Goal: Information Seeking & Learning: Browse casually

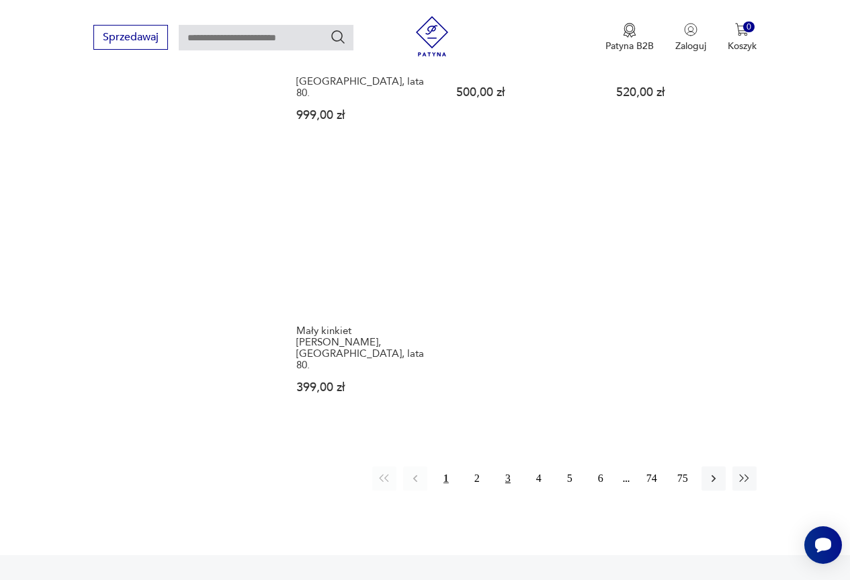
scroll to position [1835, 0]
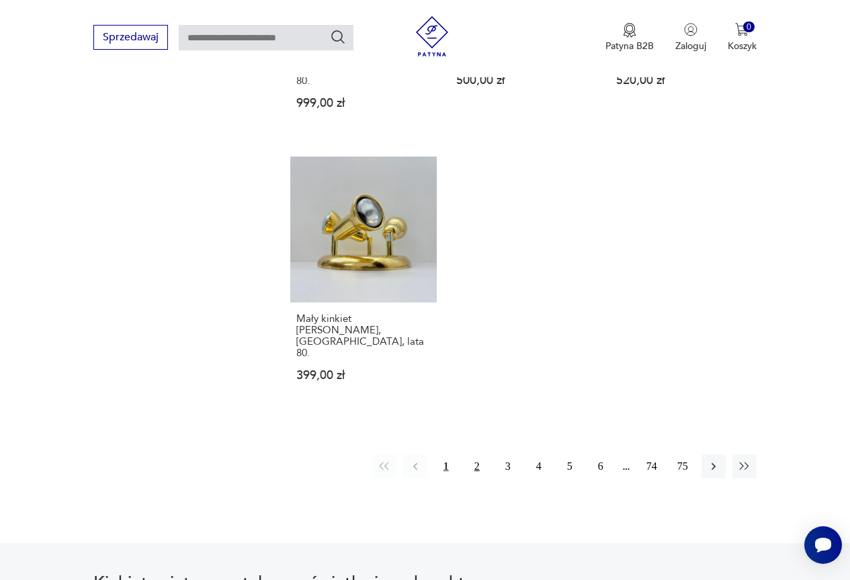
click at [482, 454] on button "2" at bounding box center [477, 466] width 24 height 24
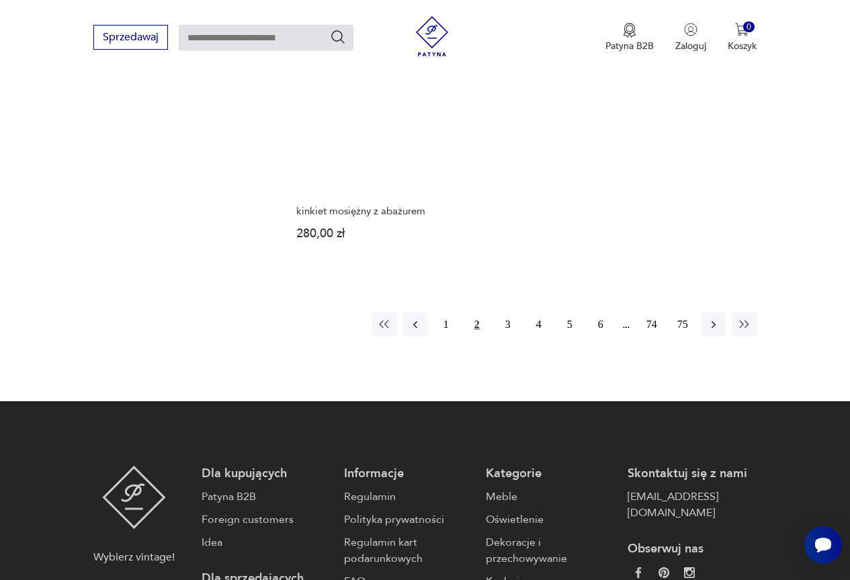
scroll to position [1902, 0]
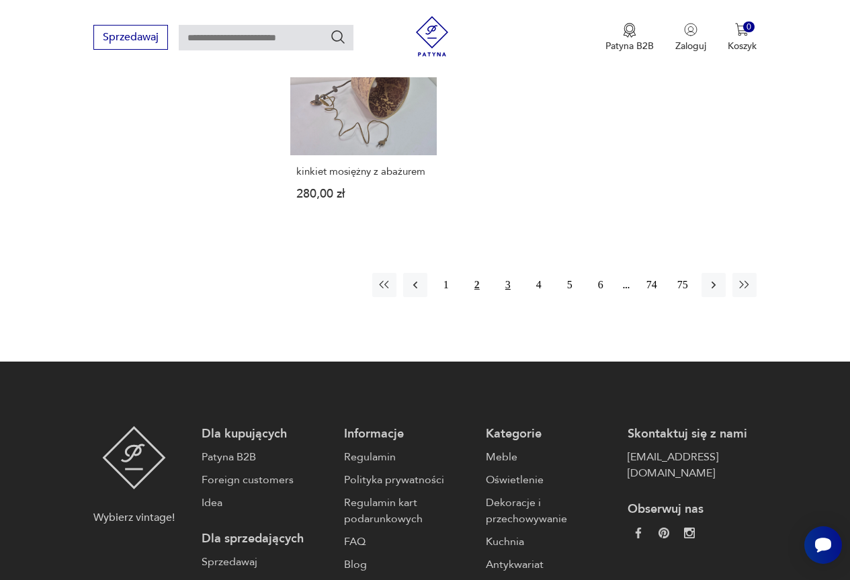
click at [507, 273] on button "3" at bounding box center [508, 285] width 24 height 24
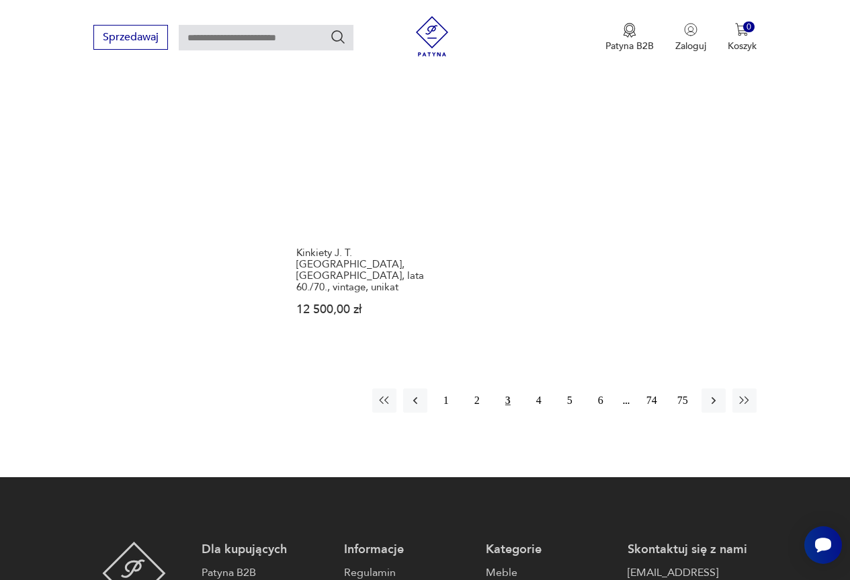
scroll to position [1902, 0]
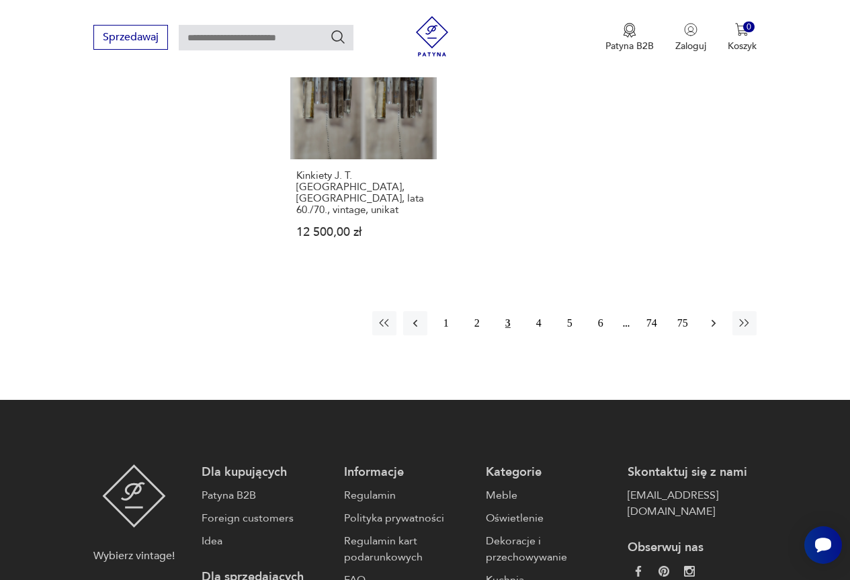
click at [712, 316] on icon "button" at bounding box center [713, 322] width 13 height 13
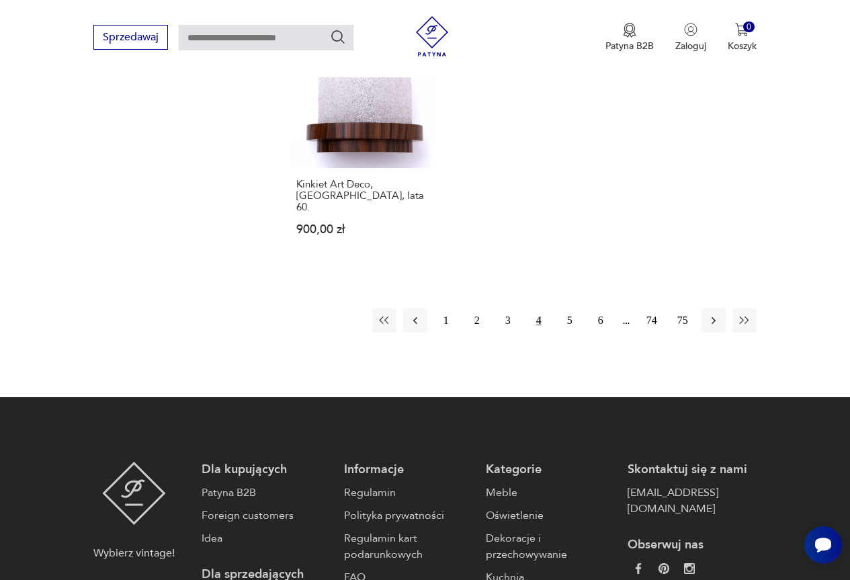
scroll to position [2036, 0]
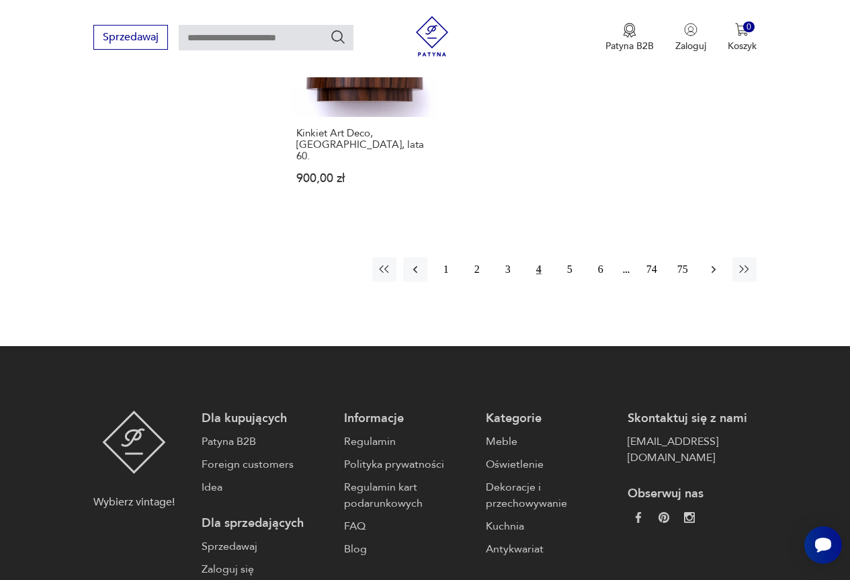
click at [711, 263] on icon "button" at bounding box center [713, 269] width 13 height 13
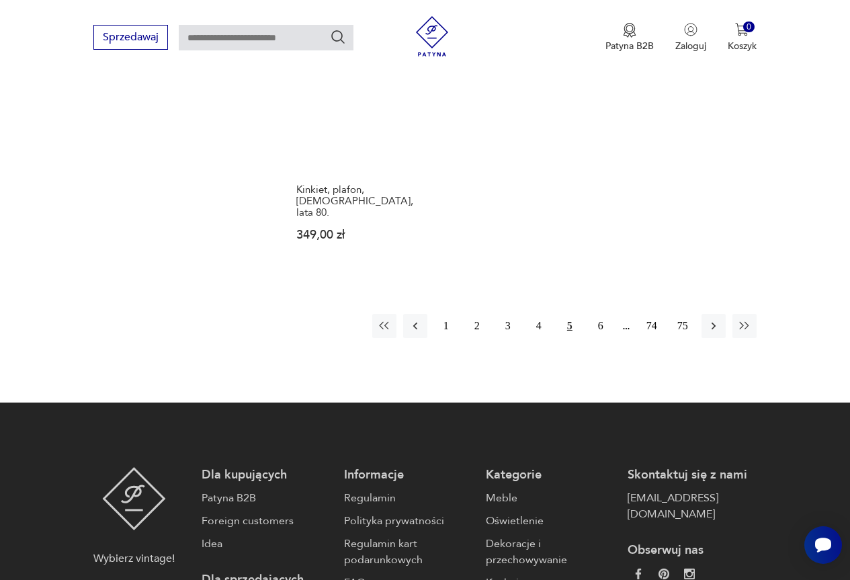
scroll to position [1969, 0]
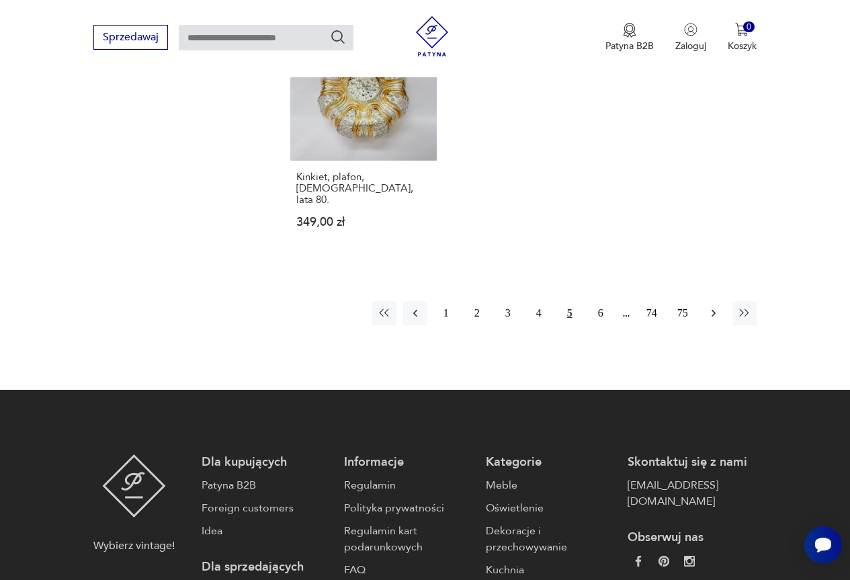
click at [708, 306] on icon "button" at bounding box center [713, 312] width 13 height 13
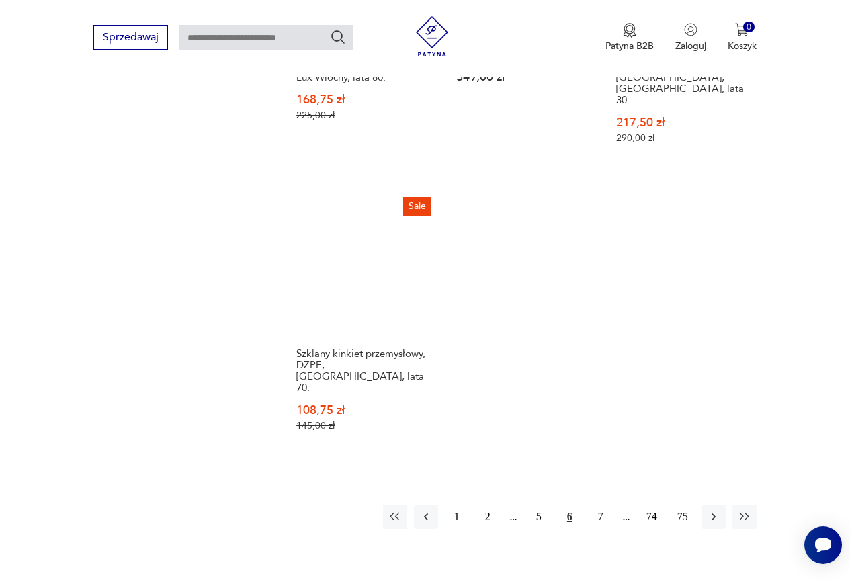
scroll to position [1902, 0]
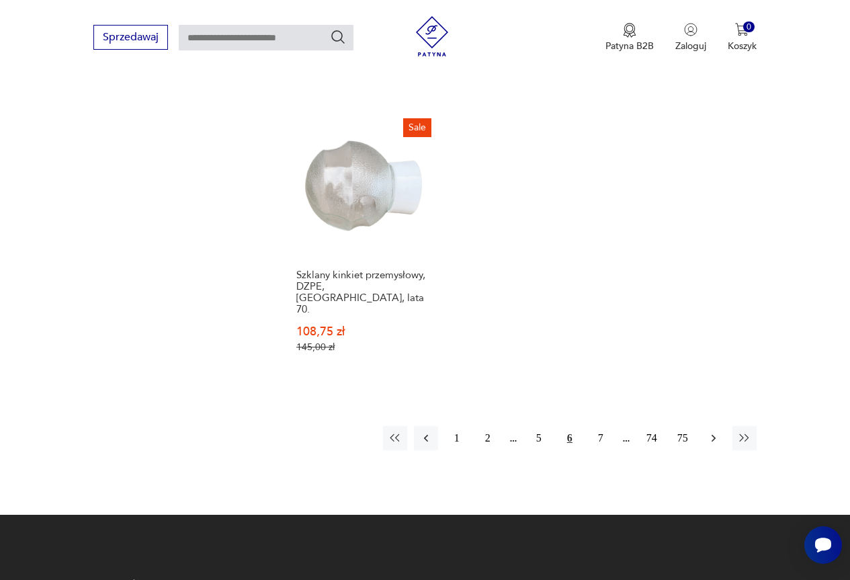
click at [711, 431] on icon "button" at bounding box center [713, 437] width 13 height 13
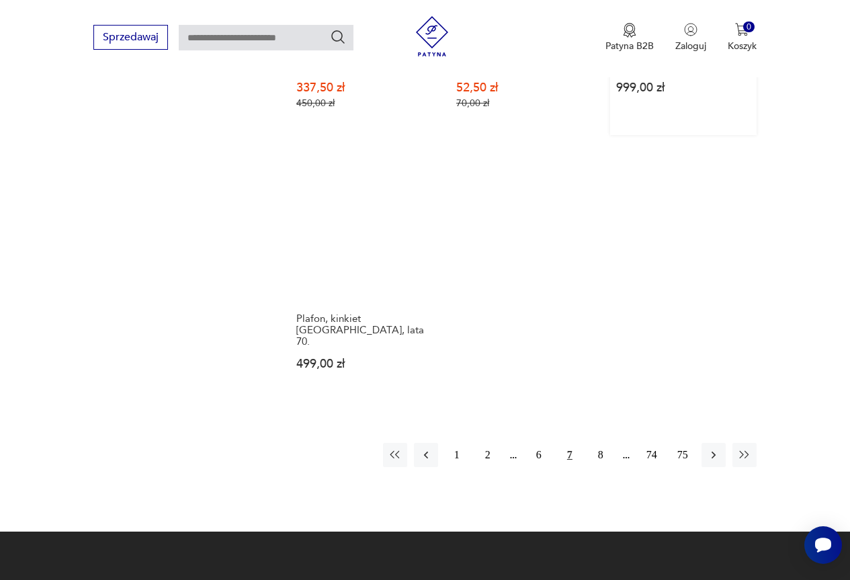
scroll to position [1835, 0]
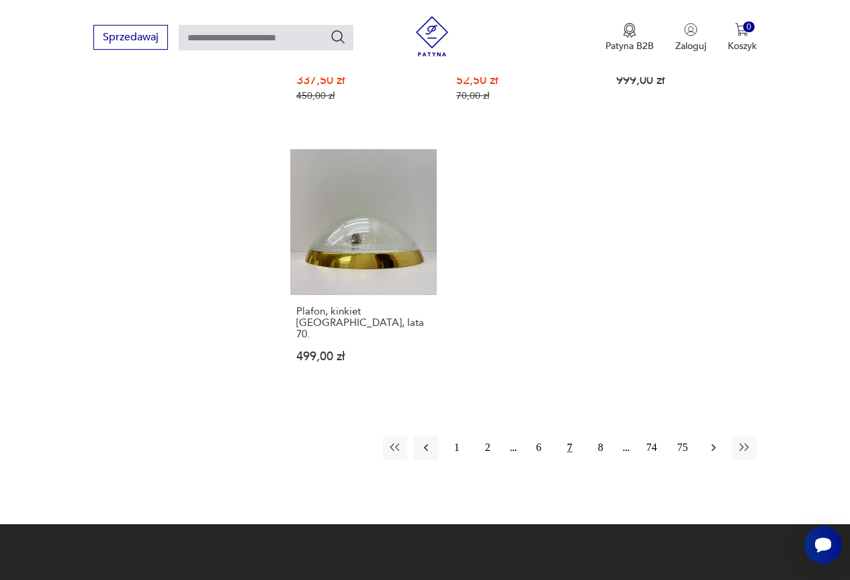
click at [714, 444] on icon "button" at bounding box center [713, 447] width 4 height 7
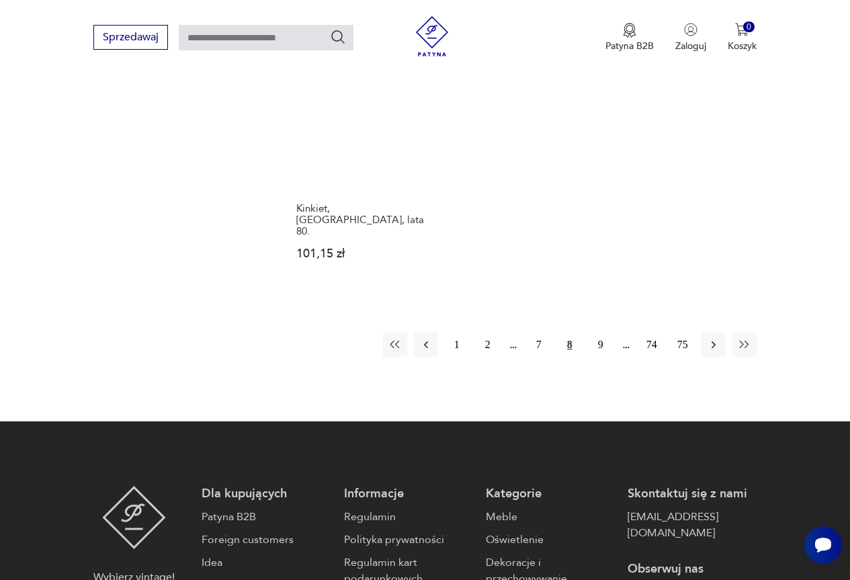
scroll to position [1969, 0]
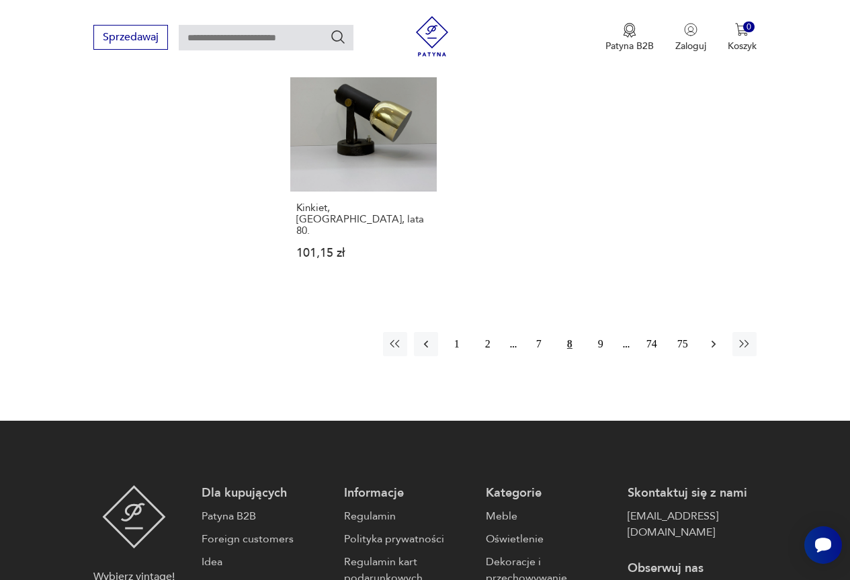
click at [714, 341] on icon "button" at bounding box center [713, 344] width 4 height 7
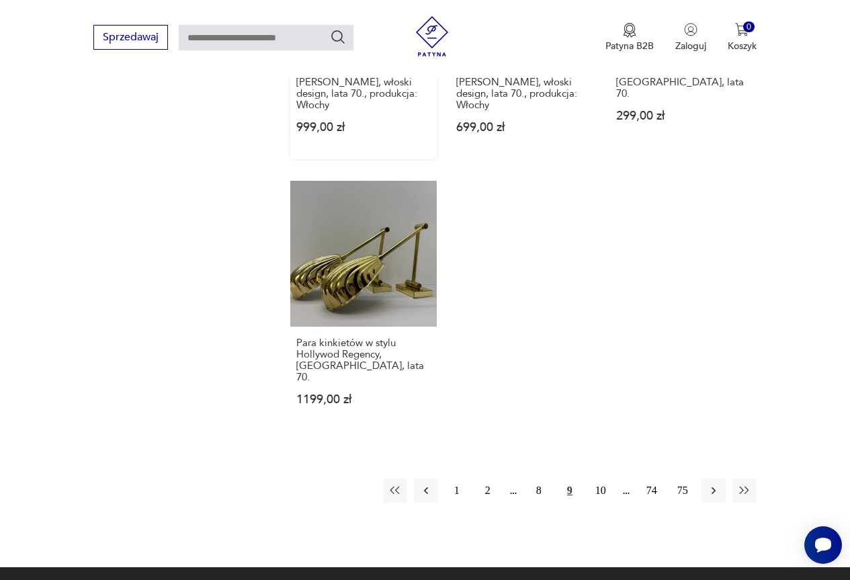
scroll to position [1835, 0]
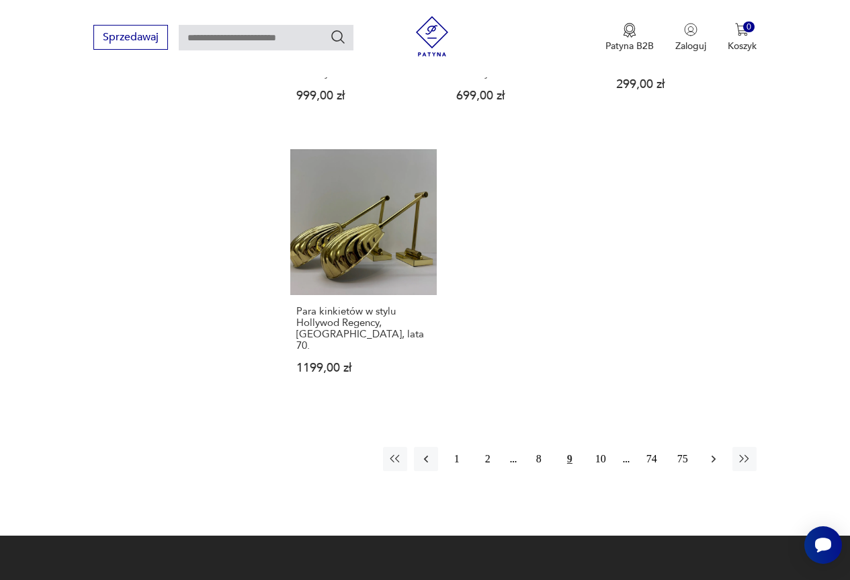
click at [715, 452] on icon "button" at bounding box center [713, 458] width 13 height 13
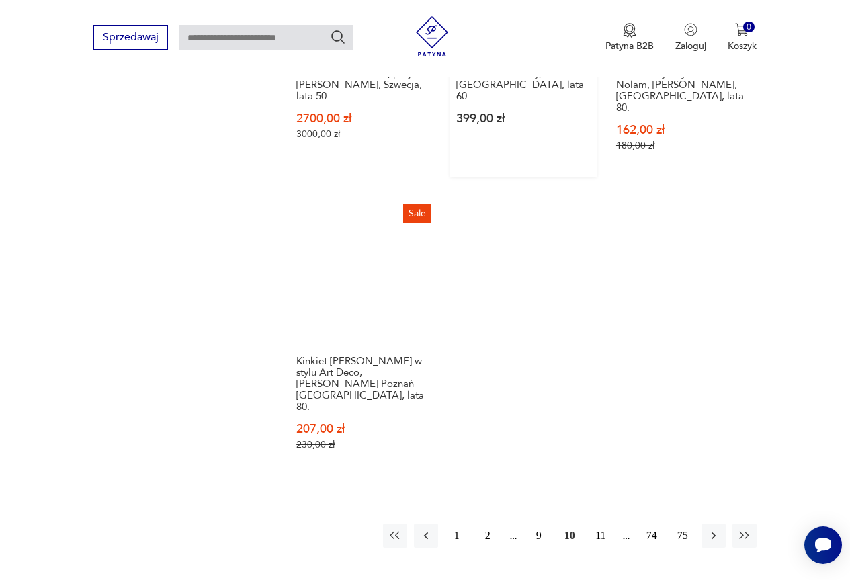
scroll to position [1835, 0]
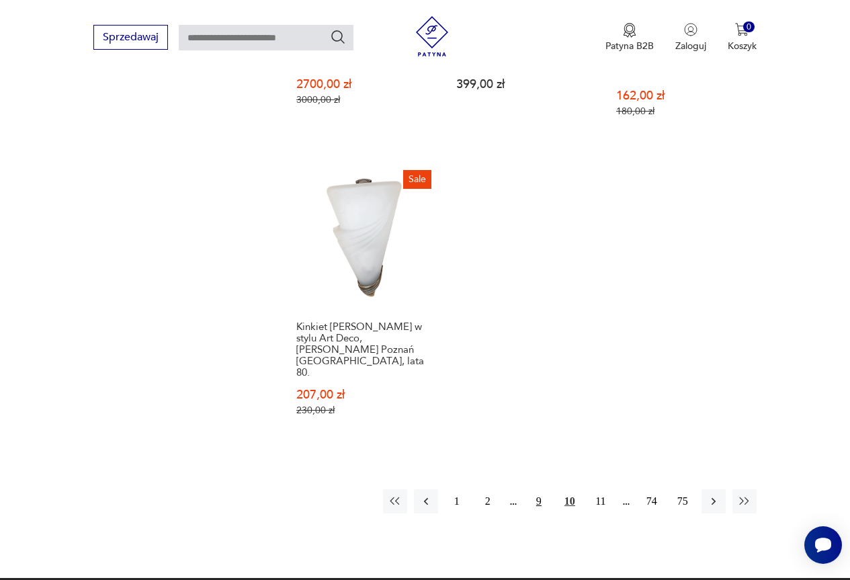
click at [537, 489] on button "9" at bounding box center [539, 501] width 24 height 24
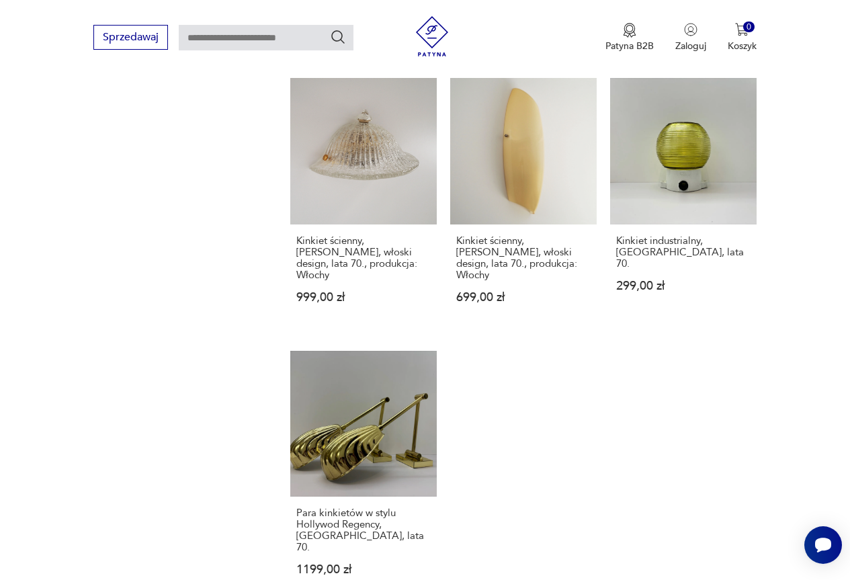
scroll to position [1700, 0]
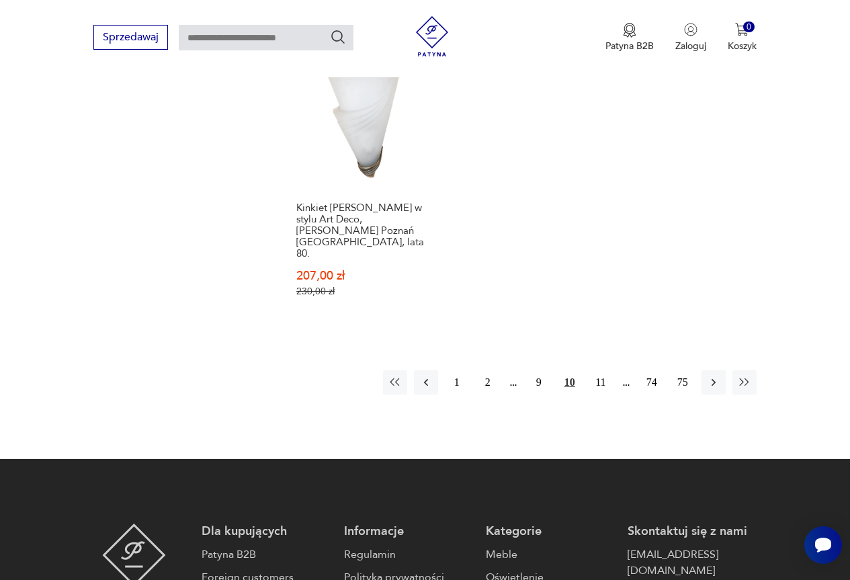
scroll to position [1969, 0]
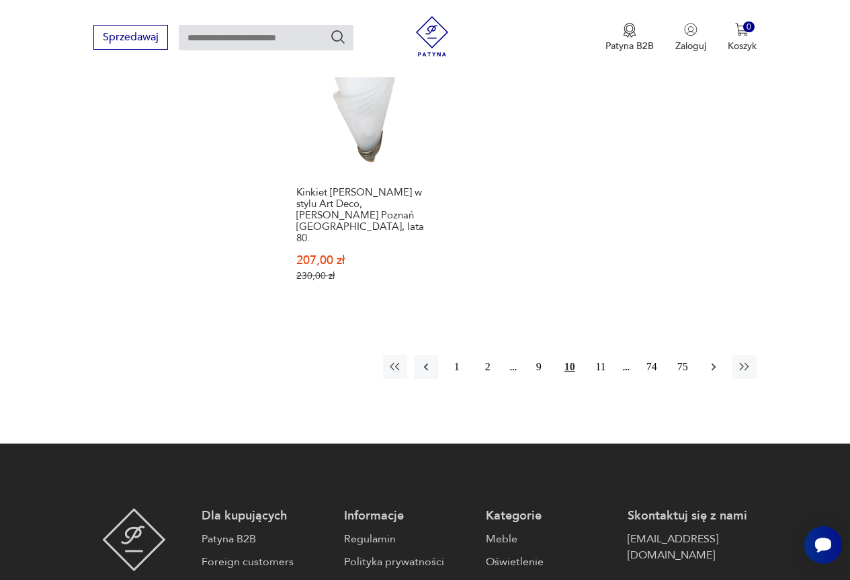
click at [711, 360] on icon "button" at bounding box center [713, 366] width 13 height 13
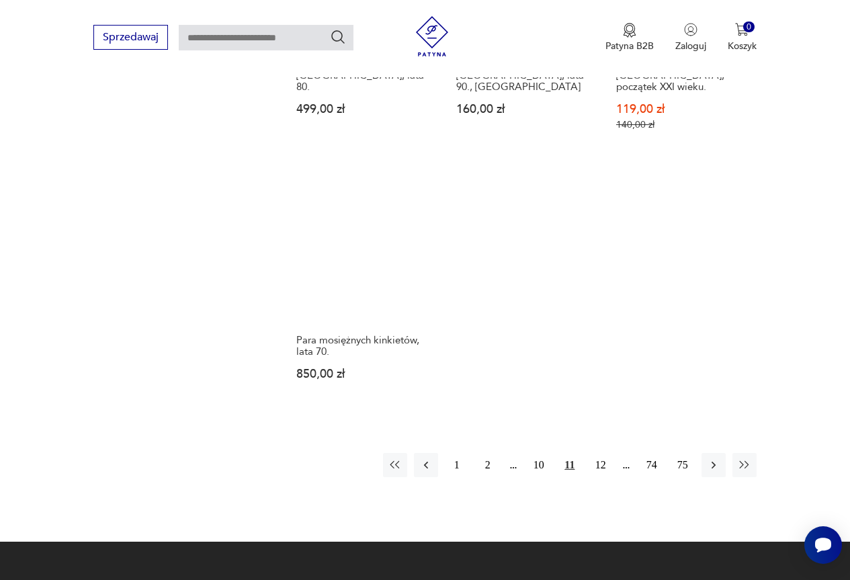
scroll to position [1835, 0]
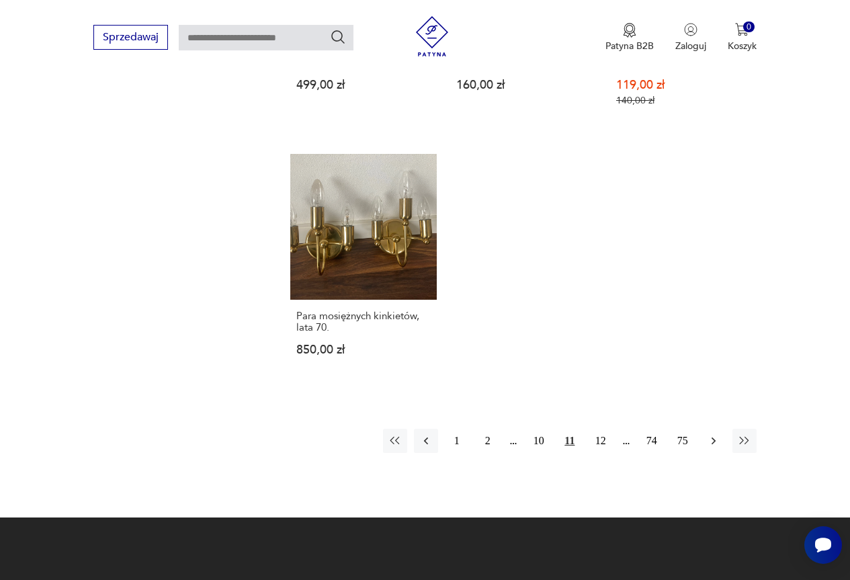
click at [713, 437] on icon "button" at bounding box center [713, 440] width 4 height 7
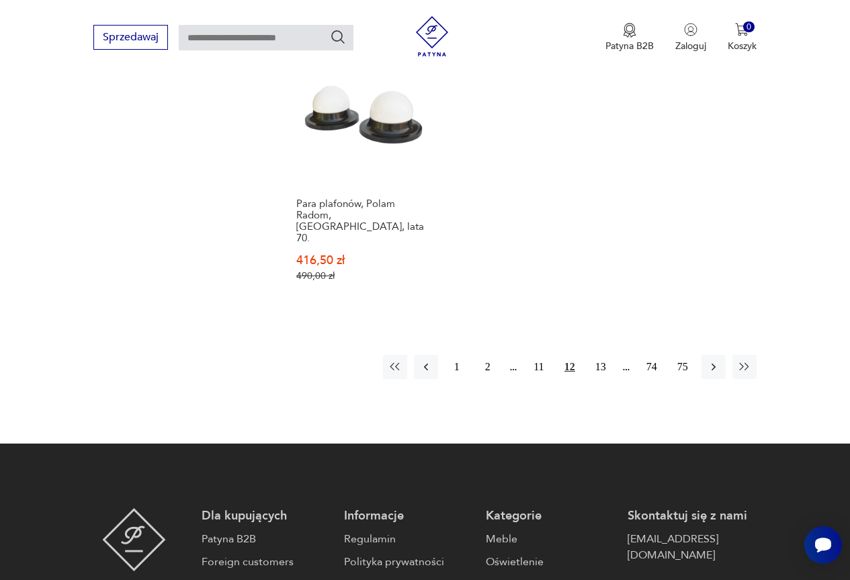
scroll to position [1969, 0]
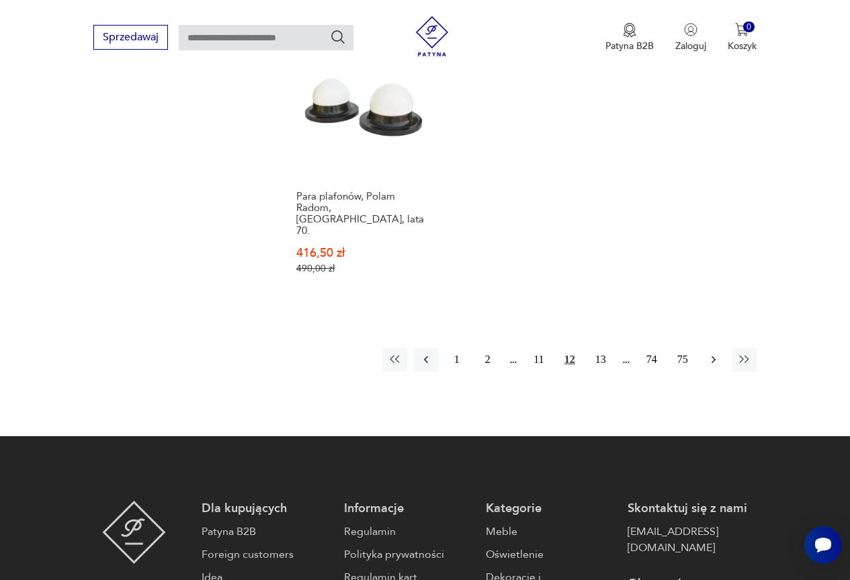
click at [705, 347] on button "button" at bounding box center [713, 359] width 24 height 24
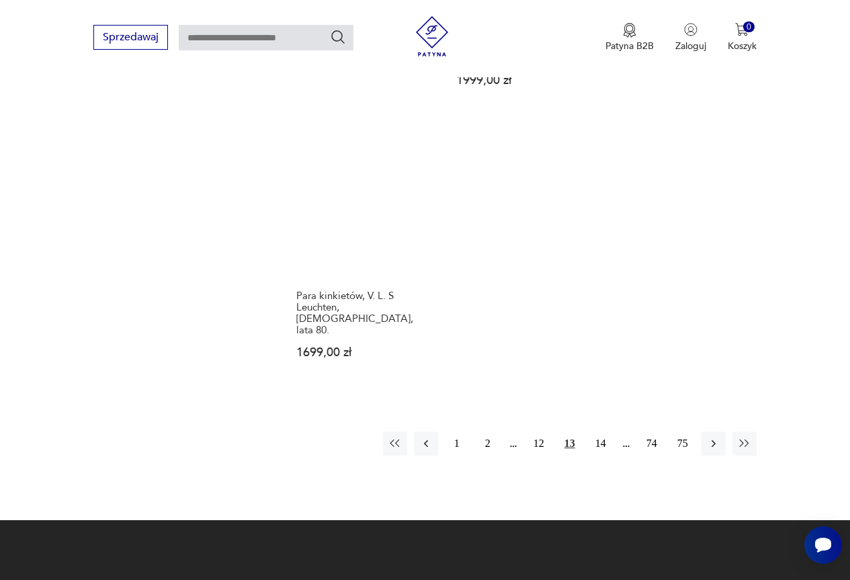
scroll to position [1902, 0]
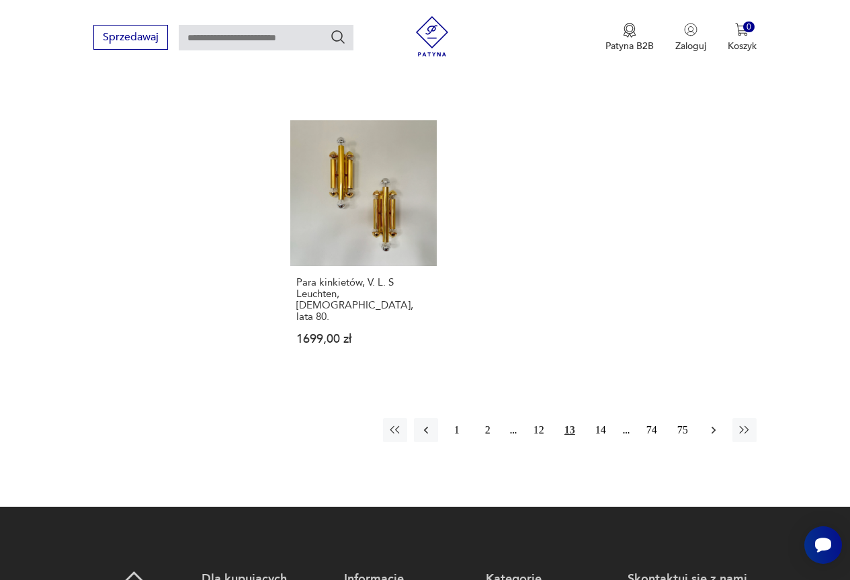
click at [718, 423] on icon "button" at bounding box center [713, 429] width 13 height 13
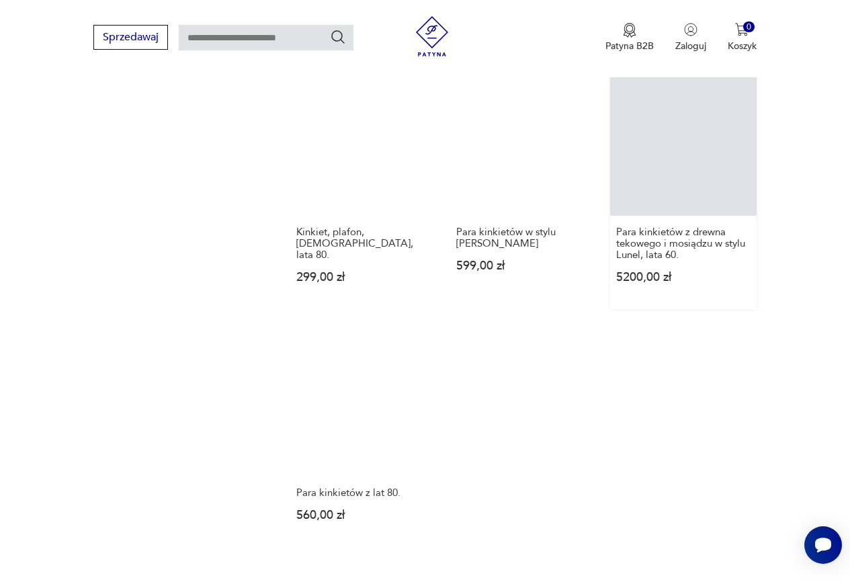
scroll to position [1700, 0]
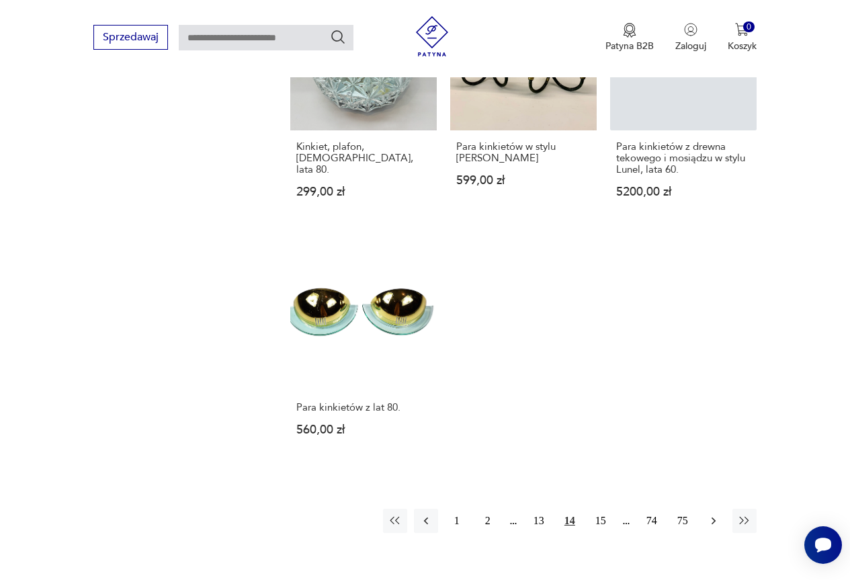
click at [707, 514] on icon "button" at bounding box center [713, 520] width 13 height 13
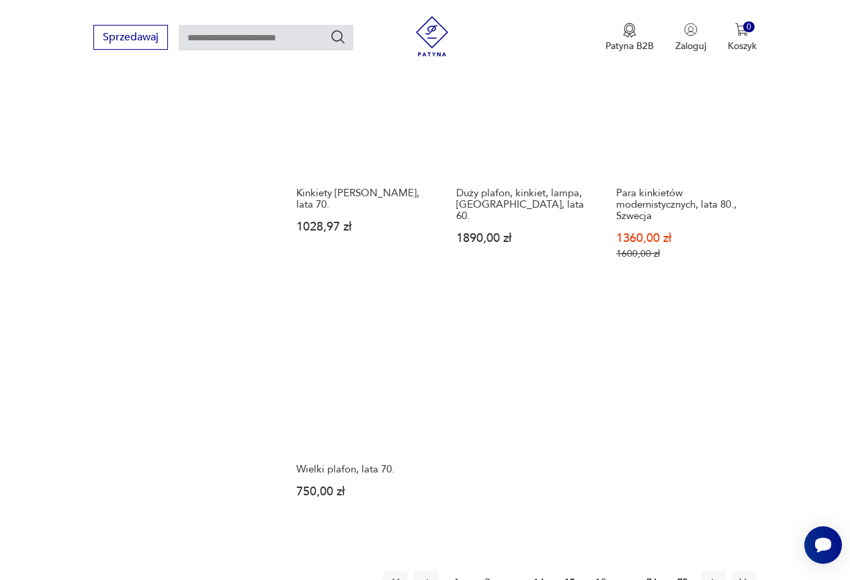
scroll to position [1835, 0]
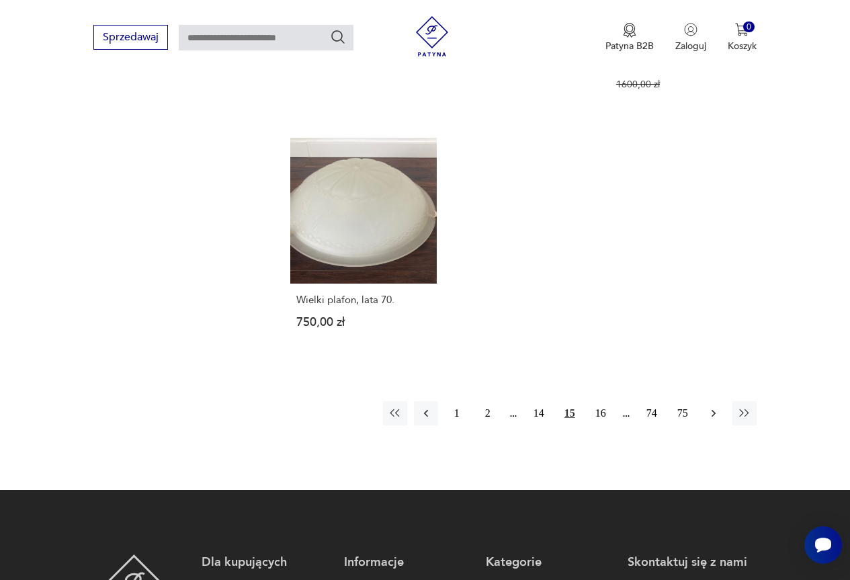
click at [711, 406] on icon "button" at bounding box center [713, 412] width 13 height 13
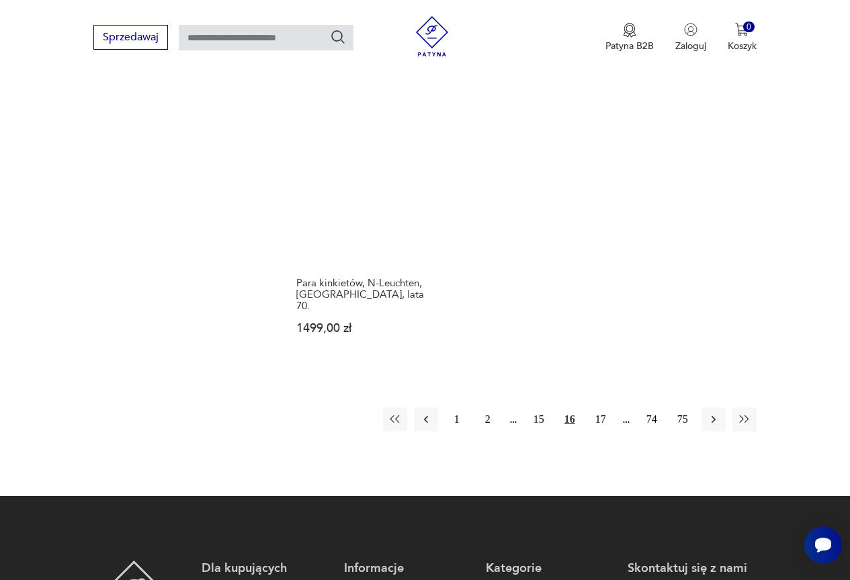
scroll to position [1902, 0]
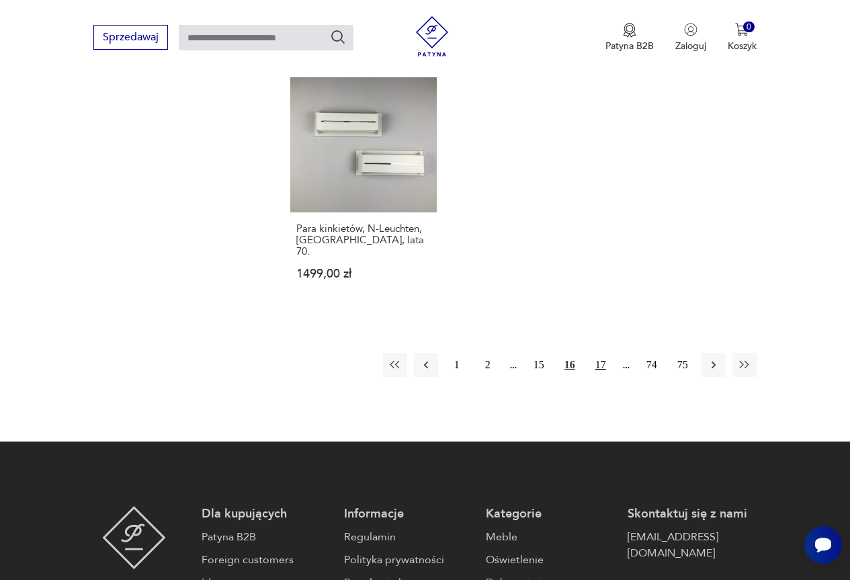
click at [601, 353] on button "17" at bounding box center [601, 365] width 24 height 24
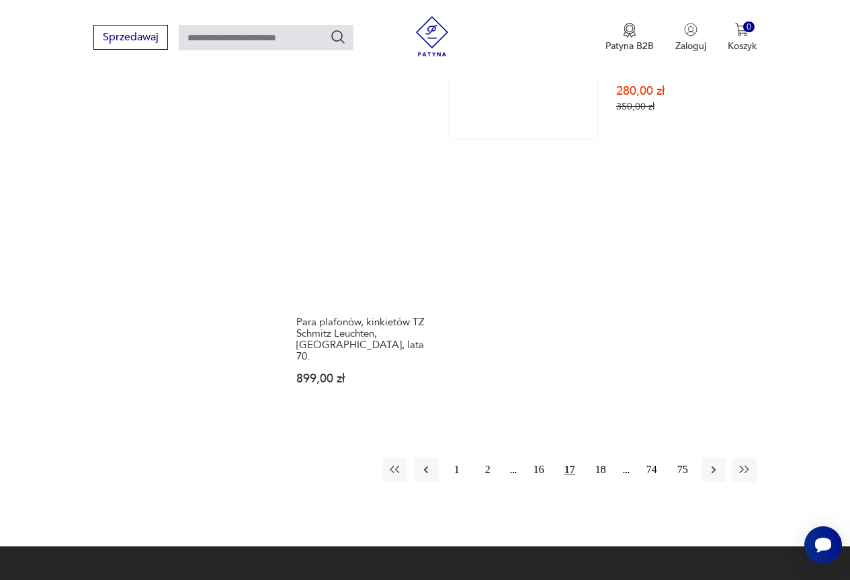
scroll to position [1835, 0]
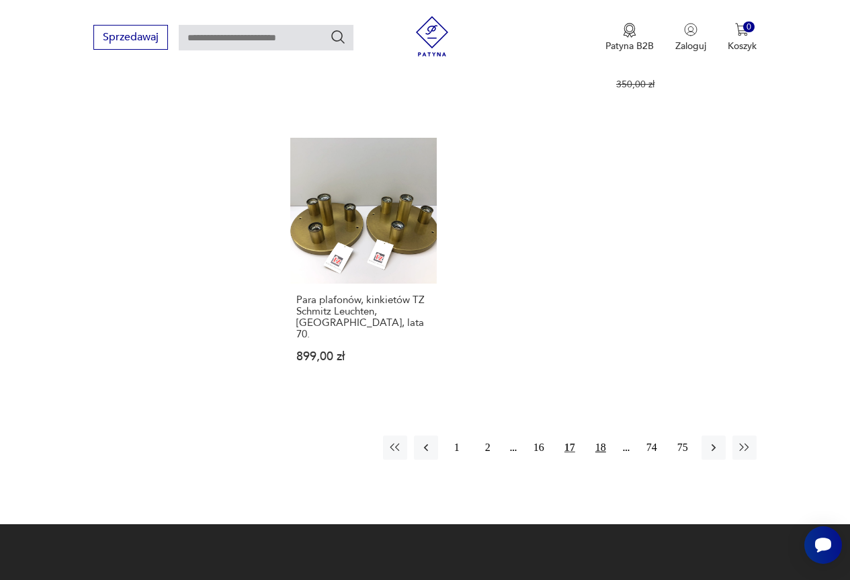
click at [600, 435] on button "18" at bounding box center [601, 447] width 24 height 24
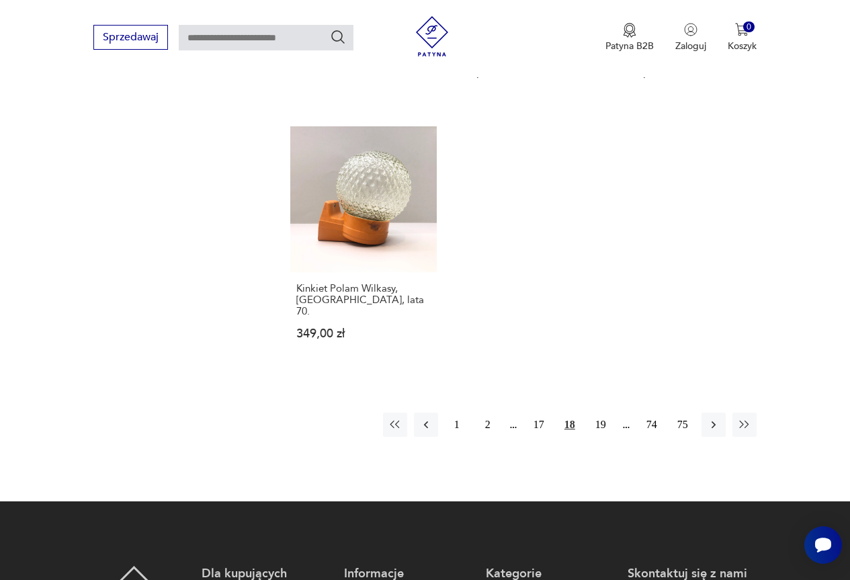
scroll to position [1835, 0]
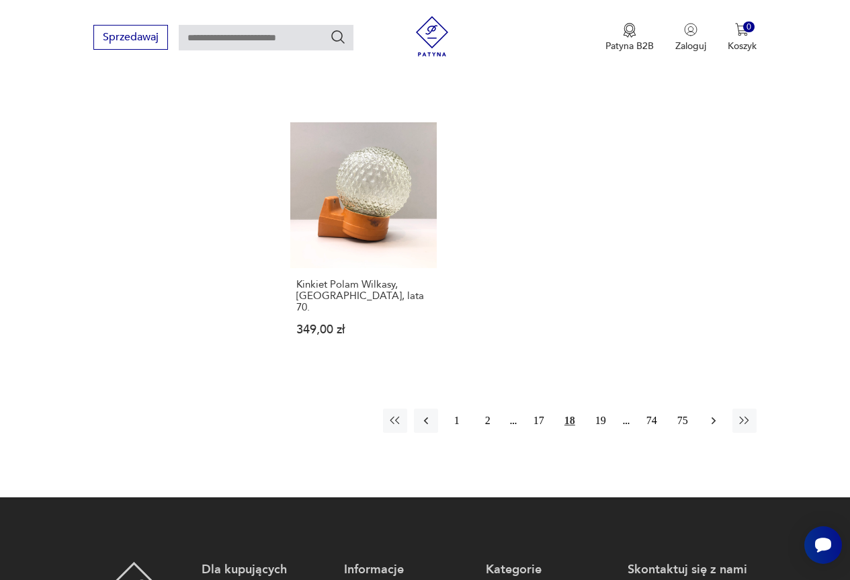
click at [718, 414] on icon "button" at bounding box center [713, 420] width 13 height 13
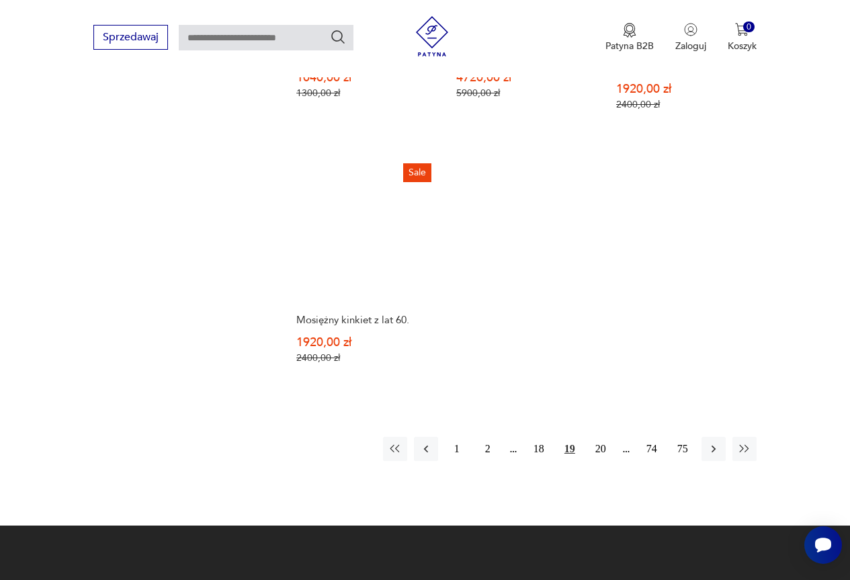
scroll to position [1835, 0]
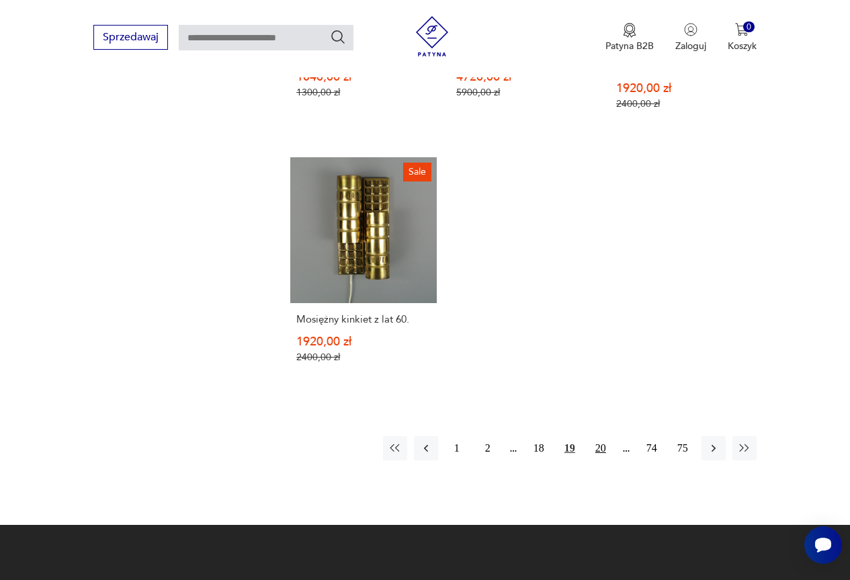
click at [600, 436] on button "20" at bounding box center [601, 448] width 24 height 24
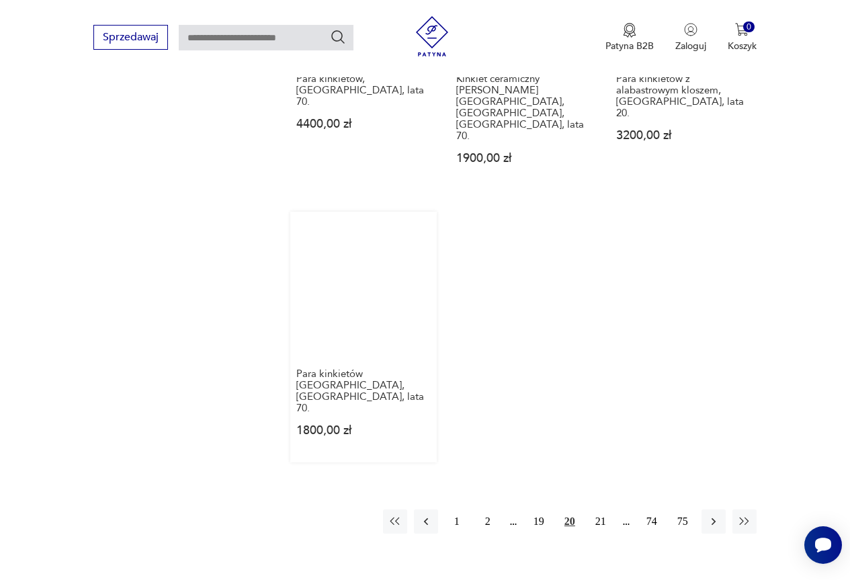
scroll to position [1835, 0]
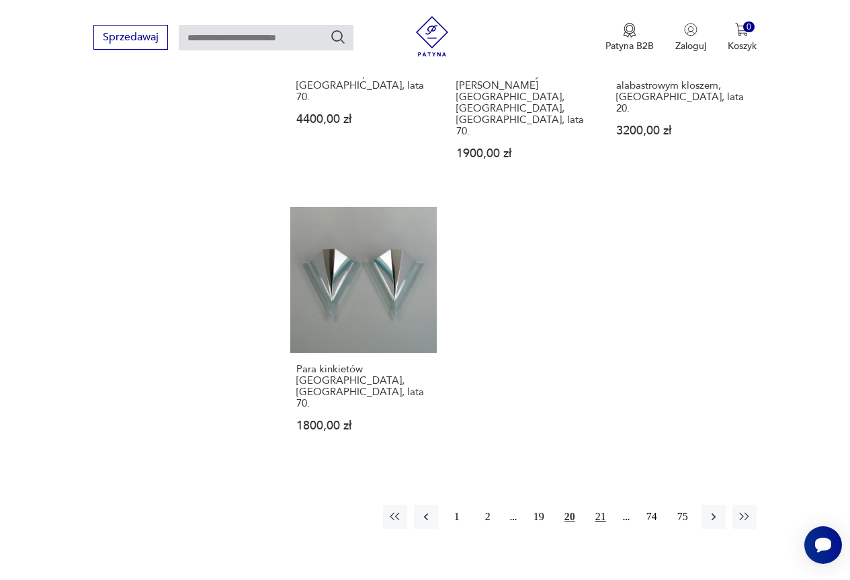
click at [597, 505] on button "21" at bounding box center [601, 517] width 24 height 24
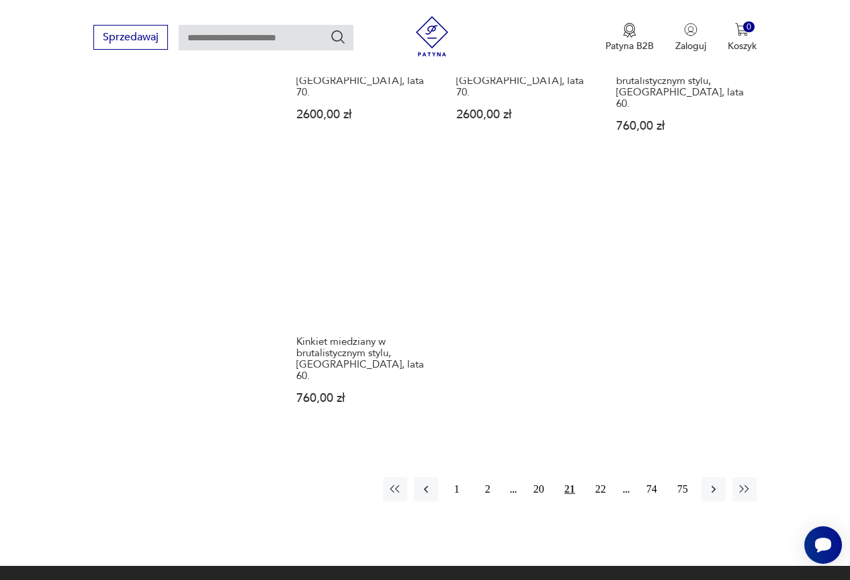
scroll to position [1768, 0]
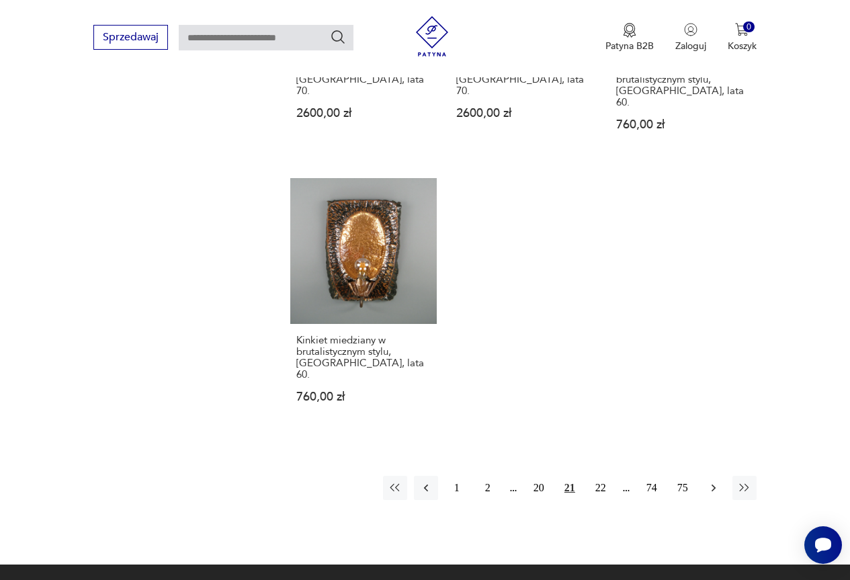
click at [713, 481] on icon "button" at bounding box center [713, 487] width 13 height 13
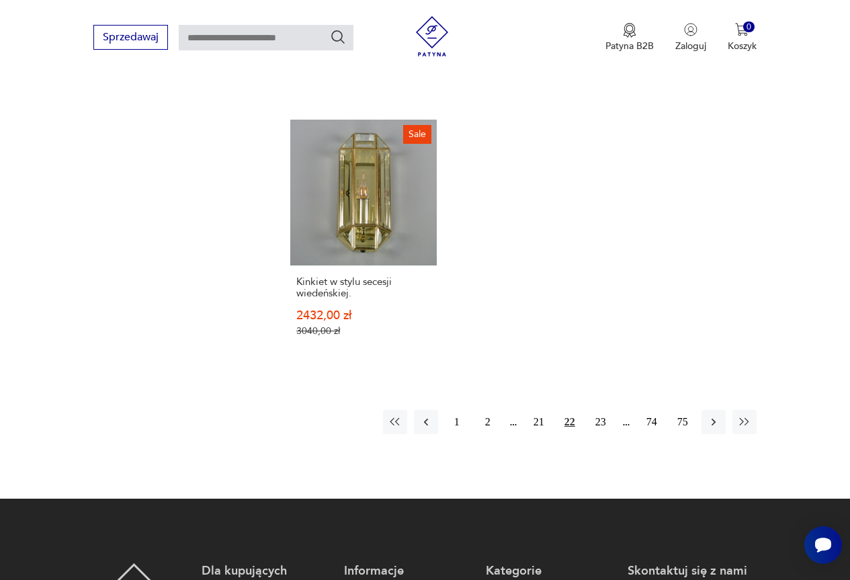
scroll to position [1835, 0]
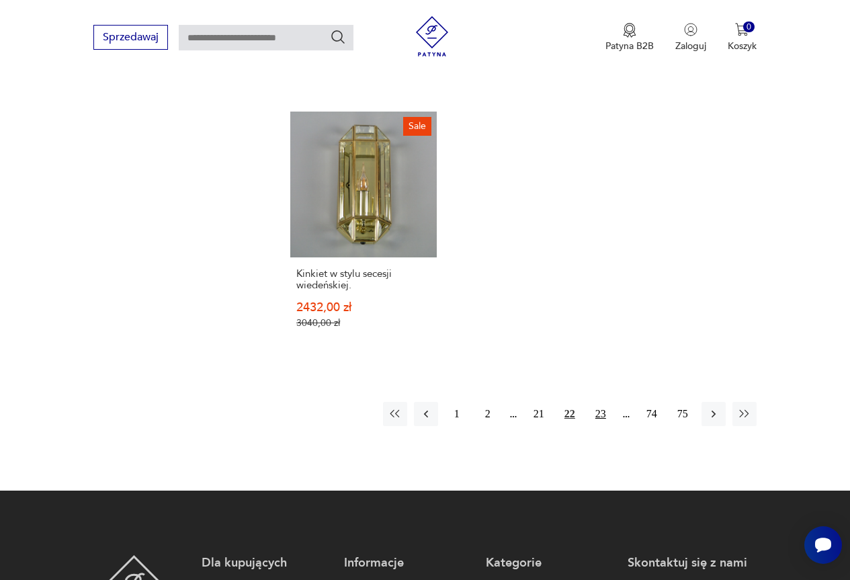
click at [599, 402] on button "23" at bounding box center [601, 414] width 24 height 24
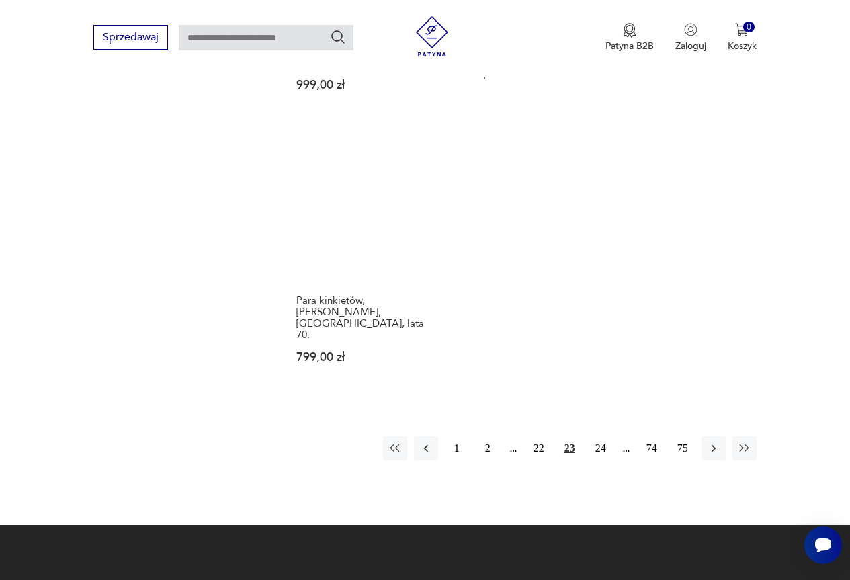
scroll to position [1835, 0]
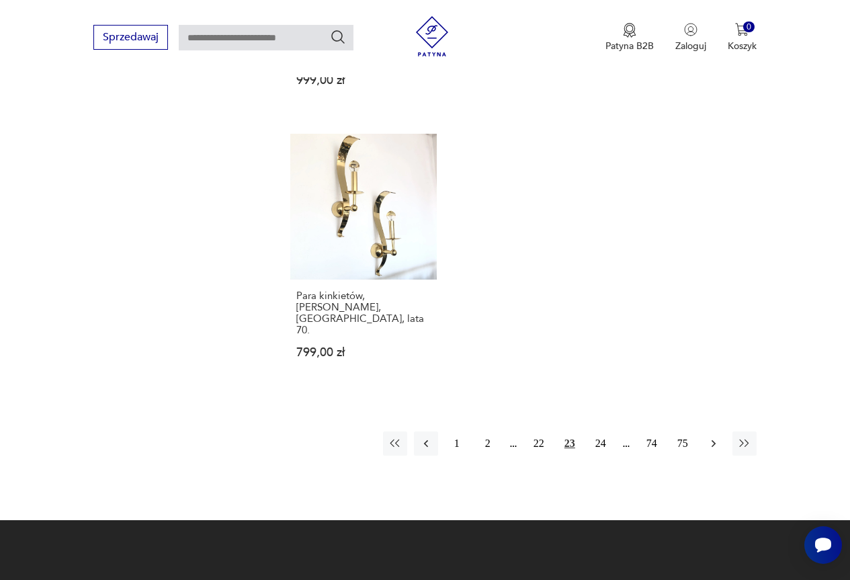
click at [710, 437] on icon "button" at bounding box center [713, 443] width 13 height 13
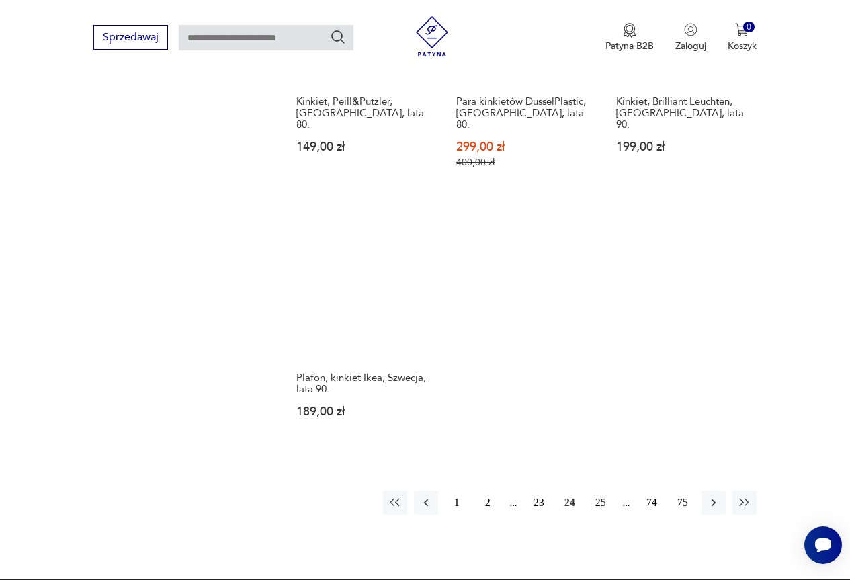
scroll to position [1835, 0]
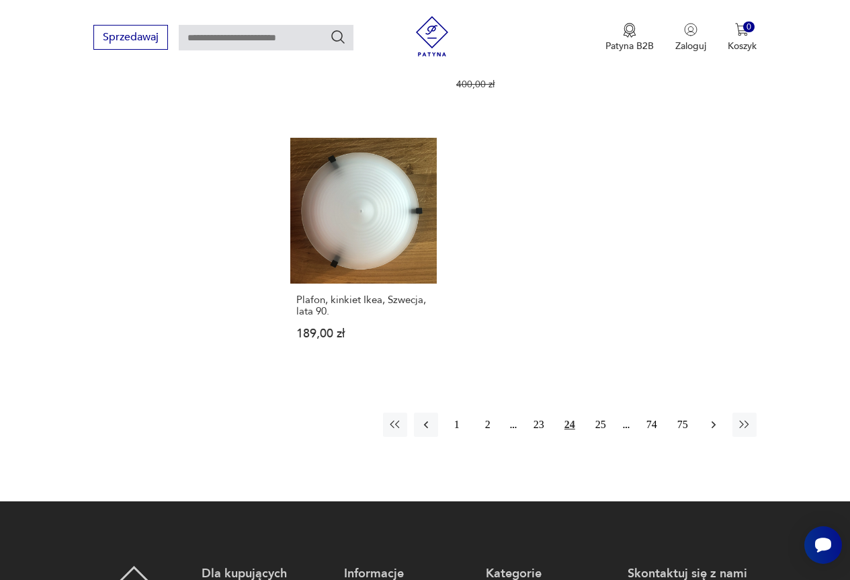
click at [711, 418] on icon "button" at bounding box center [713, 424] width 13 height 13
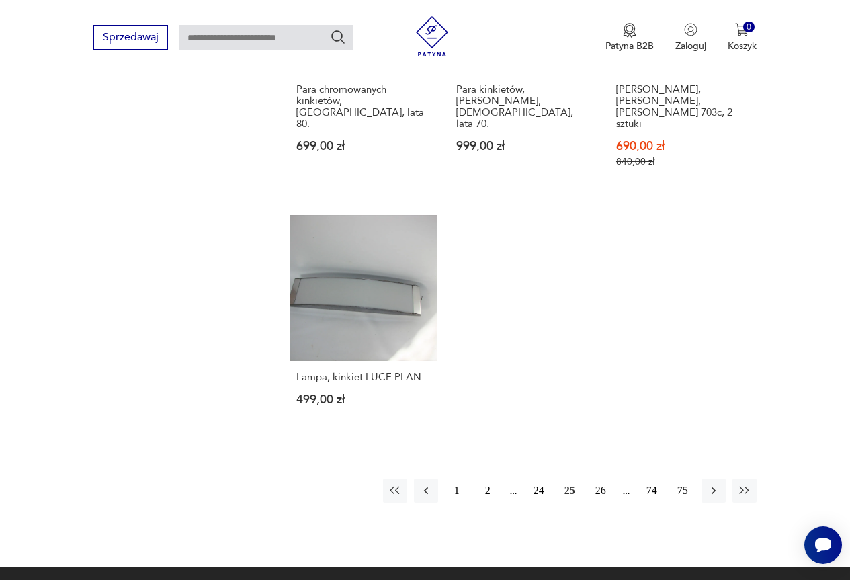
scroll to position [1768, 0]
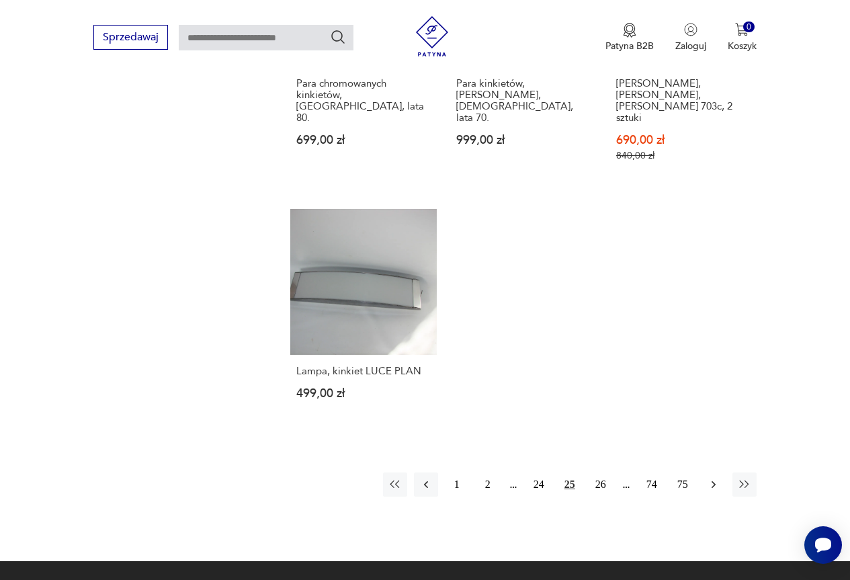
click at [707, 478] on icon "button" at bounding box center [713, 484] width 13 height 13
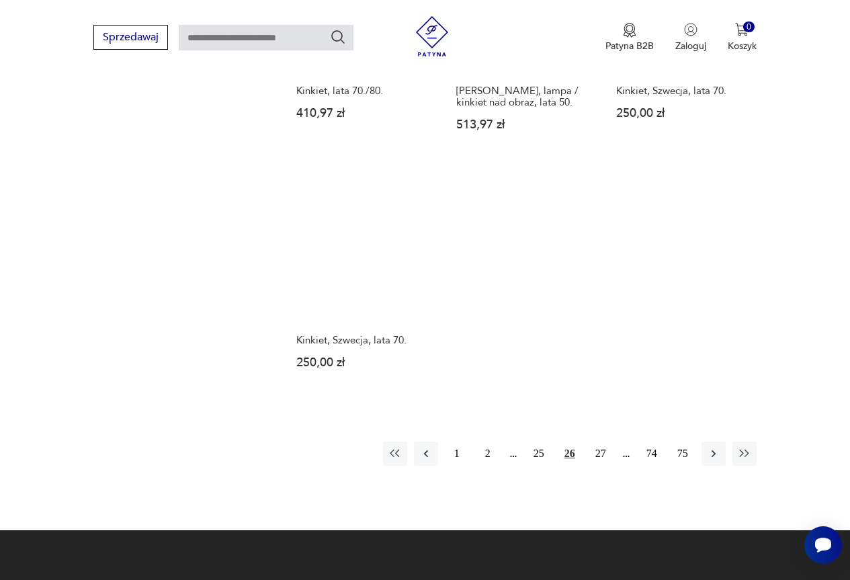
scroll to position [1835, 0]
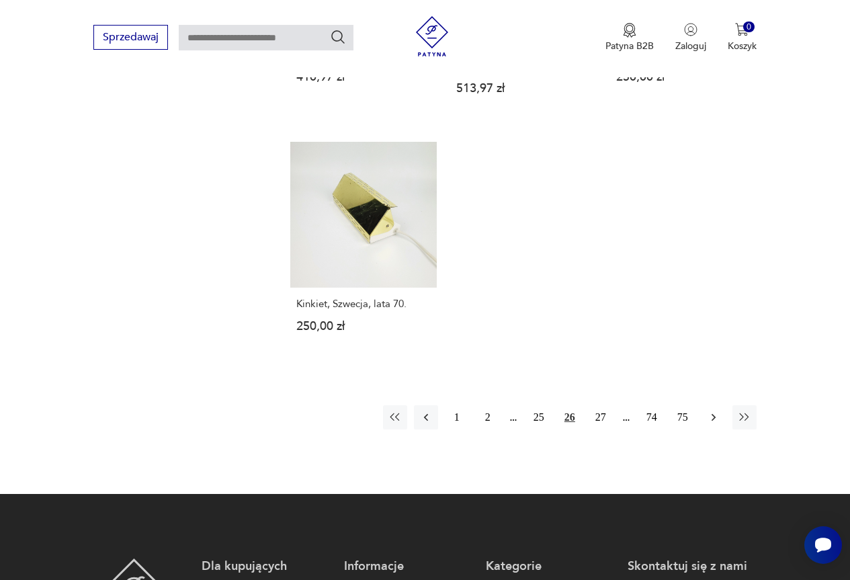
click at [716, 410] on icon "button" at bounding box center [713, 416] width 13 height 13
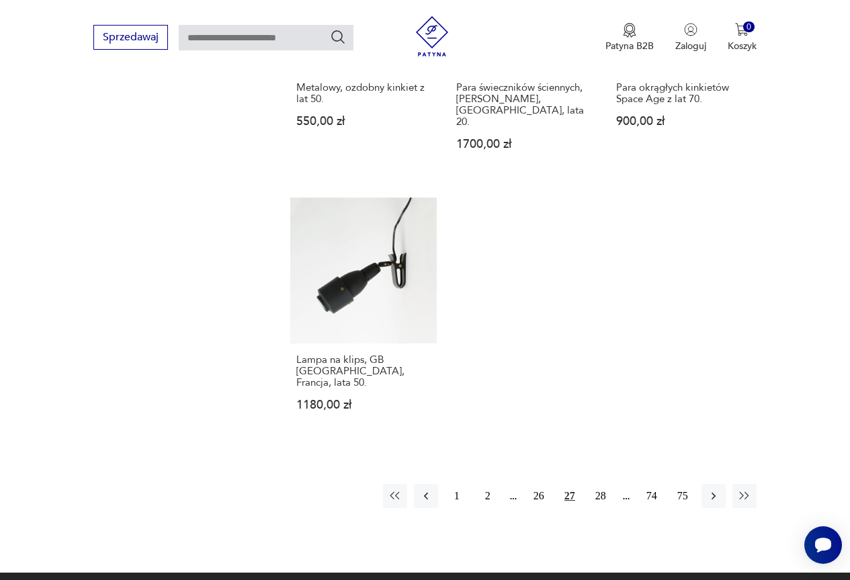
scroll to position [1835, 0]
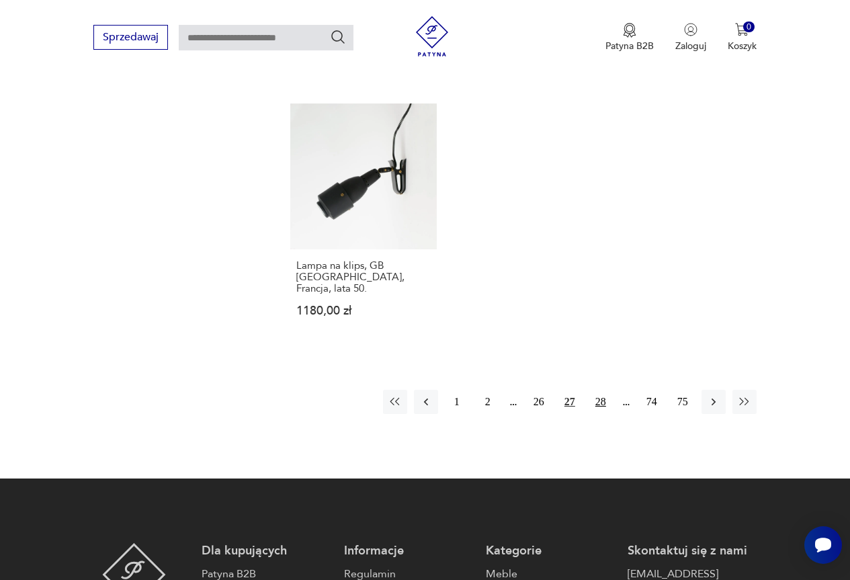
click at [599, 390] on button "28" at bounding box center [601, 402] width 24 height 24
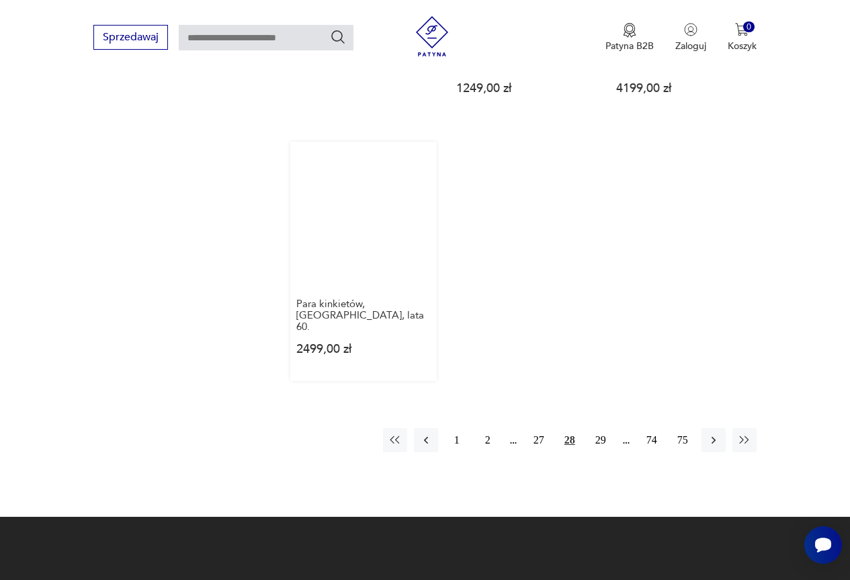
scroll to position [1835, 0]
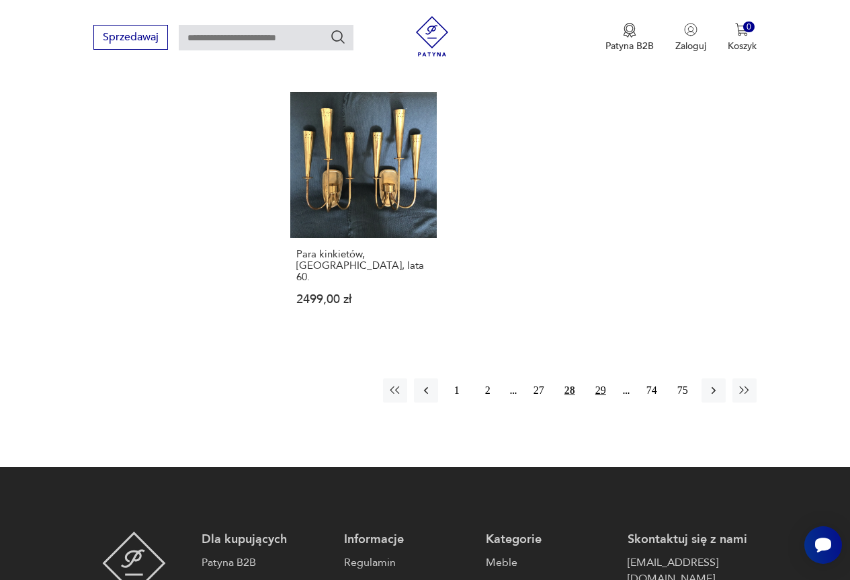
click at [605, 378] on button "29" at bounding box center [601, 390] width 24 height 24
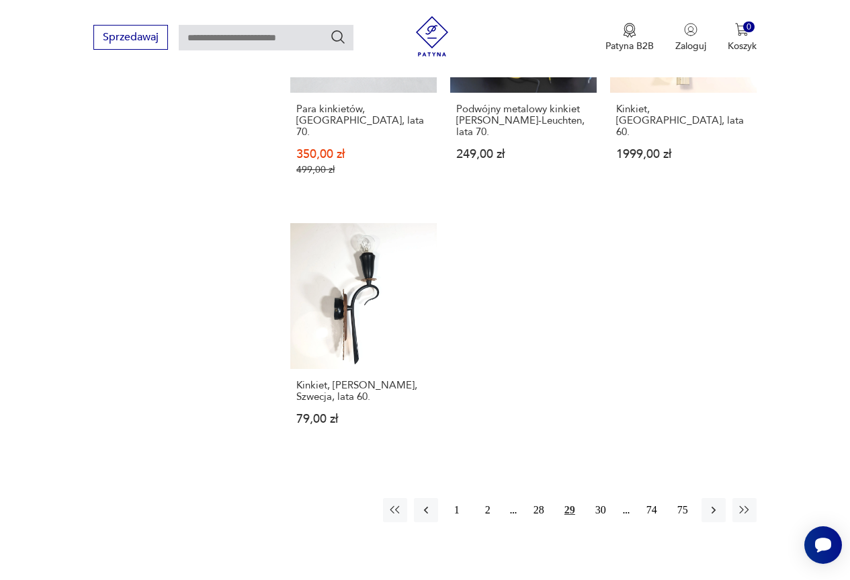
scroll to position [1835, 0]
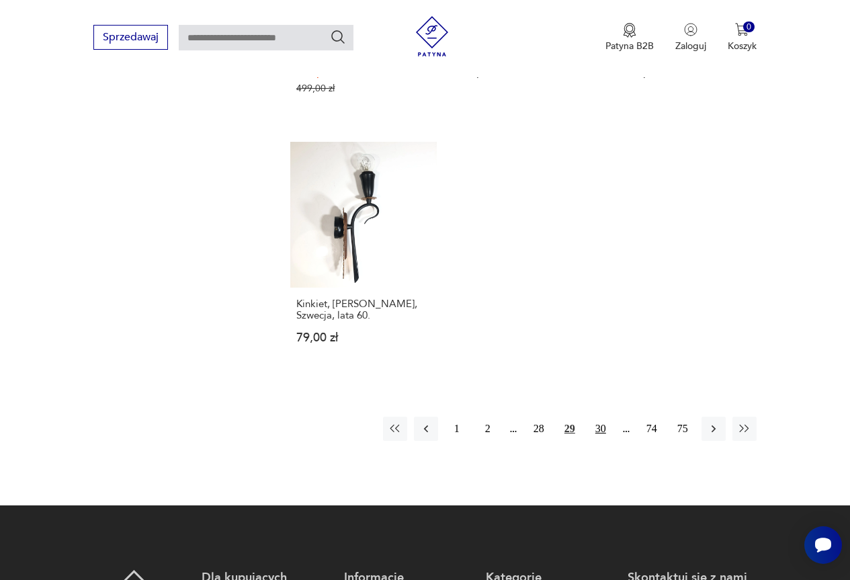
click at [596, 417] on button "30" at bounding box center [601, 429] width 24 height 24
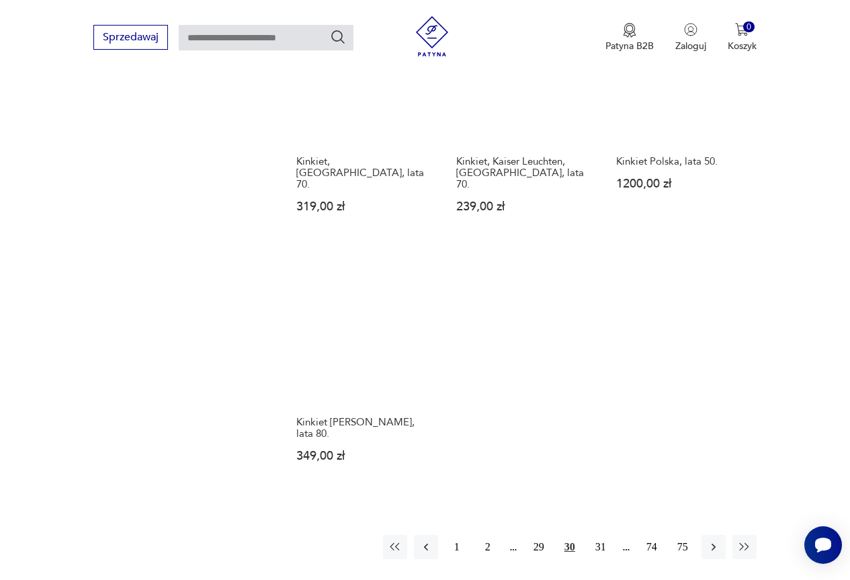
scroll to position [1768, 0]
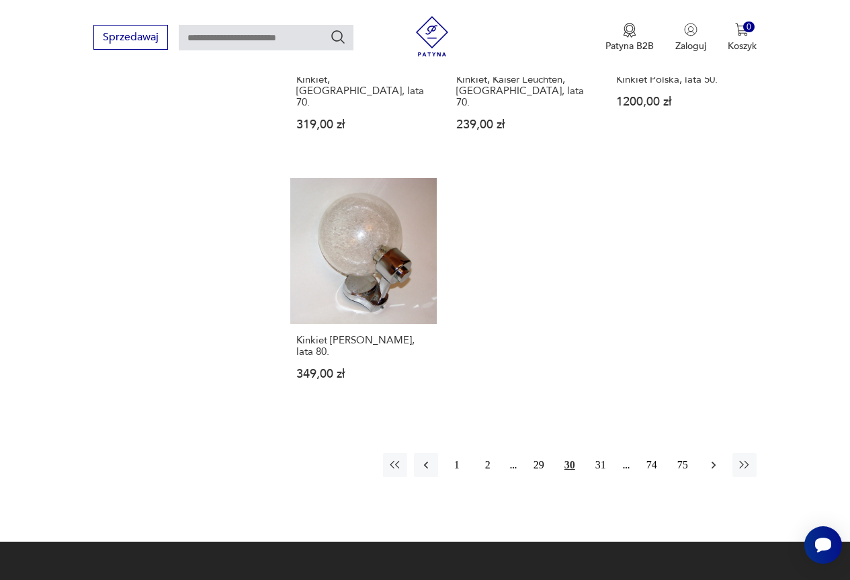
click at [715, 458] on icon "button" at bounding box center [713, 464] width 13 height 13
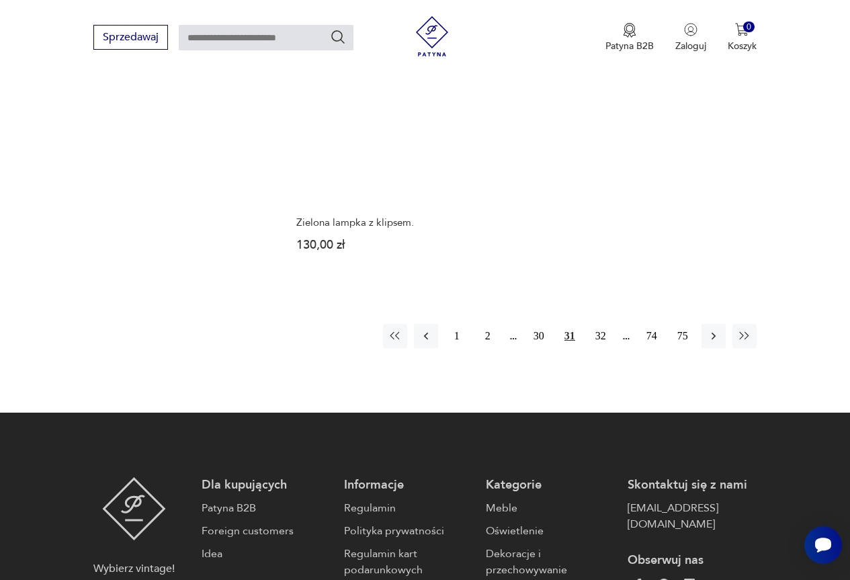
scroll to position [1902, 0]
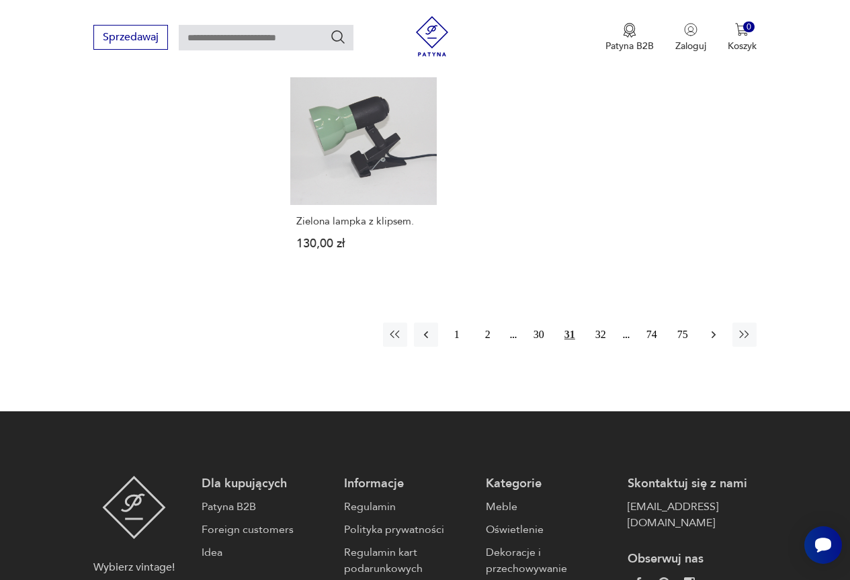
click at [713, 331] on icon "button" at bounding box center [713, 334] width 4 height 7
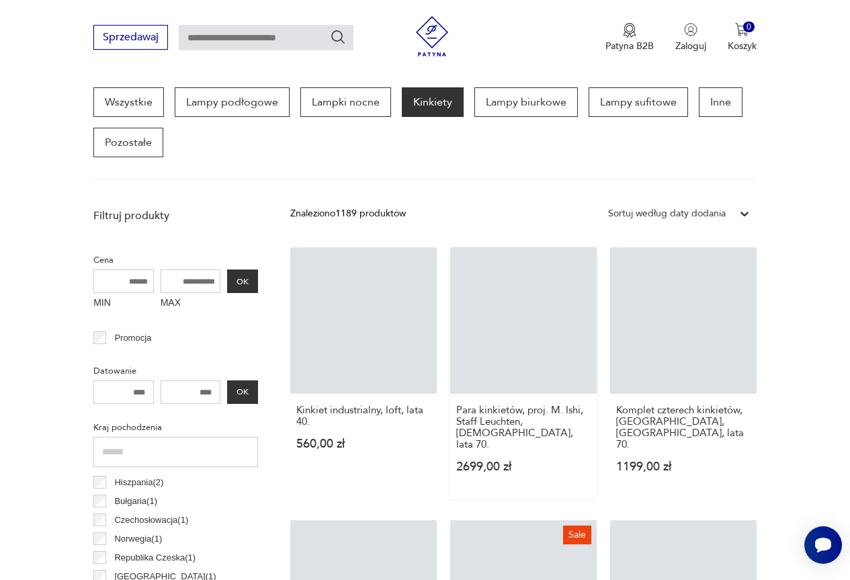
scroll to position [357, 0]
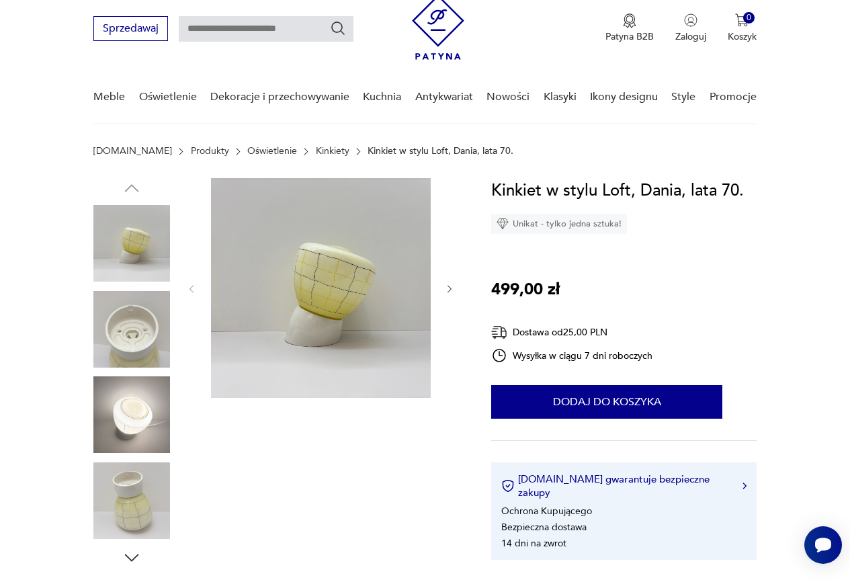
scroll to position [67, 0]
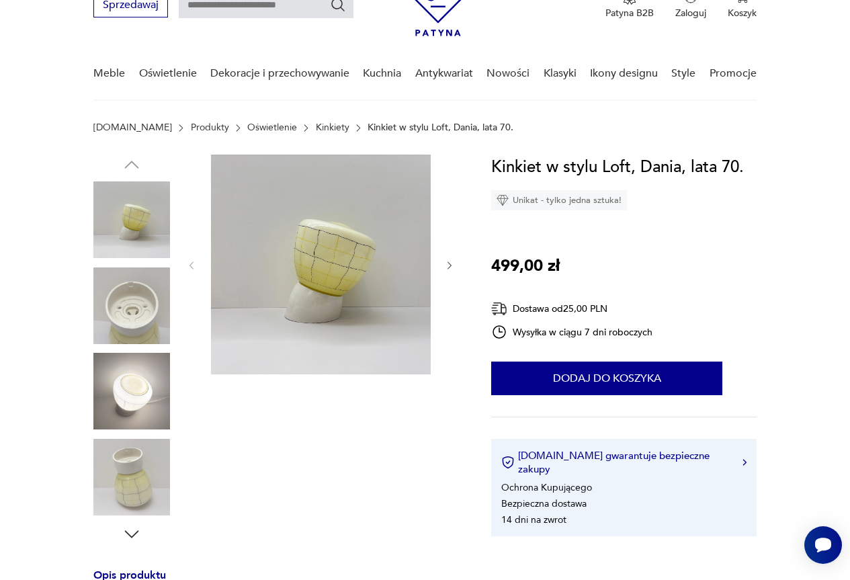
click at [136, 404] on img at bounding box center [131, 391] width 77 height 77
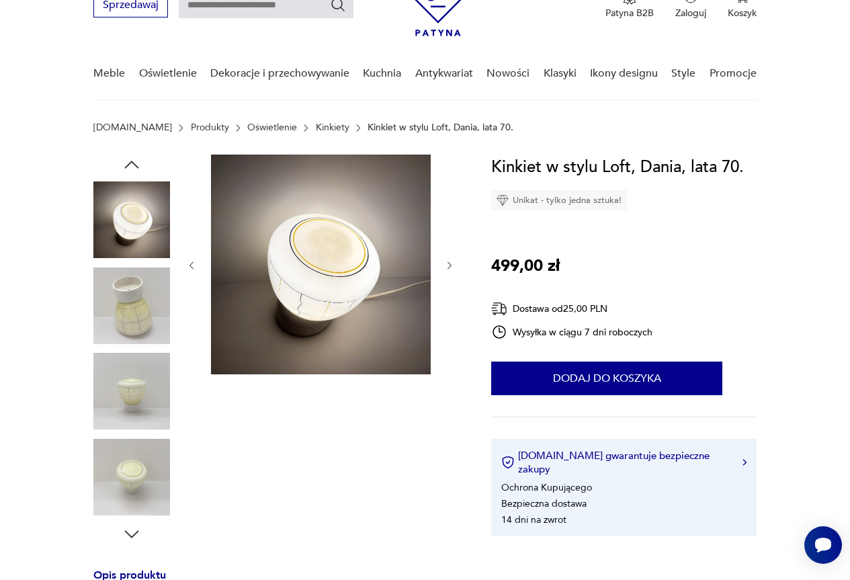
click at [119, 214] on img at bounding box center [131, 219] width 77 height 77
click at [157, 292] on img at bounding box center [131, 305] width 77 height 77
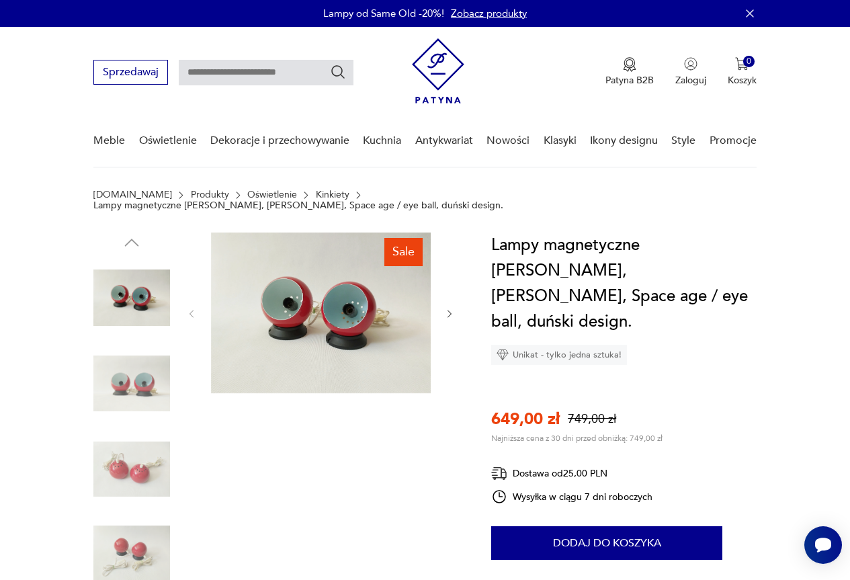
click at [140, 384] on img at bounding box center [131, 383] width 77 height 77
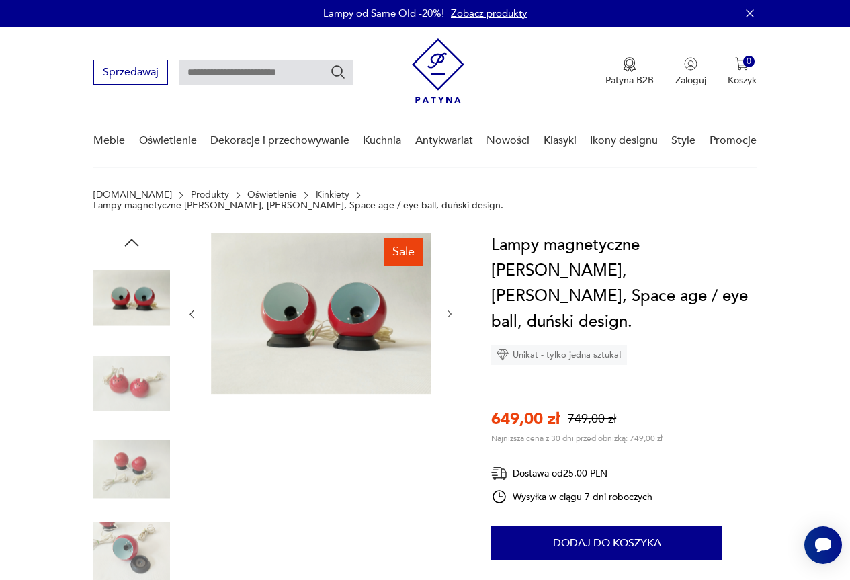
click at [143, 462] on img at bounding box center [131, 469] width 77 height 77
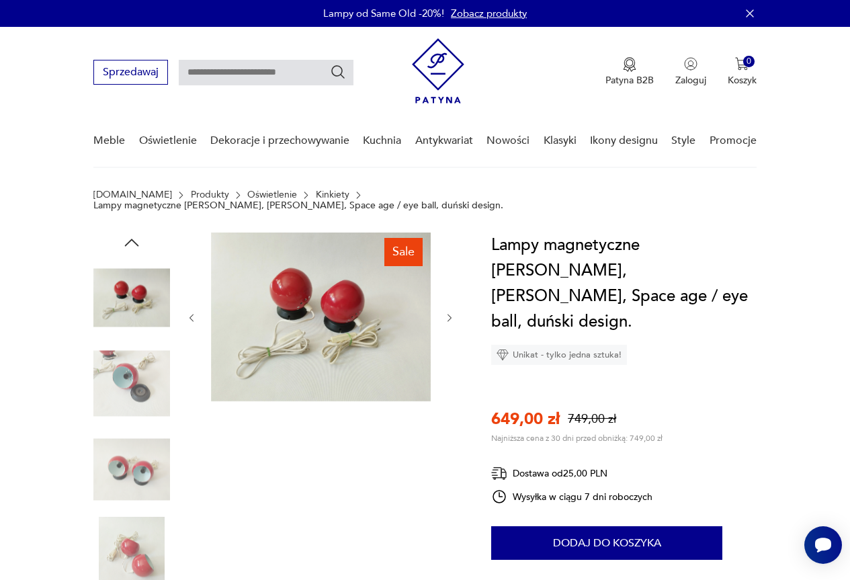
click at [139, 542] on img at bounding box center [131, 555] width 77 height 77
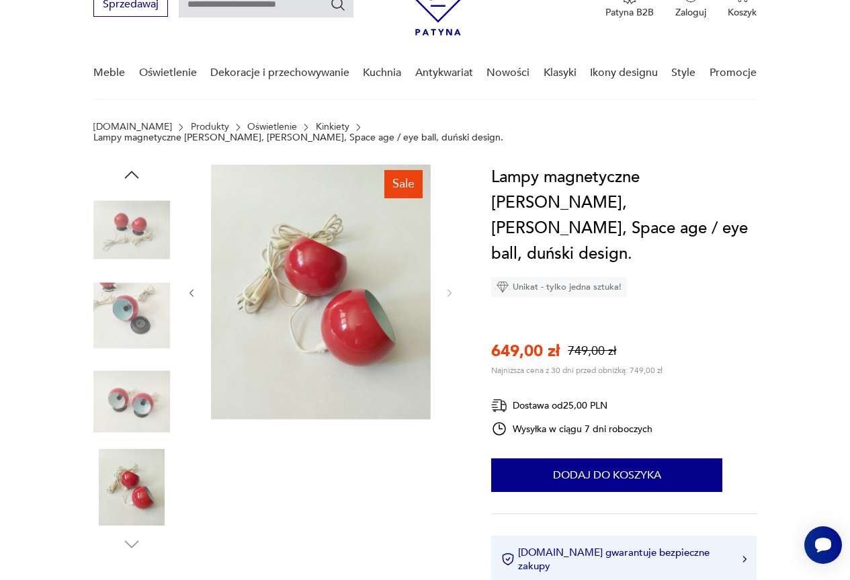
scroll to position [67, 0]
click at [132, 220] on img at bounding box center [131, 230] width 77 height 77
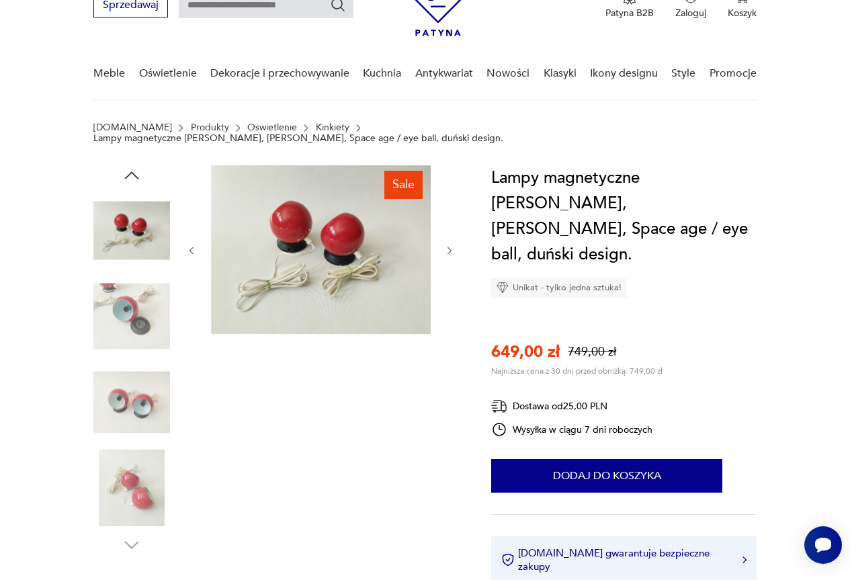
click at [133, 476] on img at bounding box center [131, 487] width 77 height 77
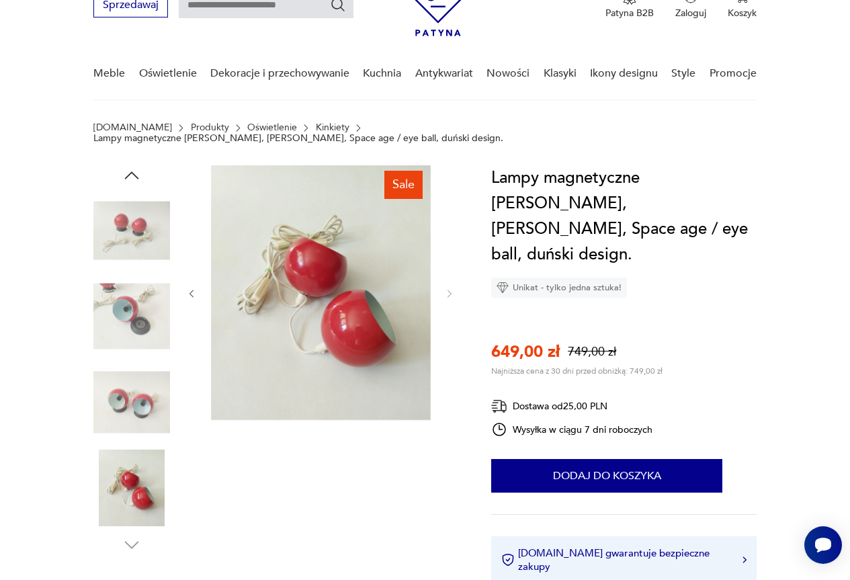
click at [122, 393] on img at bounding box center [131, 401] width 77 height 77
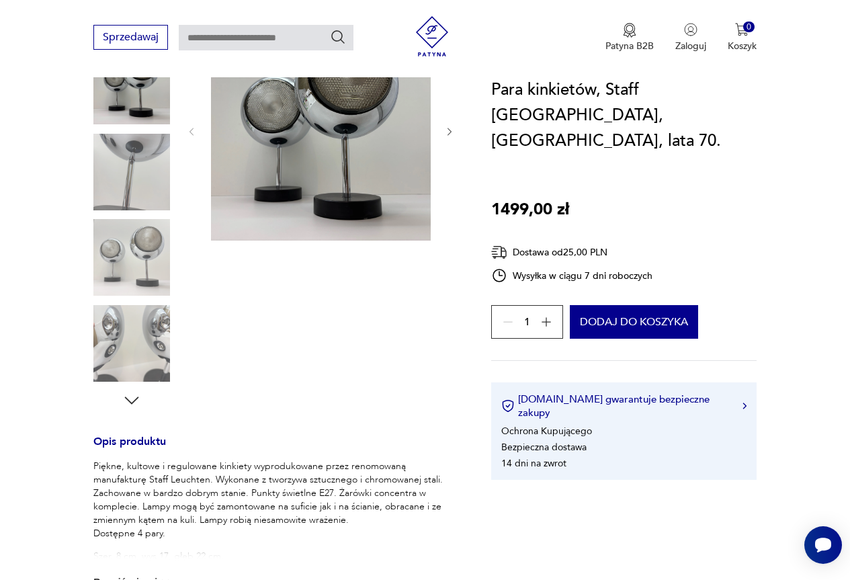
scroll to position [202, 0]
click at [122, 257] on img at bounding box center [131, 256] width 77 height 77
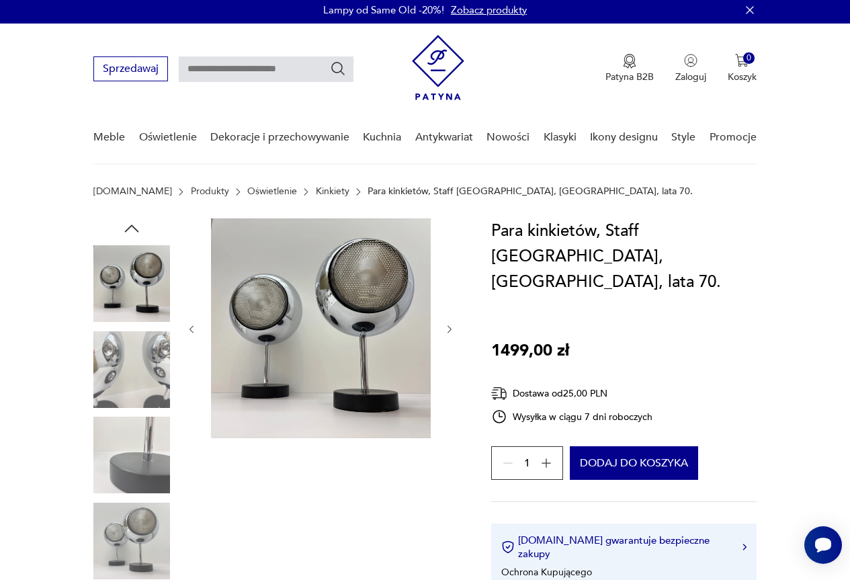
scroll to position [0, 0]
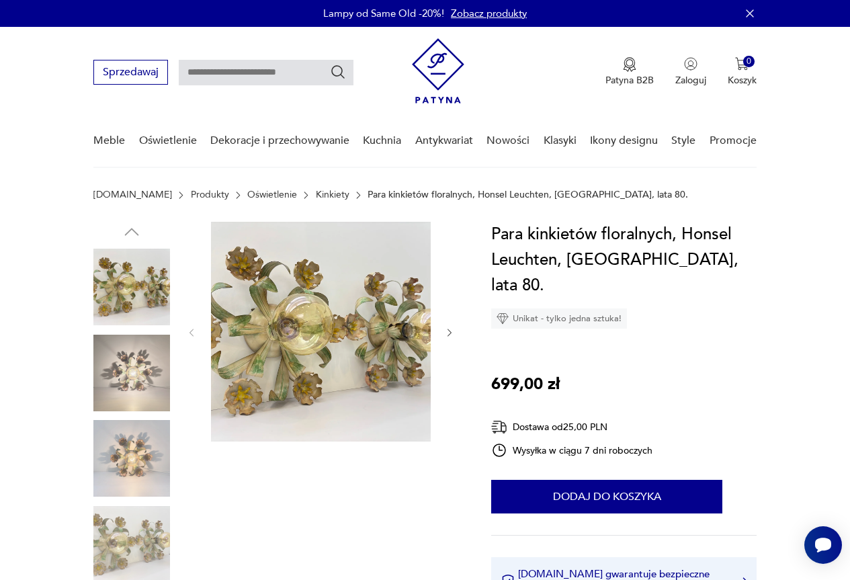
click at [142, 387] on img at bounding box center [131, 373] width 77 height 77
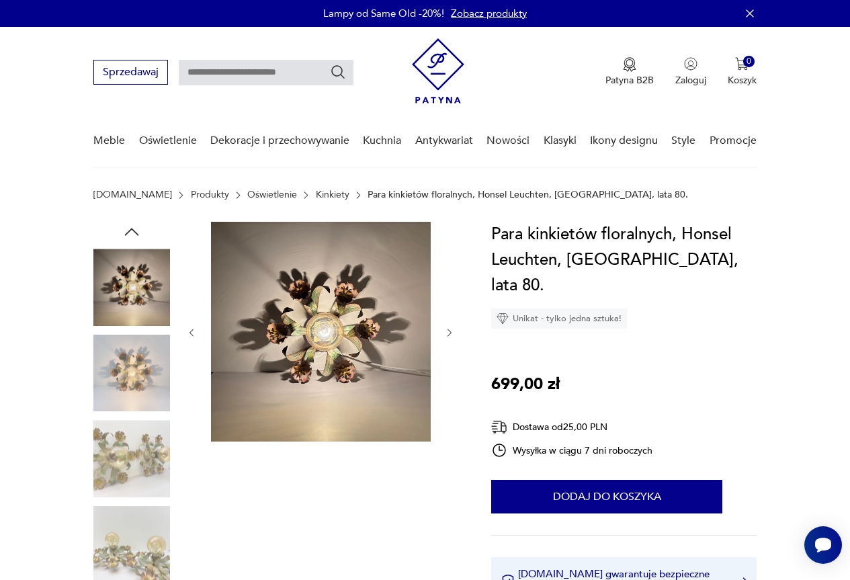
click at [133, 441] on img at bounding box center [131, 458] width 77 height 77
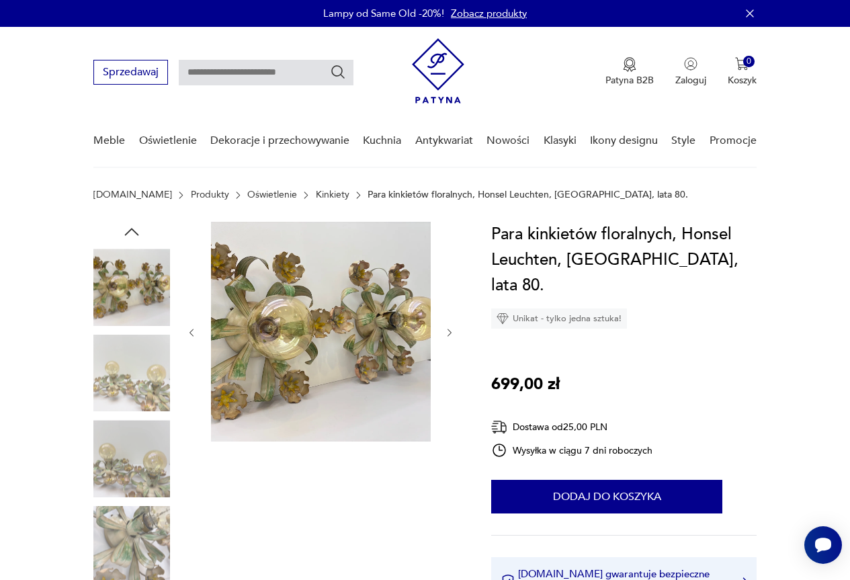
click at [162, 458] on img at bounding box center [131, 458] width 77 height 77
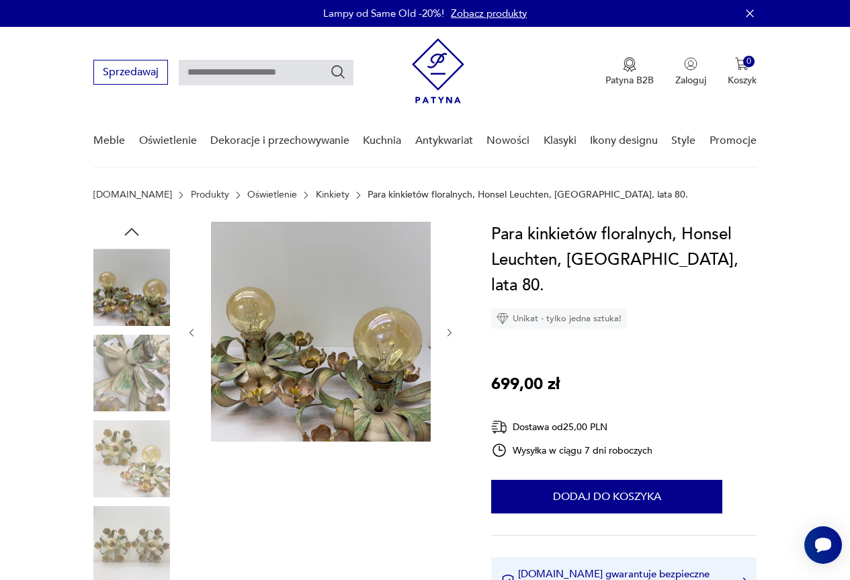
click at [133, 546] on img at bounding box center [131, 544] width 77 height 77
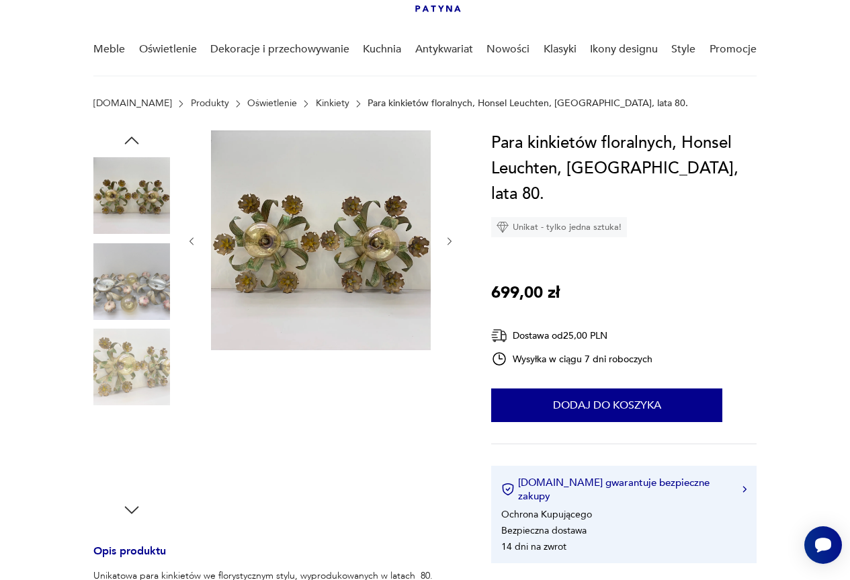
scroll to position [134, 0]
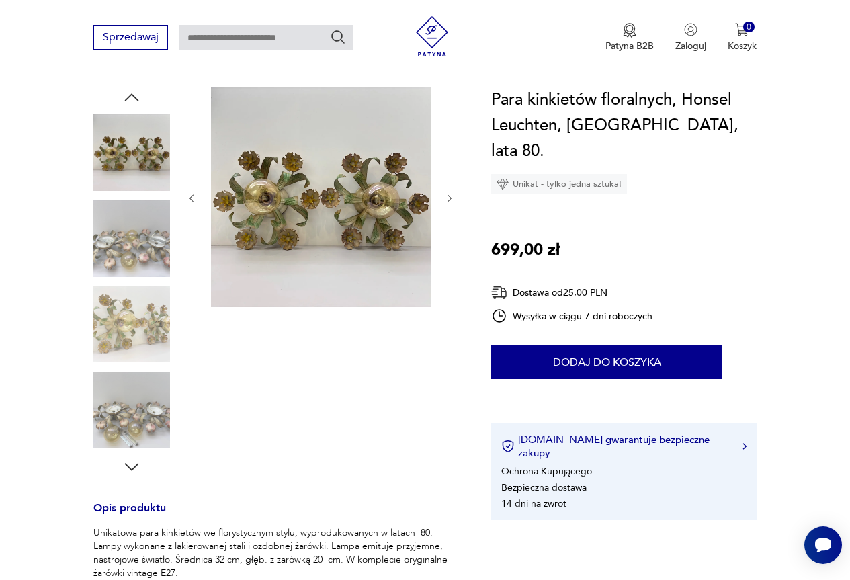
drag, startPoint x: 120, startPoint y: 466, endPoint x: 130, endPoint y: 465, distance: 10.1
click at [121, 466] on div at bounding box center [131, 282] width 77 height 390
click at [130, 465] on icon "button" at bounding box center [132, 467] width 20 height 20
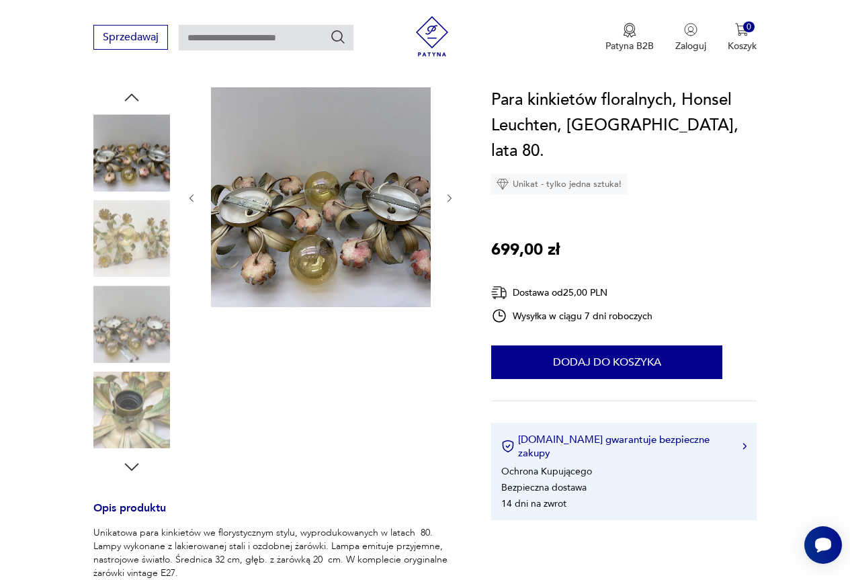
click at [131, 465] on icon "button" at bounding box center [132, 467] width 20 height 20
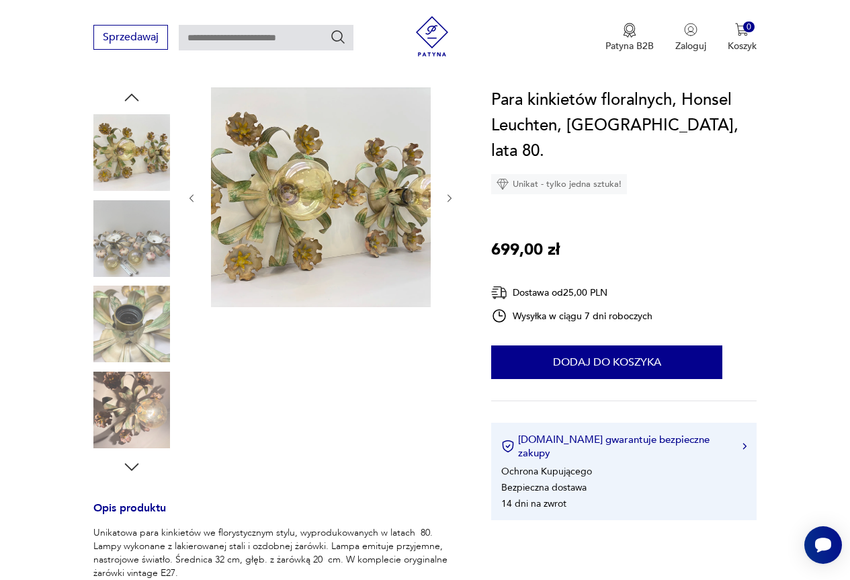
click at [132, 464] on icon "button" at bounding box center [132, 467] width 20 height 20
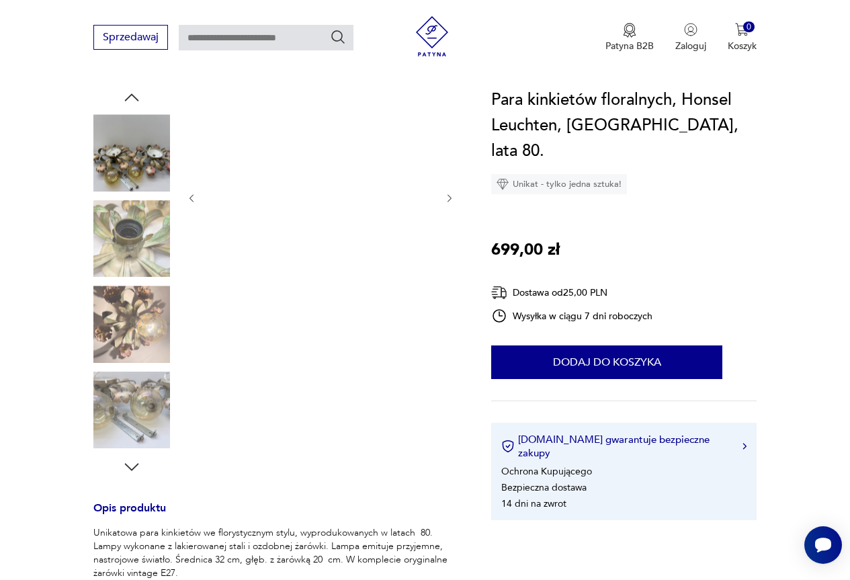
click at [155, 335] on img at bounding box center [131, 324] width 77 height 77
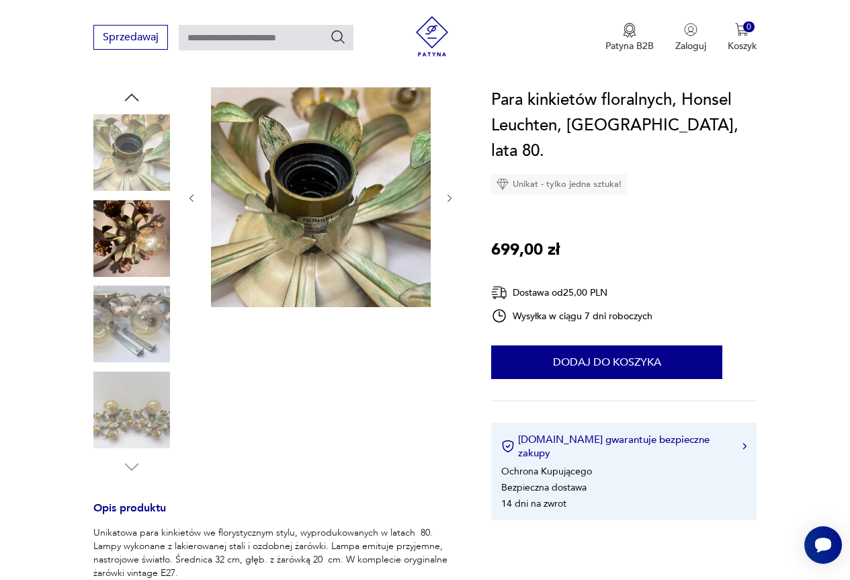
click at [155, 245] on img at bounding box center [131, 238] width 77 height 77
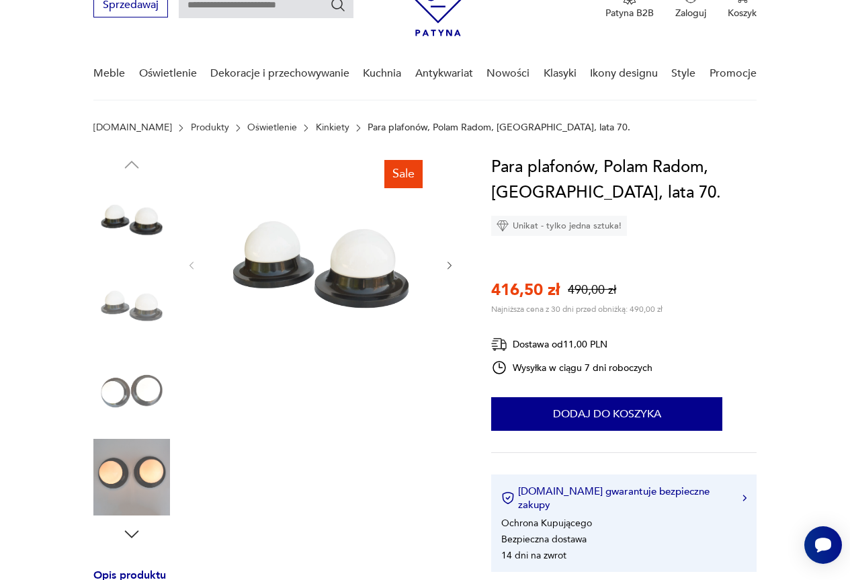
click at [126, 472] on img at bounding box center [131, 477] width 77 height 77
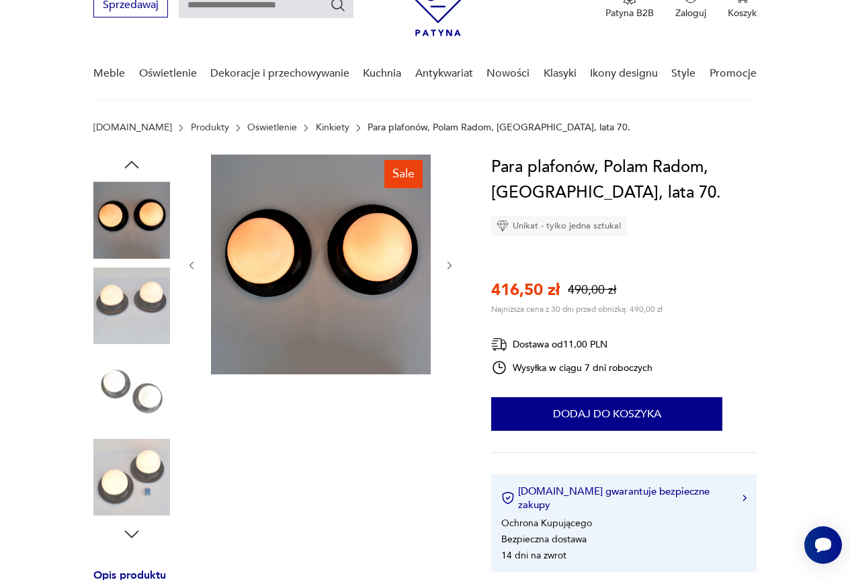
click at [153, 396] on img at bounding box center [131, 391] width 77 height 77
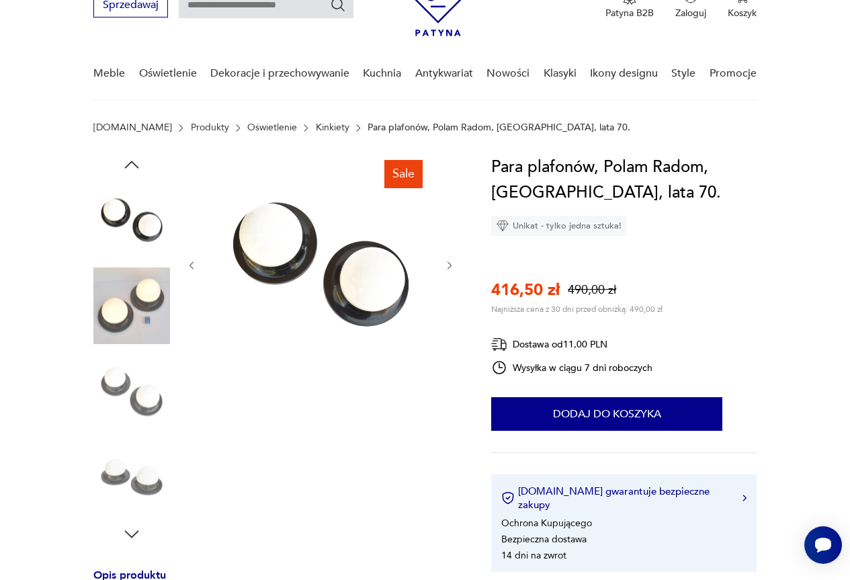
click at [145, 321] on img at bounding box center [131, 305] width 77 height 77
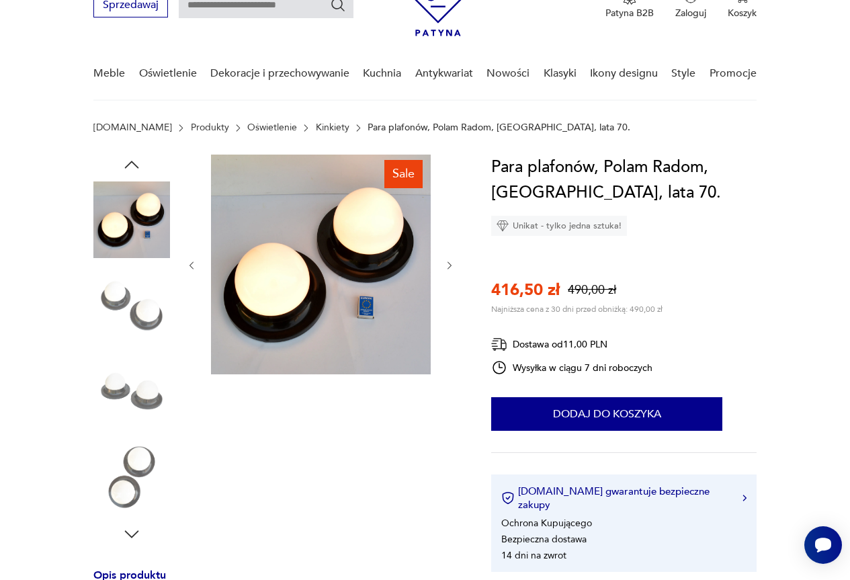
click at [142, 228] on img at bounding box center [131, 219] width 77 height 77
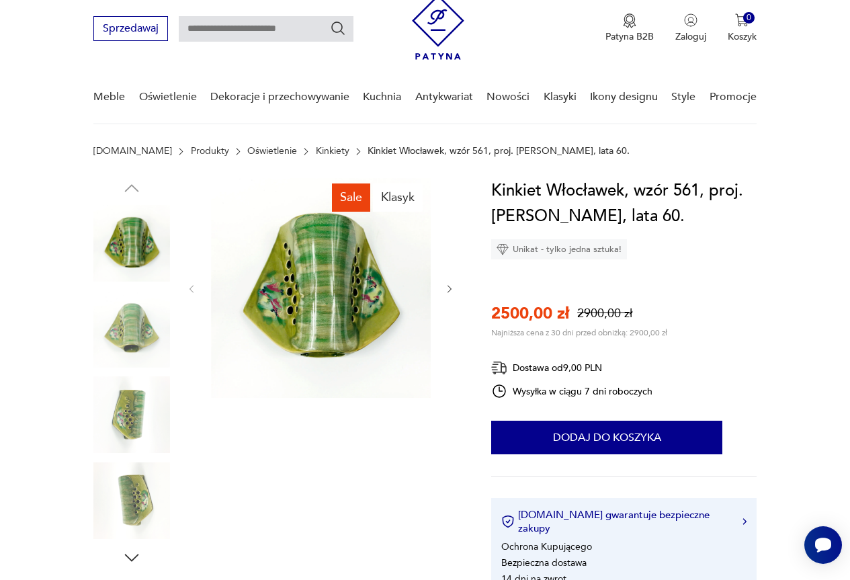
scroll to position [67, 0]
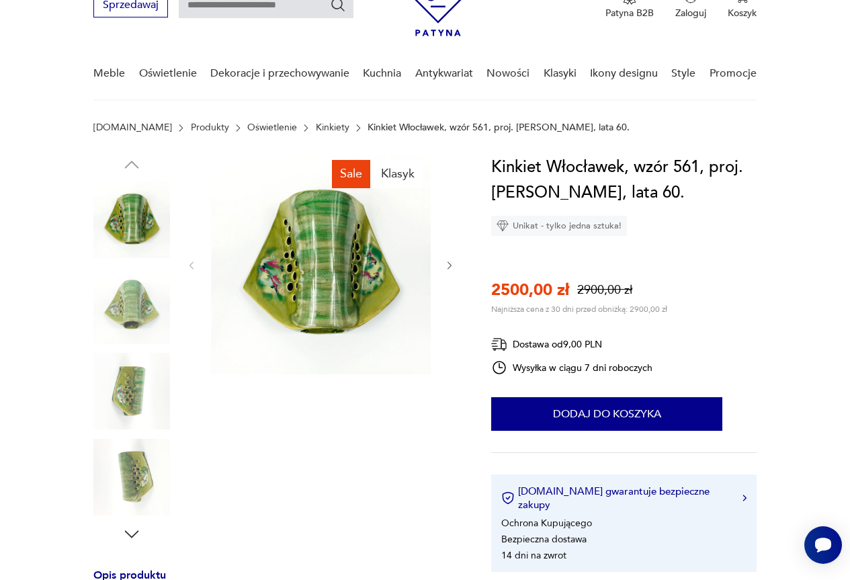
click at [149, 316] on img at bounding box center [131, 305] width 77 height 77
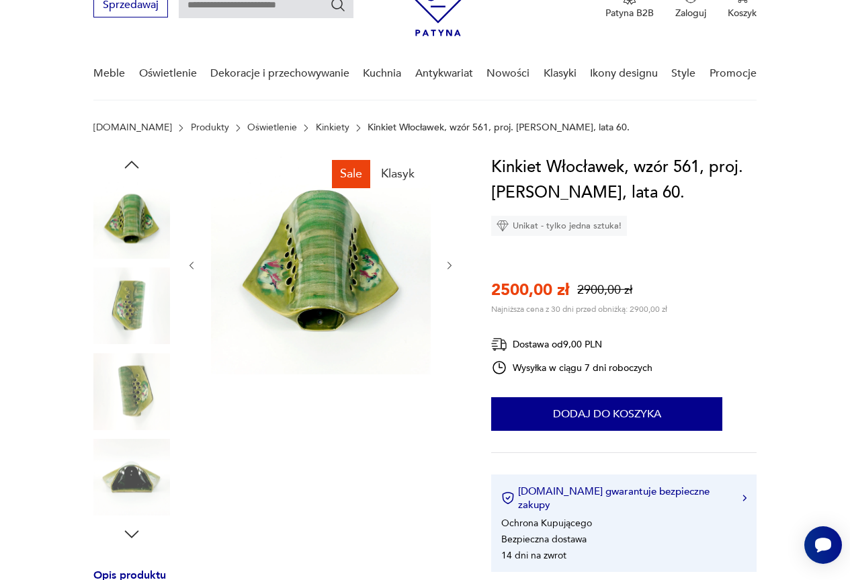
click at [143, 394] on img at bounding box center [131, 391] width 77 height 77
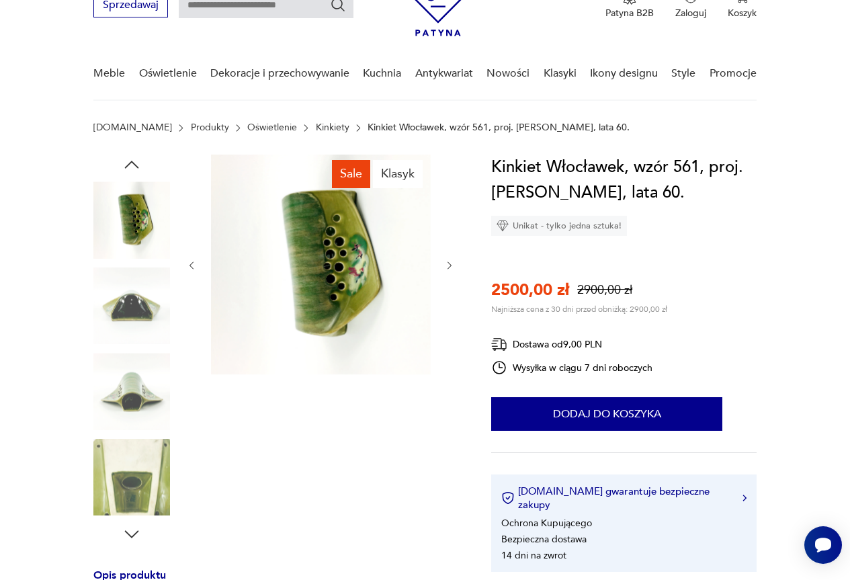
click at [136, 403] on img at bounding box center [131, 391] width 77 height 77
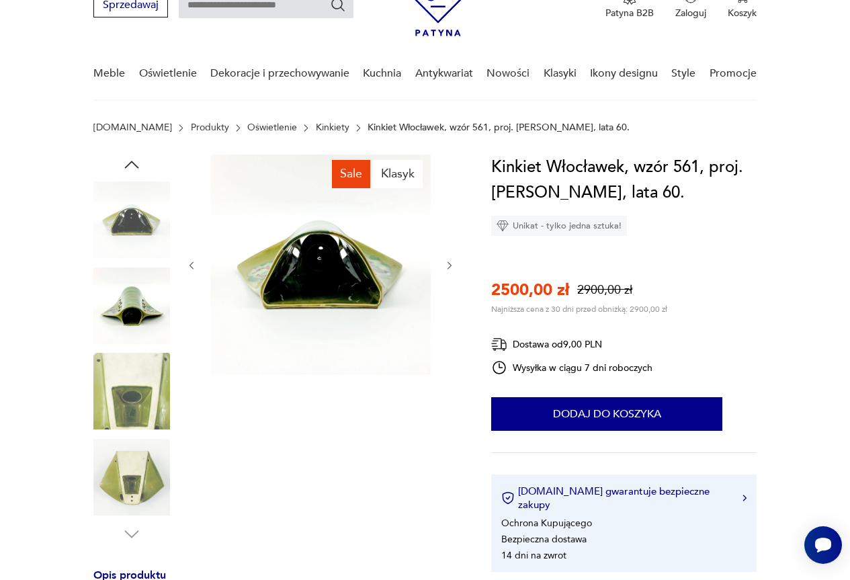
click at [136, 412] on img at bounding box center [131, 391] width 77 height 77
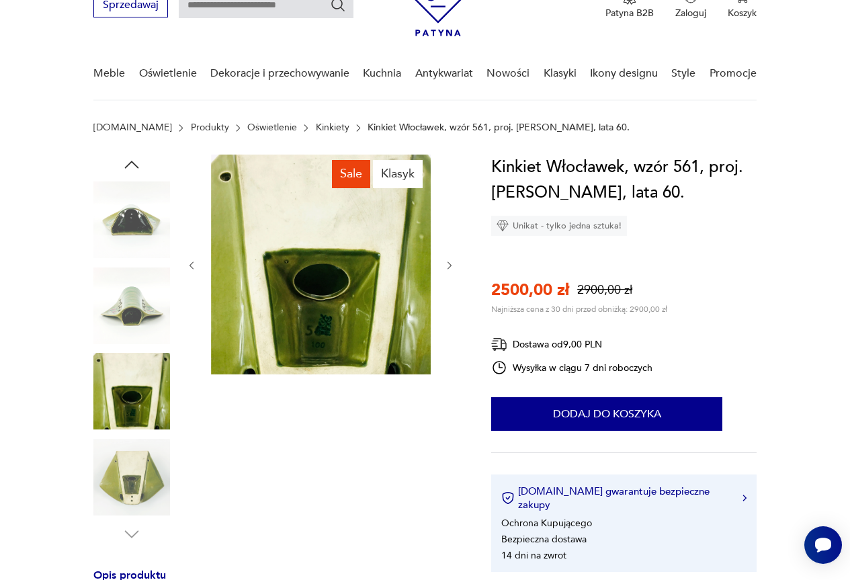
click at [142, 464] on img at bounding box center [131, 477] width 77 height 77
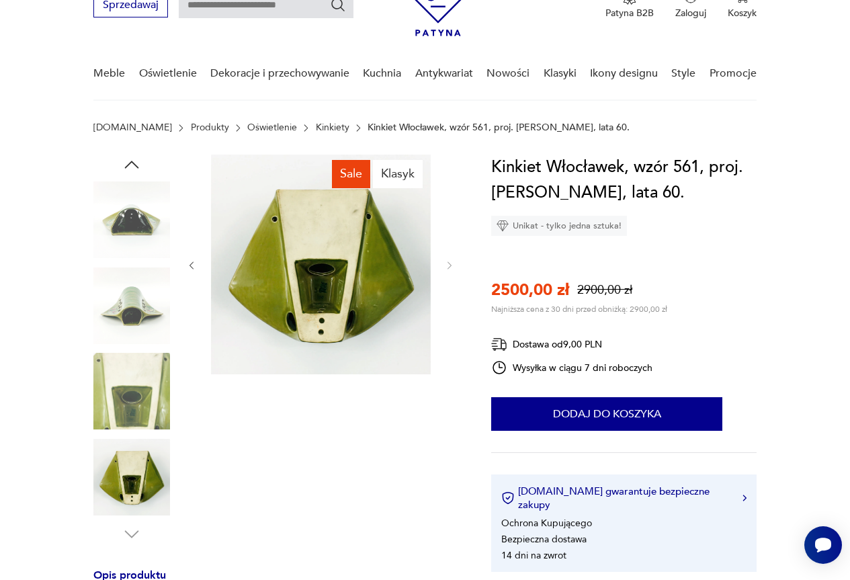
click at [142, 464] on img at bounding box center [131, 477] width 77 height 77
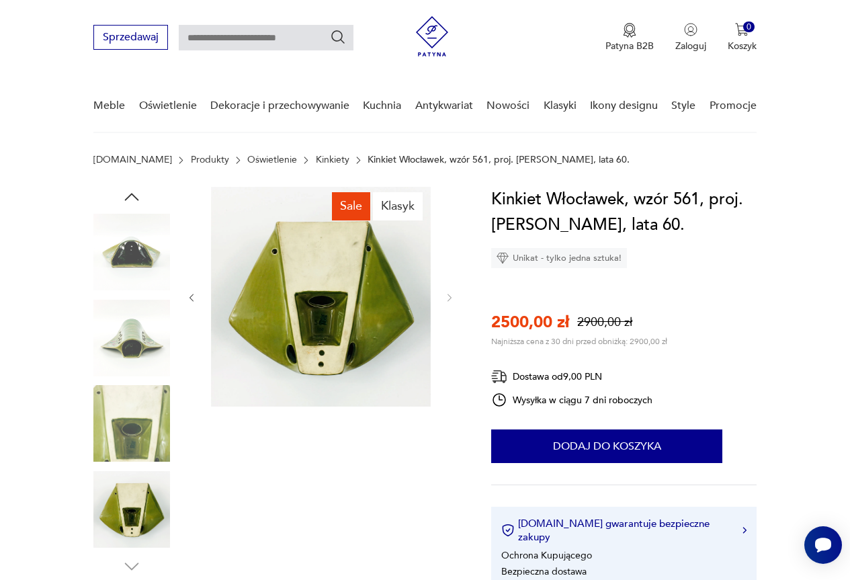
scroll to position [0, 0]
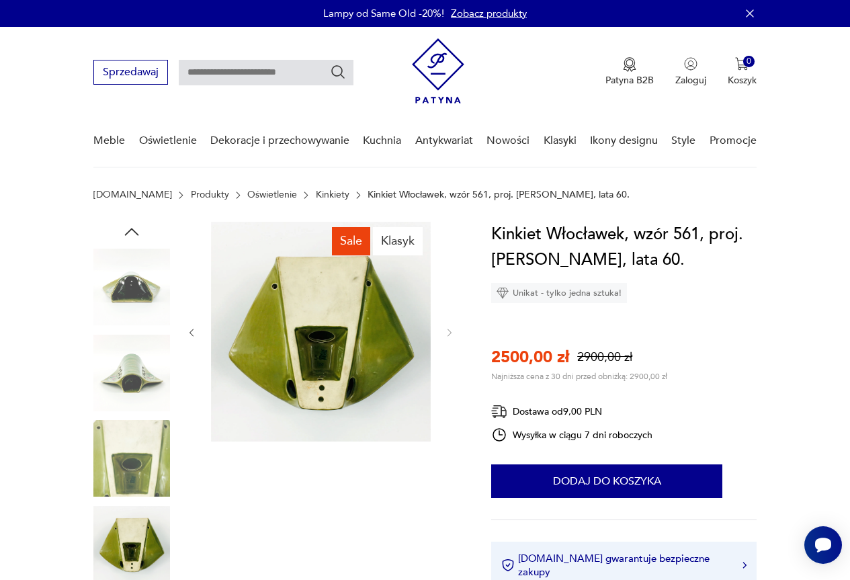
click at [142, 284] on img at bounding box center [131, 287] width 77 height 77
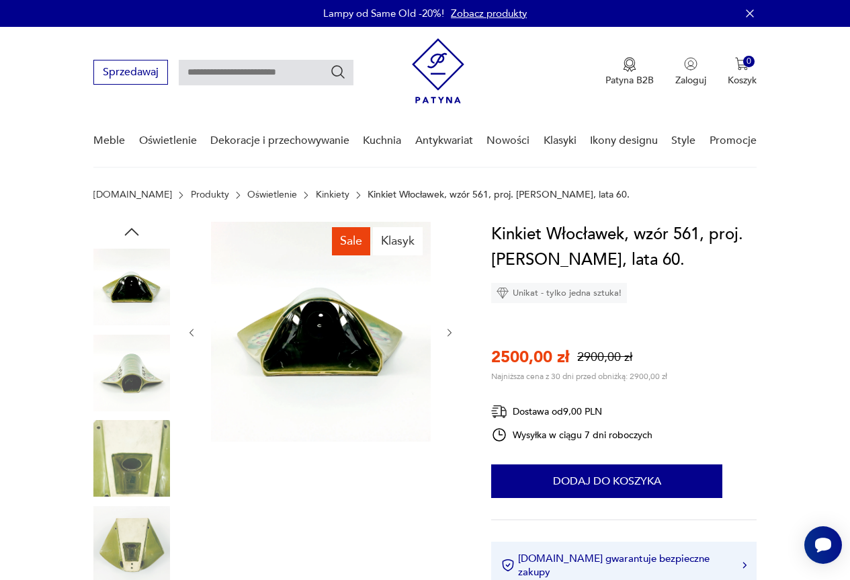
click at [126, 220] on section "Patyna.pl Produkty Oświetlenie Kinkiety Kinkiet Włocławek, wzór 561, proj. Wit …" at bounding box center [425, 205] width 850 height 32
click at [127, 232] on icon "button" at bounding box center [132, 232] width 20 height 20
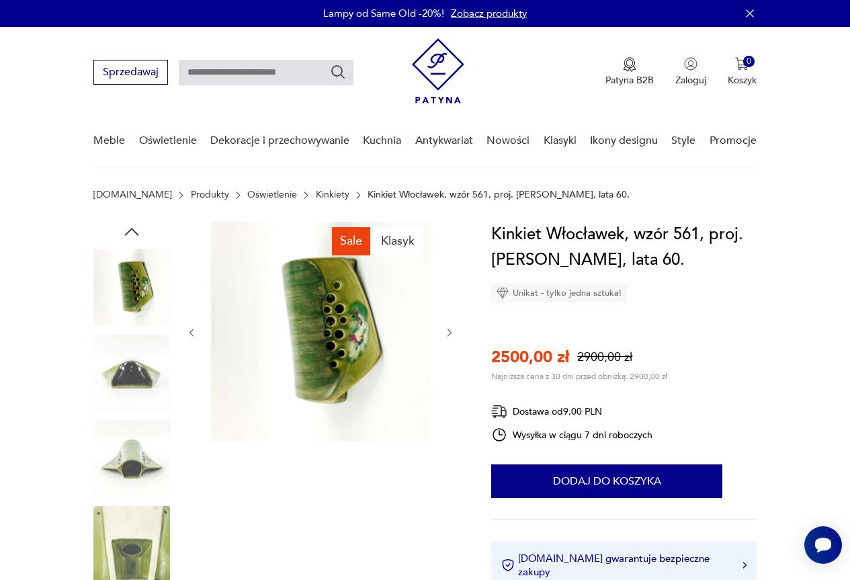
click at [136, 281] on img at bounding box center [131, 287] width 77 height 77
click at [135, 230] on icon "button" at bounding box center [132, 232] width 20 height 20
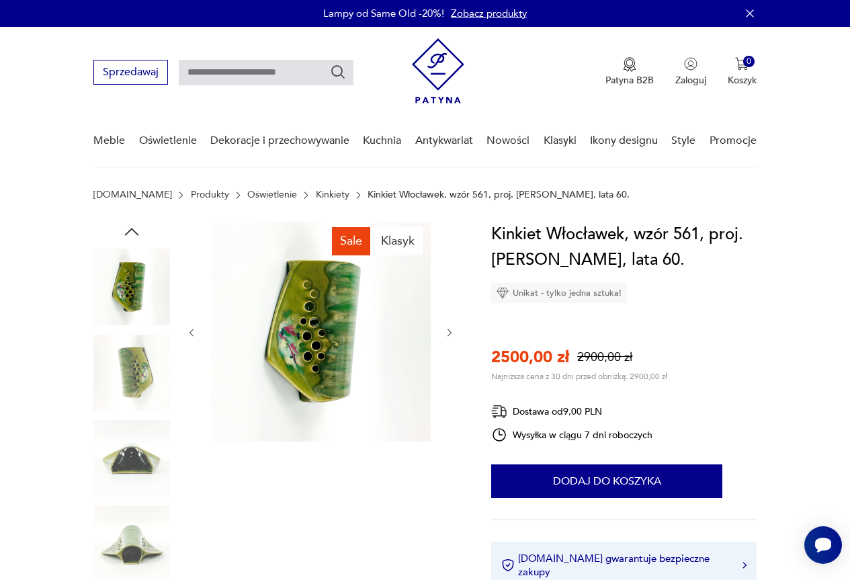
click at [135, 230] on icon "button" at bounding box center [132, 232] width 20 height 20
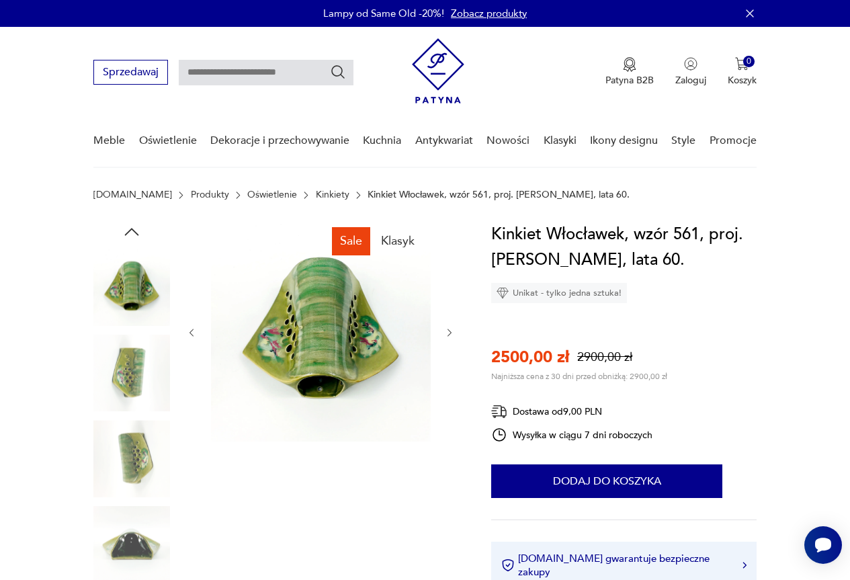
click at [135, 230] on icon "button" at bounding box center [132, 232] width 20 height 20
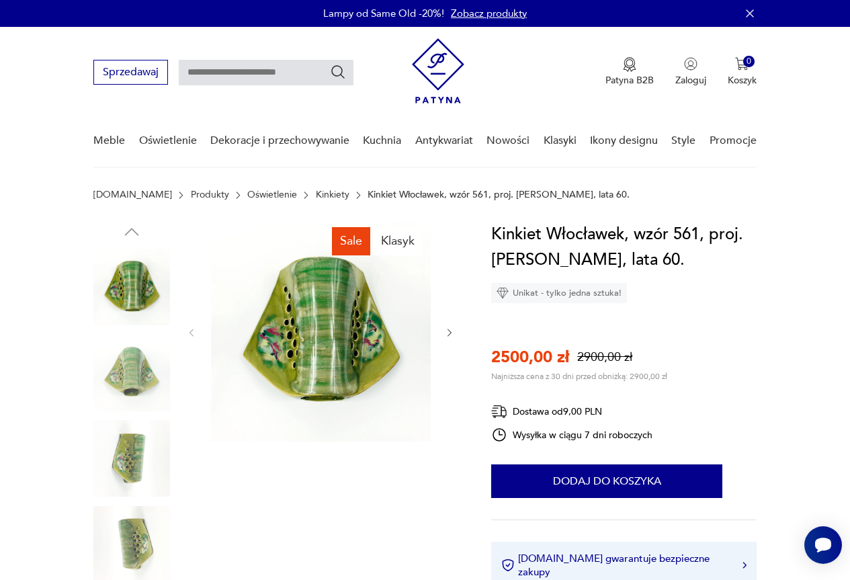
click at [137, 296] on img at bounding box center [131, 287] width 77 height 77
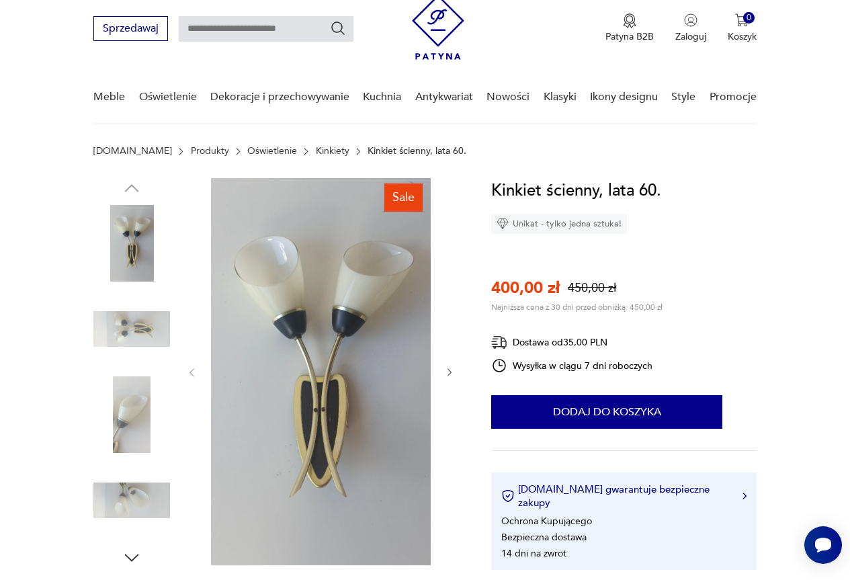
scroll to position [67, 0]
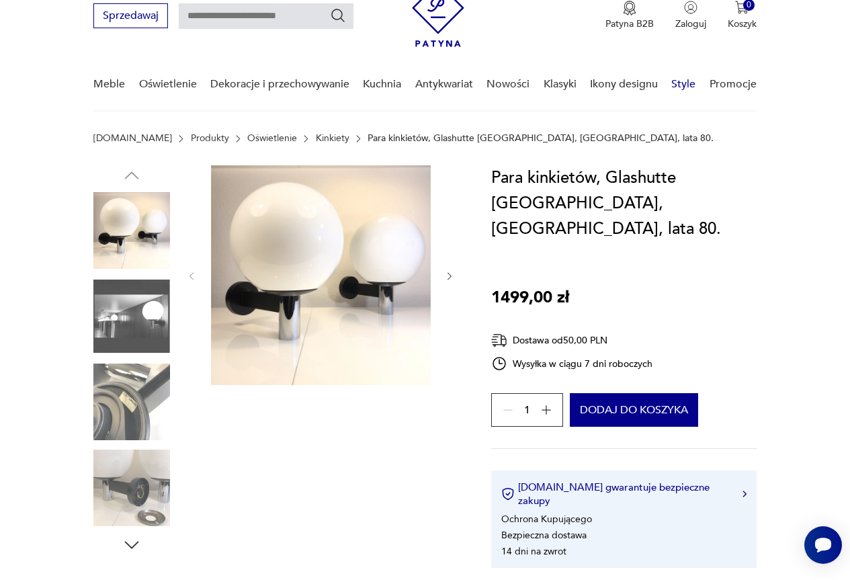
scroll to position [134, 0]
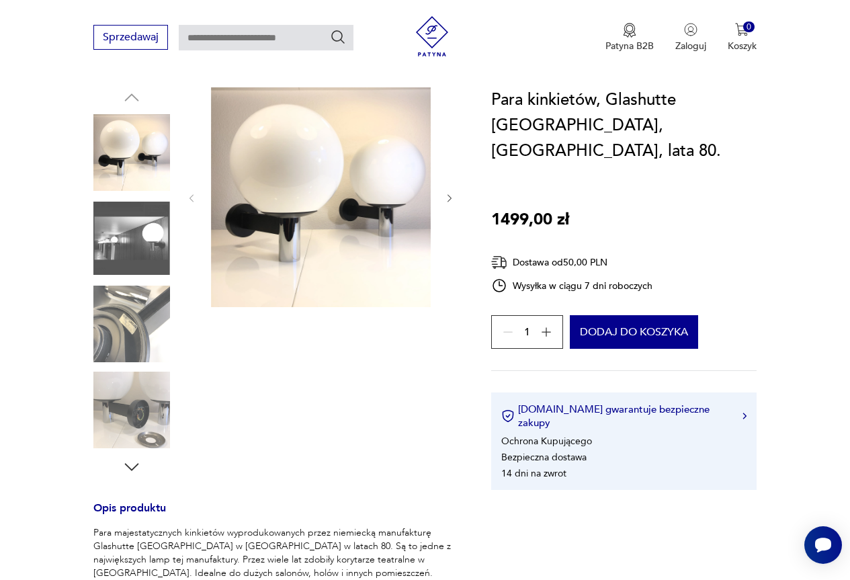
click at [126, 249] on img at bounding box center [131, 238] width 77 height 77
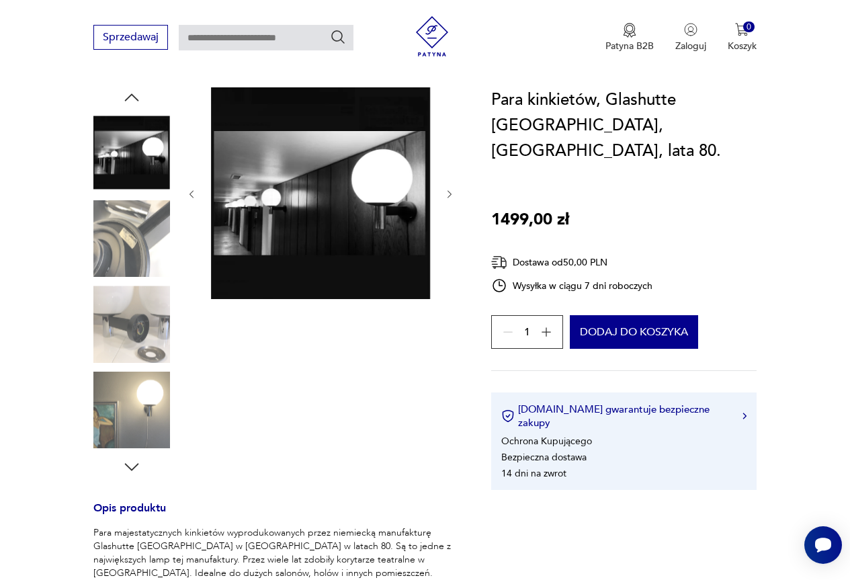
click at [100, 346] on img at bounding box center [131, 324] width 77 height 77
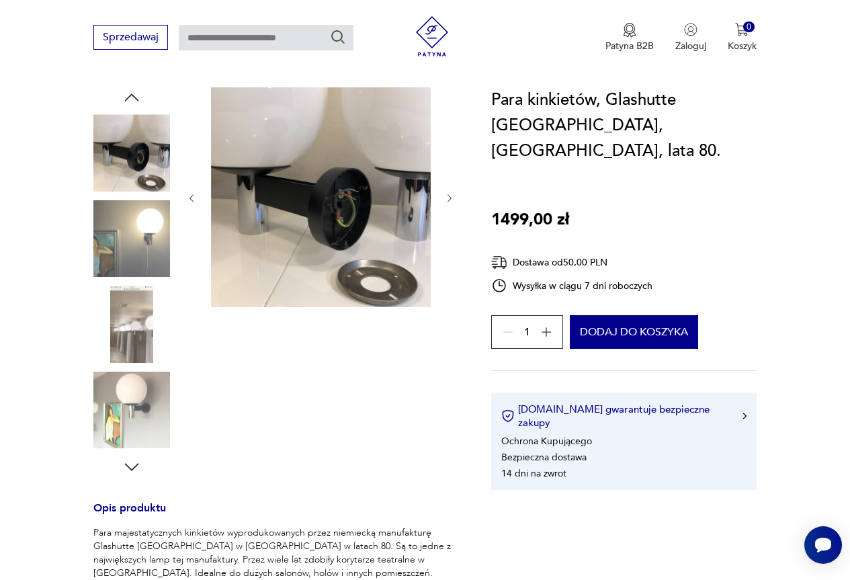
click at [131, 410] on img at bounding box center [131, 410] width 77 height 77
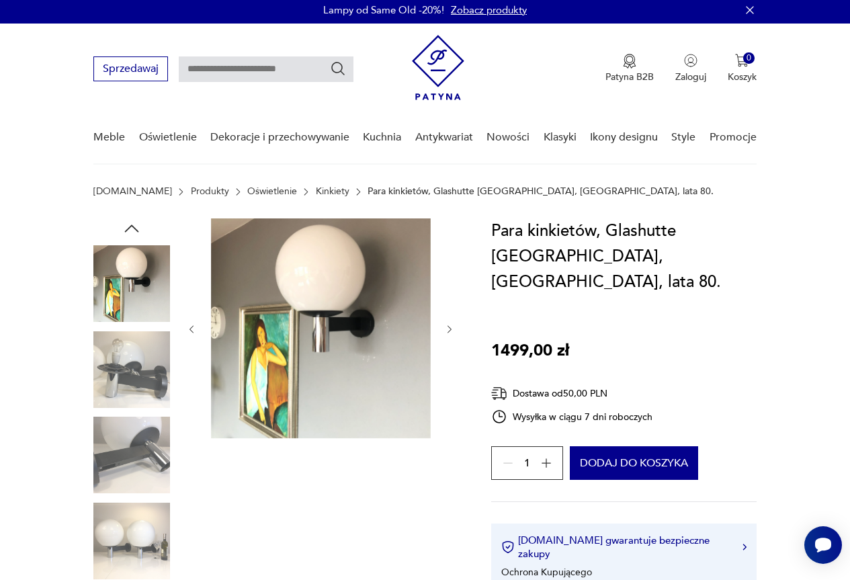
scroll to position [0, 0]
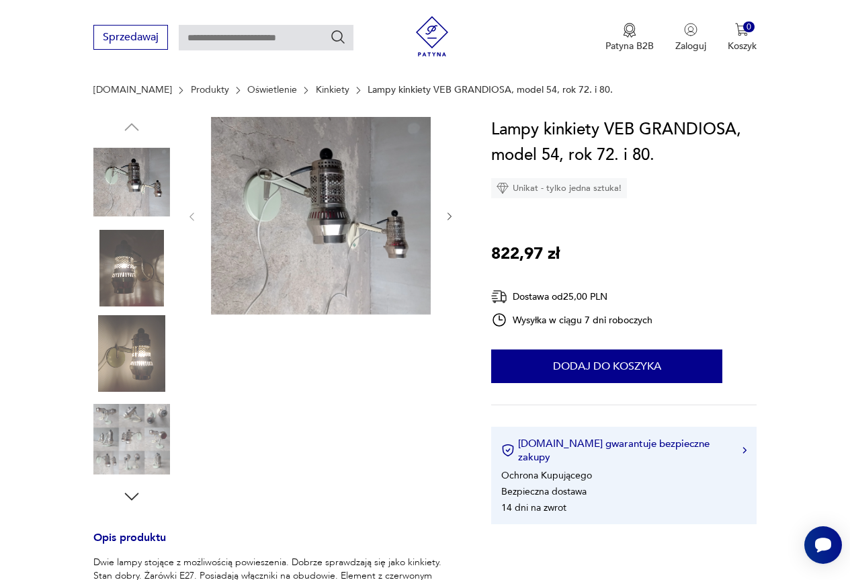
scroll to position [134, 0]
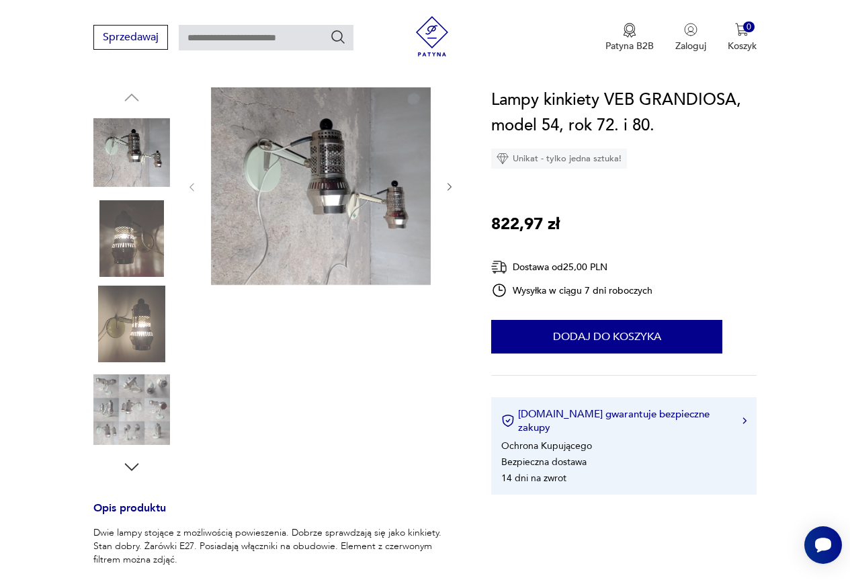
click at [133, 248] on img at bounding box center [131, 238] width 77 height 77
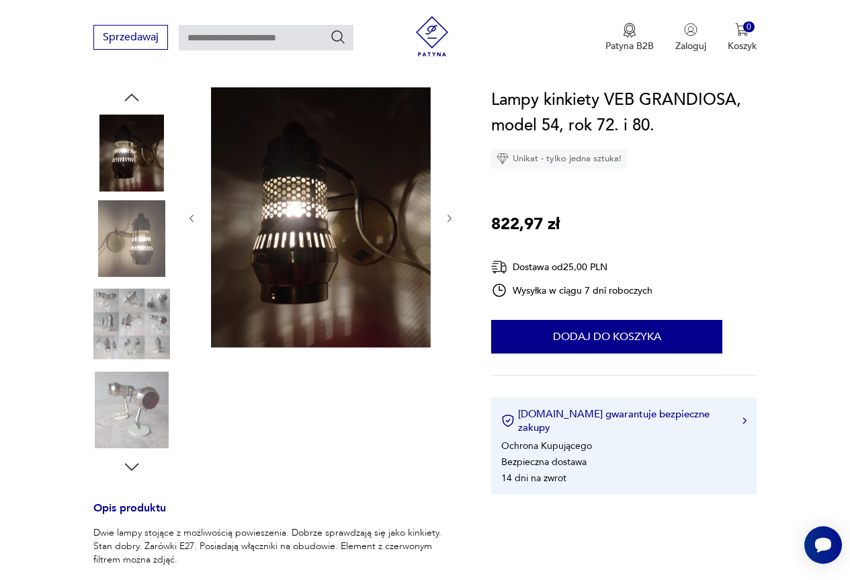
click at [134, 331] on img at bounding box center [131, 324] width 77 height 77
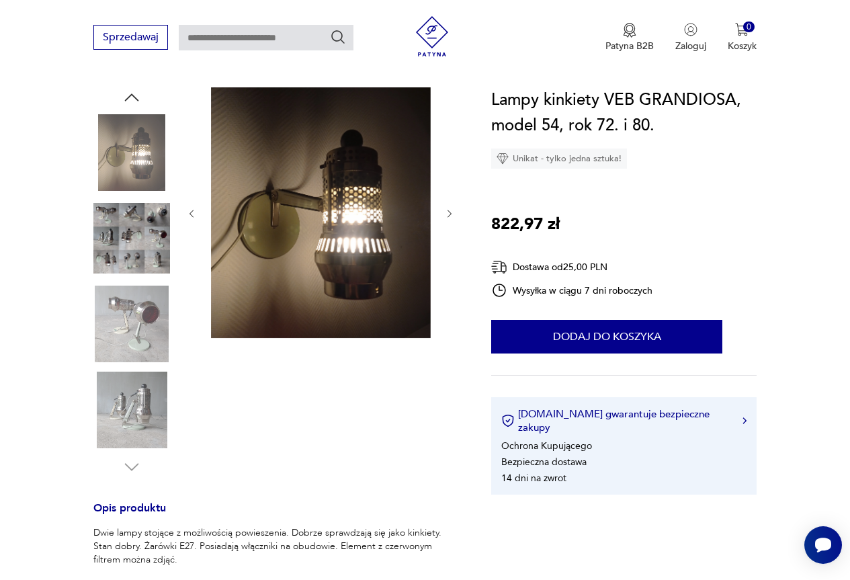
click at [130, 322] on img at bounding box center [131, 324] width 77 height 77
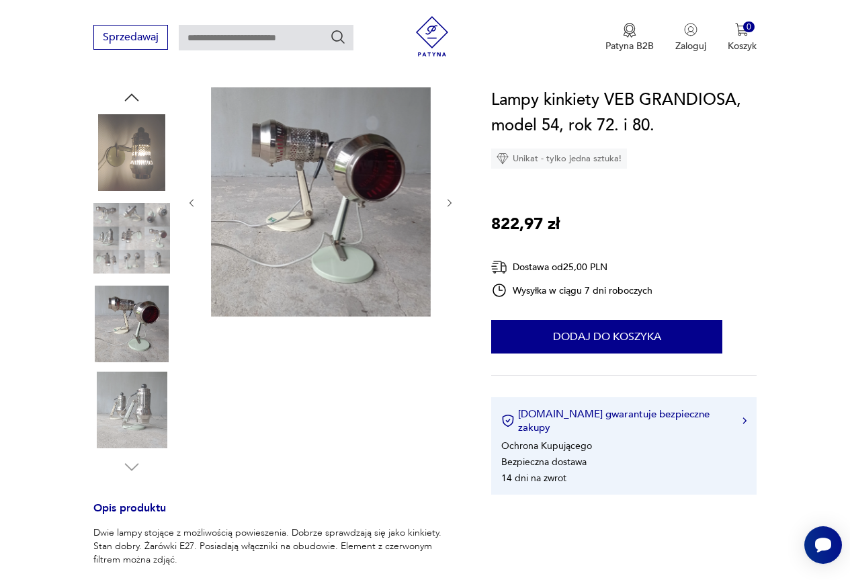
click at [153, 407] on img at bounding box center [131, 410] width 77 height 77
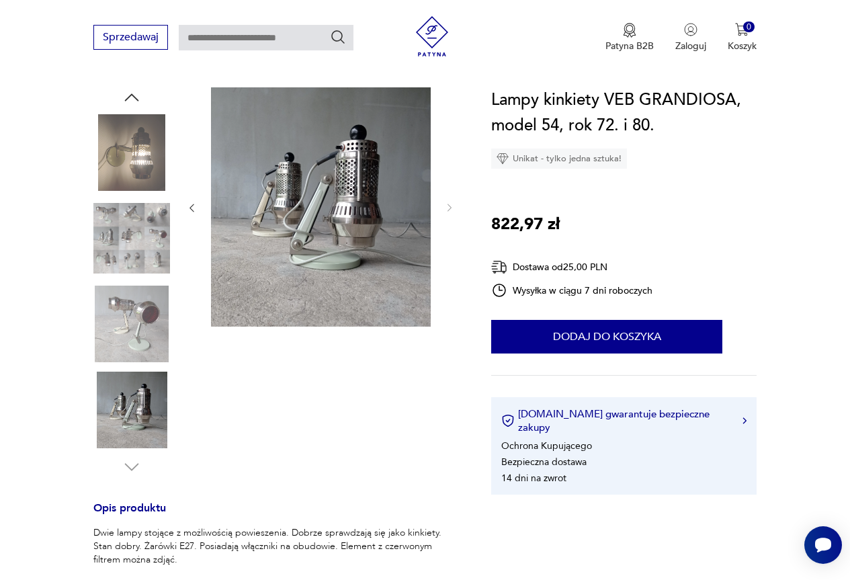
click at [146, 226] on img at bounding box center [131, 238] width 77 height 77
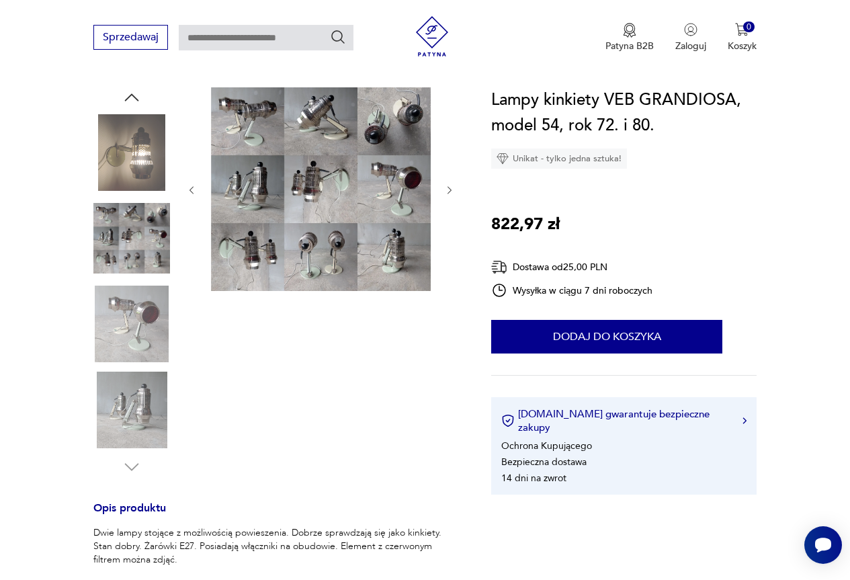
click at [136, 314] on img at bounding box center [131, 324] width 77 height 77
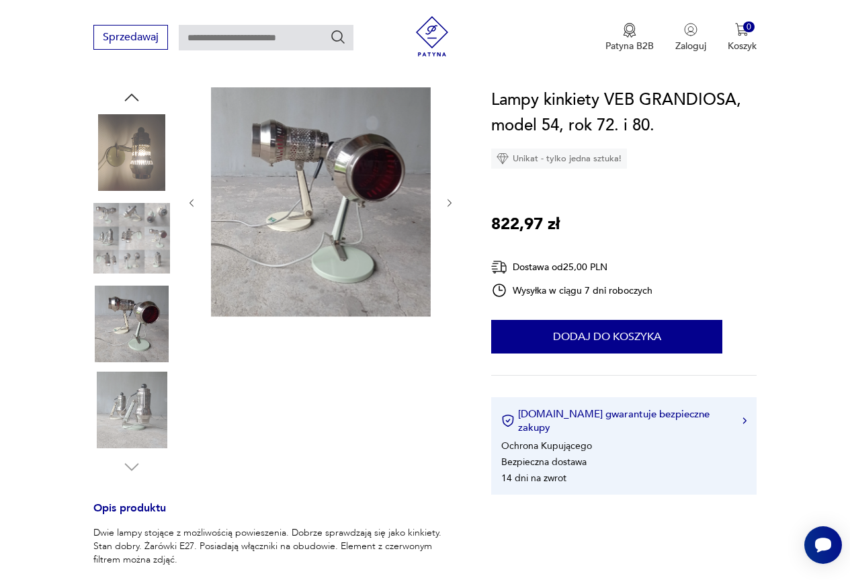
click at [146, 256] on img at bounding box center [131, 238] width 77 height 77
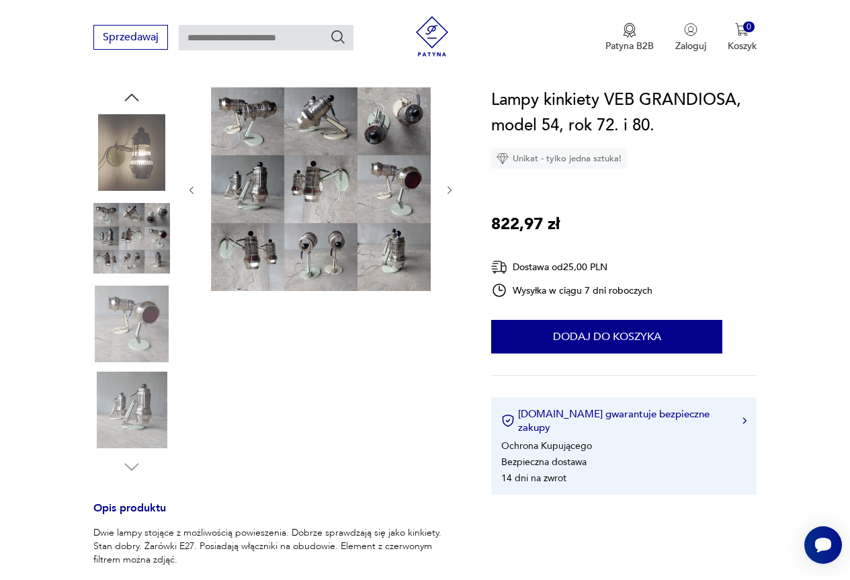
click at [153, 158] on img at bounding box center [131, 152] width 77 height 77
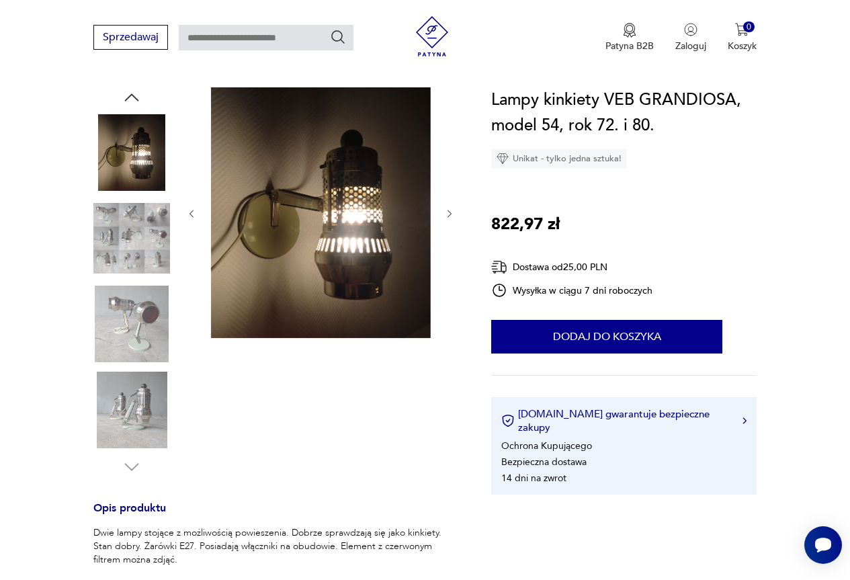
click at [457, 208] on div at bounding box center [275, 282] width 365 height 390
click at [444, 210] on icon "button" at bounding box center [449, 213] width 11 height 11
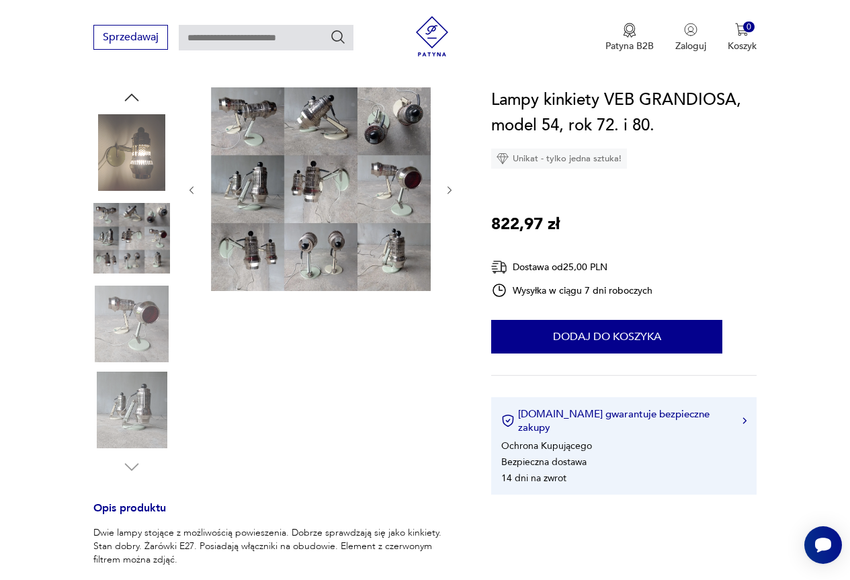
click at [444, 210] on div at bounding box center [320, 190] width 269 height 206
click at [146, 257] on img at bounding box center [131, 238] width 77 height 77
click at [142, 303] on img at bounding box center [131, 324] width 77 height 77
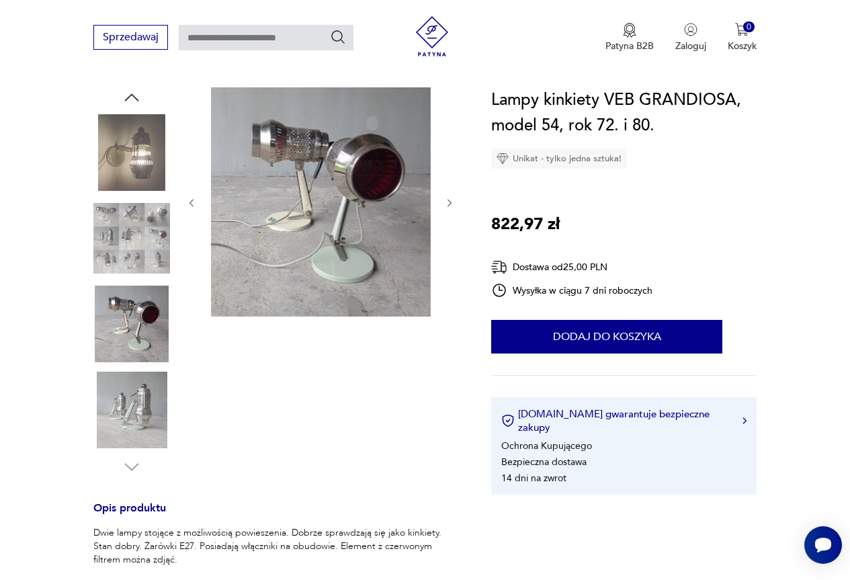
click at [129, 384] on img at bounding box center [131, 410] width 77 height 77
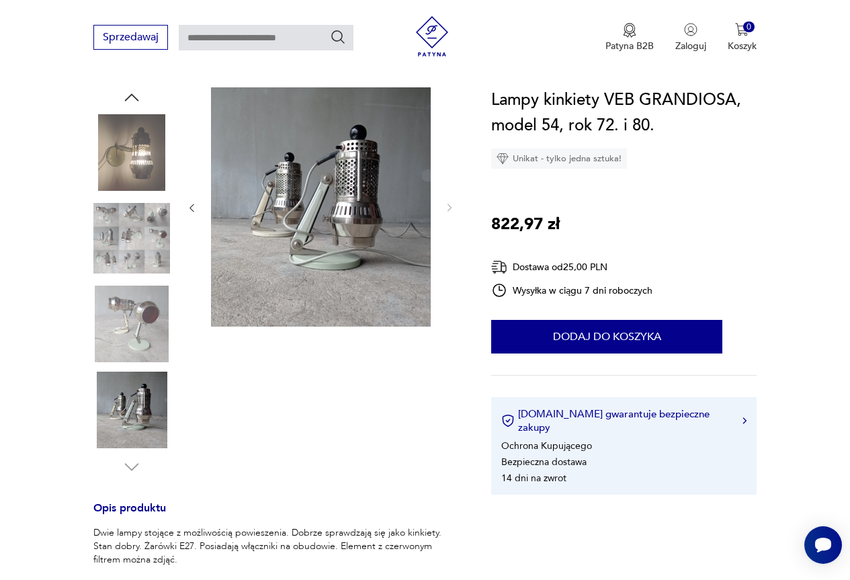
click at [125, 146] on img at bounding box center [131, 152] width 77 height 77
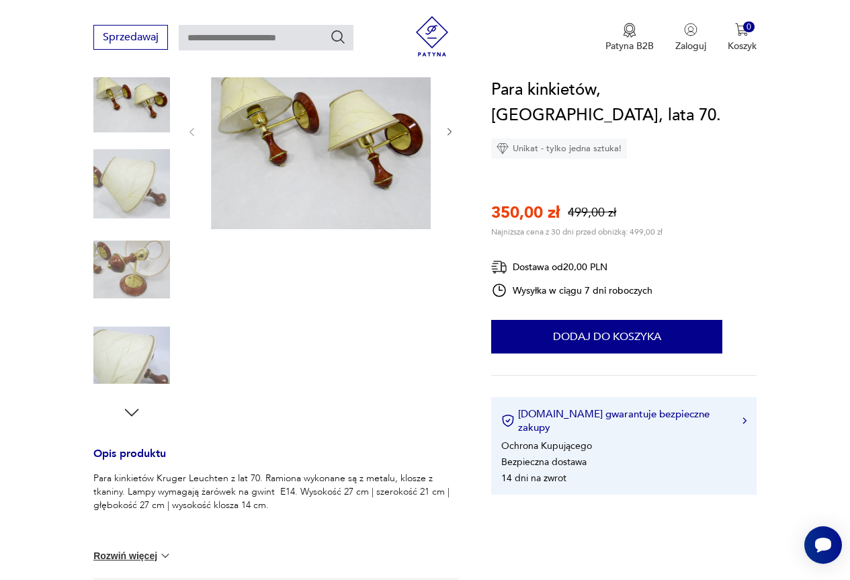
scroll to position [202, 0]
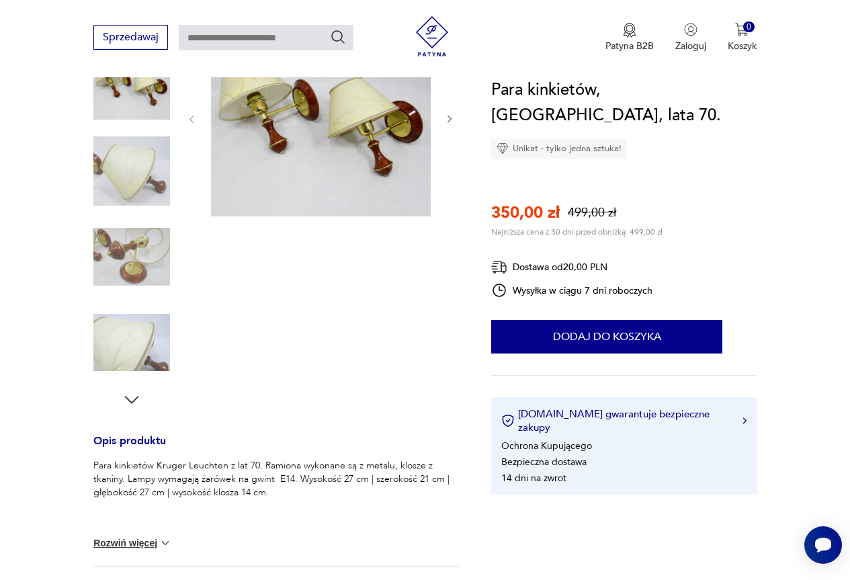
click at [132, 404] on icon "button" at bounding box center [132, 400] width 20 height 20
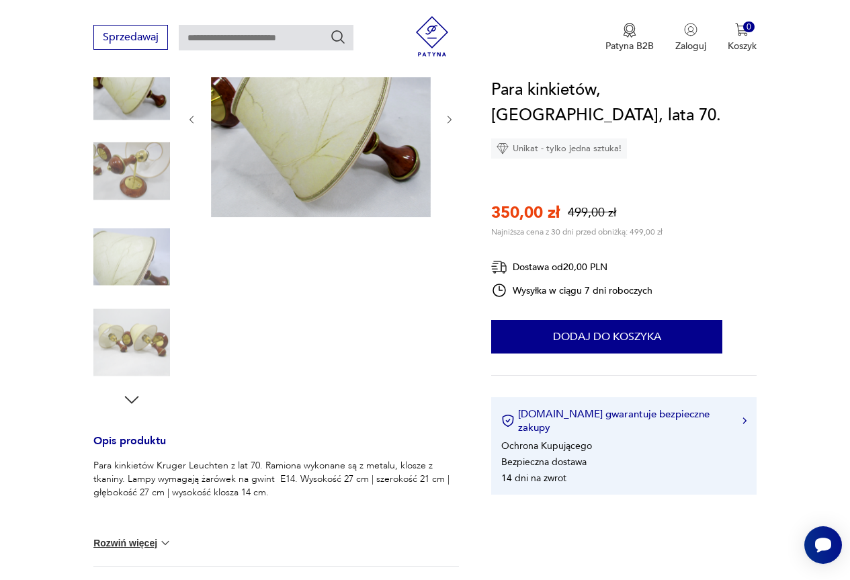
click at [132, 404] on icon "button" at bounding box center [132, 400] width 20 height 20
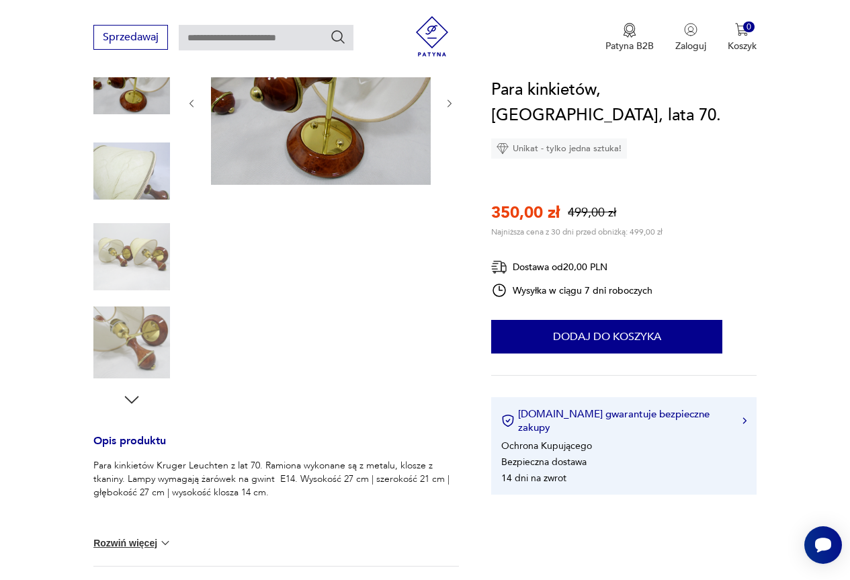
click at [132, 404] on icon "button" at bounding box center [132, 400] width 20 height 20
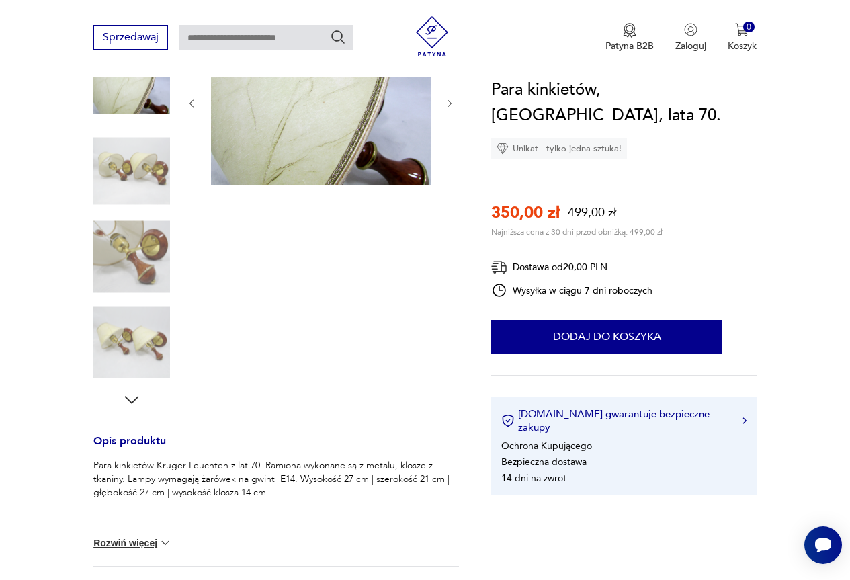
click at [132, 404] on icon "button" at bounding box center [132, 400] width 20 height 20
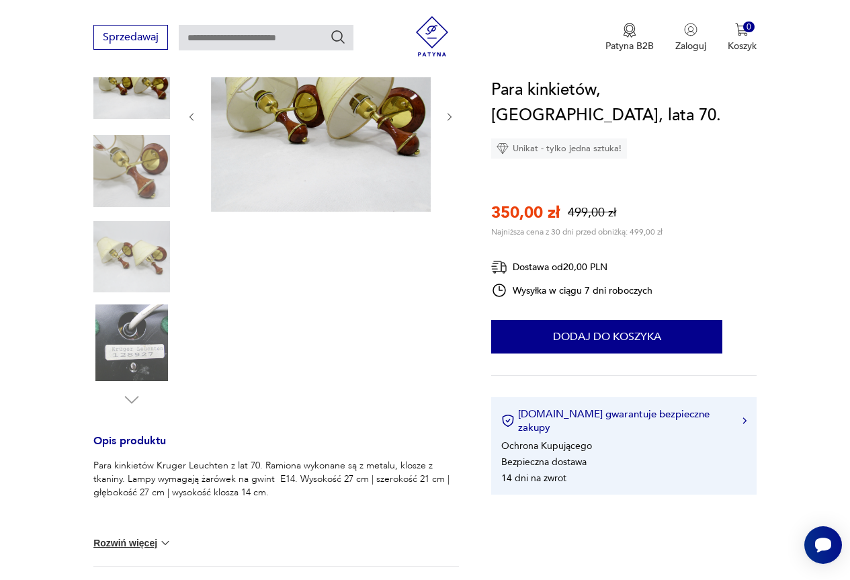
click at [130, 226] on img at bounding box center [131, 256] width 77 height 77
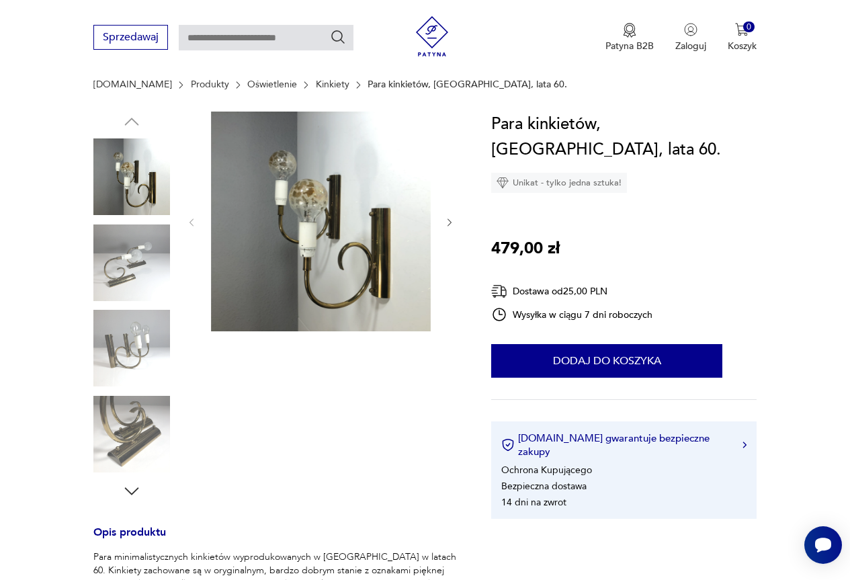
scroll to position [67, 0]
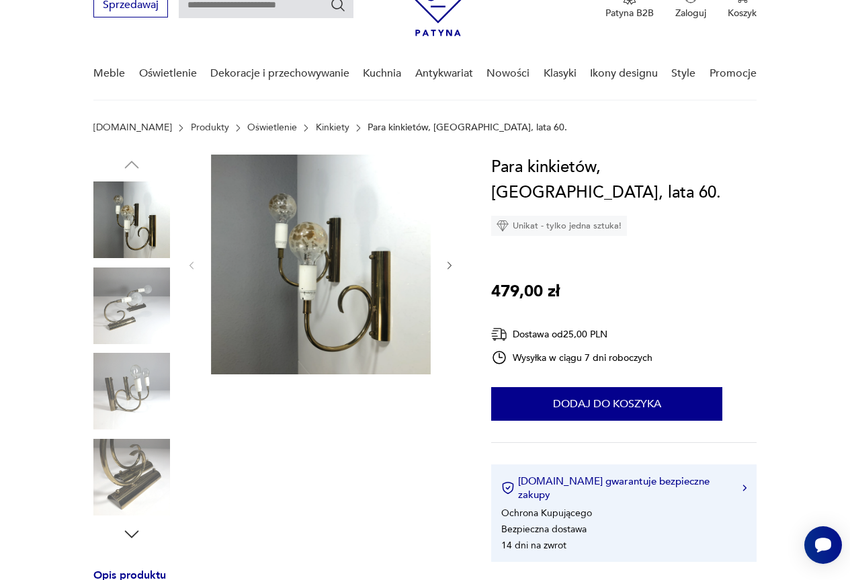
click at [141, 312] on img at bounding box center [131, 305] width 77 height 77
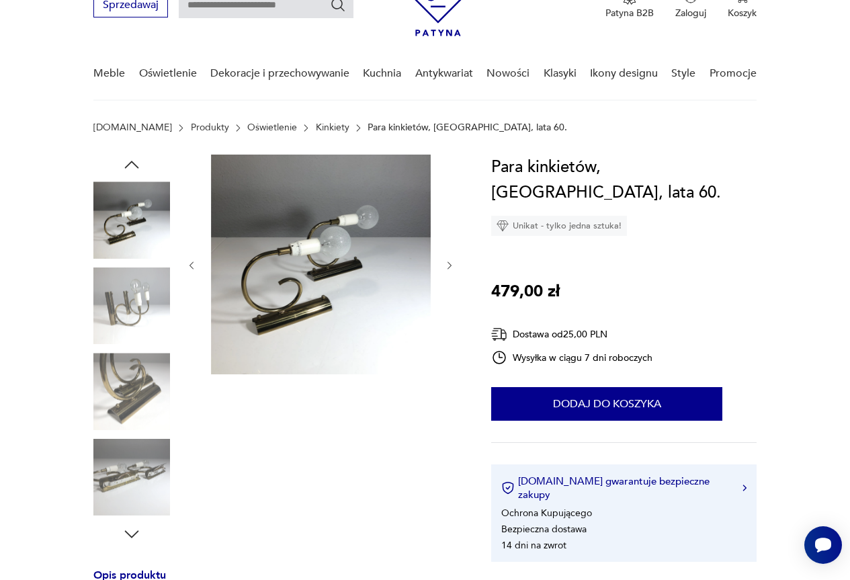
click at [136, 374] on img at bounding box center [131, 391] width 77 height 77
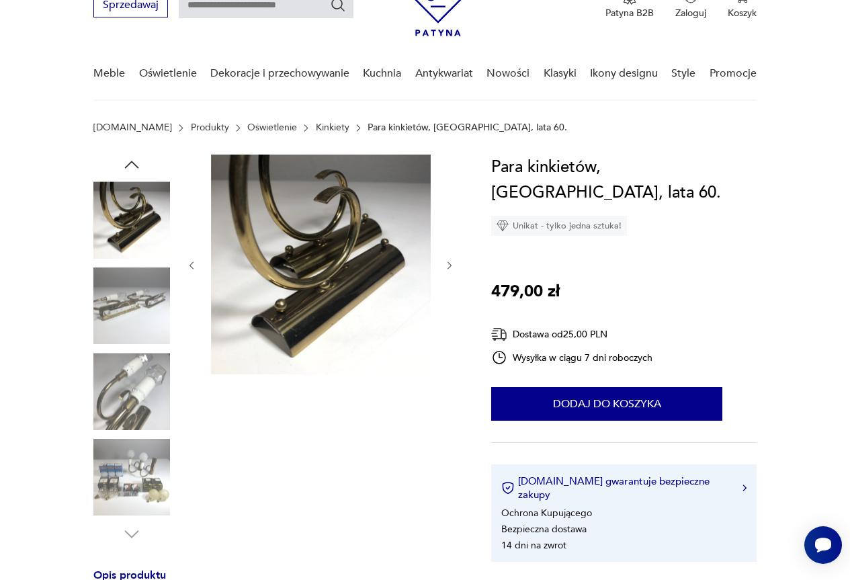
click at [144, 418] on img at bounding box center [131, 391] width 77 height 77
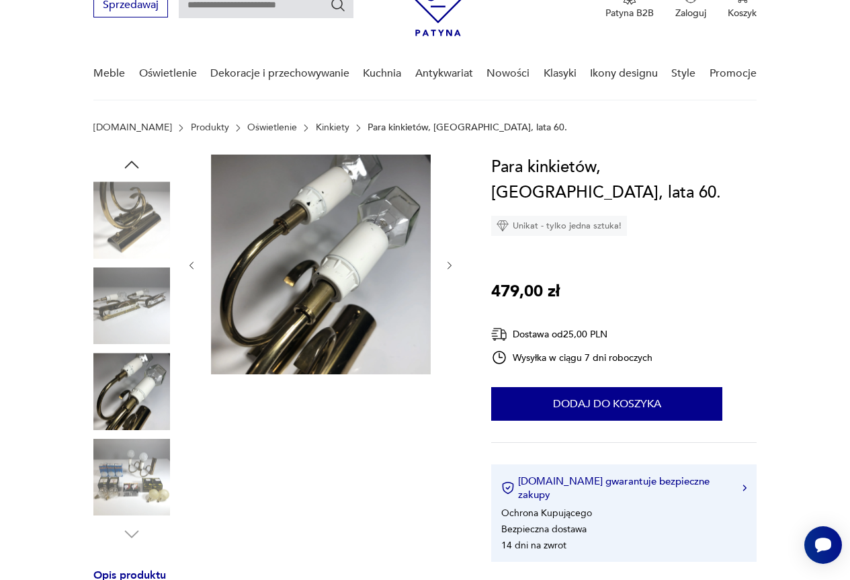
click at [135, 456] on img at bounding box center [131, 477] width 77 height 77
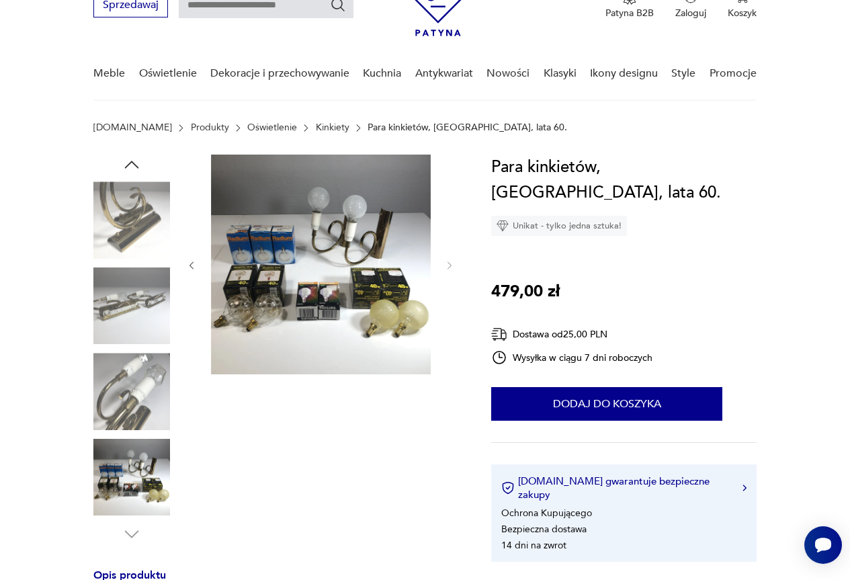
click at [139, 485] on img at bounding box center [131, 477] width 77 height 77
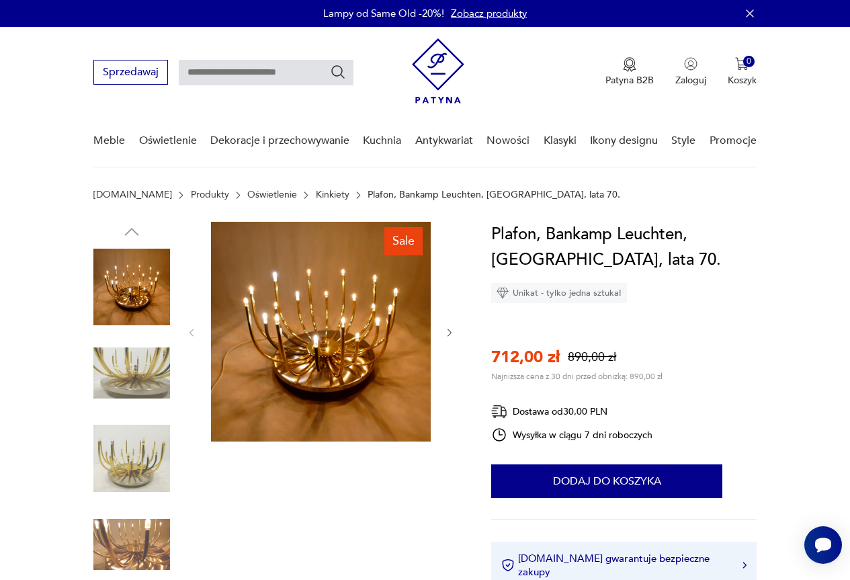
click at [135, 554] on img at bounding box center [131, 544] width 77 height 77
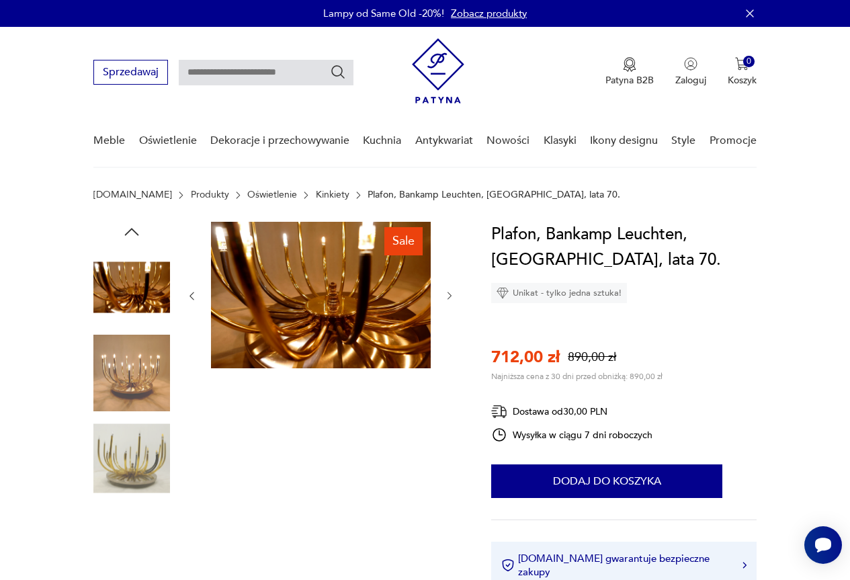
click at [147, 320] on img at bounding box center [131, 287] width 77 height 77
click at [146, 282] on img at bounding box center [131, 287] width 77 height 77
click at [148, 390] on img at bounding box center [131, 373] width 77 height 77
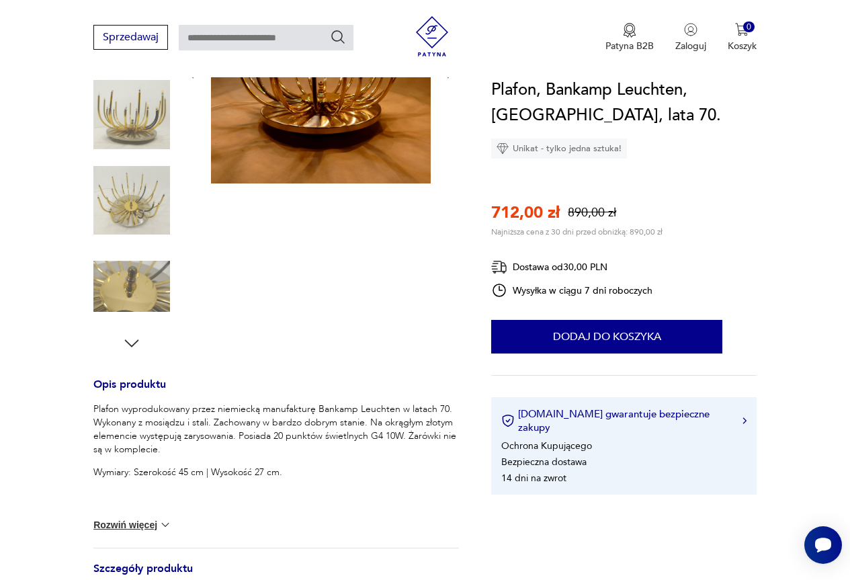
scroll to position [134, 0]
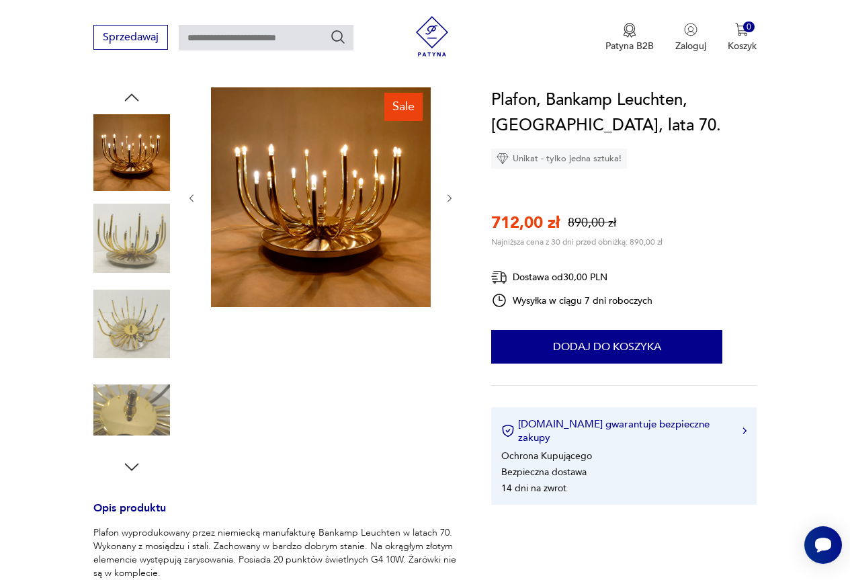
click at [139, 466] on icon "button" at bounding box center [132, 467] width 20 height 20
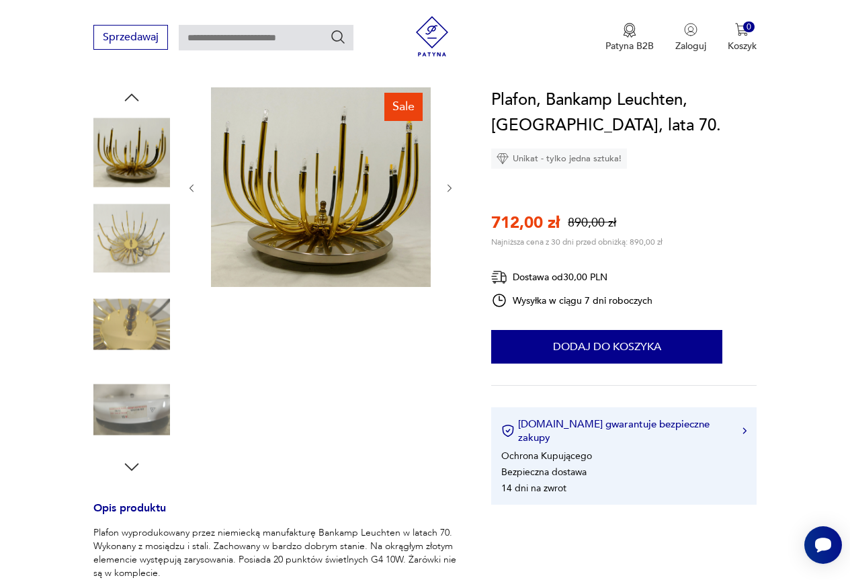
click at [138, 466] on icon "button" at bounding box center [132, 467] width 20 height 20
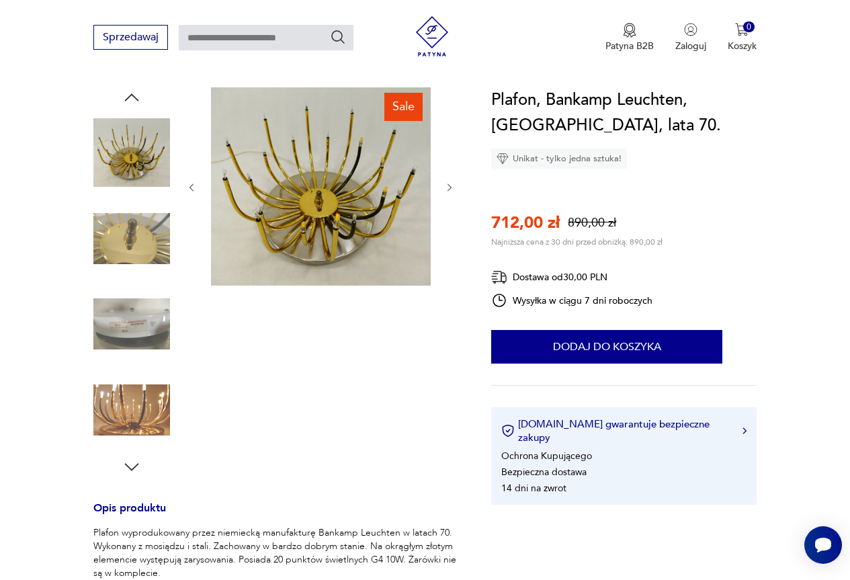
click at [138, 466] on icon "button" at bounding box center [132, 467] width 20 height 20
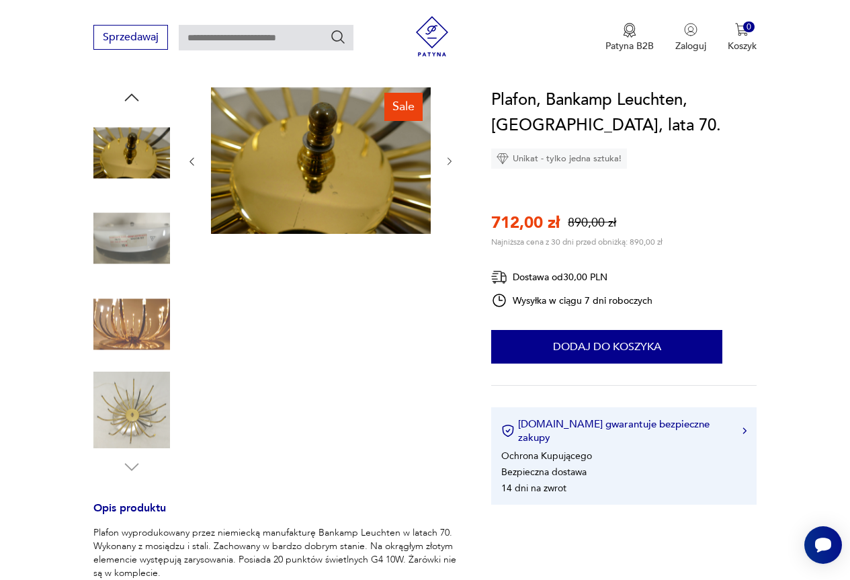
click at [134, 409] on img at bounding box center [131, 410] width 77 height 77
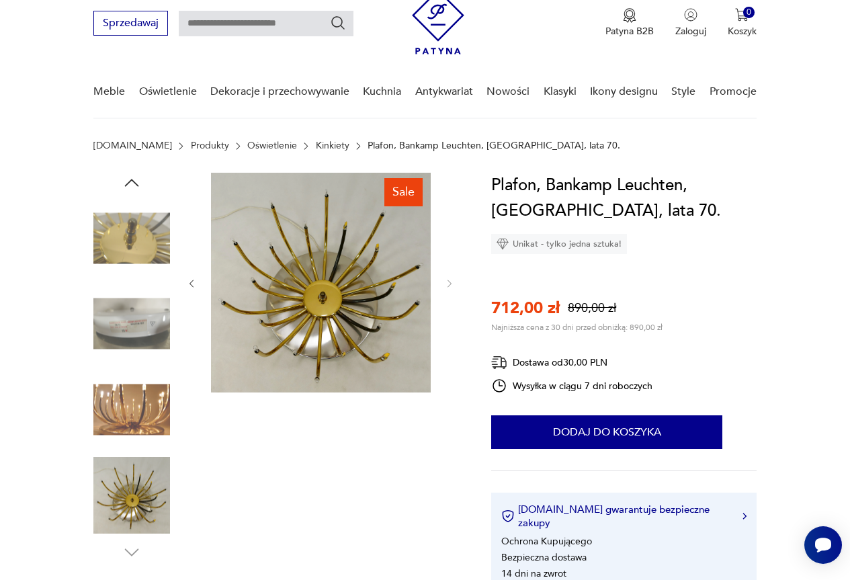
scroll to position [0, 0]
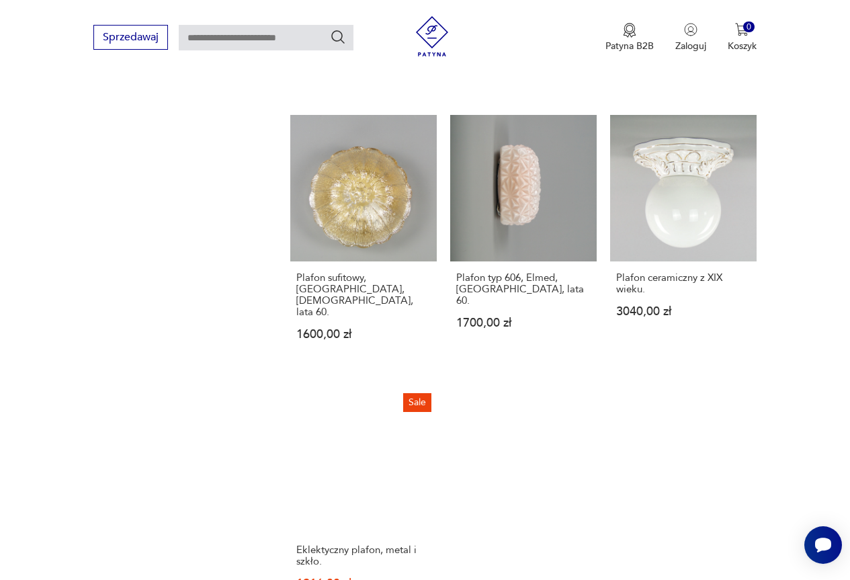
scroll to position [1699, 0]
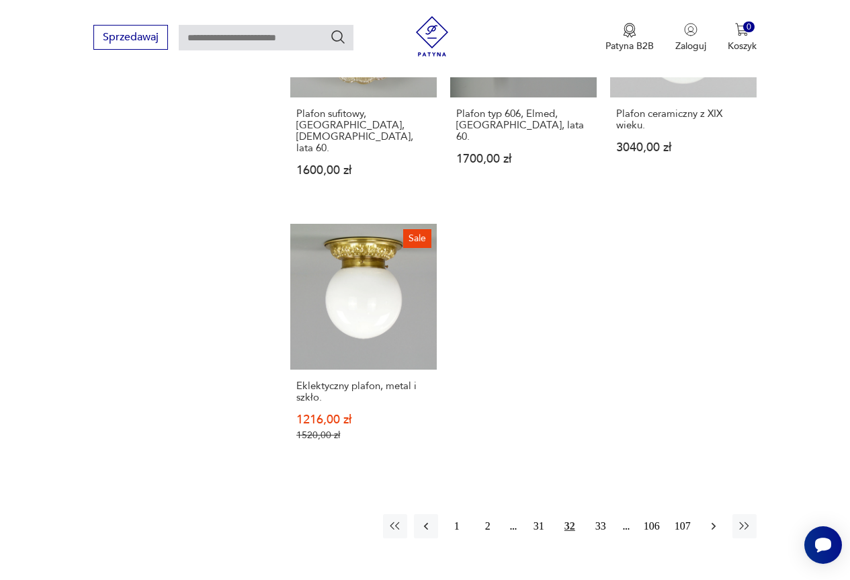
click at [715, 519] on icon "button" at bounding box center [713, 525] width 13 height 13
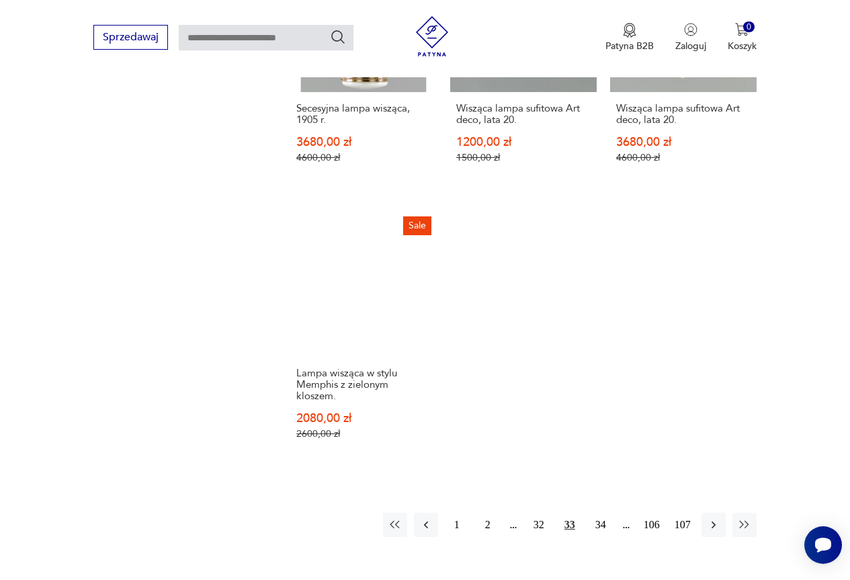
scroll to position [1768, 0]
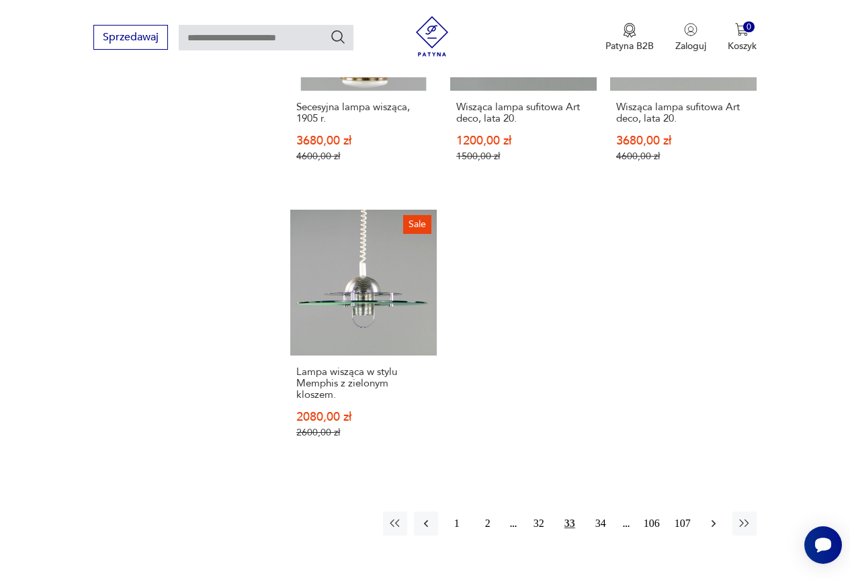
click at [709, 517] on icon "button" at bounding box center [713, 523] width 13 height 13
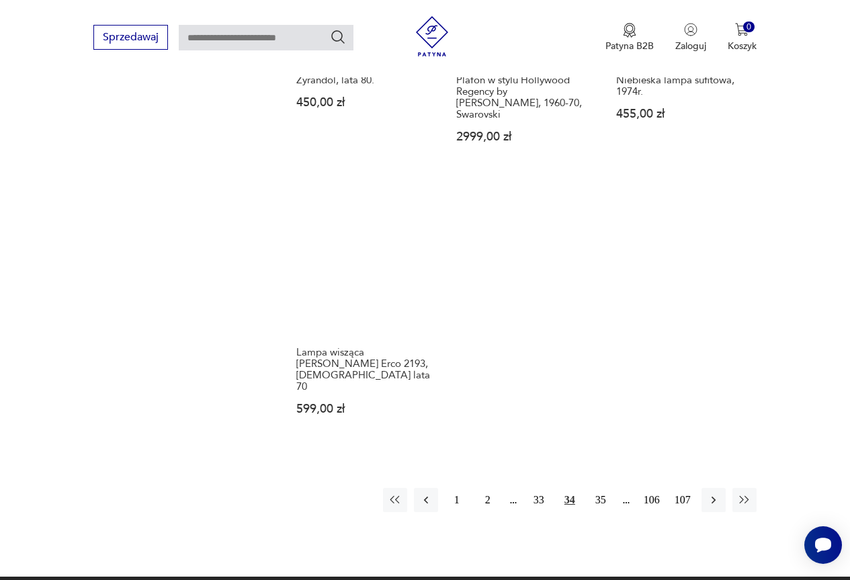
scroll to position [1768, 0]
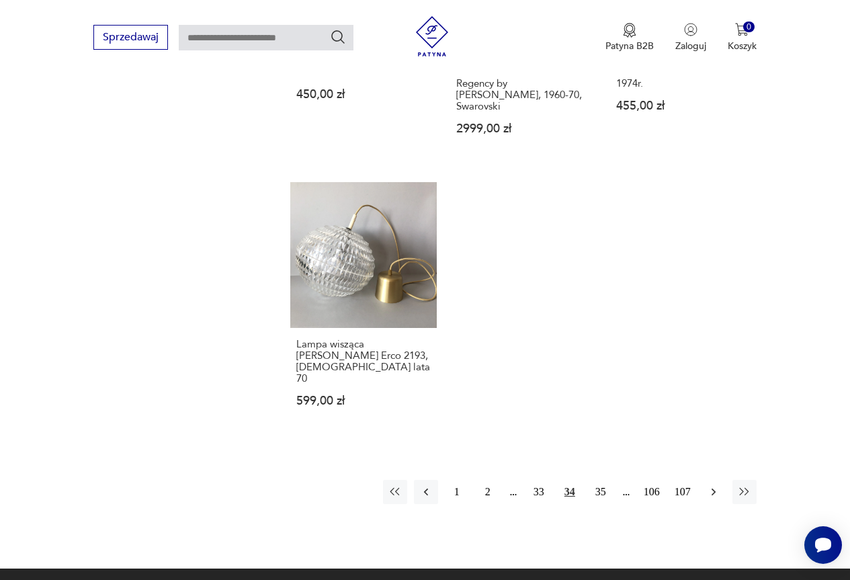
click at [709, 485] on icon "button" at bounding box center [713, 491] width 13 height 13
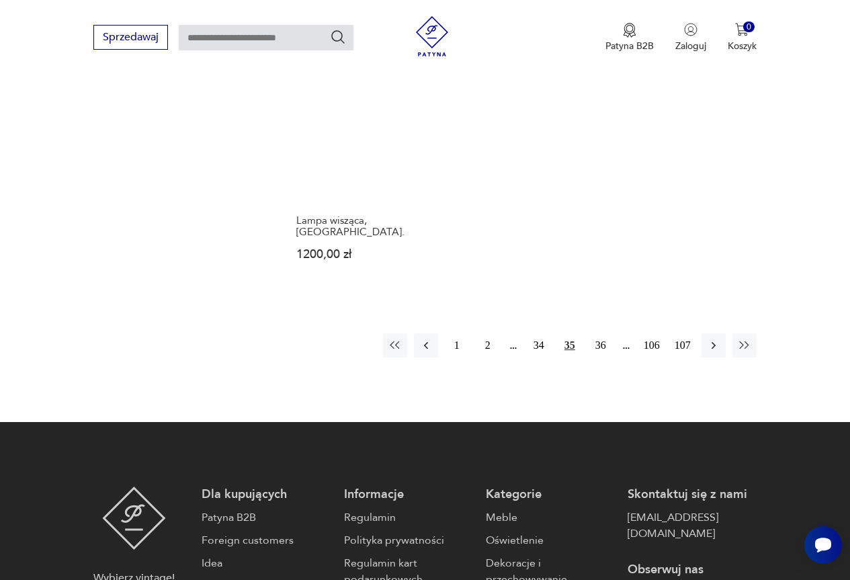
scroll to position [1902, 0]
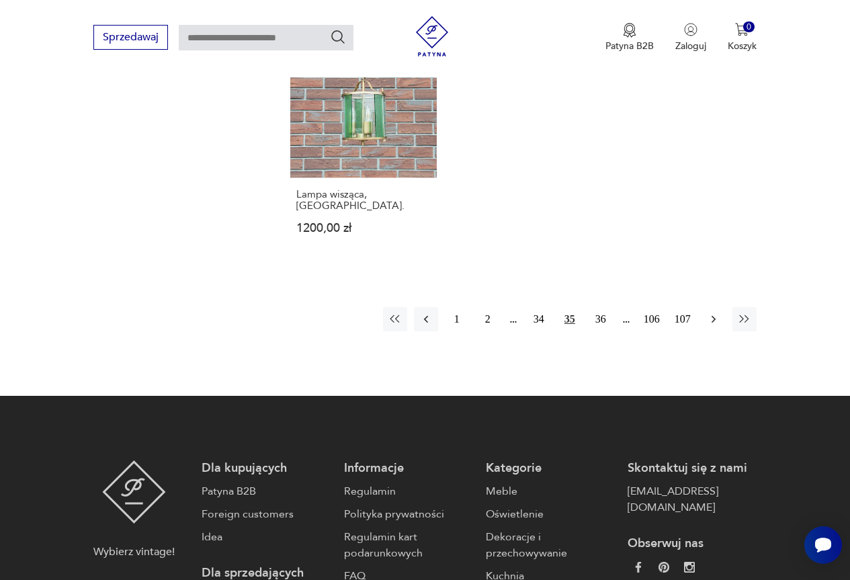
click at [714, 316] on icon "button" at bounding box center [713, 319] width 4 height 7
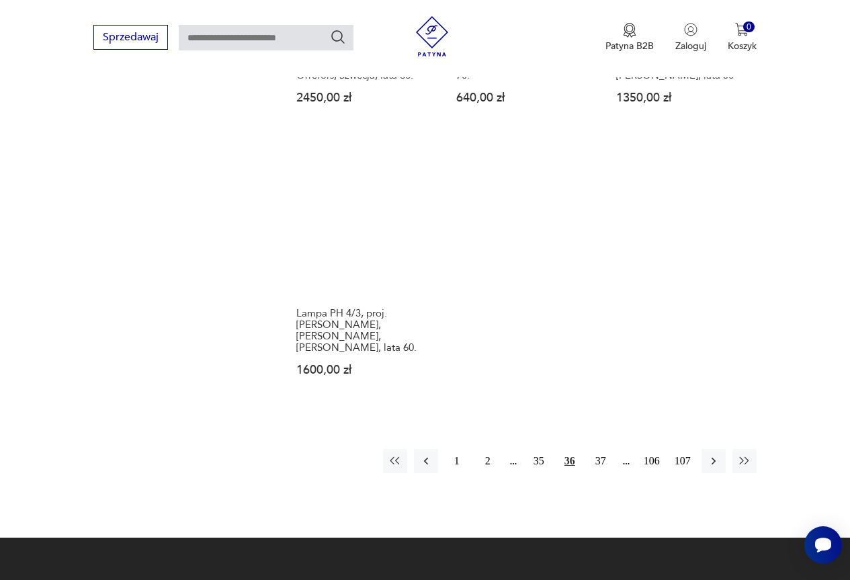
scroll to position [1969, 0]
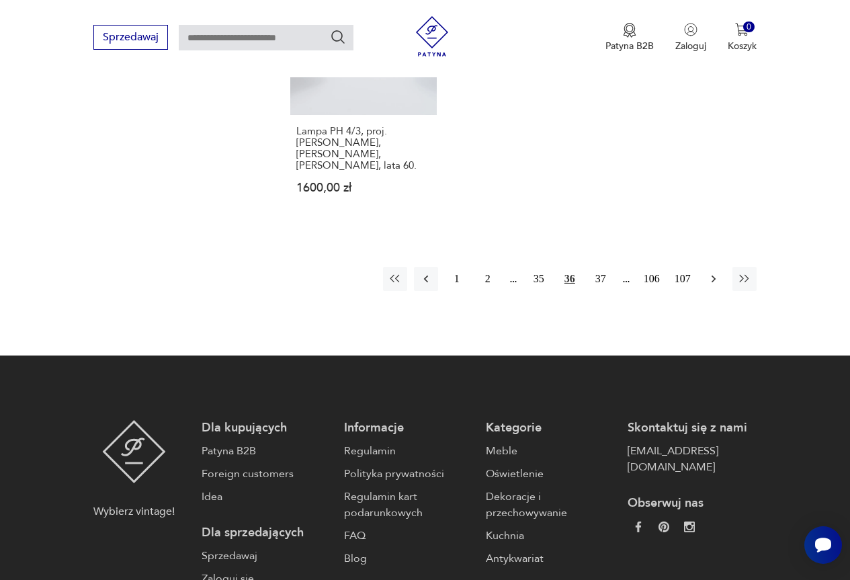
click at [709, 272] on icon "button" at bounding box center [713, 278] width 13 height 13
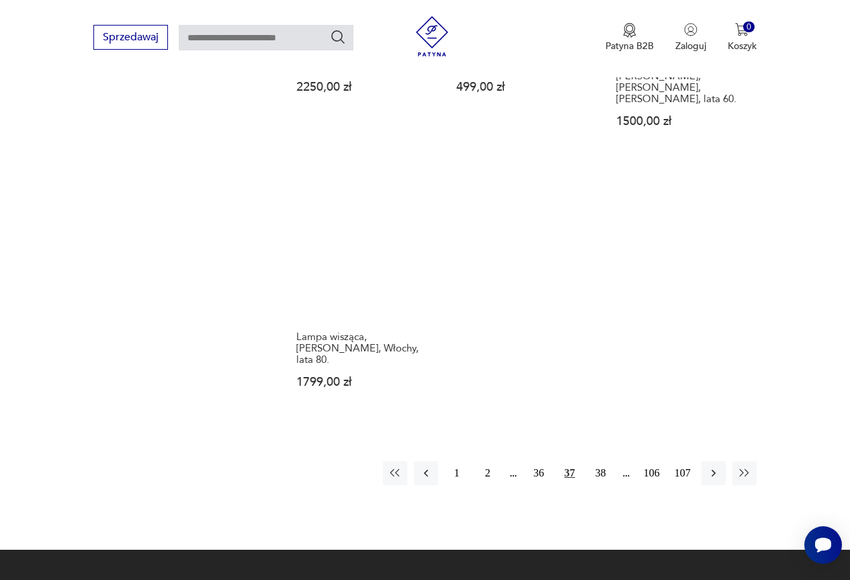
scroll to position [1768, 0]
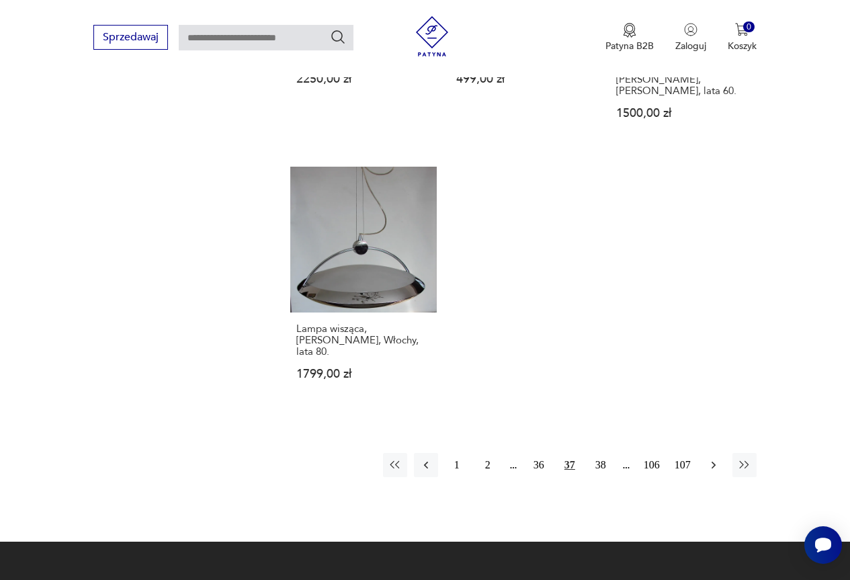
click at [708, 458] on icon "button" at bounding box center [713, 464] width 13 height 13
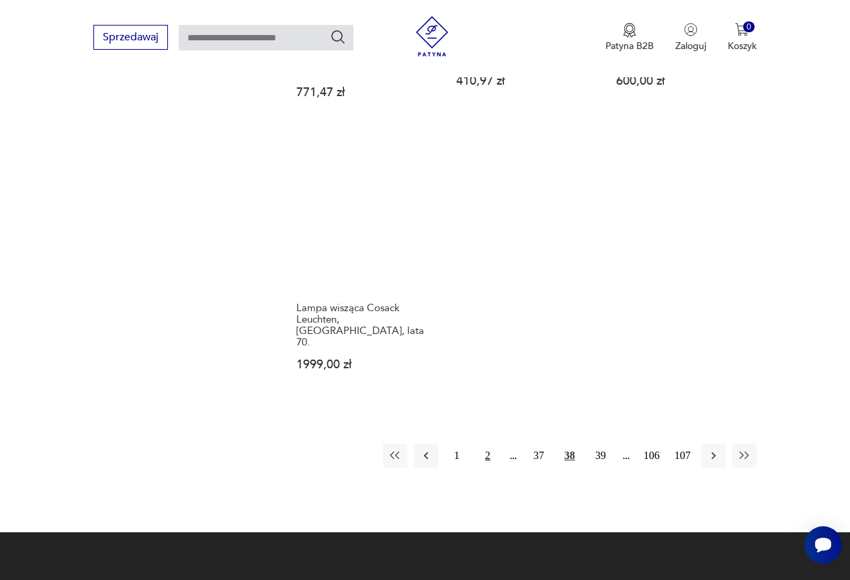
scroll to position [1835, 0]
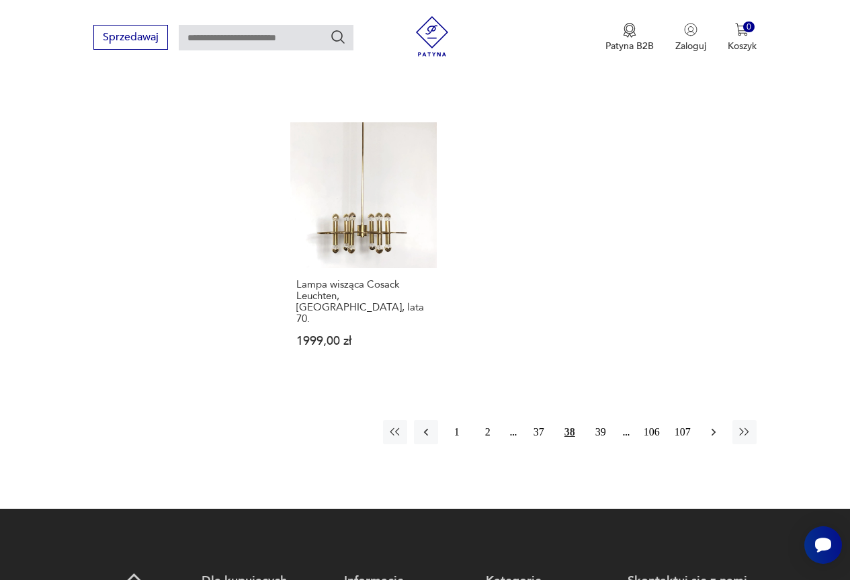
click at [713, 425] on icon "button" at bounding box center [713, 431] width 13 height 13
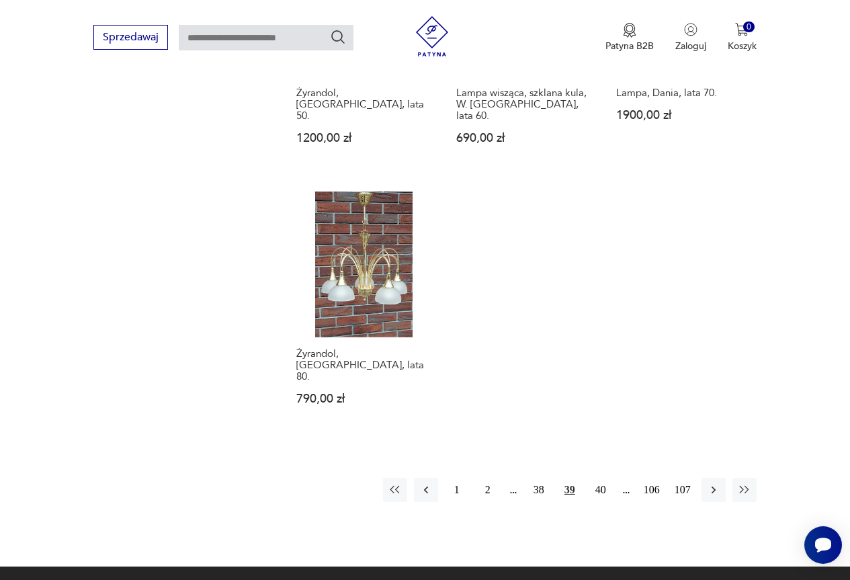
scroll to position [1768, 0]
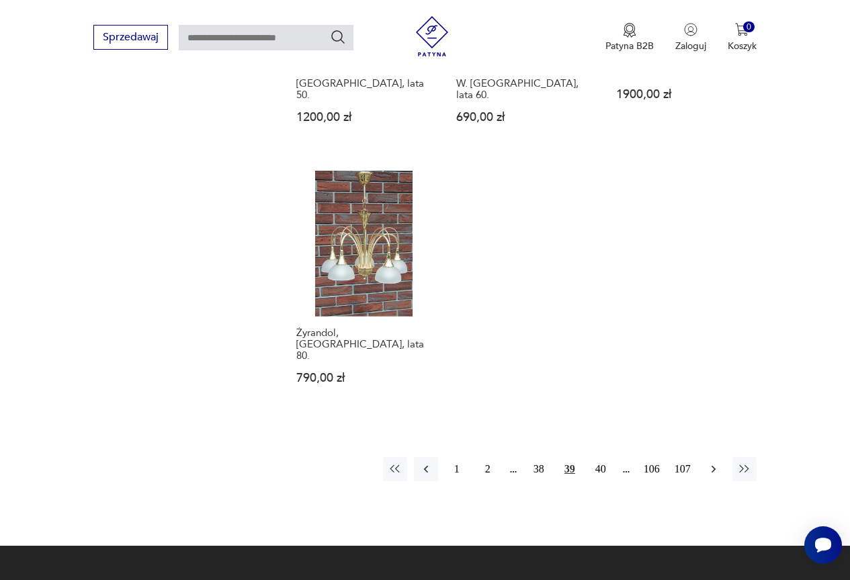
click at [713, 466] on icon "button" at bounding box center [713, 469] width 4 height 7
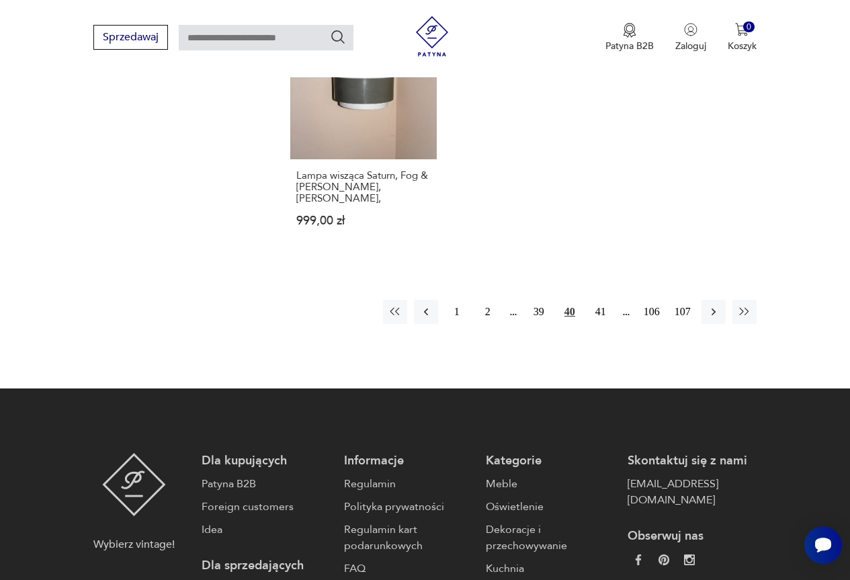
scroll to position [2036, 0]
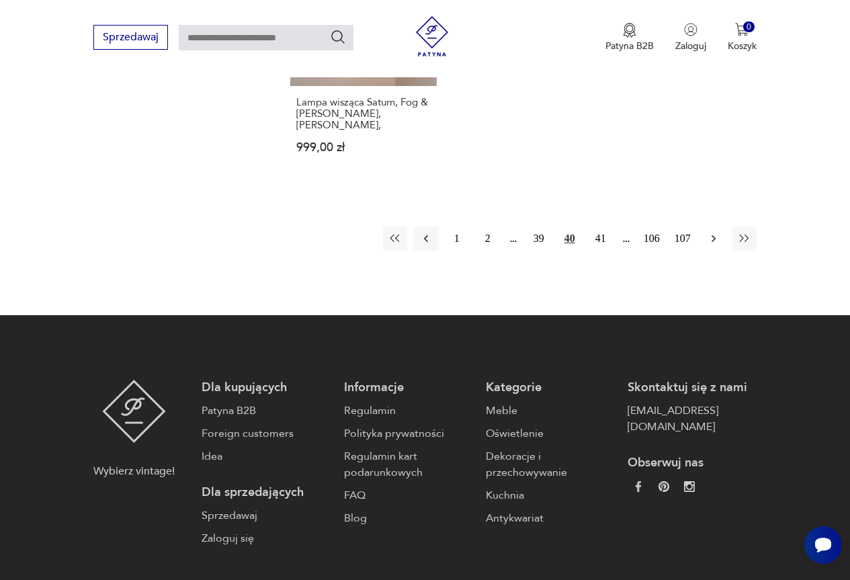
click at [714, 232] on icon "button" at bounding box center [713, 238] width 13 height 13
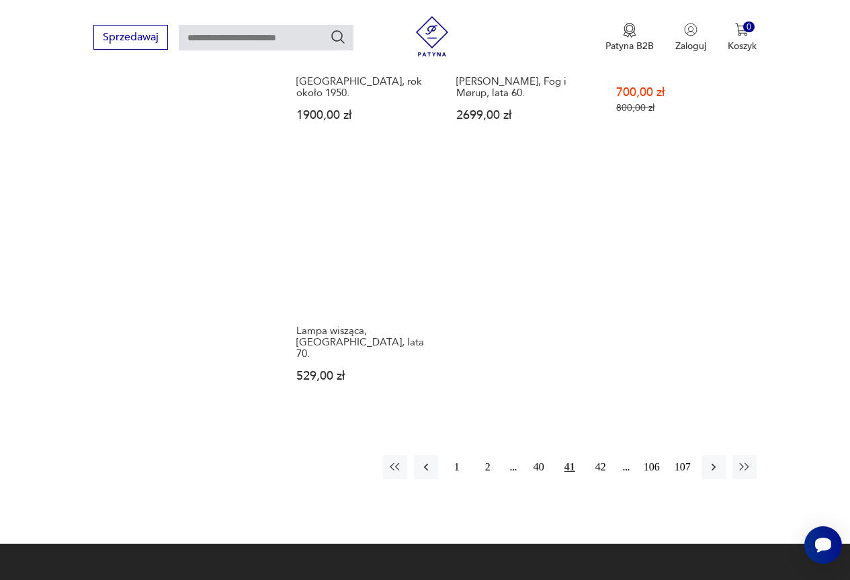
scroll to position [1768, 0]
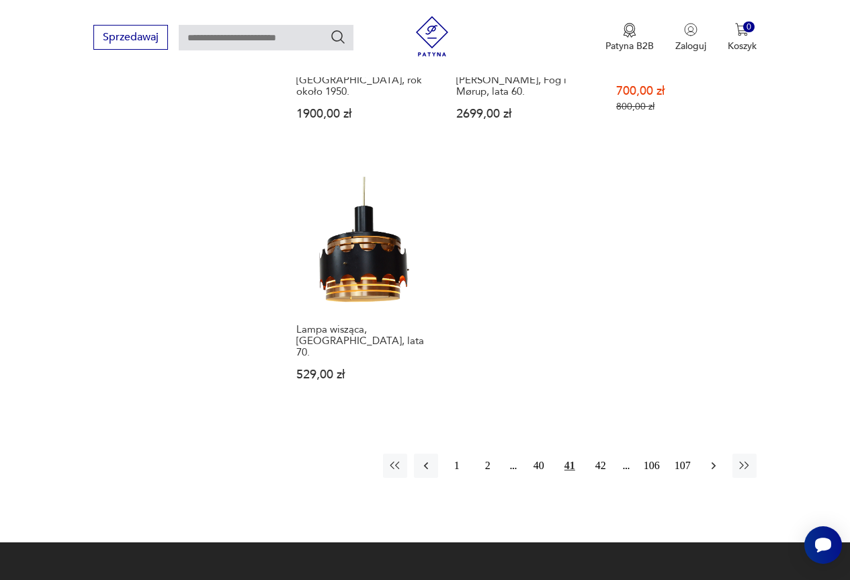
click at [708, 459] on icon "button" at bounding box center [713, 465] width 13 height 13
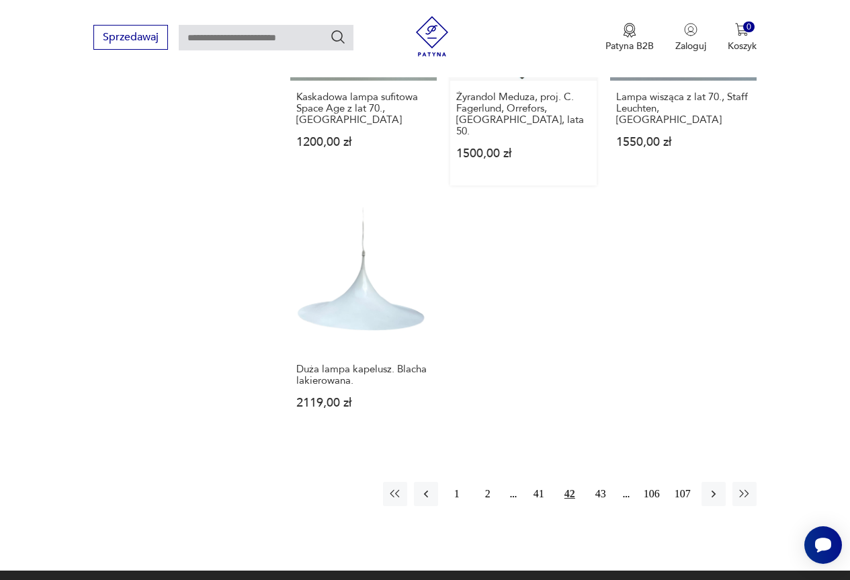
scroll to position [1768, 0]
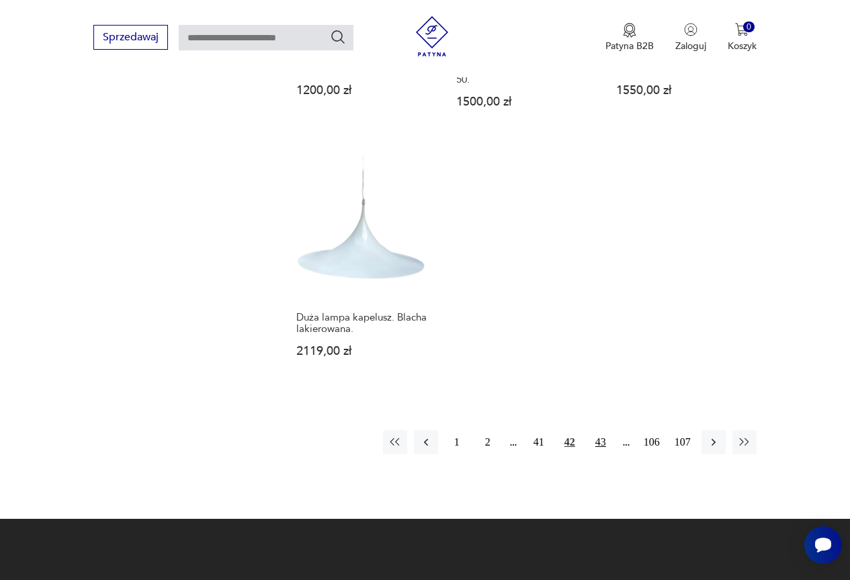
click at [602, 430] on button "43" at bounding box center [601, 442] width 24 height 24
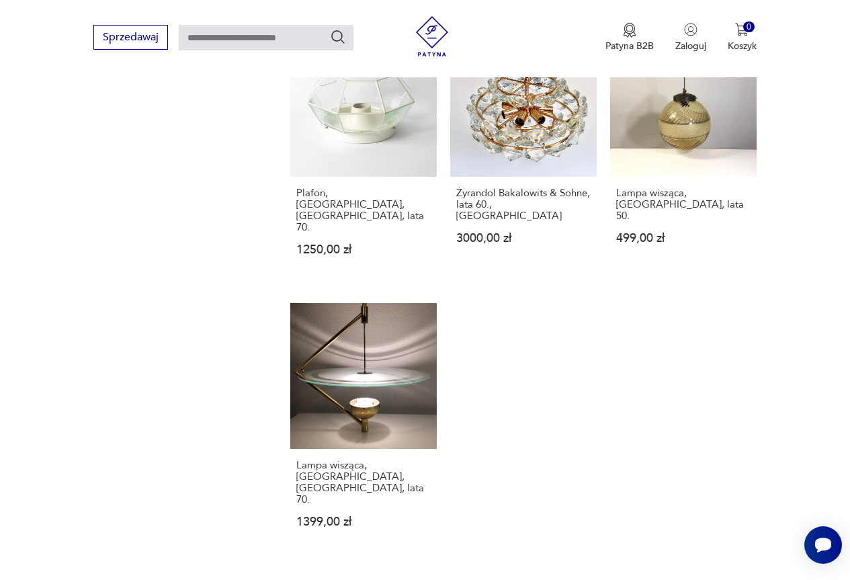
scroll to position [1768, 0]
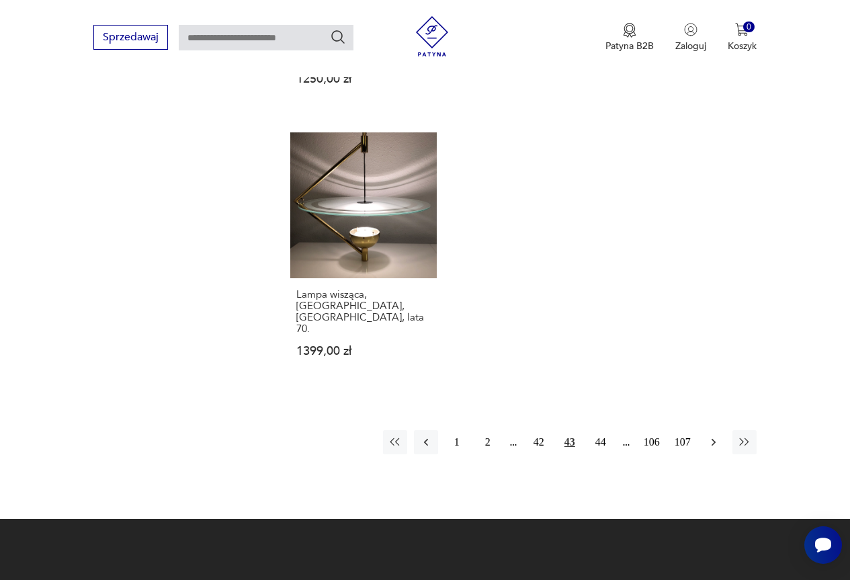
click at [715, 435] on icon "button" at bounding box center [713, 441] width 13 height 13
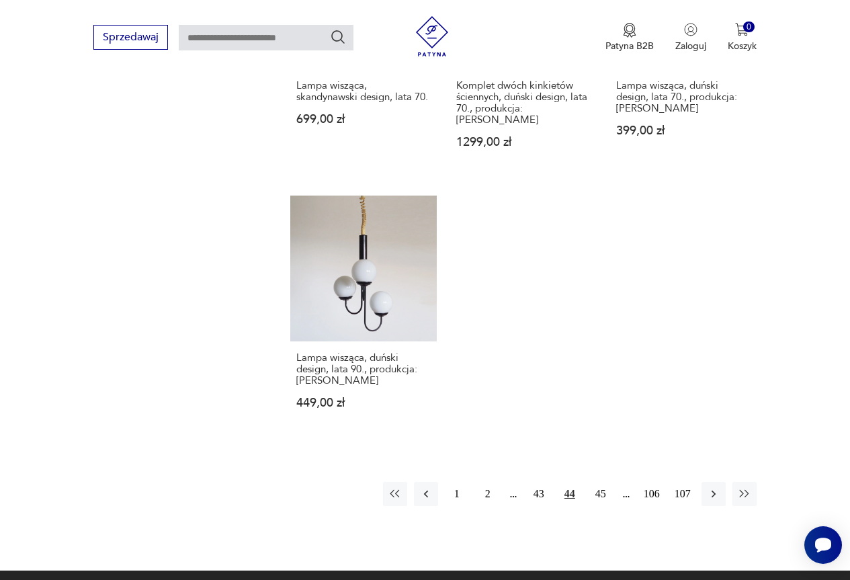
scroll to position [1835, 0]
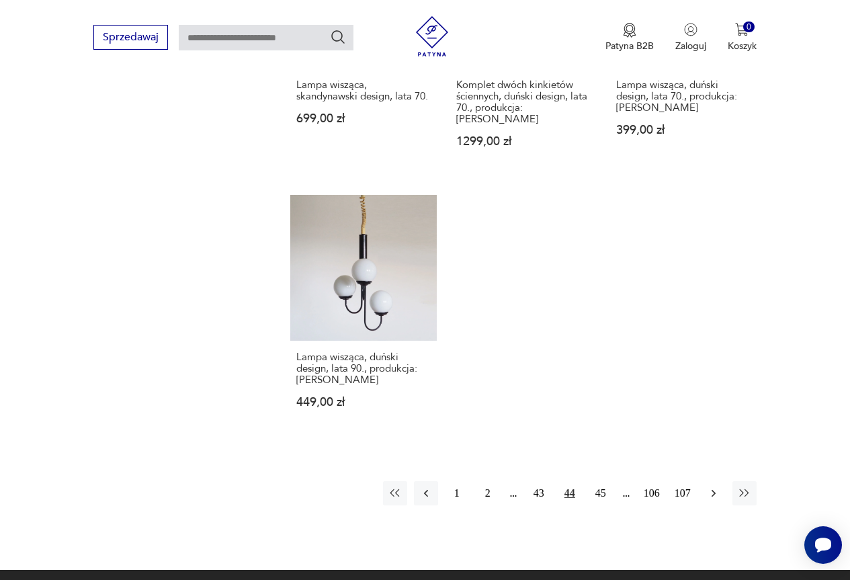
click at [710, 486] on icon "button" at bounding box center [713, 492] width 13 height 13
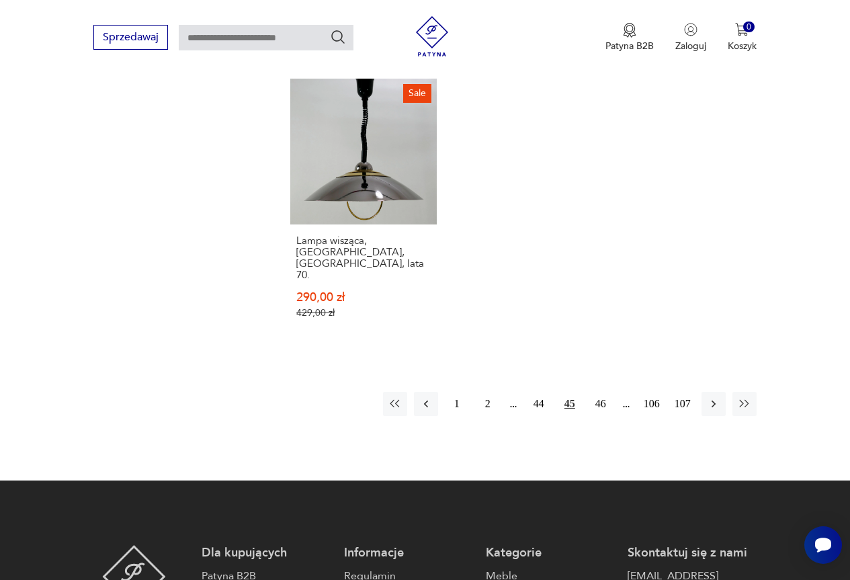
scroll to position [1902, 0]
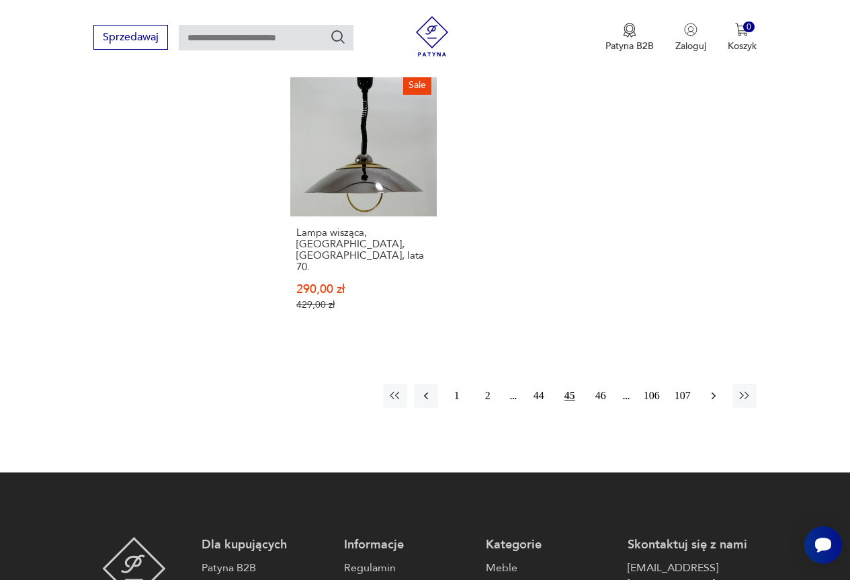
click at [713, 392] on icon "button" at bounding box center [713, 395] width 4 height 7
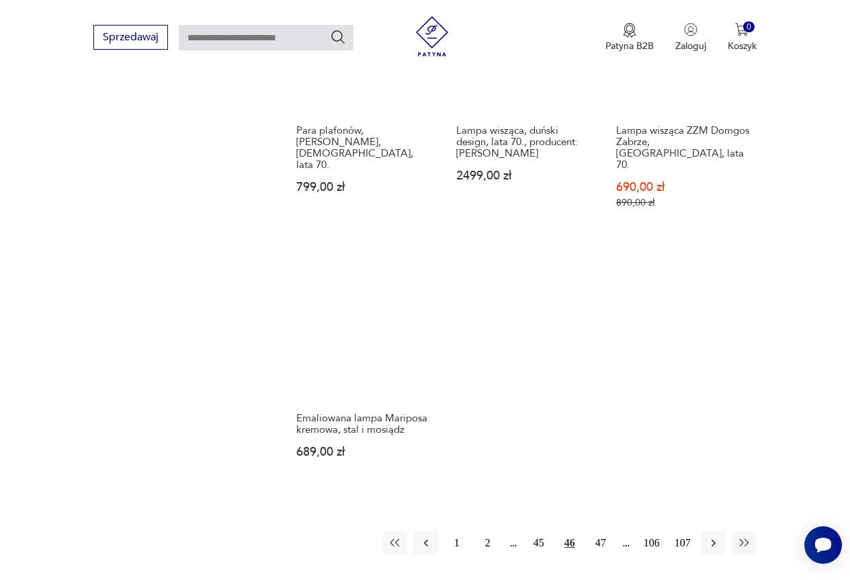
scroll to position [1700, 0]
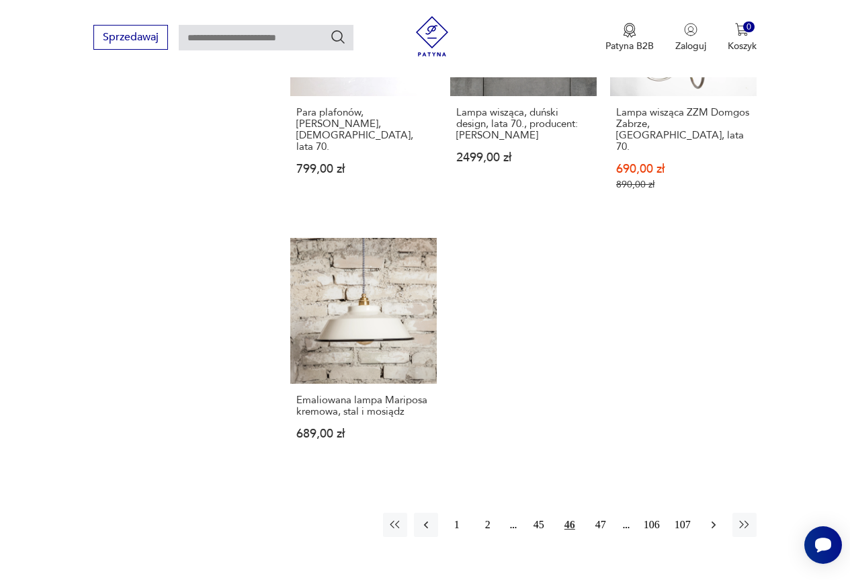
click at [716, 518] on icon "button" at bounding box center [713, 524] width 13 height 13
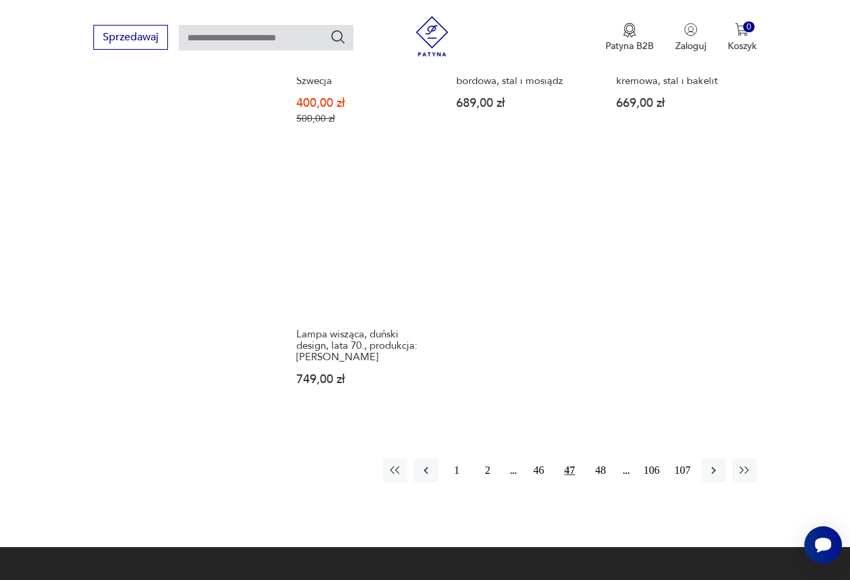
scroll to position [1768, 0]
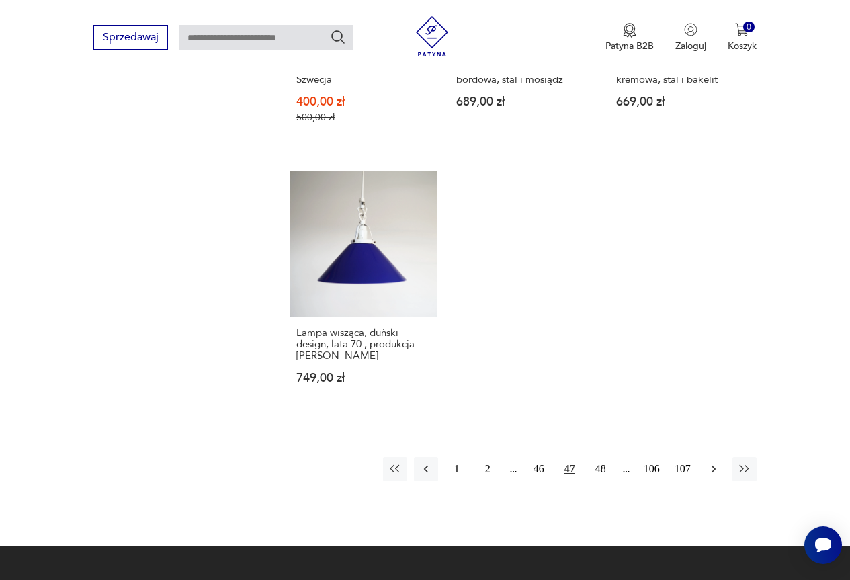
click at [716, 462] on icon "button" at bounding box center [713, 468] width 13 height 13
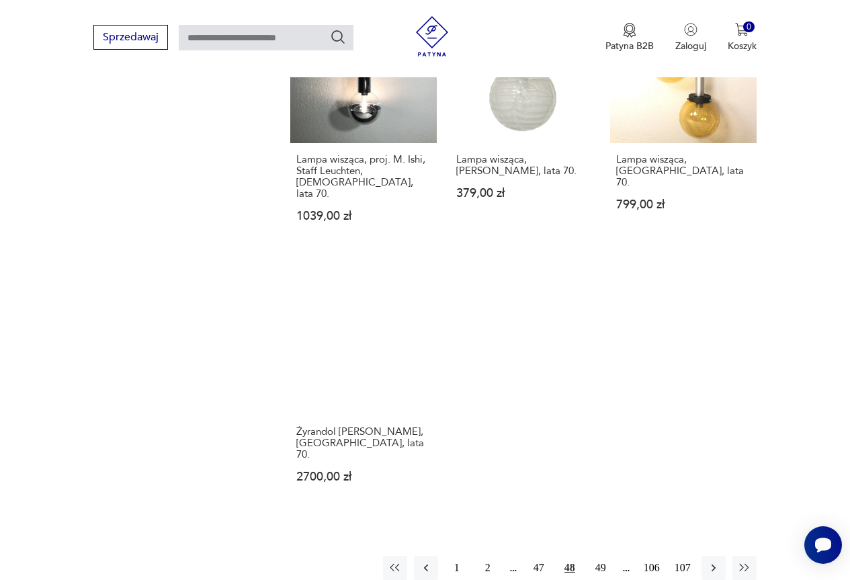
scroll to position [1700, 0]
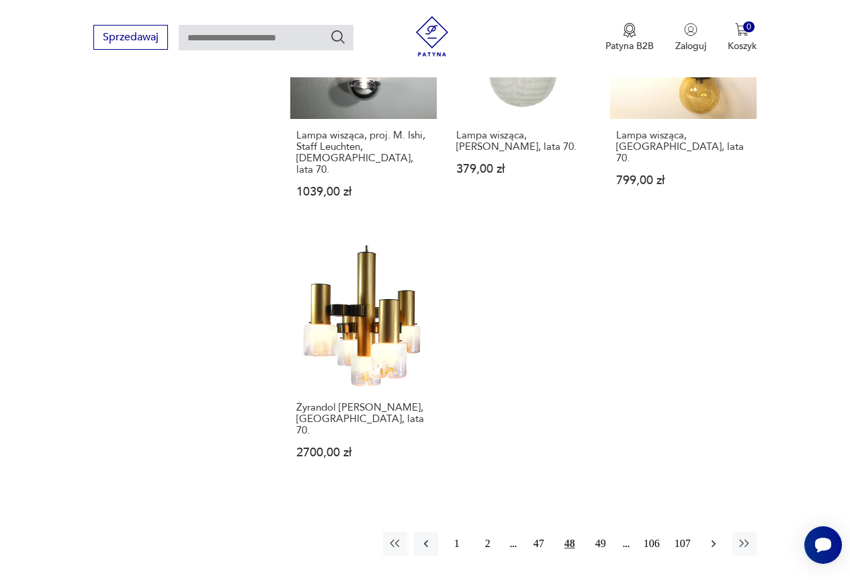
click at [711, 537] on icon "button" at bounding box center [713, 543] width 13 height 13
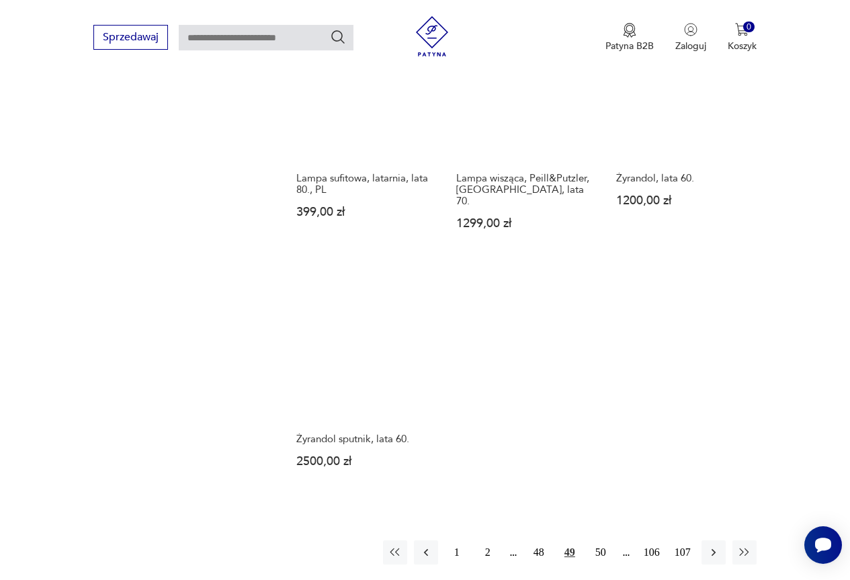
scroll to position [1700, 0]
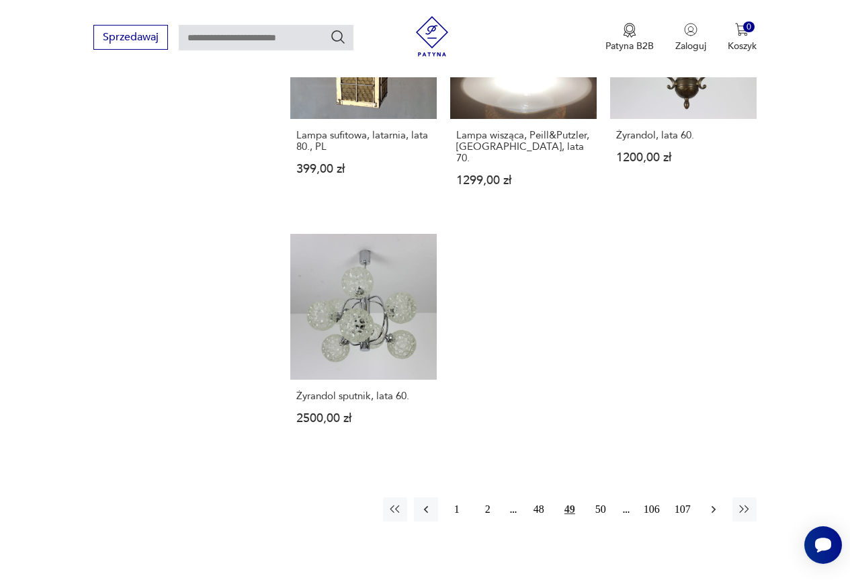
click at [711, 503] on icon "button" at bounding box center [713, 509] width 13 height 13
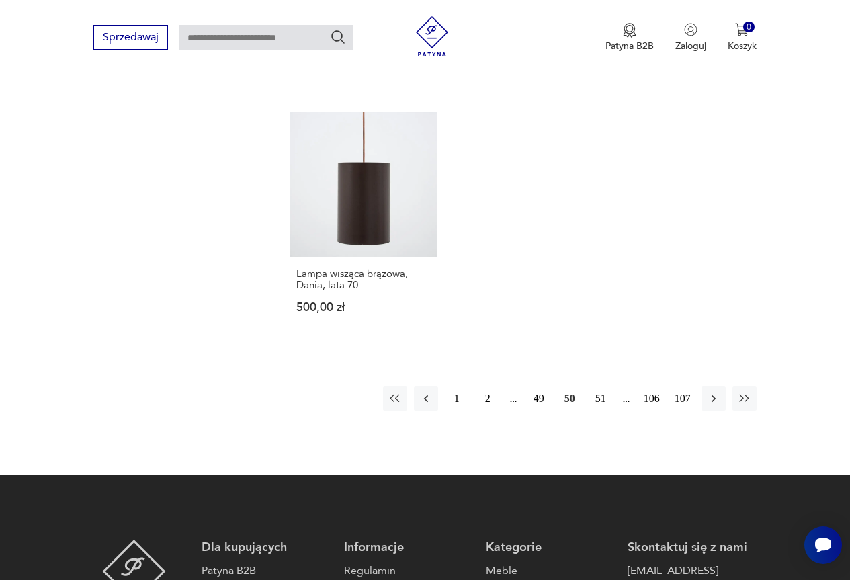
scroll to position [1835, 0]
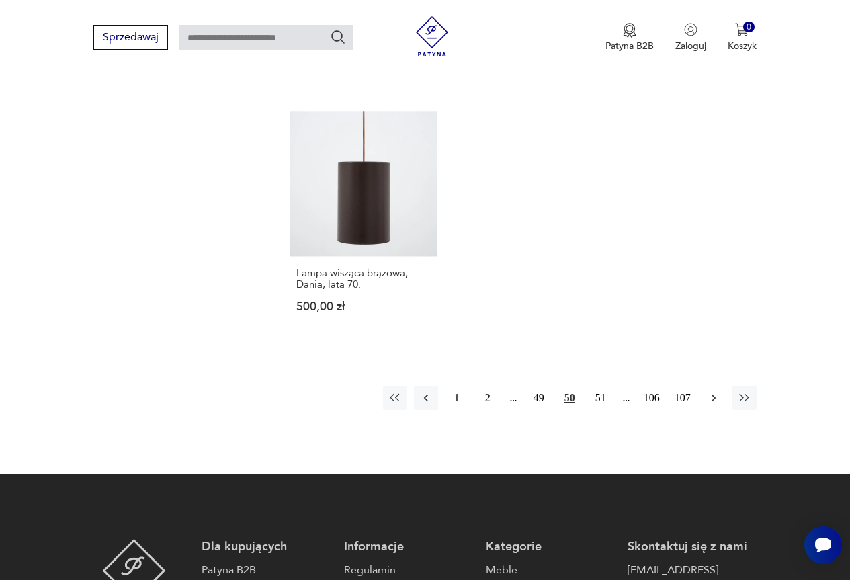
click at [711, 391] on icon "button" at bounding box center [713, 397] width 13 height 13
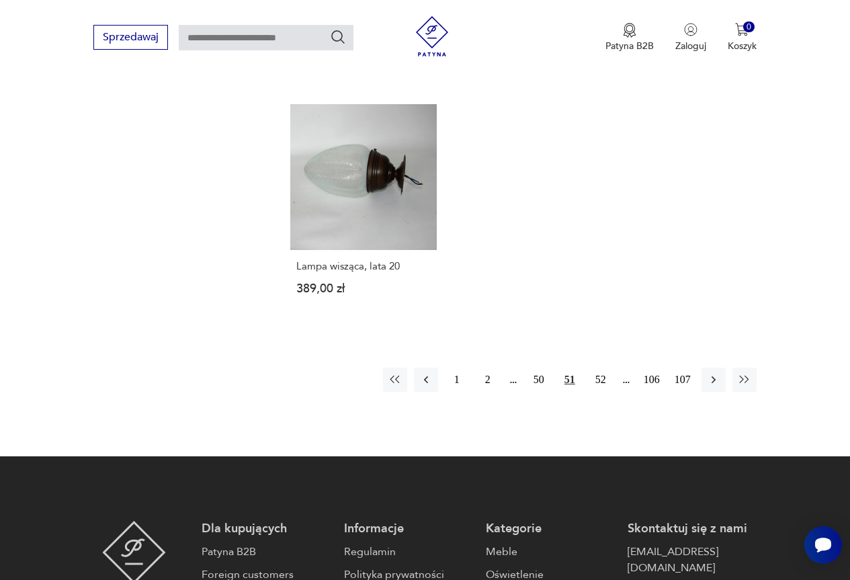
scroll to position [1835, 0]
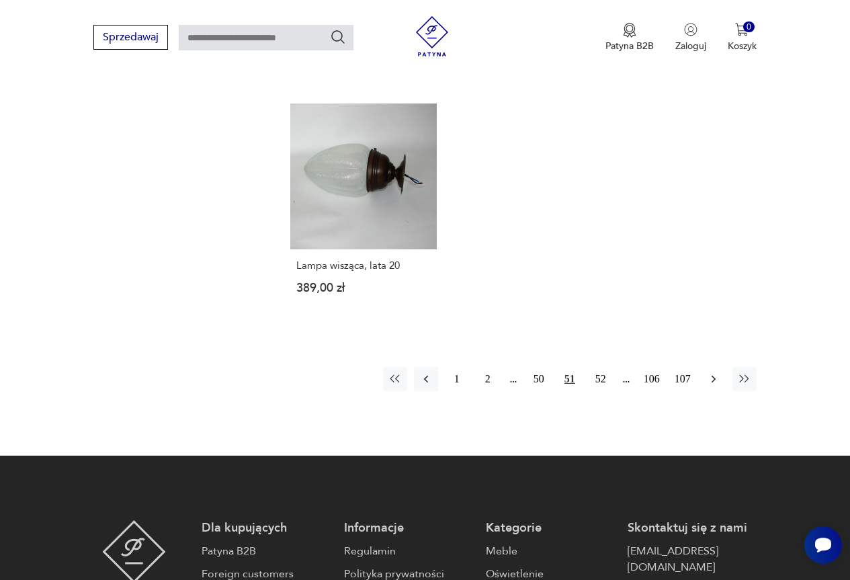
click at [717, 372] on icon "button" at bounding box center [713, 378] width 13 height 13
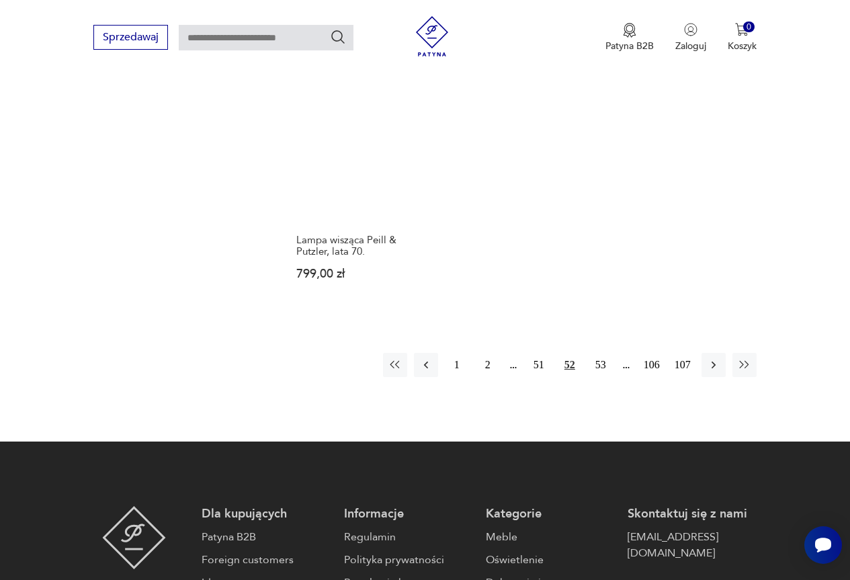
scroll to position [1835, 0]
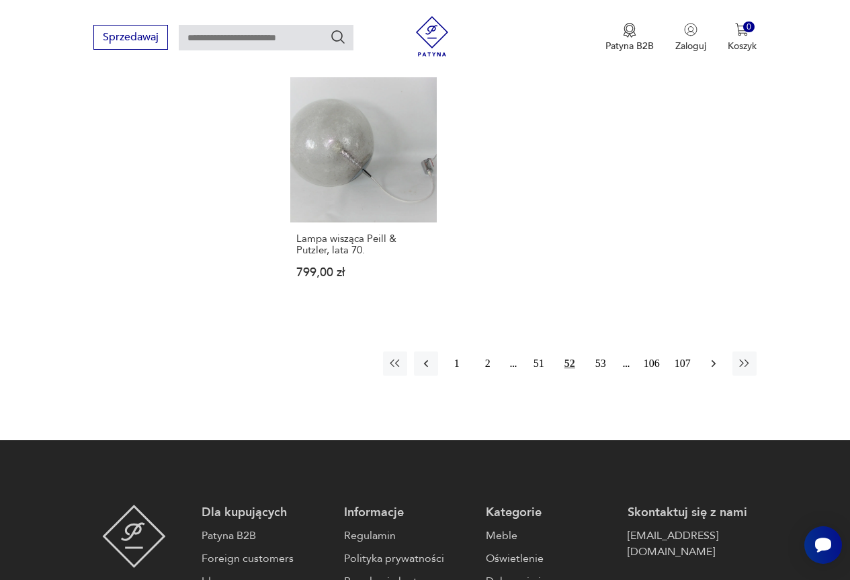
click at [712, 360] on icon "button" at bounding box center [713, 363] width 4 height 7
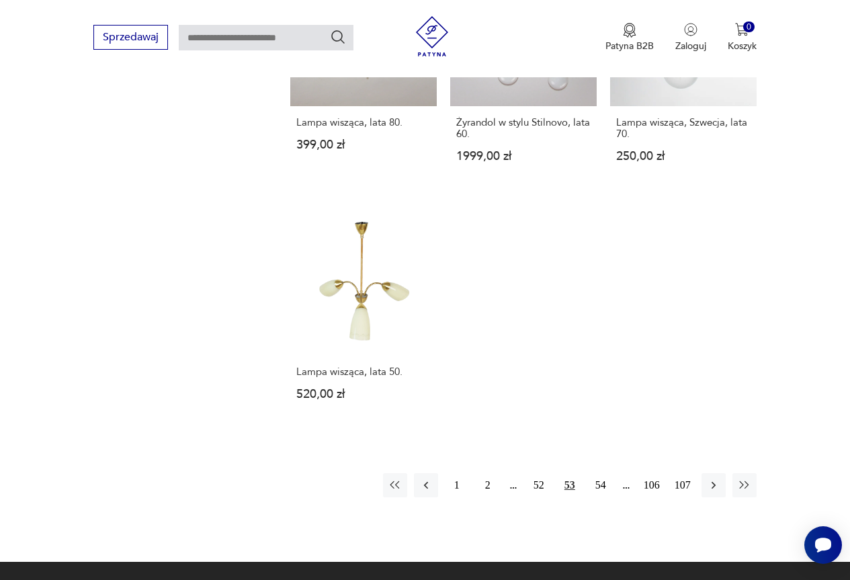
scroll to position [1768, 0]
click at [710, 478] on icon "button" at bounding box center [713, 484] width 13 height 13
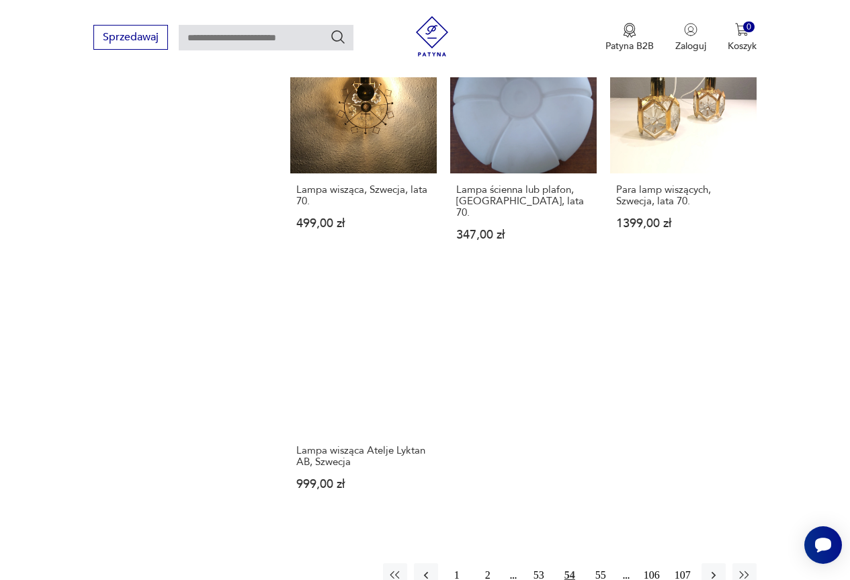
scroll to position [1700, 0]
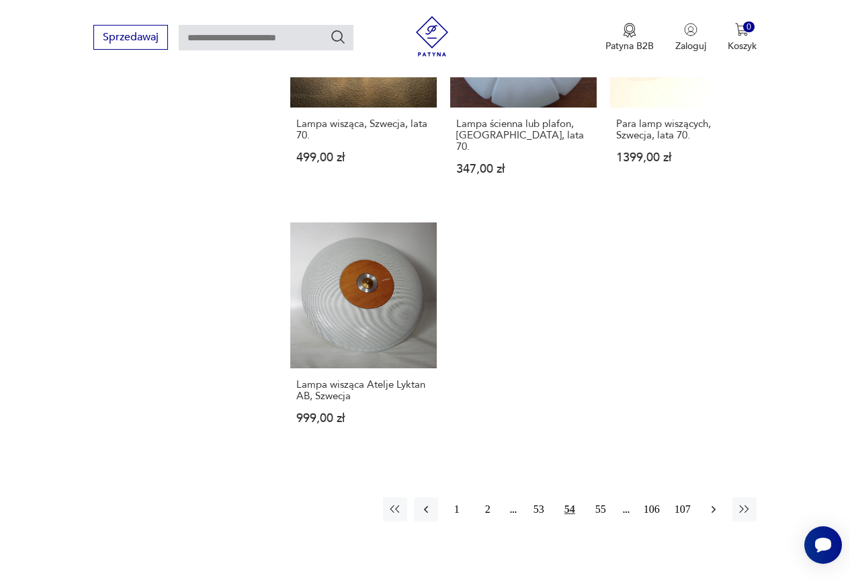
click at [715, 503] on icon "button" at bounding box center [713, 509] width 13 height 13
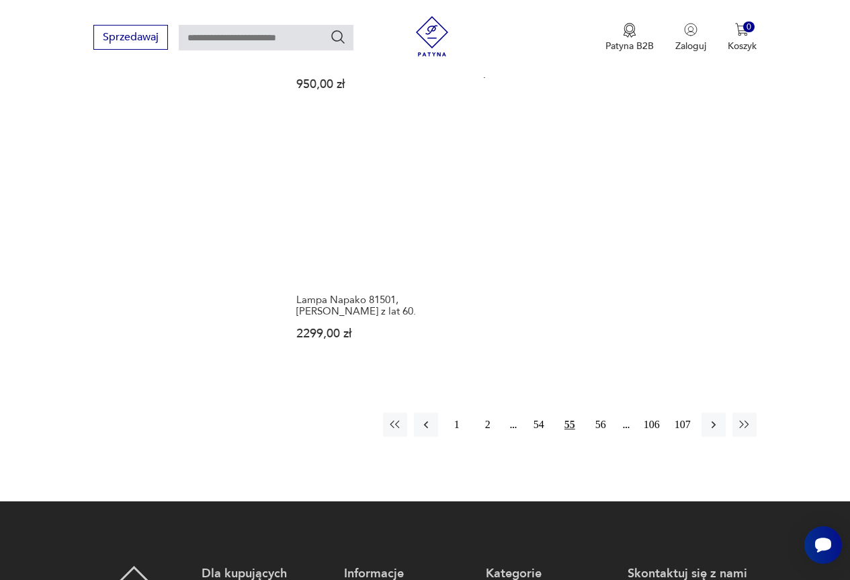
scroll to position [1835, 0]
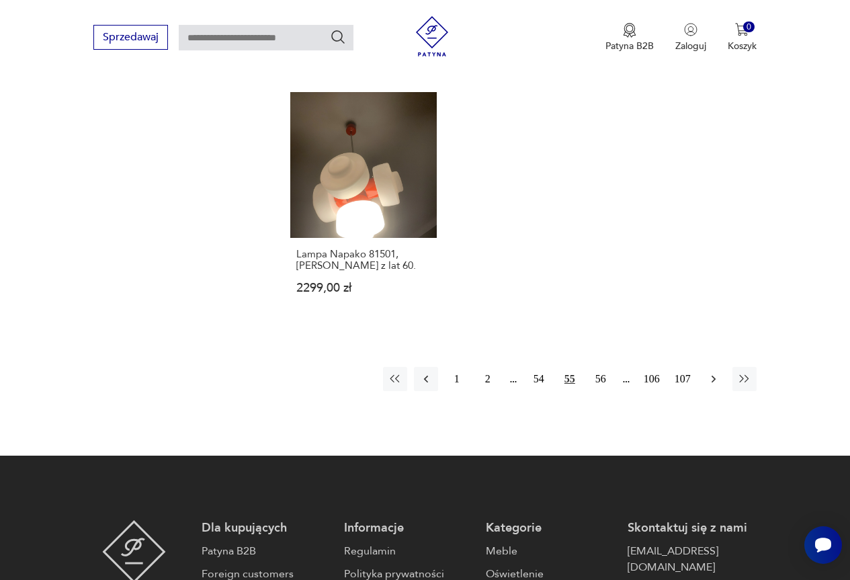
click at [715, 372] on icon "button" at bounding box center [713, 378] width 13 height 13
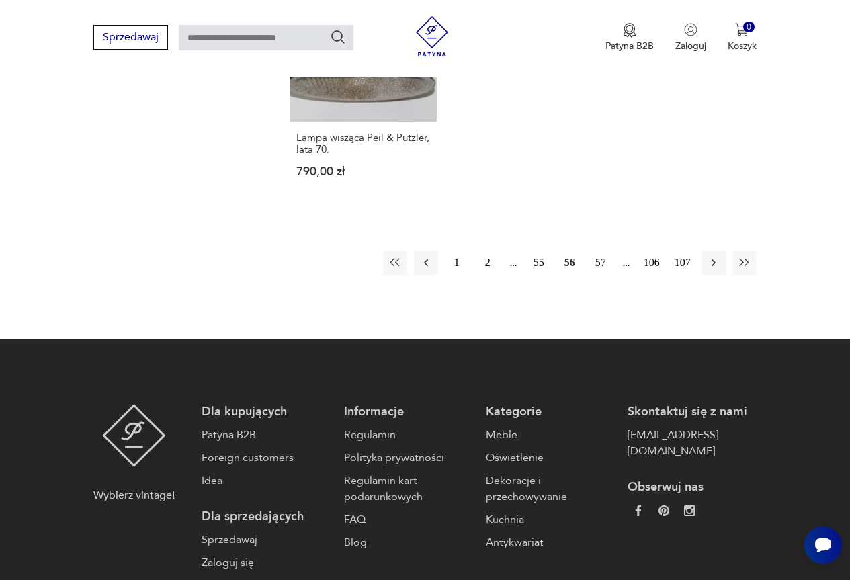
scroll to position [1969, 0]
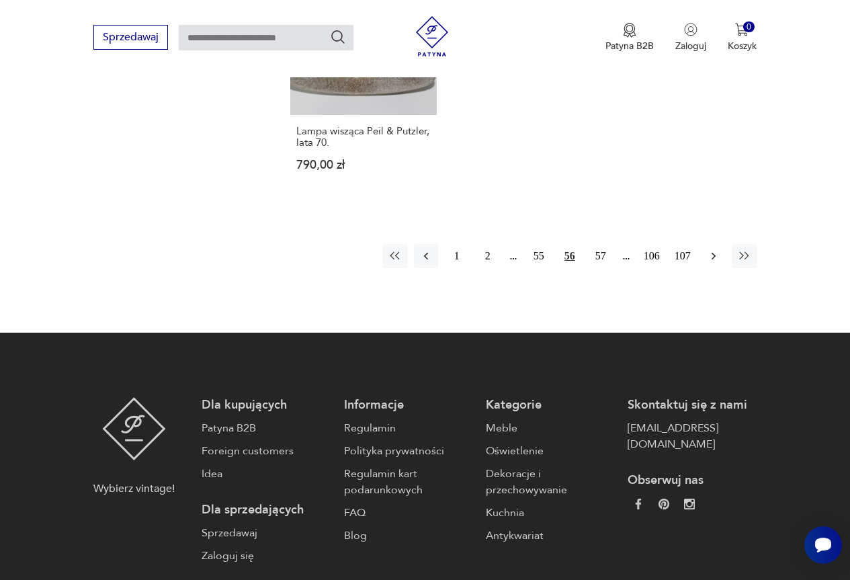
click at [713, 249] on icon "button" at bounding box center [713, 255] width 13 height 13
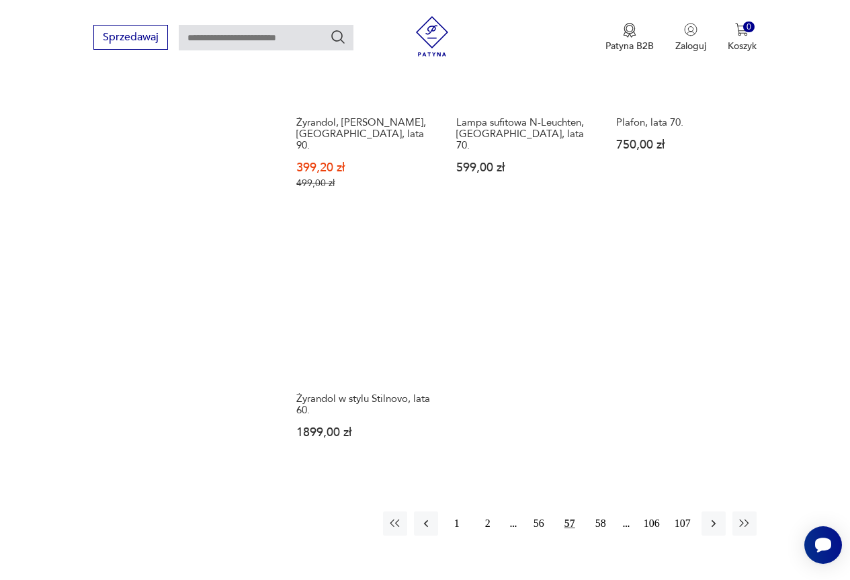
scroll to position [1768, 0]
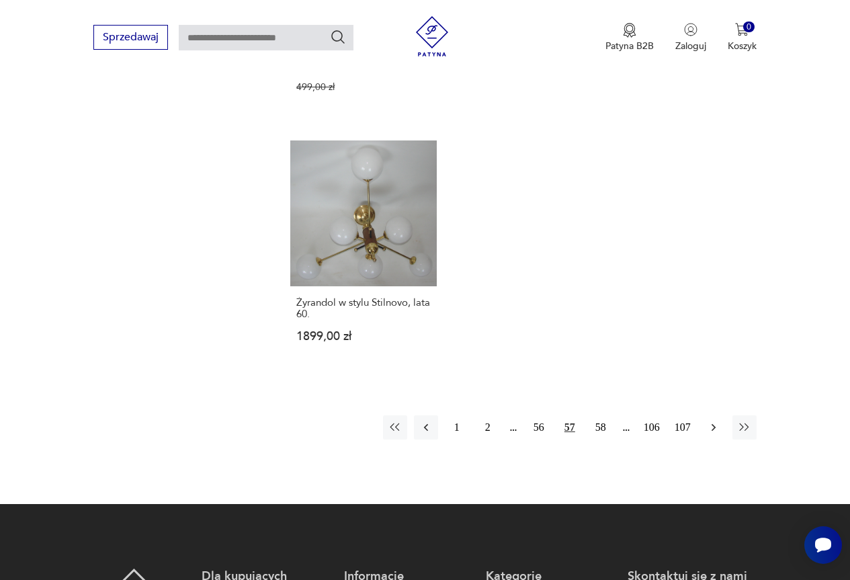
click at [712, 421] on icon "button" at bounding box center [713, 427] width 13 height 13
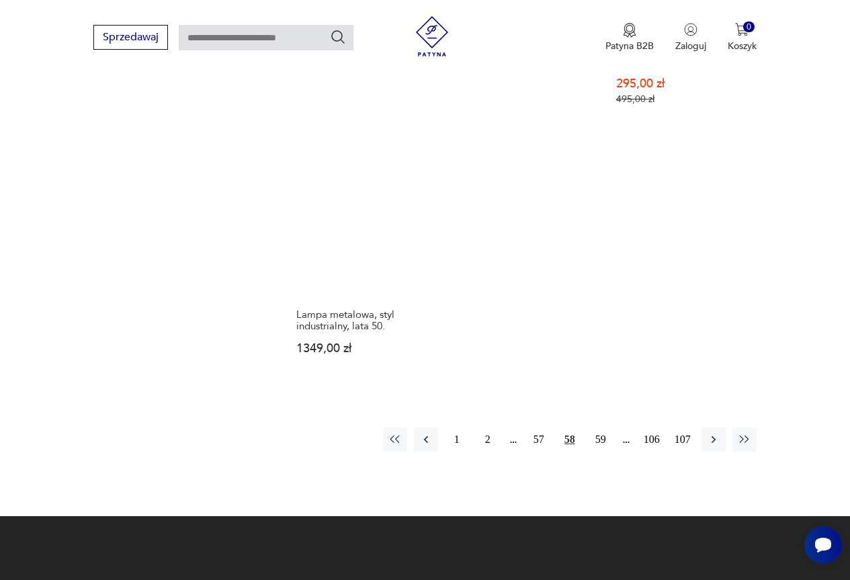
scroll to position [1902, 0]
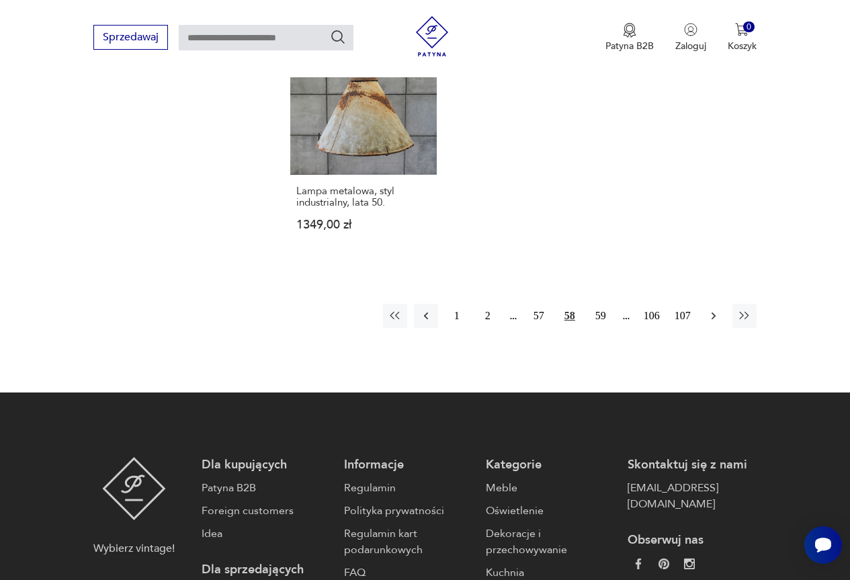
click at [708, 309] on icon "button" at bounding box center [713, 315] width 13 height 13
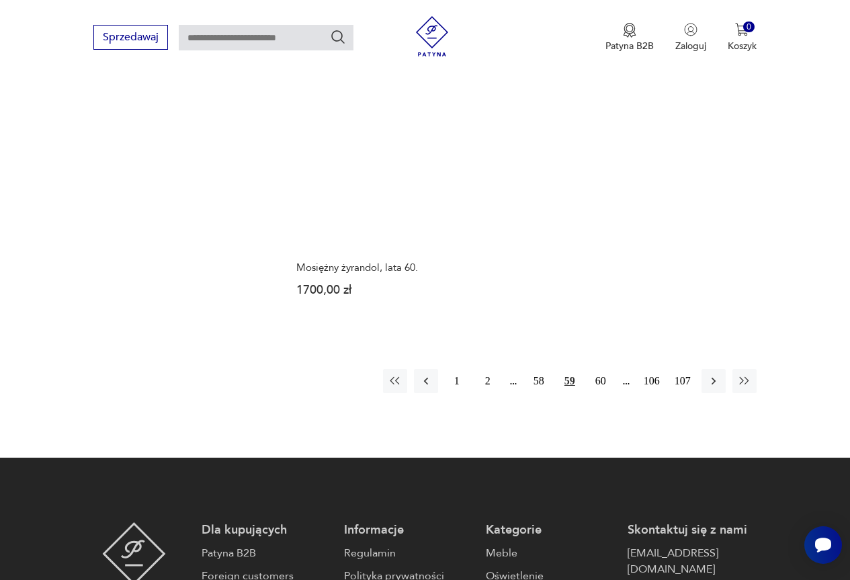
scroll to position [1835, 0]
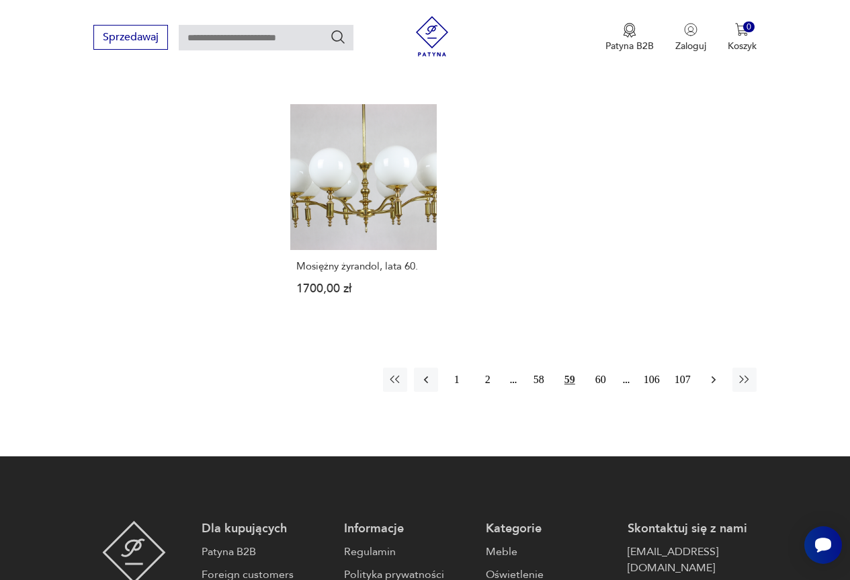
click at [711, 373] on icon "button" at bounding box center [713, 379] width 13 height 13
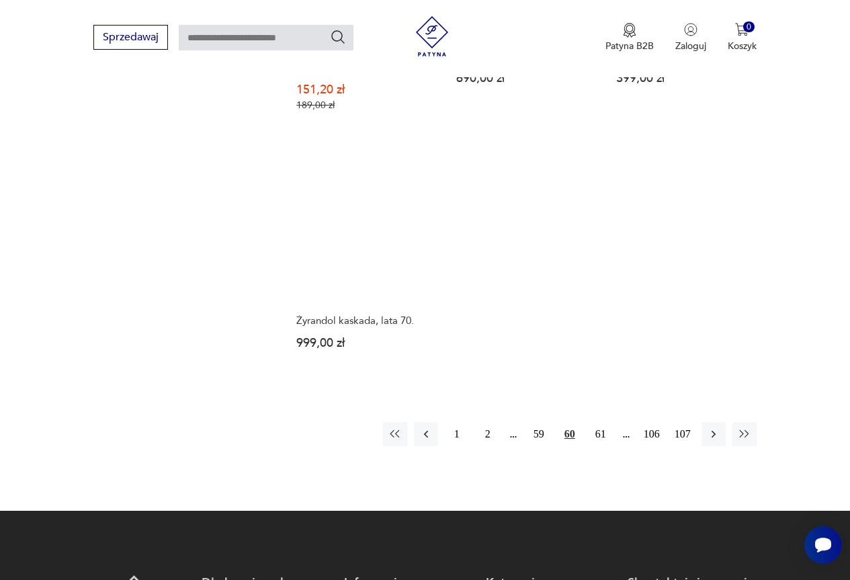
scroll to position [1768, 0]
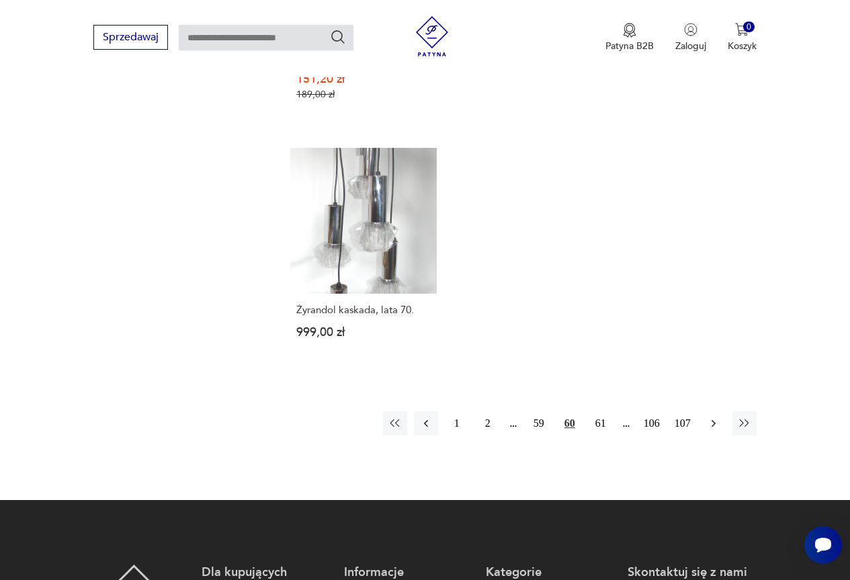
click at [711, 417] on icon "button" at bounding box center [713, 423] width 13 height 13
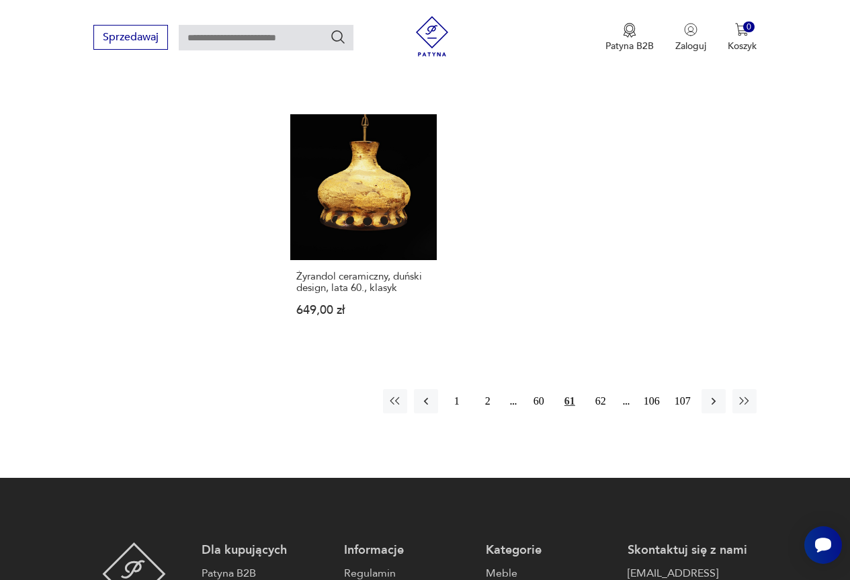
scroll to position [1902, 0]
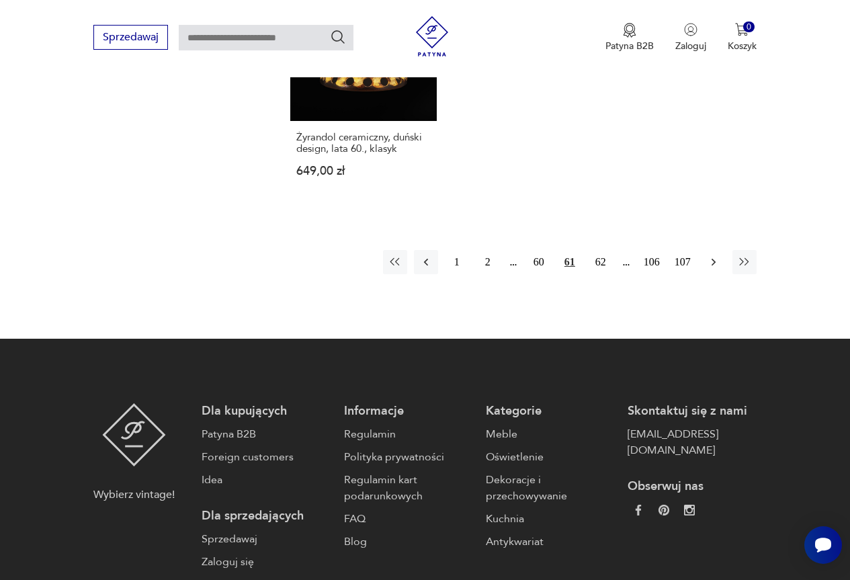
click at [715, 259] on icon "button" at bounding box center [713, 261] width 13 height 13
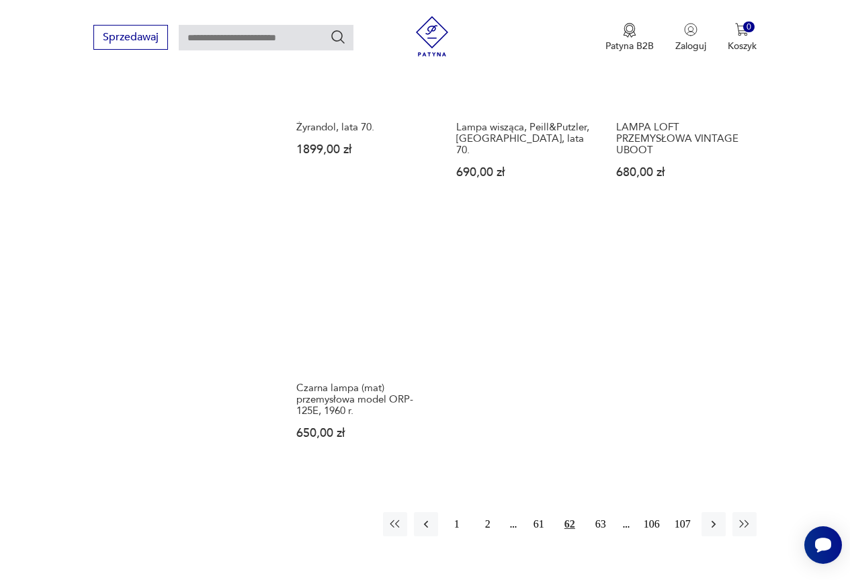
scroll to position [1768, 0]
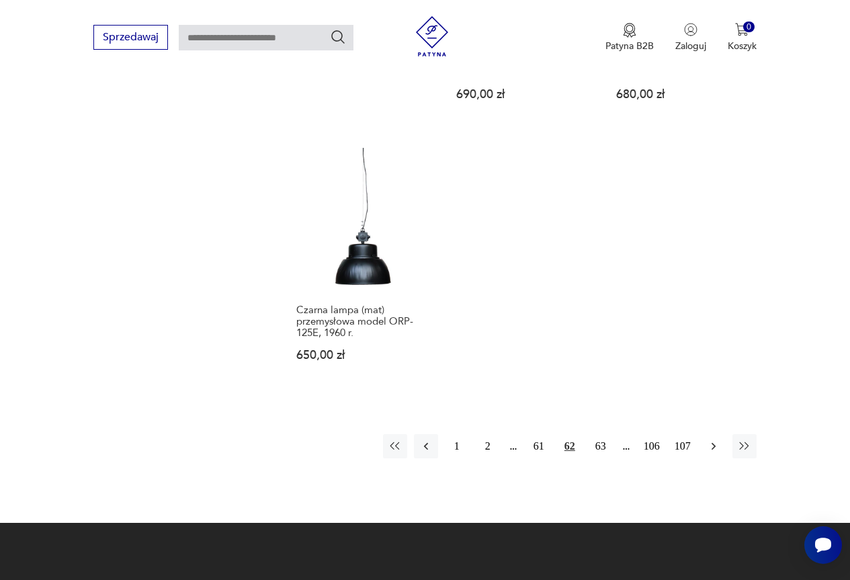
click at [713, 443] on icon "button" at bounding box center [713, 446] width 4 height 7
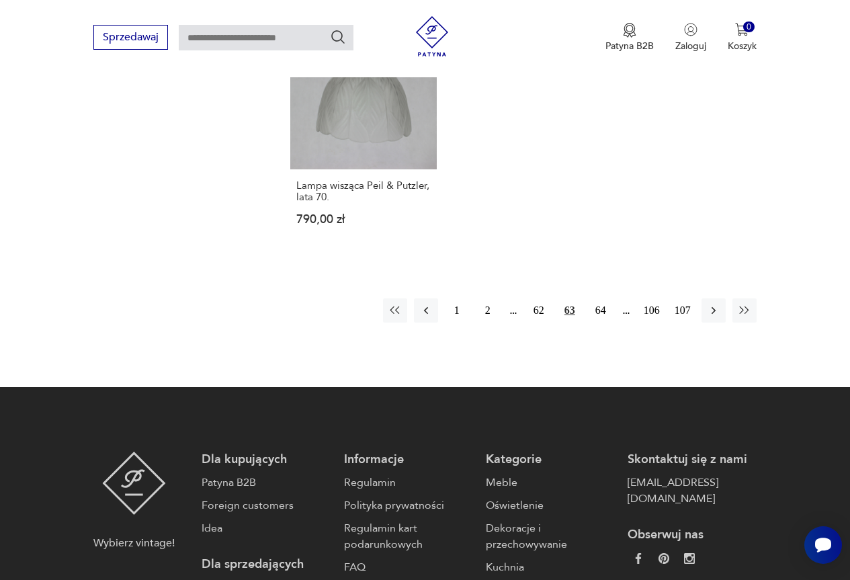
scroll to position [1835, 0]
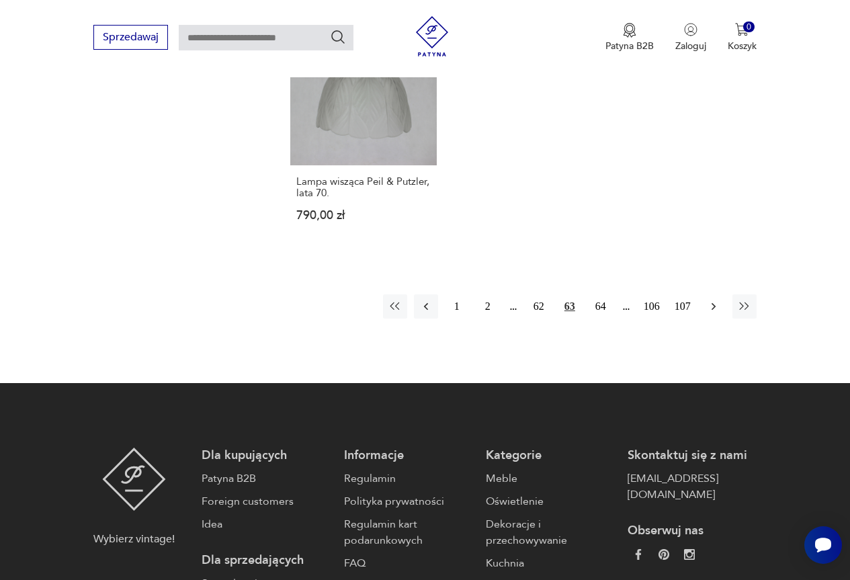
click at [709, 306] on icon "button" at bounding box center [713, 306] width 13 height 13
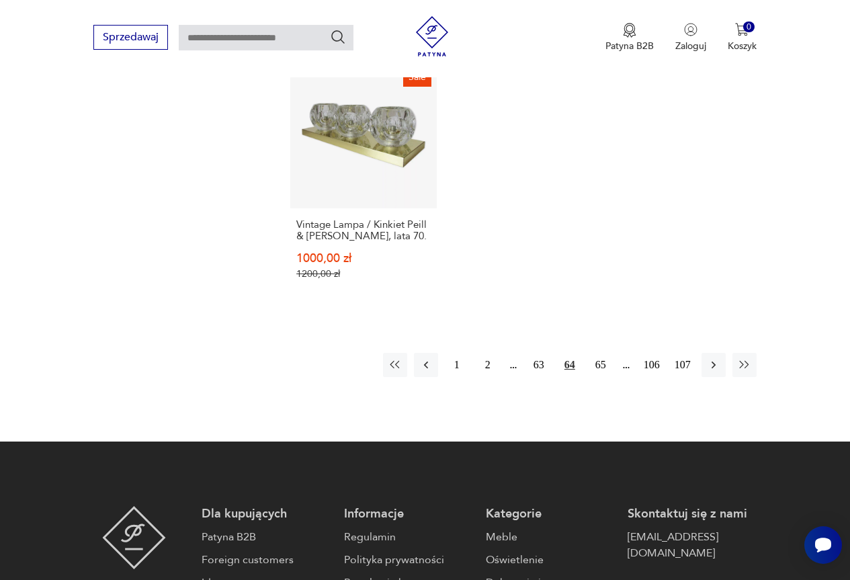
scroll to position [1902, 0]
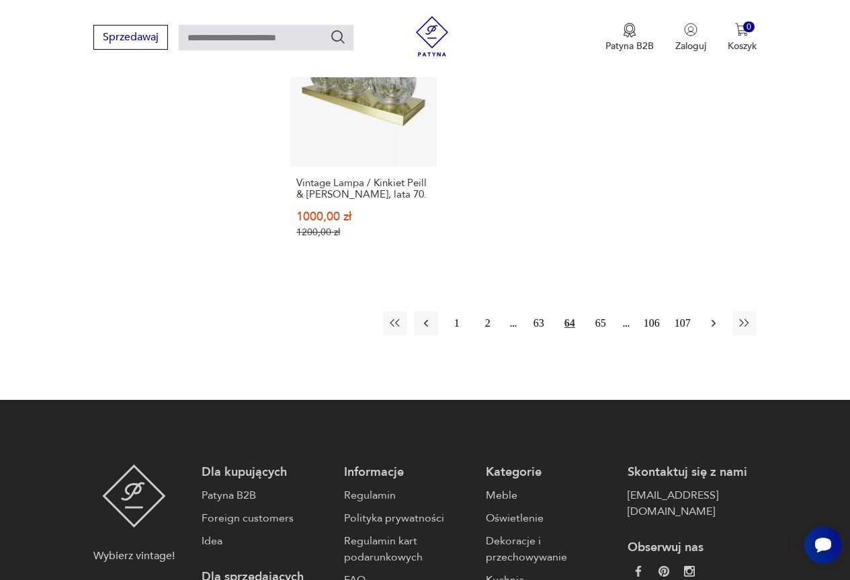
click at [713, 316] on icon "button" at bounding box center [713, 322] width 13 height 13
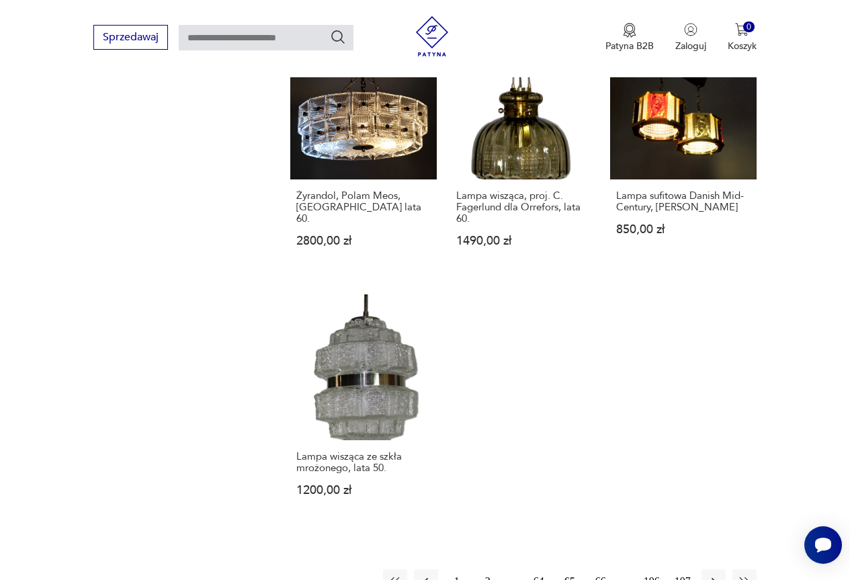
scroll to position [1700, 0]
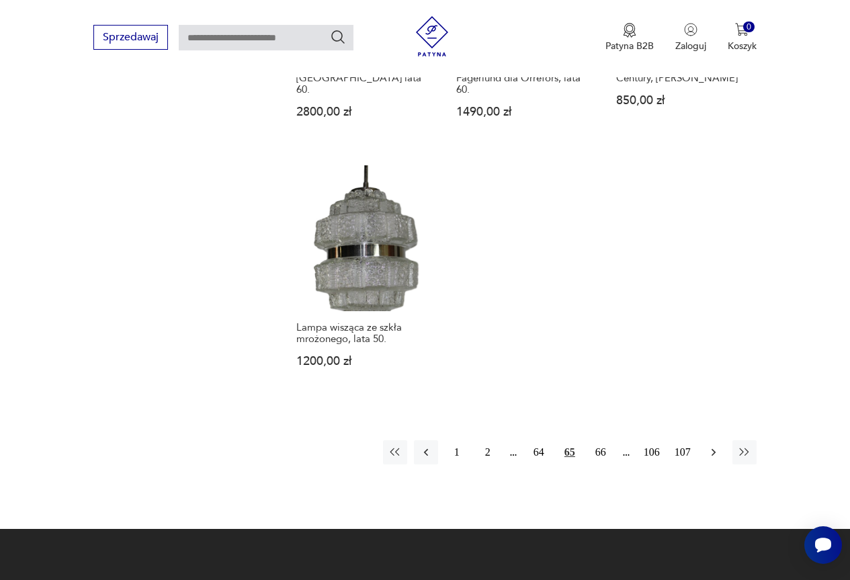
click at [708, 445] on icon "button" at bounding box center [713, 451] width 13 height 13
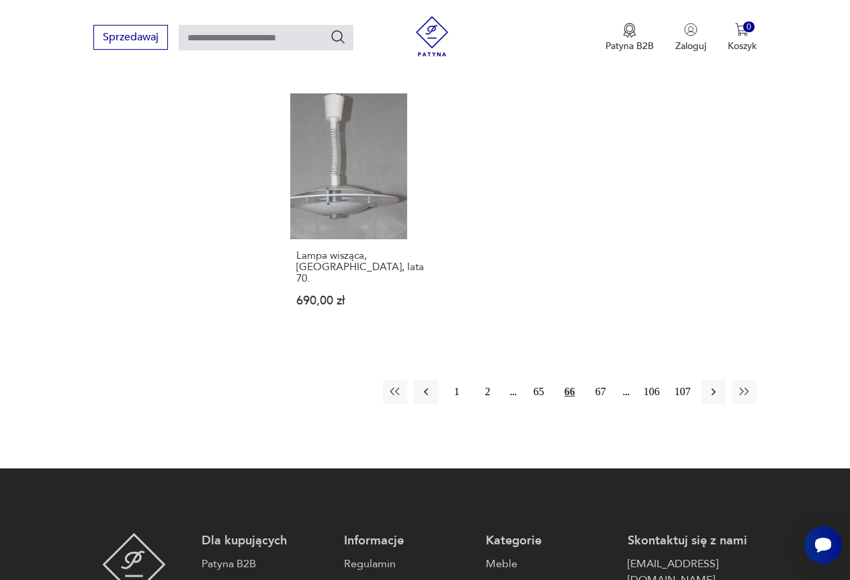
scroll to position [1835, 0]
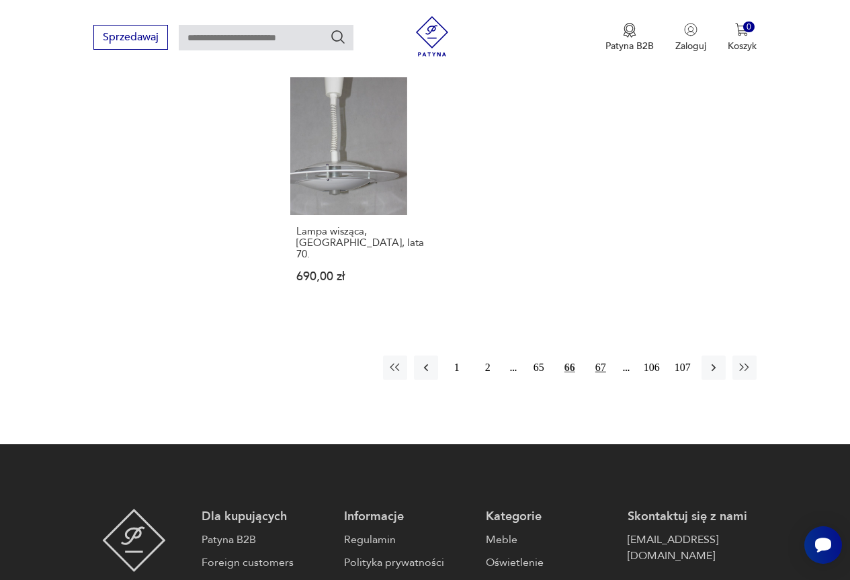
click at [607, 355] on button "67" at bounding box center [601, 367] width 24 height 24
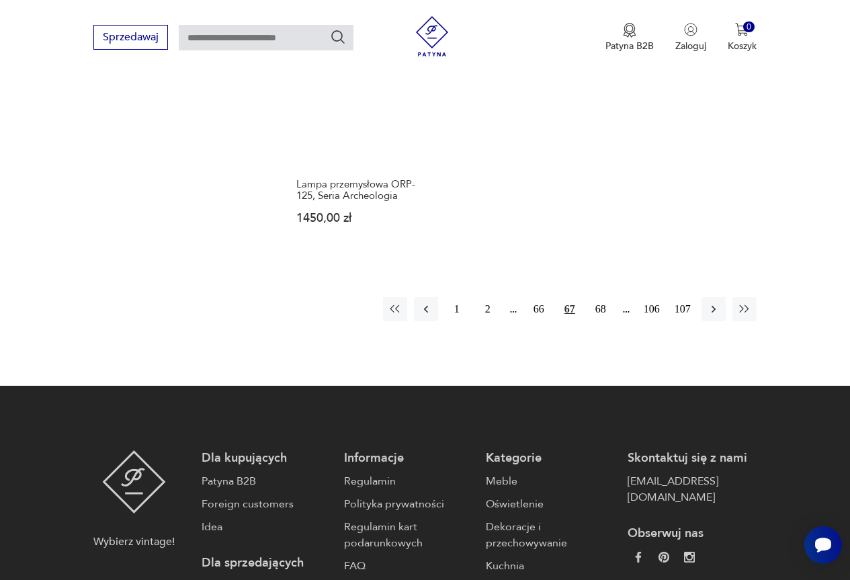
scroll to position [1835, 0]
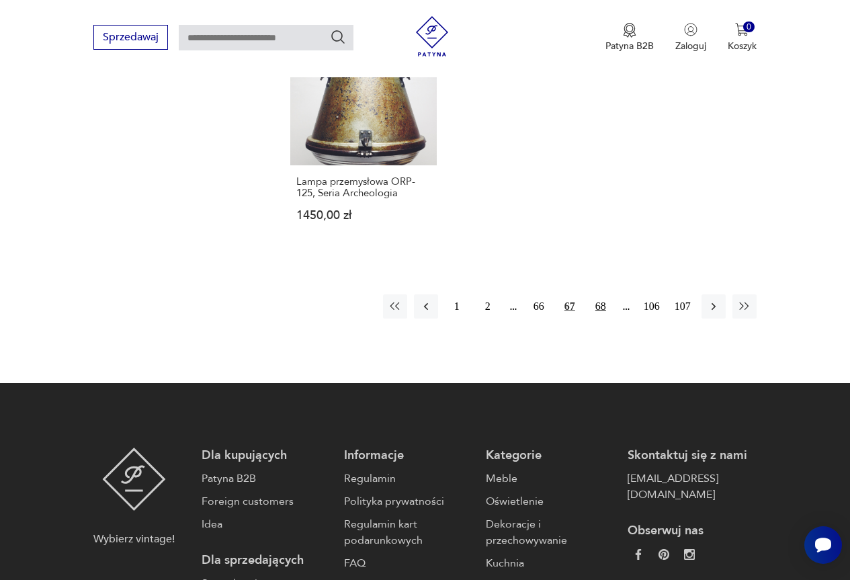
click at [601, 302] on button "68" at bounding box center [601, 306] width 24 height 24
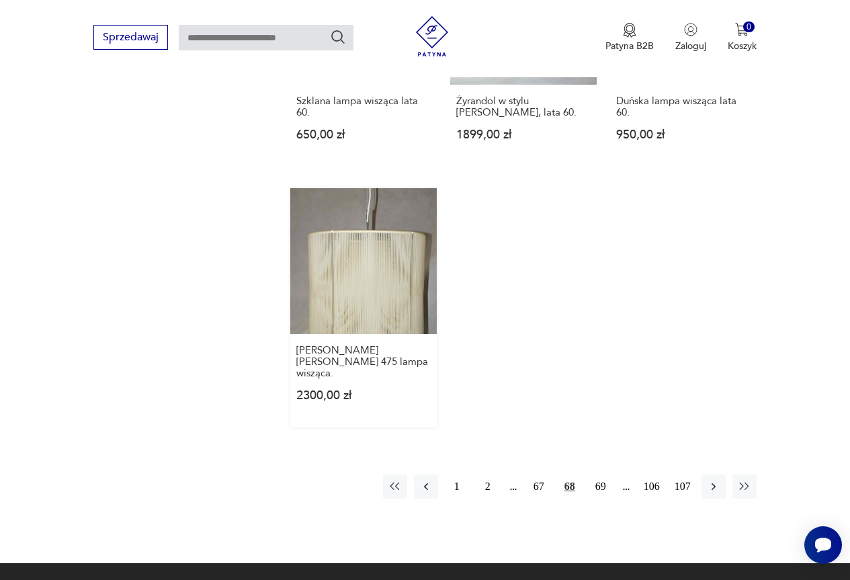
scroll to position [1969, 0]
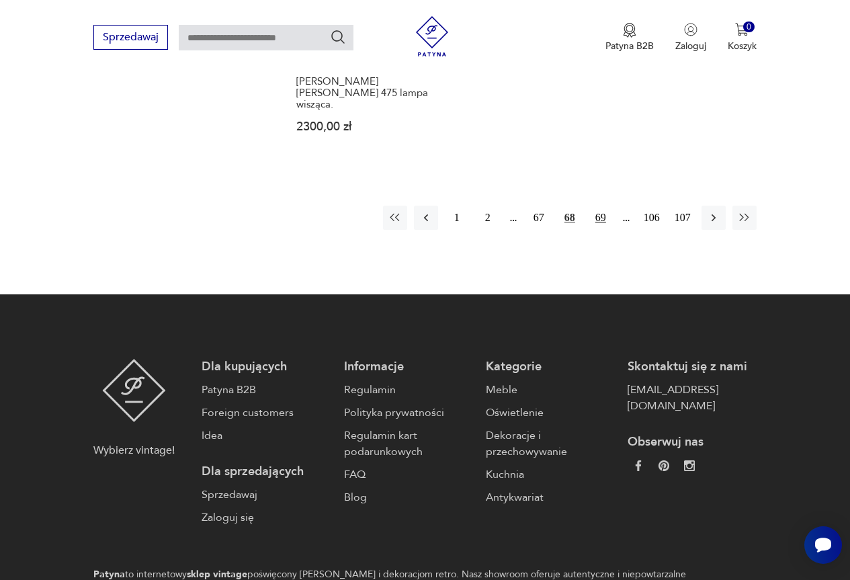
click at [599, 206] on button "69" at bounding box center [601, 218] width 24 height 24
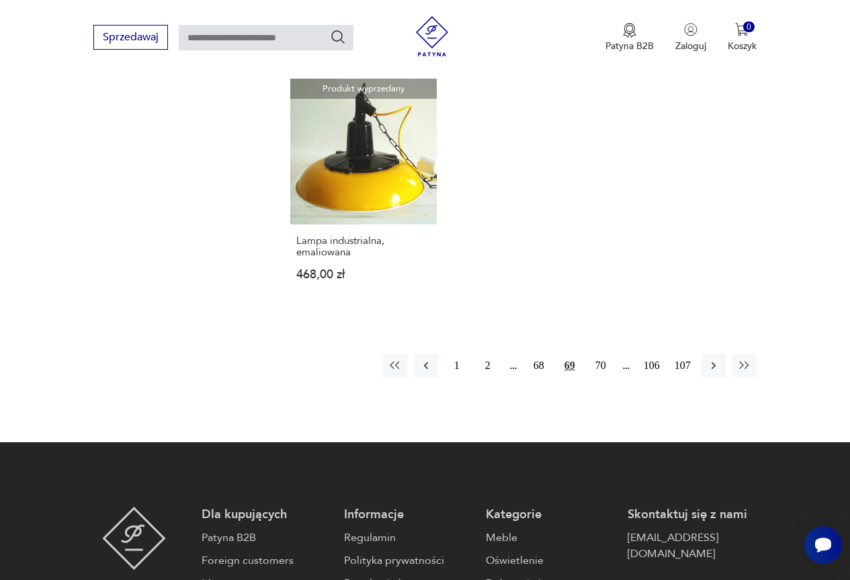
scroll to position [1835, 0]
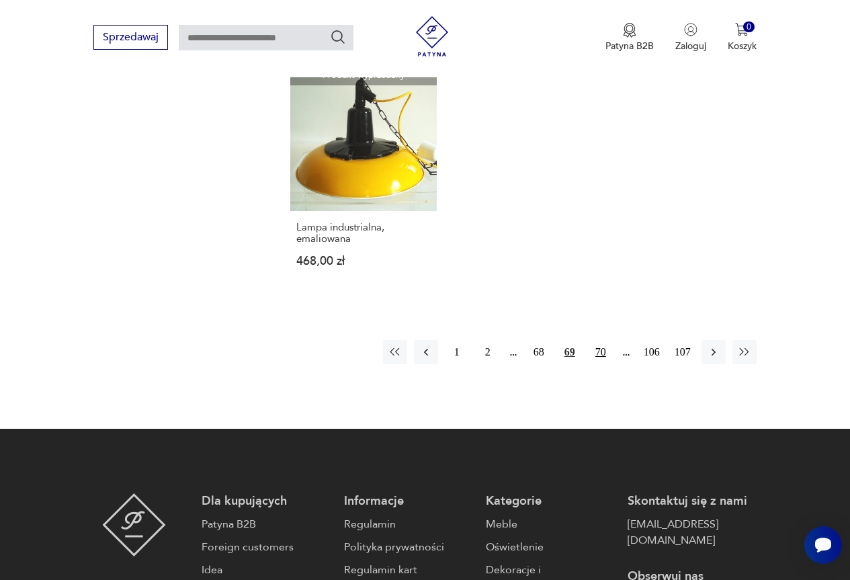
click at [602, 341] on button "70" at bounding box center [601, 352] width 24 height 24
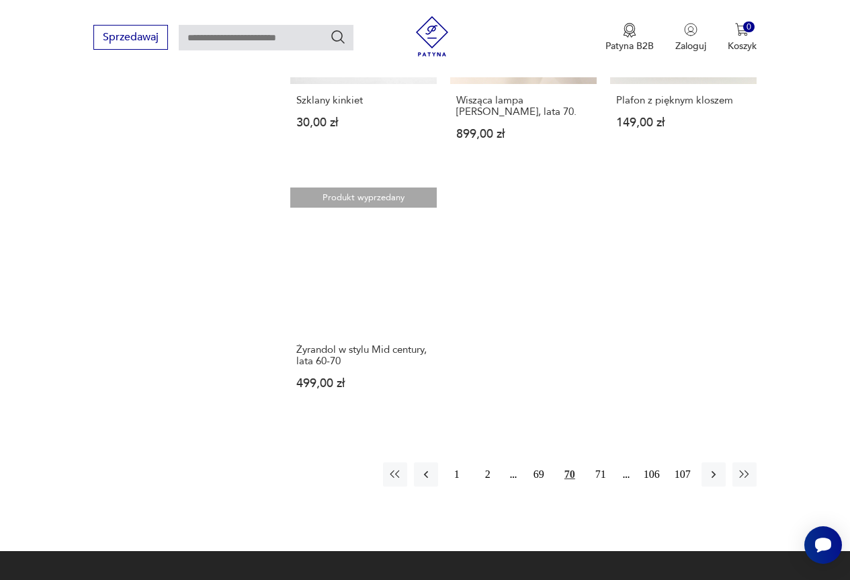
scroll to position [1835, 0]
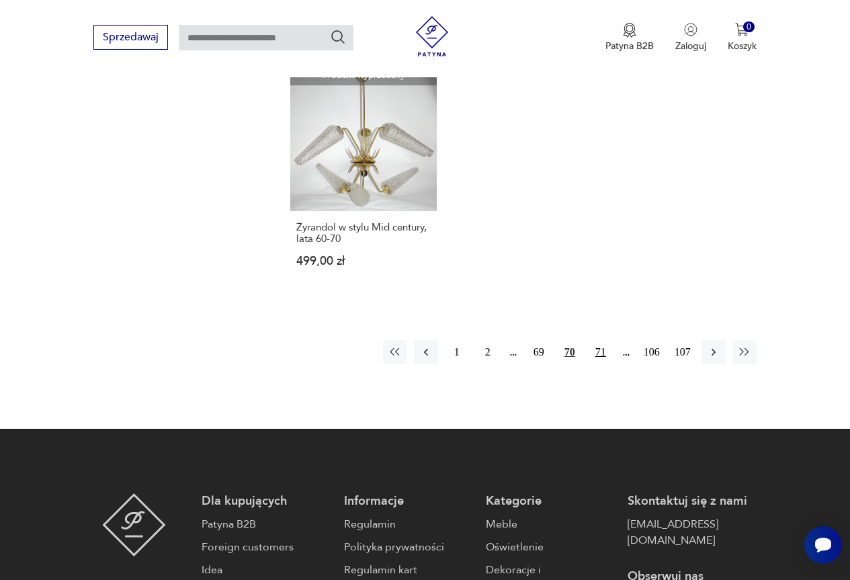
click at [604, 357] on button "71" at bounding box center [601, 352] width 24 height 24
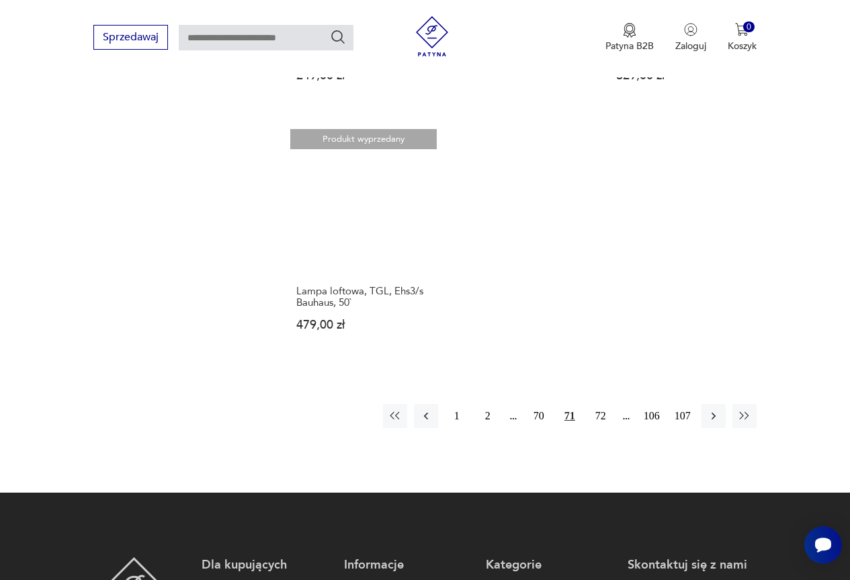
scroll to position [1768, 0]
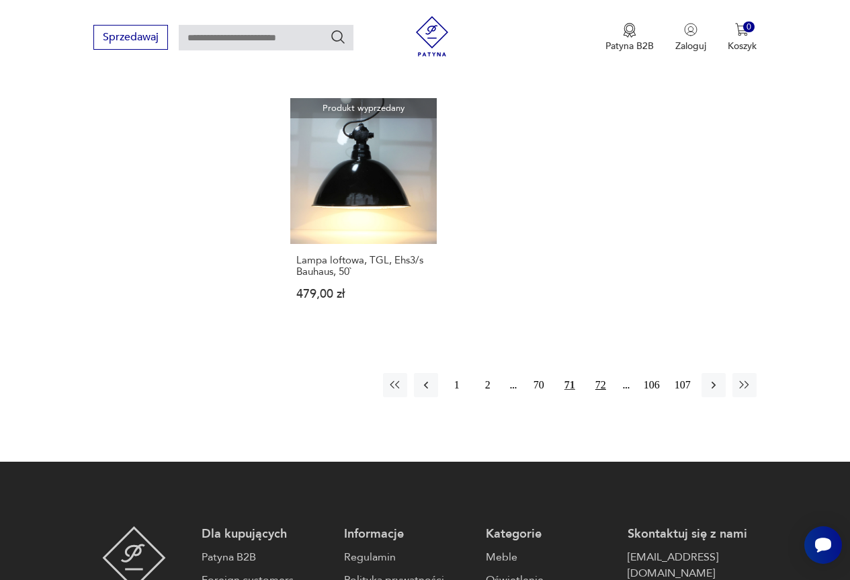
click at [599, 388] on button "72" at bounding box center [601, 385] width 24 height 24
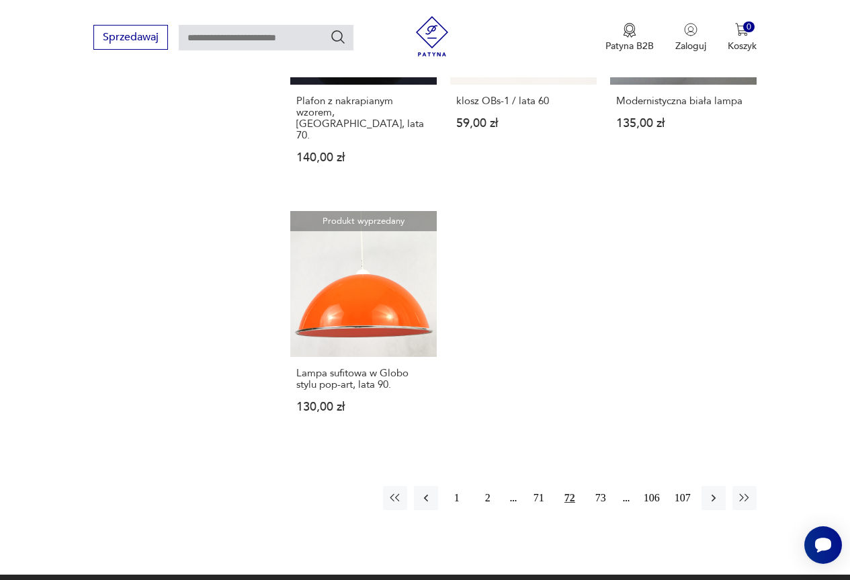
scroll to position [1902, 0]
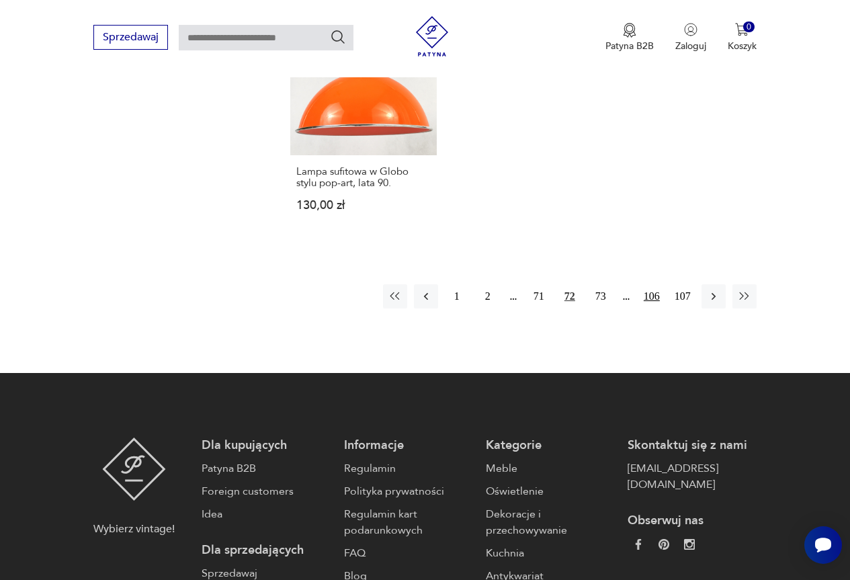
click at [654, 284] on button "106" at bounding box center [652, 296] width 24 height 24
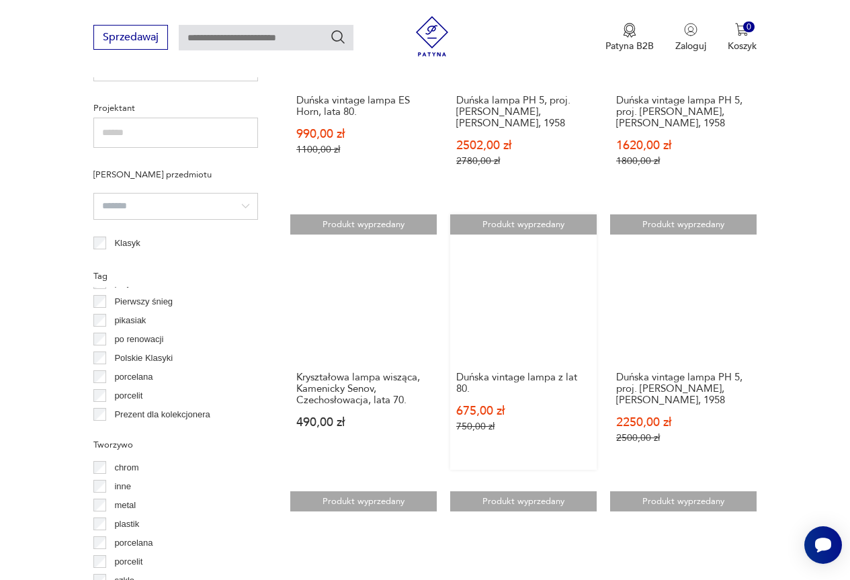
scroll to position [961, 0]
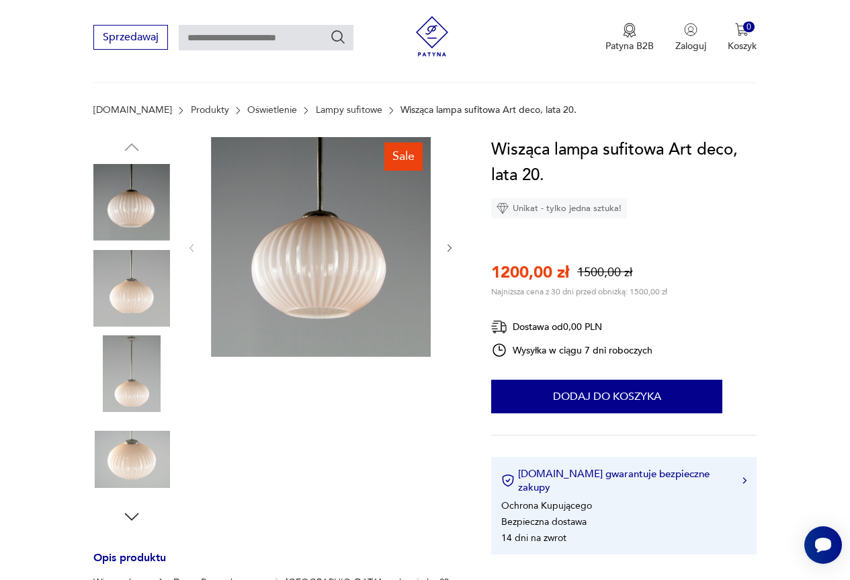
scroll to position [67, 0]
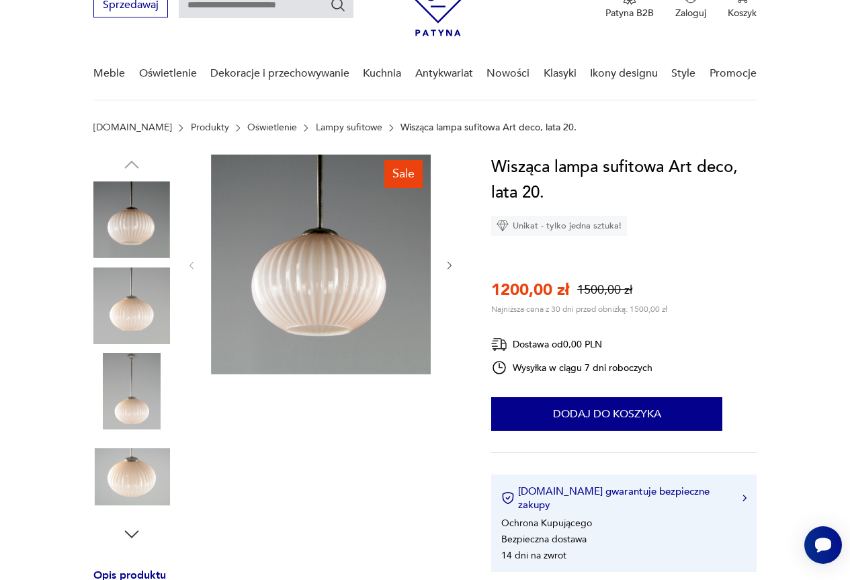
click at [132, 537] on icon "button" at bounding box center [132, 533] width 14 height 7
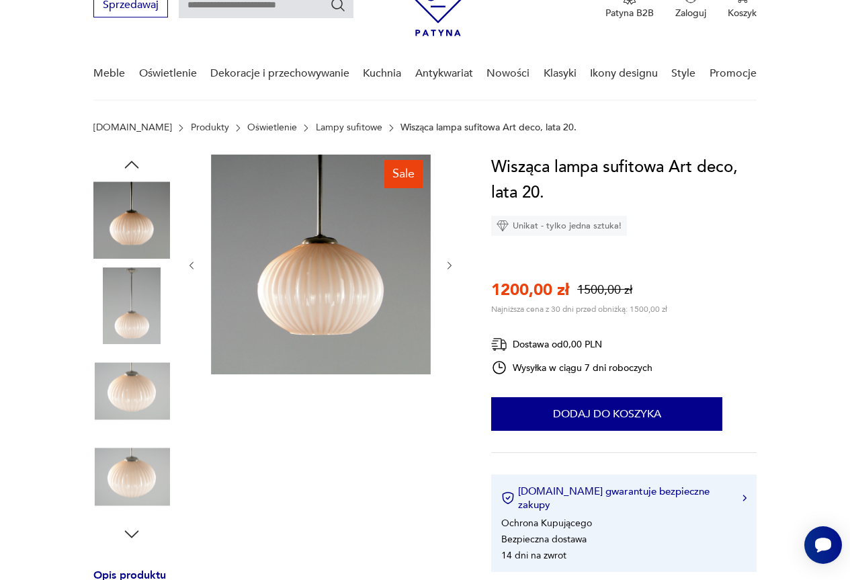
click at [132, 537] on icon "button" at bounding box center [132, 533] width 14 height 7
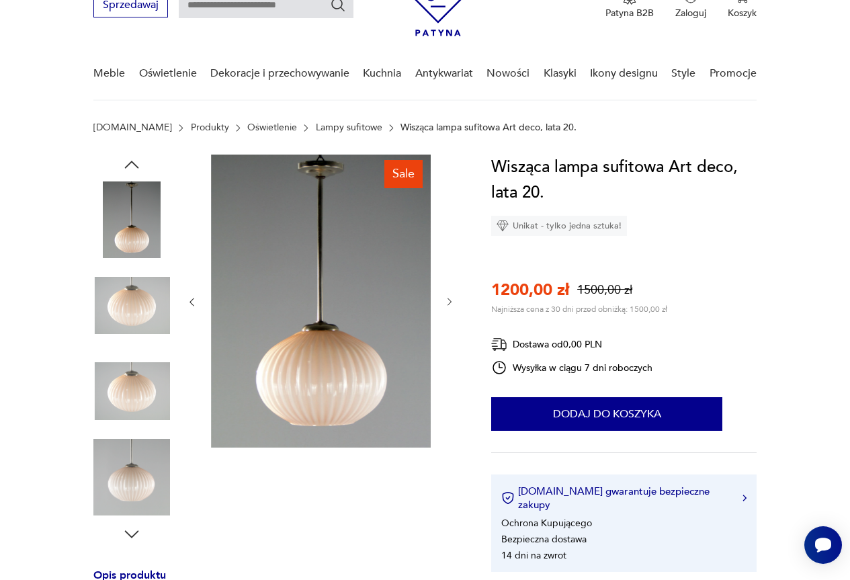
click at [132, 537] on icon "button" at bounding box center [132, 533] width 14 height 7
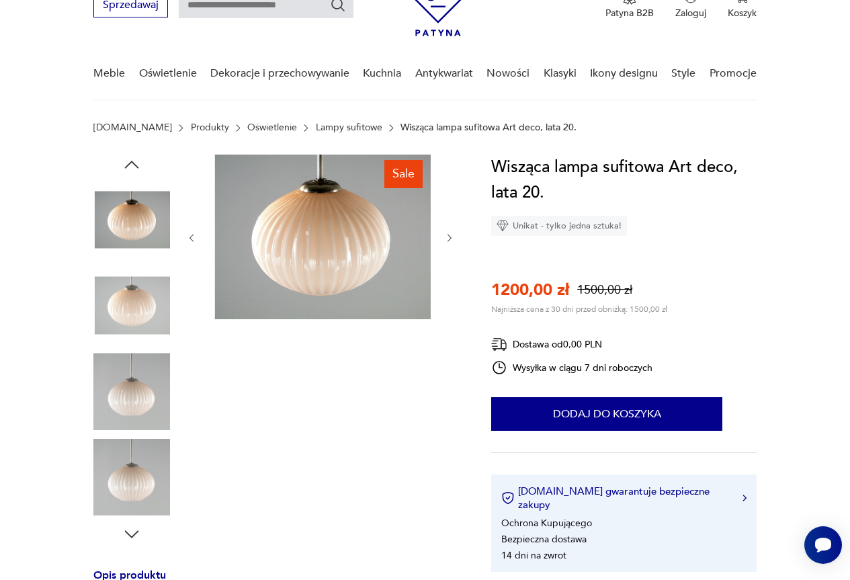
click at [132, 537] on icon "button" at bounding box center [132, 533] width 14 height 7
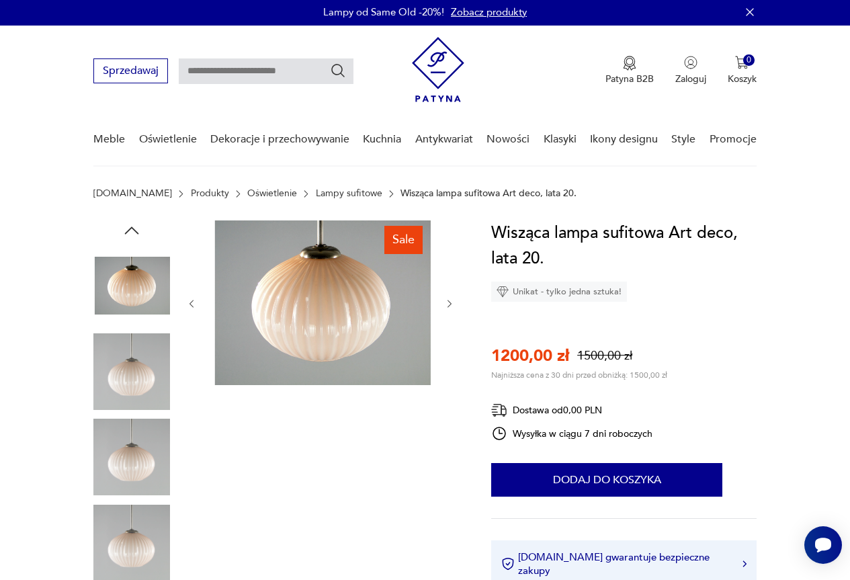
scroll to position [0, 0]
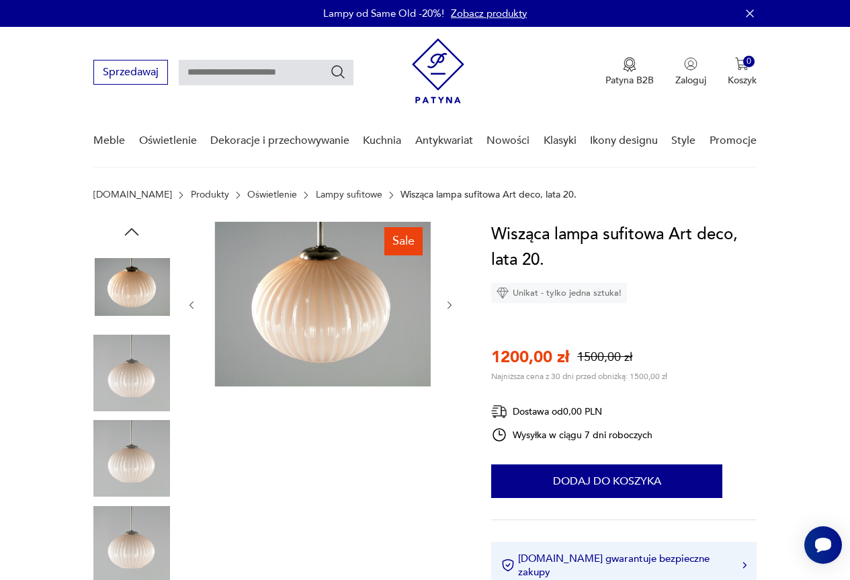
click at [449, 300] on icon "button" at bounding box center [449, 305] width 11 height 11
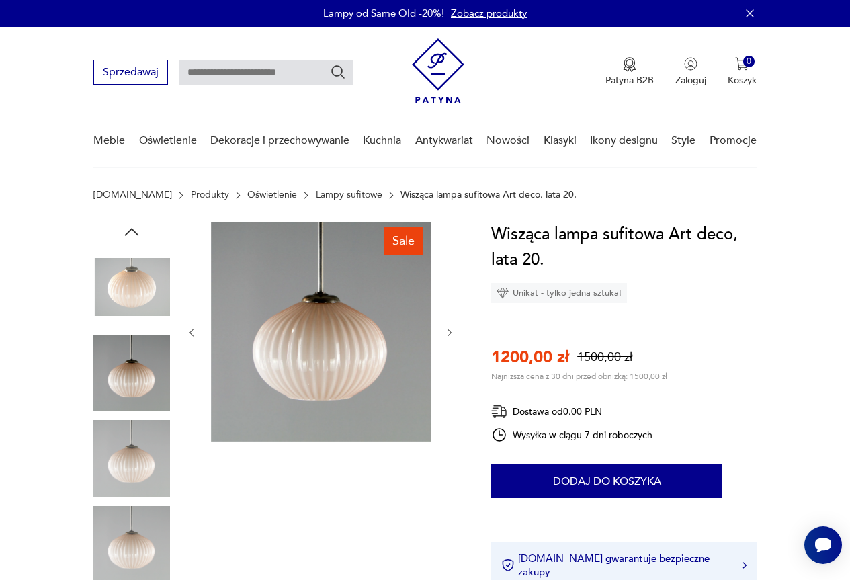
click at [449, 300] on div at bounding box center [320, 333] width 269 height 222
click at [447, 324] on div at bounding box center [320, 333] width 269 height 222
click at [444, 333] on icon "button" at bounding box center [449, 332] width 11 height 11
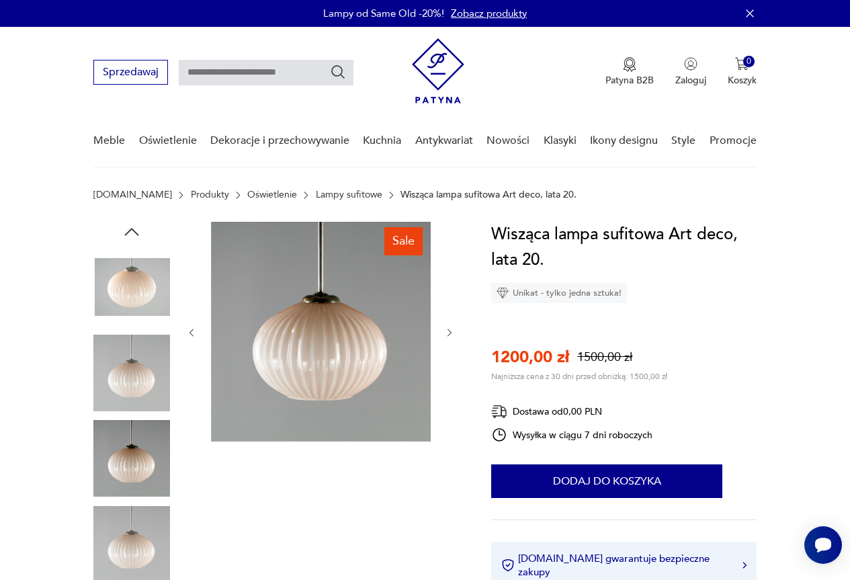
click at [444, 333] on icon "button" at bounding box center [449, 332] width 11 height 11
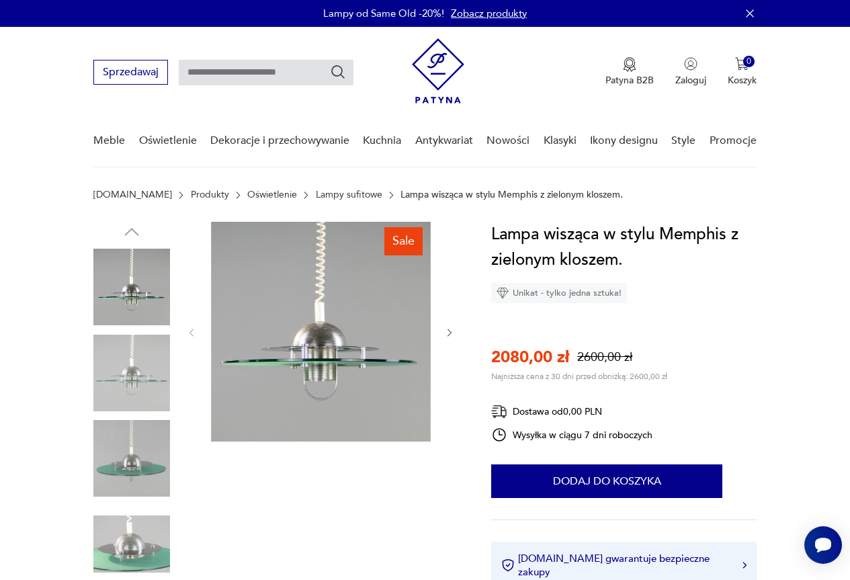
scroll to position [67, 0]
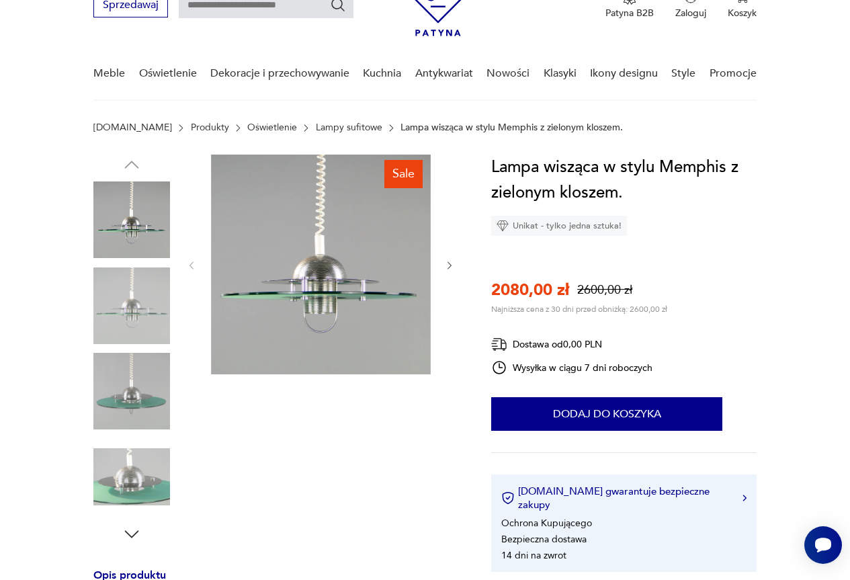
click at [147, 408] on img at bounding box center [131, 391] width 77 height 77
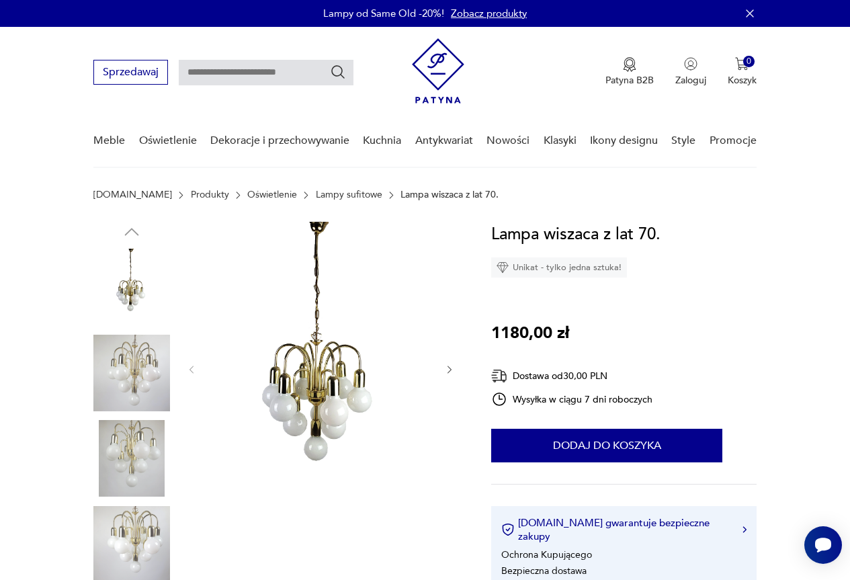
click at [149, 460] on img at bounding box center [131, 458] width 77 height 77
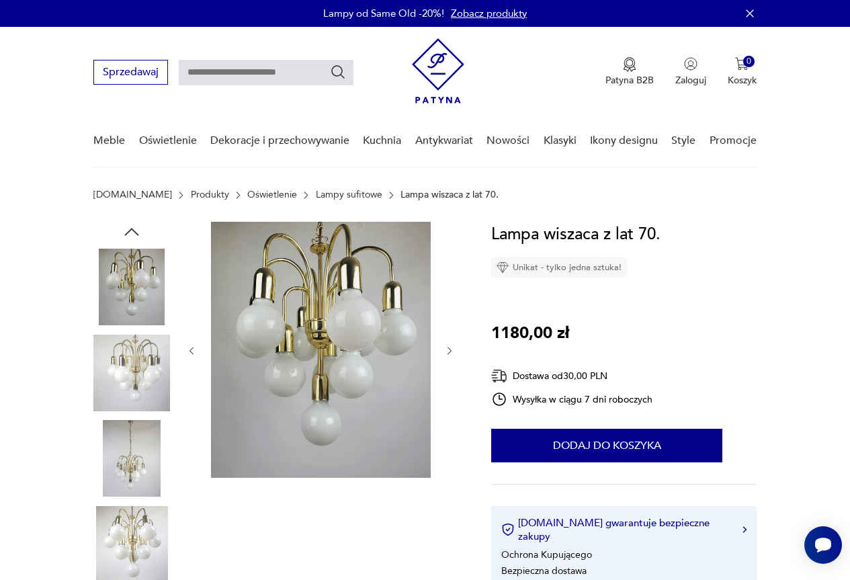
click at [148, 273] on img at bounding box center [131, 287] width 77 height 77
click at [130, 227] on icon "button" at bounding box center [132, 232] width 20 height 20
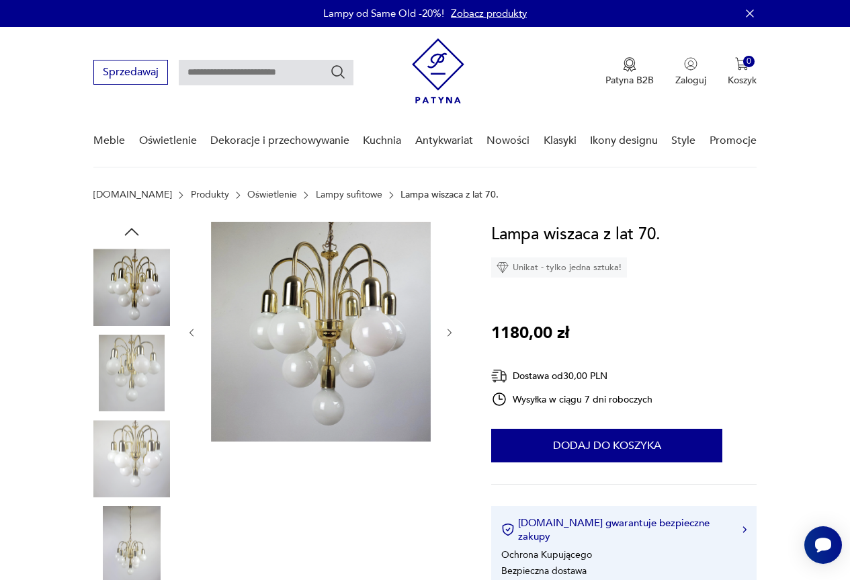
click at [140, 285] on img at bounding box center [131, 287] width 77 height 77
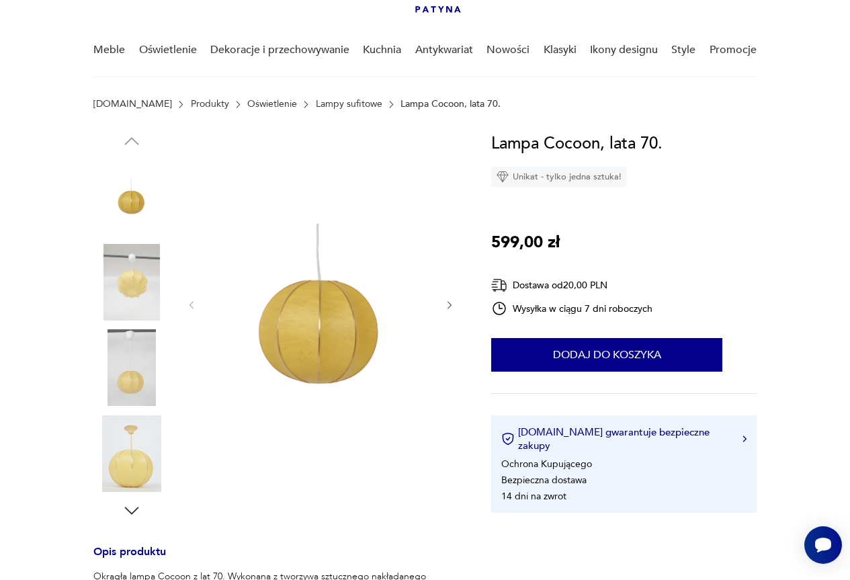
scroll to position [67, 0]
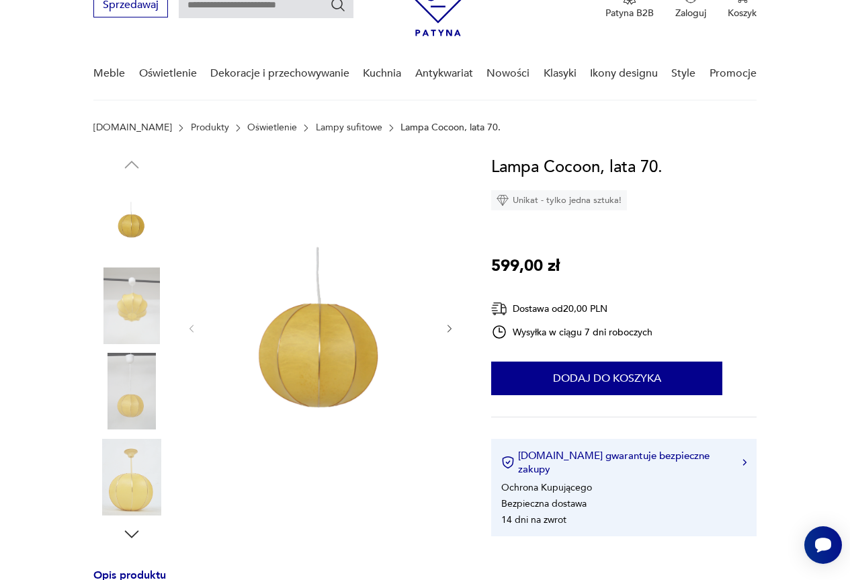
click at [147, 387] on img at bounding box center [131, 391] width 77 height 77
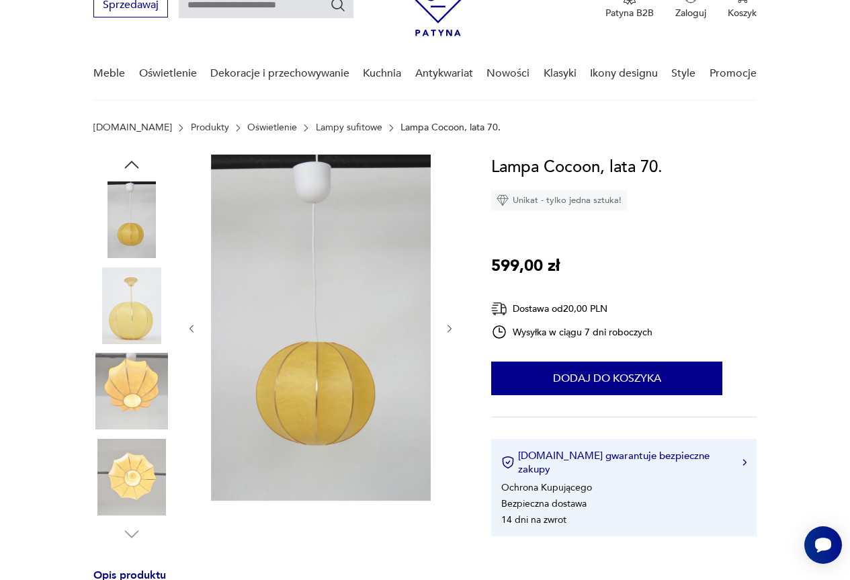
click at [121, 392] on img at bounding box center [131, 391] width 77 height 77
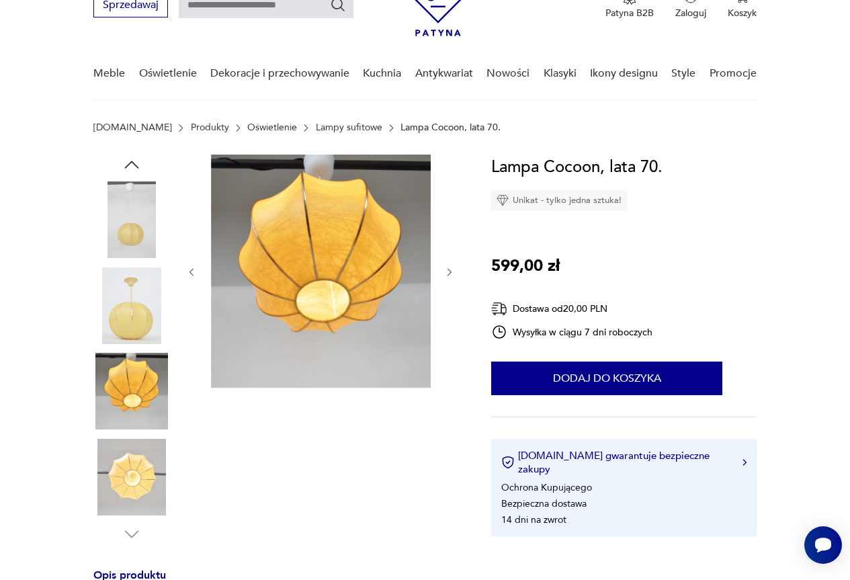
click at [145, 242] on img at bounding box center [131, 219] width 77 height 77
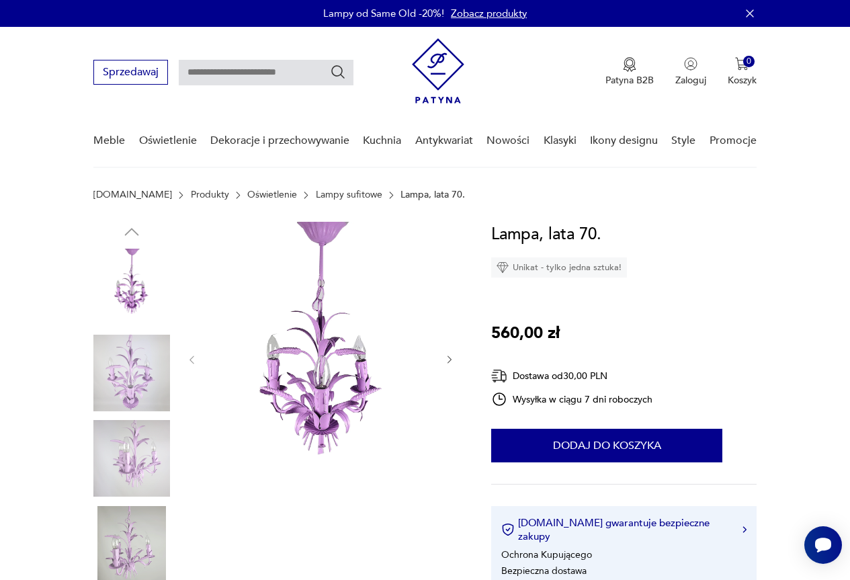
click at [122, 365] on img at bounding box center [131, 373] width 77 height 77
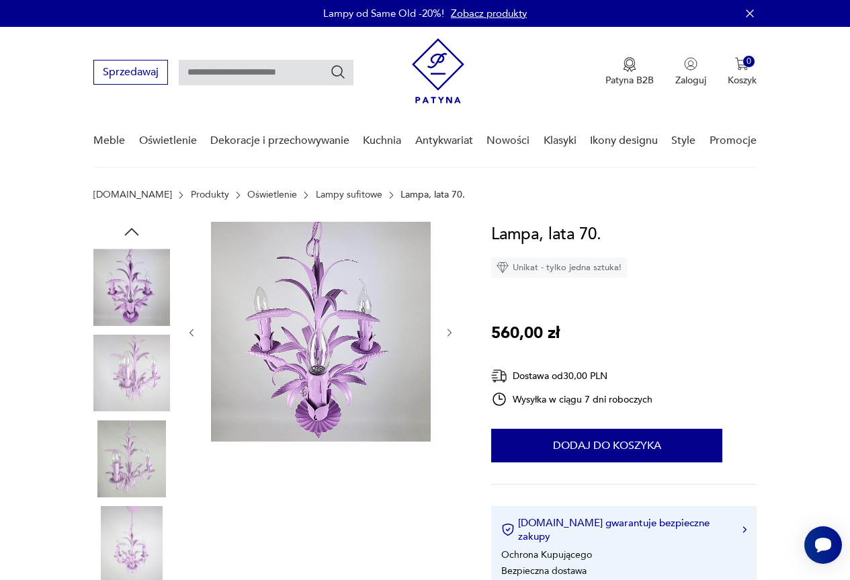
click at [132, 459] on img at bounding box center [131, 458] width 77 height 77
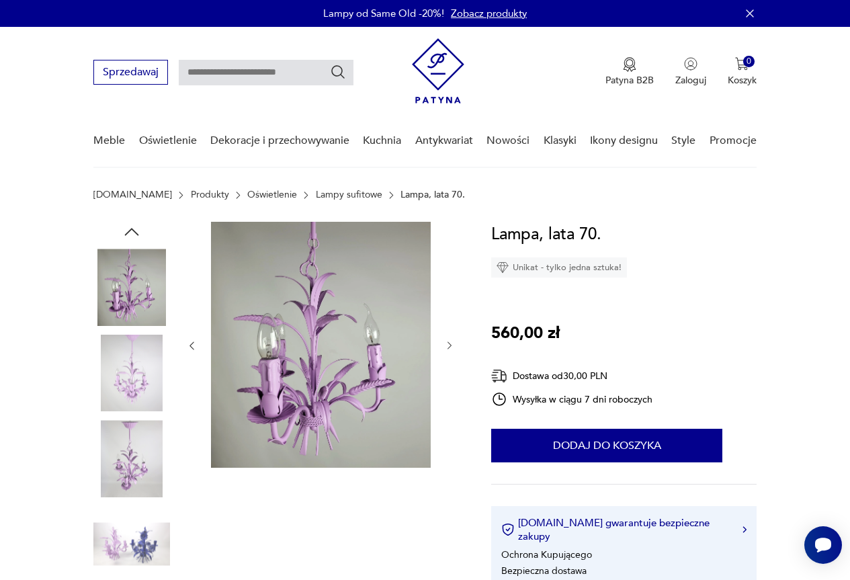
click at [148, 552] on img at bounding box center [131, 544] width 77 height 77
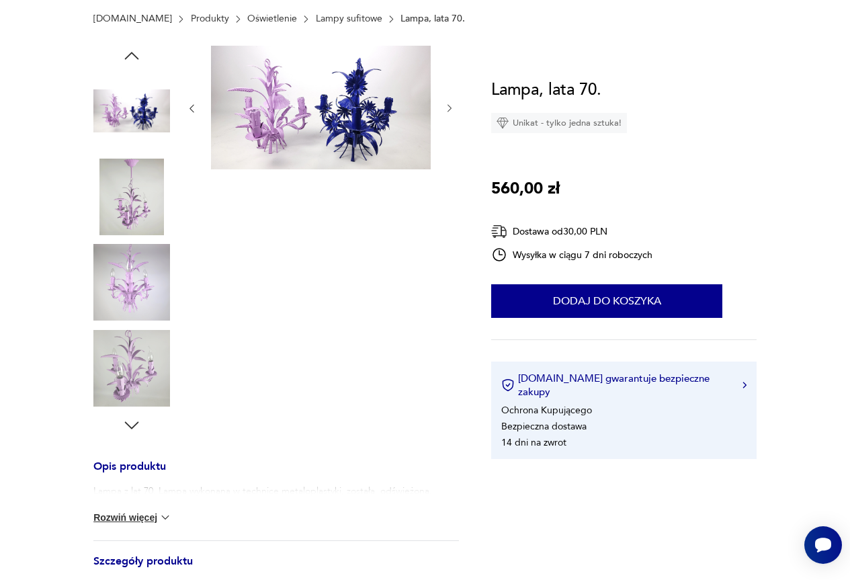
scroll to position [202, 0]
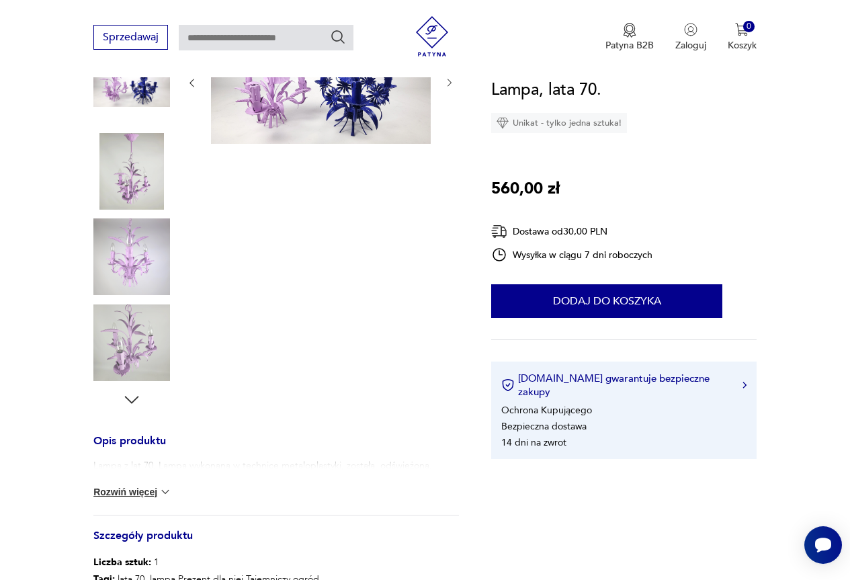
click at [137, 396] on icon "button" at bounding box center [132, 400] width 20 height 20
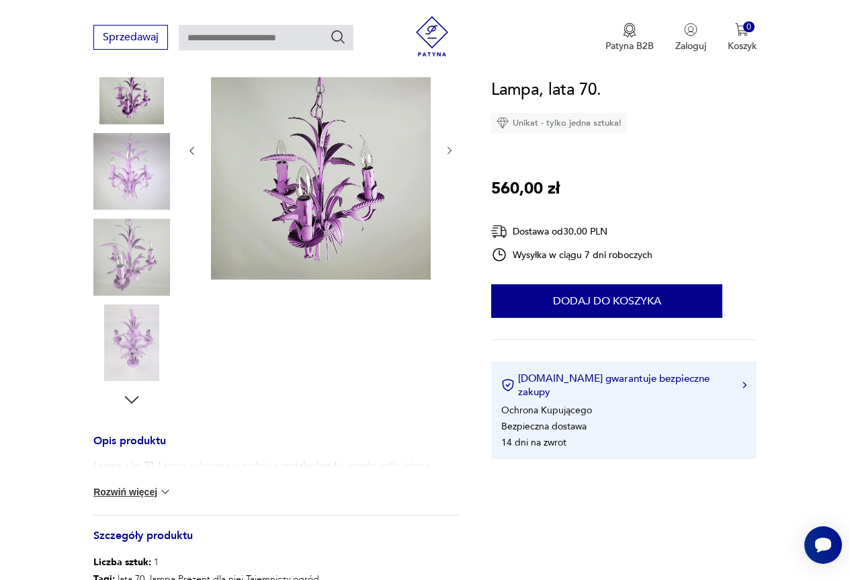
click at [136, 400] on icon "button" at bounding box center [132, 400] width 20 height 20
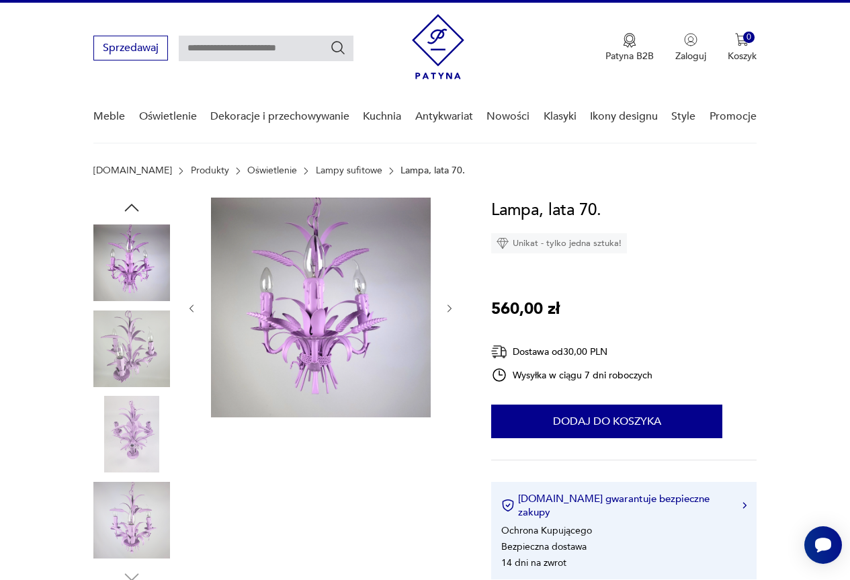
scroll to position [0, 0]
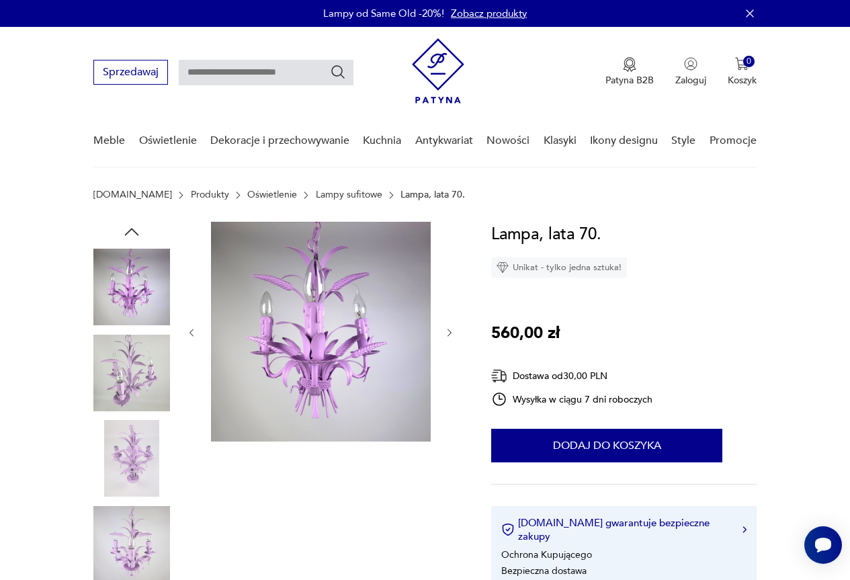
click at [138, 301] on img at bounding box center [131, 287] width 77 height 77
click at [147, 359] on img at bounding box center [131, 373] width 77 height 77
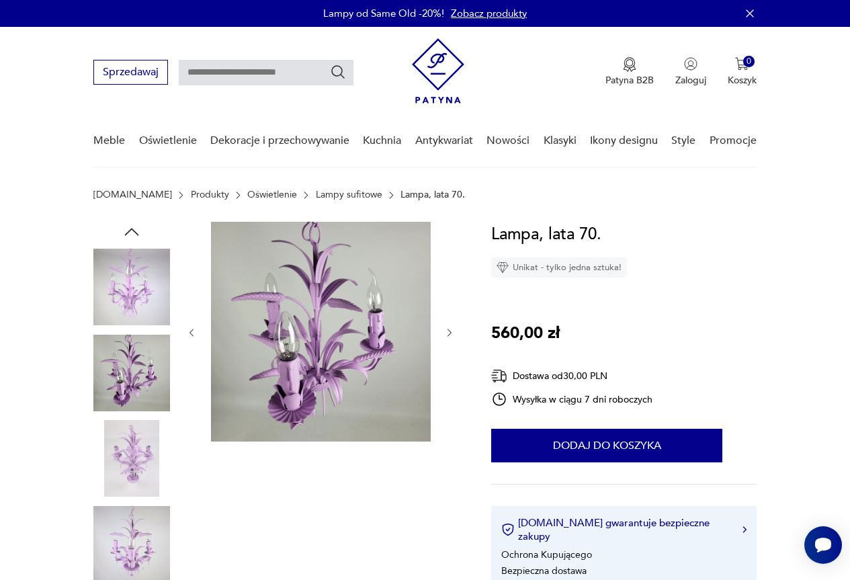
click at [132, 231] on icon "button" at bounding box center [132, 232] width 20 height 20
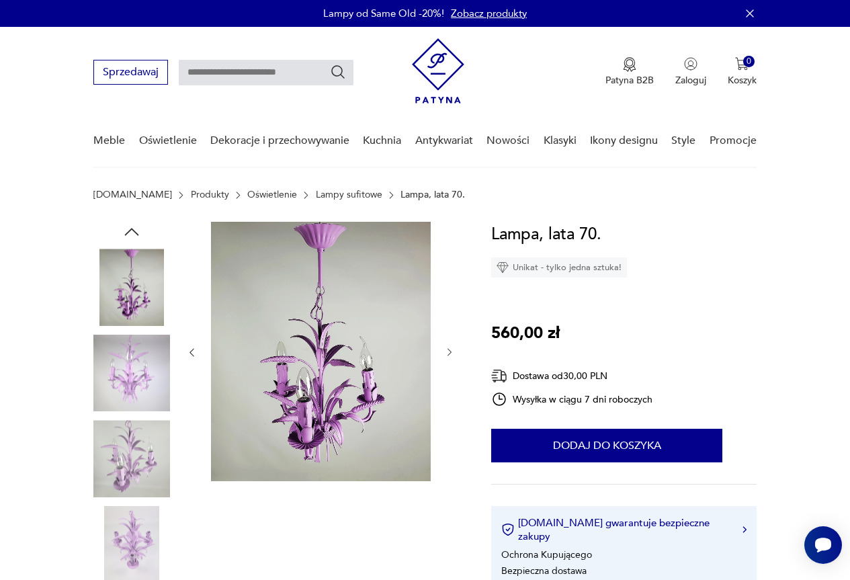
click at [130, 231] on icon "button" at bounding box center [132, 232] width 20 height 20
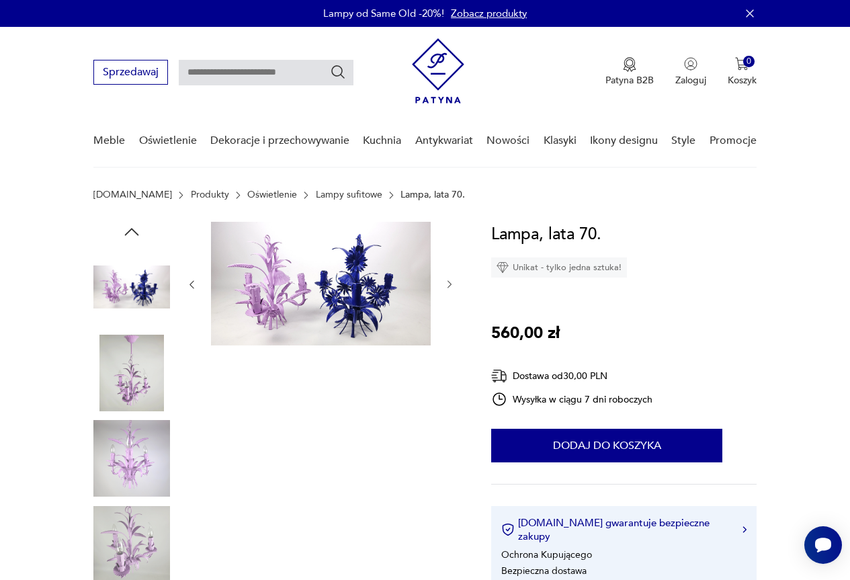
click at [130, 231] on icon "button" at bounding box center [132, 232] width 20 height 20
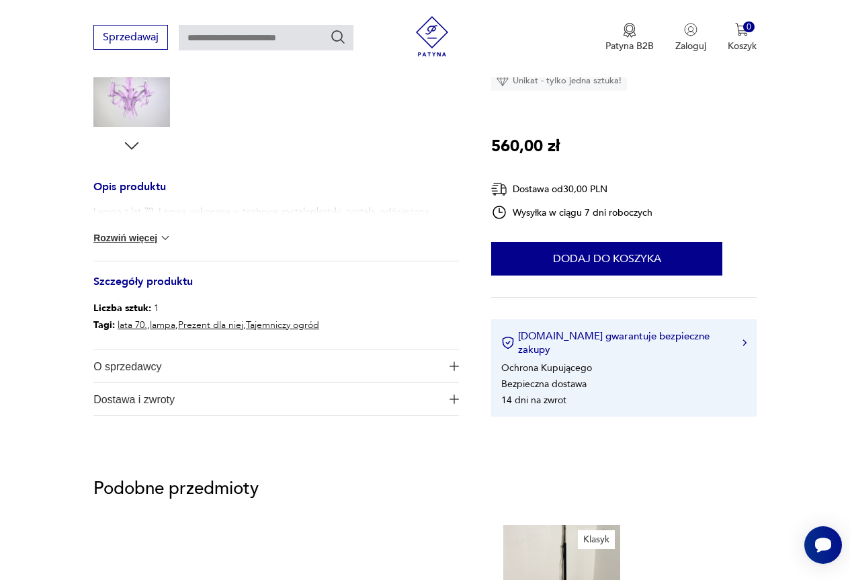
scroll to position [470, 0]
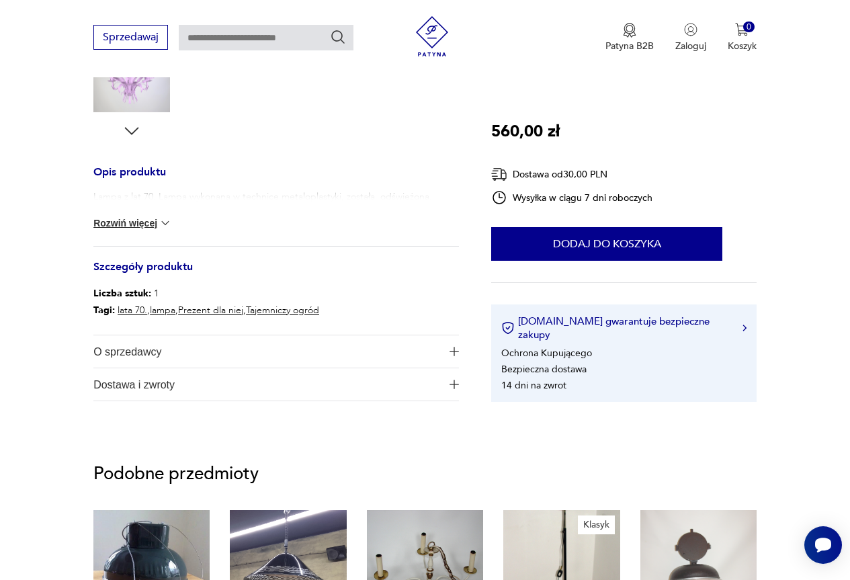
click at [159, 177] on h3 "Opis produktu" at bounding box center [275, 179] width 365 height 22
click at [159, 168] on h3 "Opis produktu" at bounding box center [275, 179] width 365 height 22
click at [161, 193] on p "Lampa z lat 70. Lampa wykonana w technice metaloplastyki, została odświeżona." at bounding box center [262, 196] width 339 height 13
click at [164, 222] on img at bounding box center [165, 222] width 13 height 13
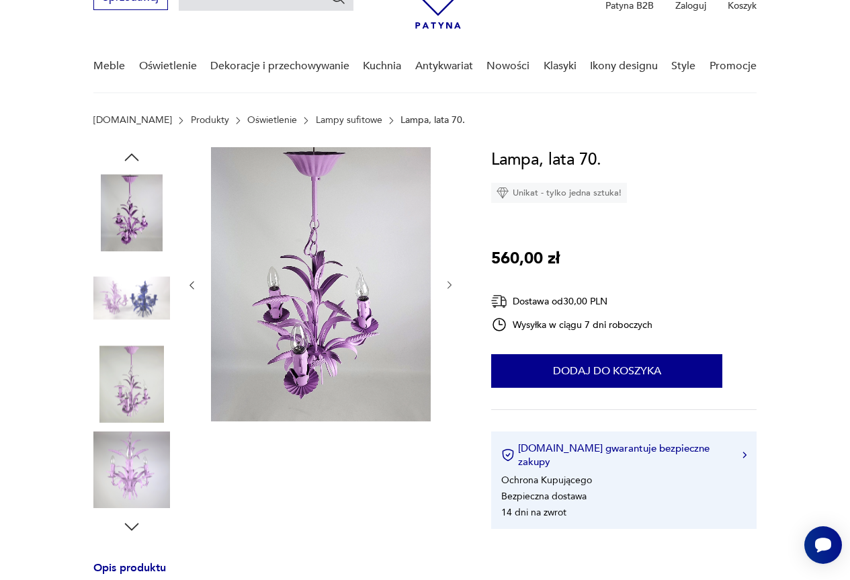
scroll to position [67, 0]
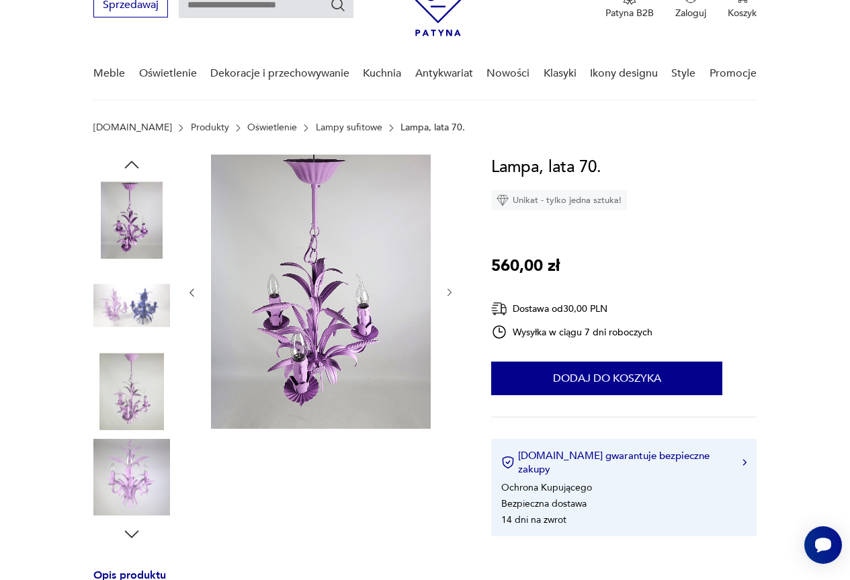
click at [128, 163] on icon "button" at bounding box center [132, 165] width 20 height 20
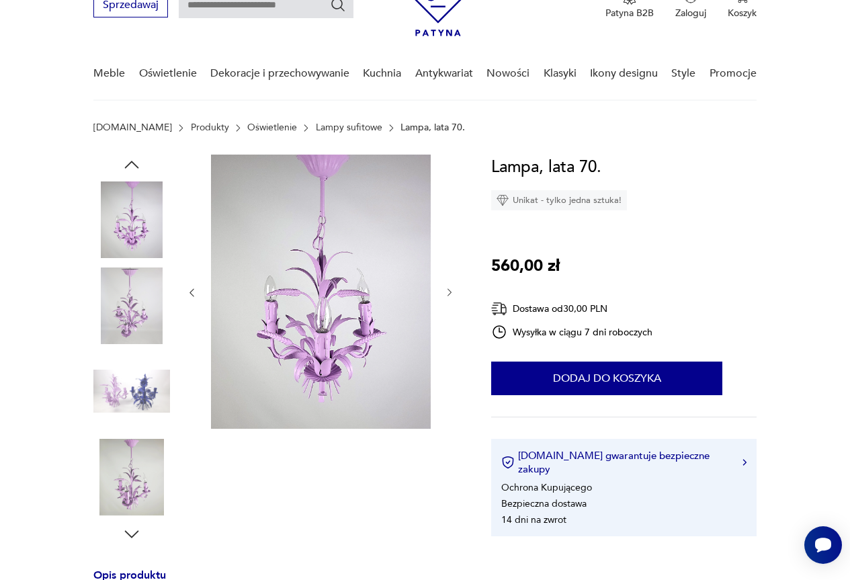
click at [135, 165] on icon "button" at bounding box center [132, 165] width 20 height 20
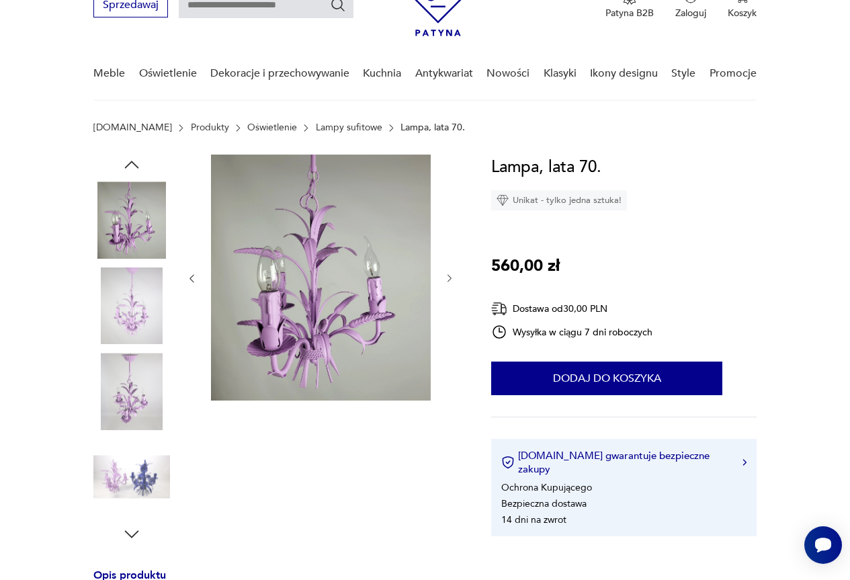
click at [132, 214] on img at bounding box center [131, 219] width 77 height 77
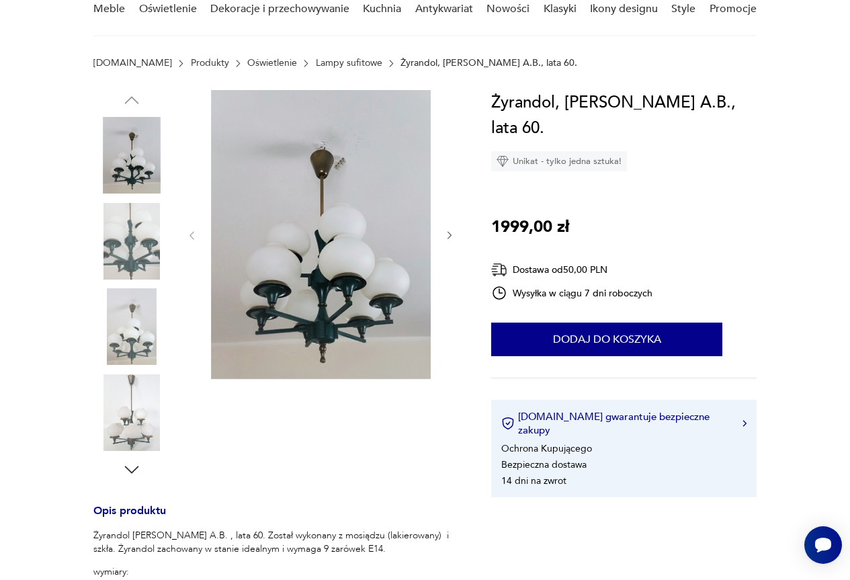
scroll to position [134, 0]
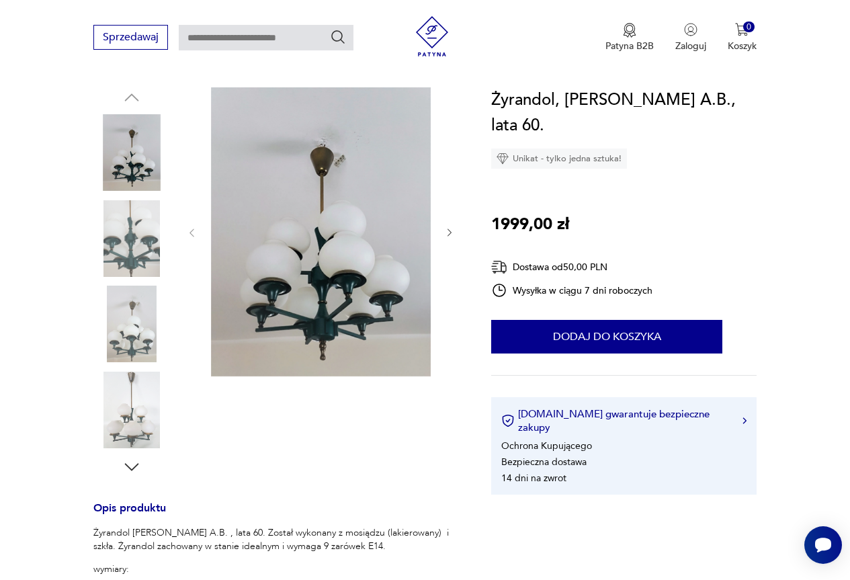
click at [136, 429] on img at bounding box center [131, 410] width 77 height 77
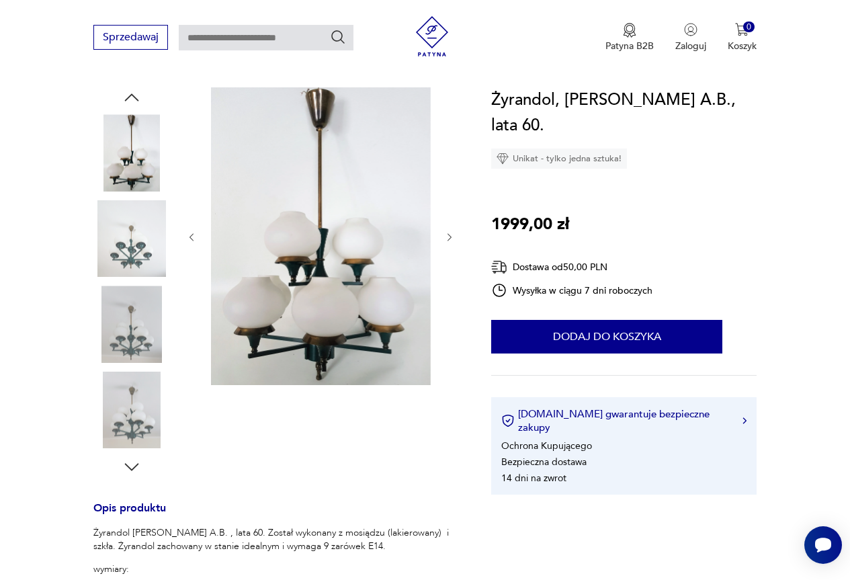
click at [134, 333] on img at bounding box center [131, 324] width 77 height 77
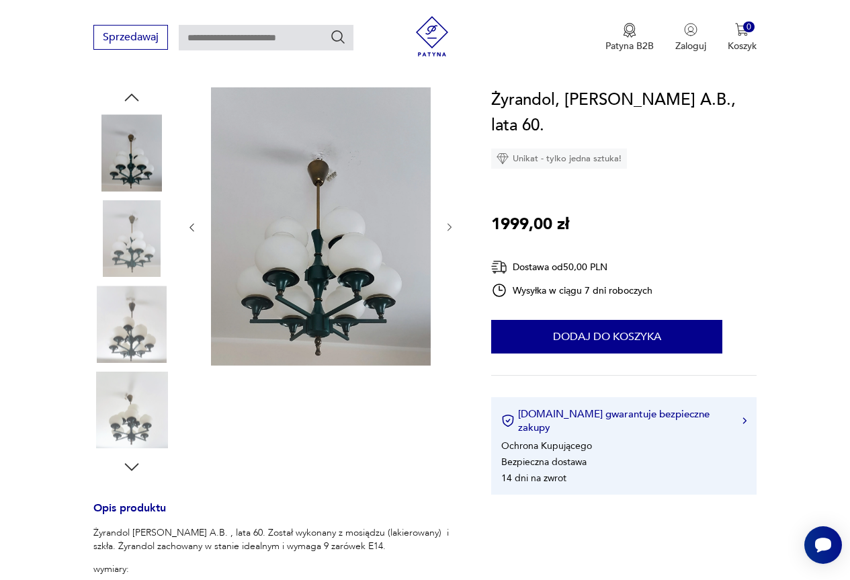
click at [148, 166] on img at bounding box center [131, 152] width 77 height 77
click at [448, 222] on icon "button" at bounding box center [449, 227] width 11 height 11
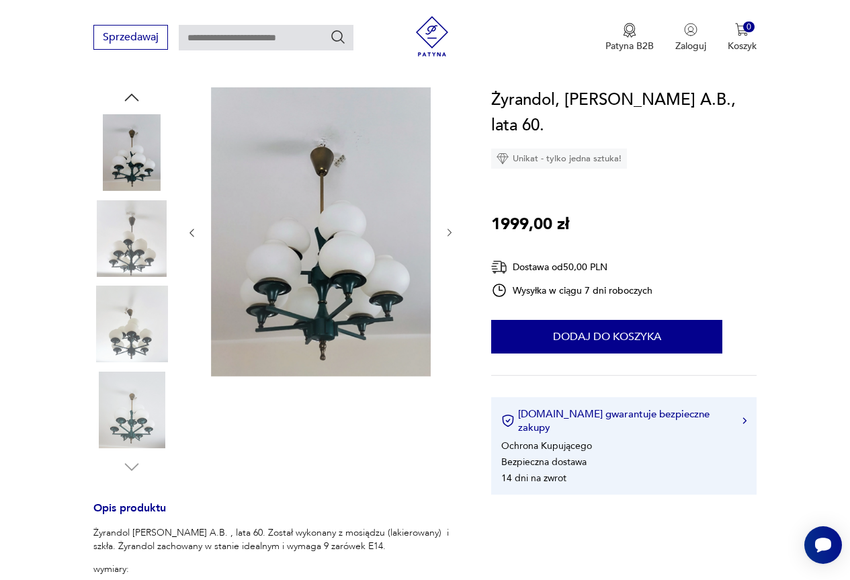
click at [448, 222] on div at bounding box center [320, 232] width 269 height 291
click at [140, 168] on img at bounding box center [131, 152] width 77 height 77
click at [138, 225] on img at bounding box center [131, 238] width 77 height 77
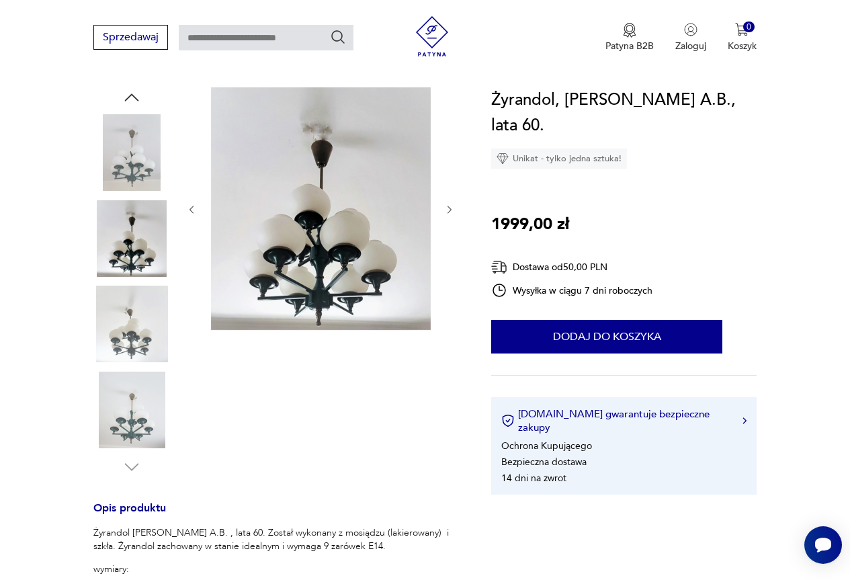
click at [136, 303] on img at bounding box center [131, 324] width 77 height 77
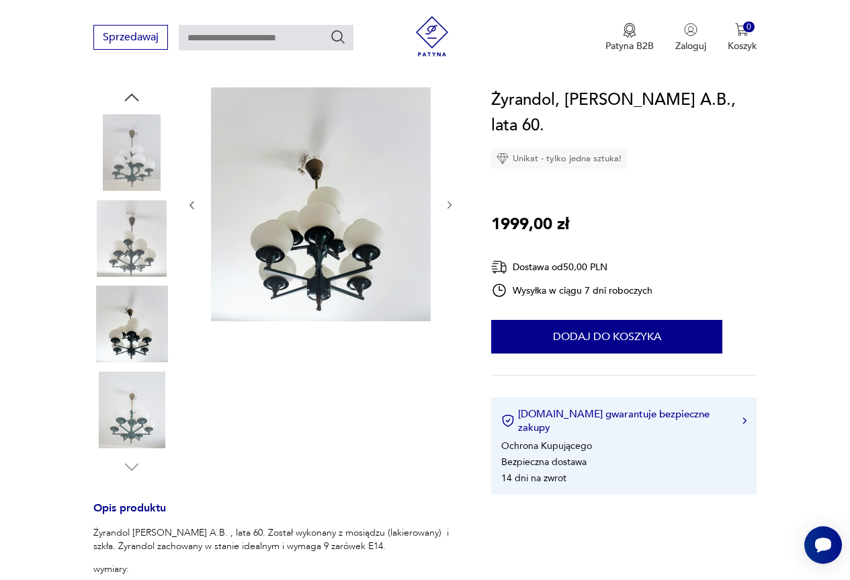
click at [128, 406] on img at bounding box center [131, 410] width 77 height 77
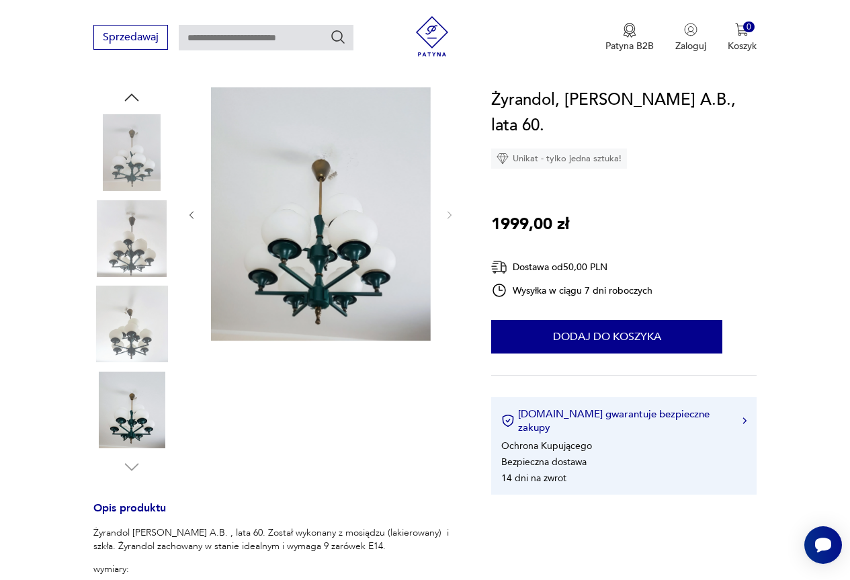
click at [141, 427] on img at bounding box center [131, 410] width 77 height 77
click at [128, 335] on img at bounding box center [131, 324] width 77 height 77
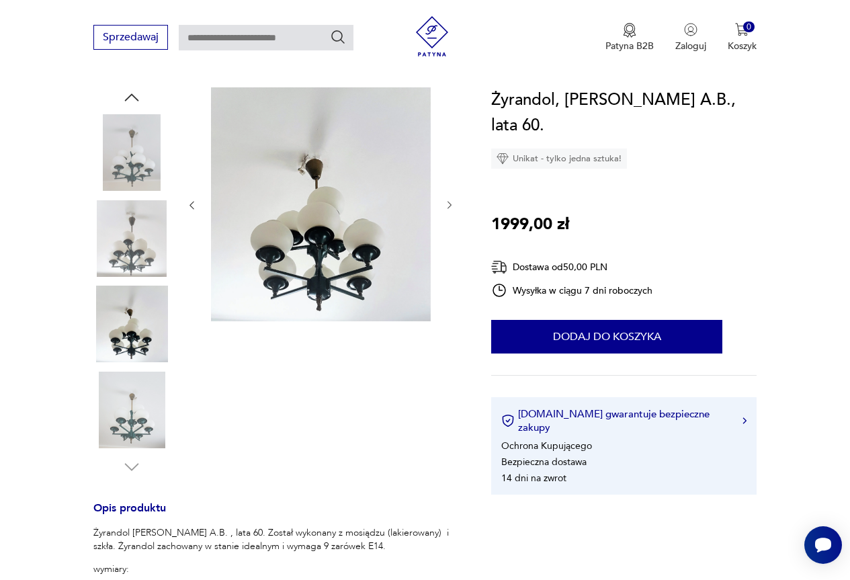
click at [129, 293] on img at bounding box center [131, 324] width 77 height 77
click at [135, 262] on img at bounding box center [131, 238] width 77 height 77
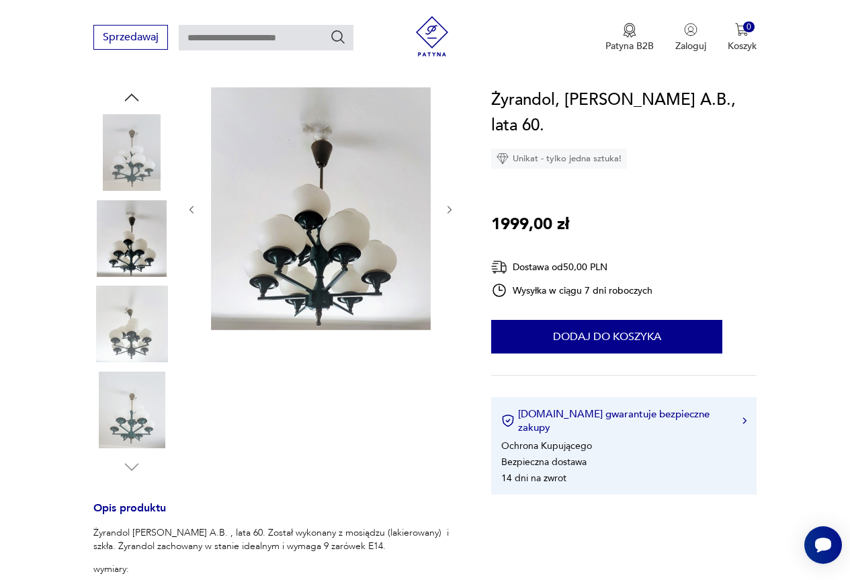
click at [144, 172] on img at bounding box center [131, 152] width 77 height 77
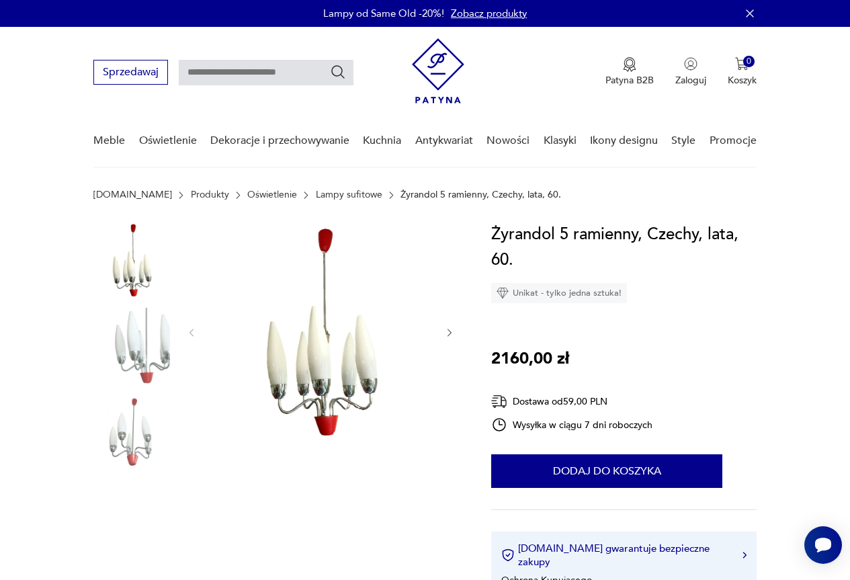
click at [130, 341] on img at bounding box center [131, 346] width 77 height 77
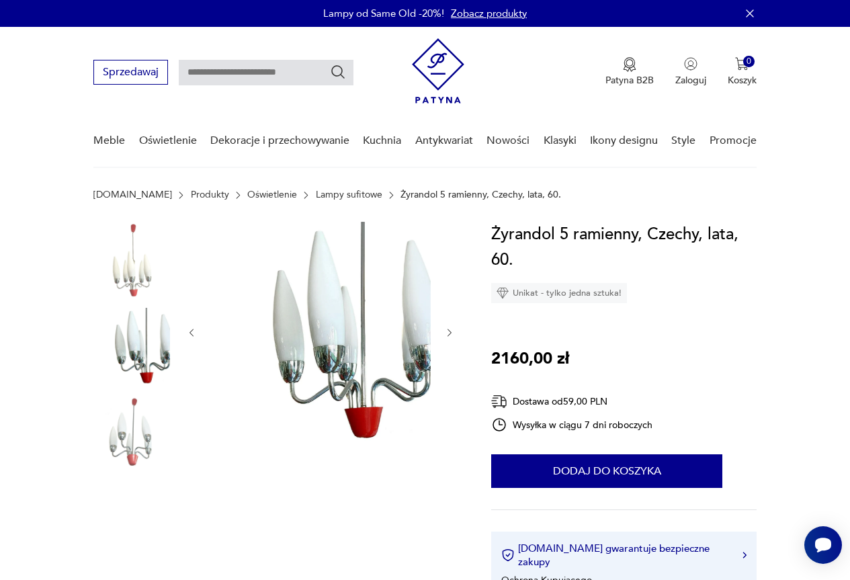
click at [113, 459] on img at bounding box center [131, 431] width 77 height 77
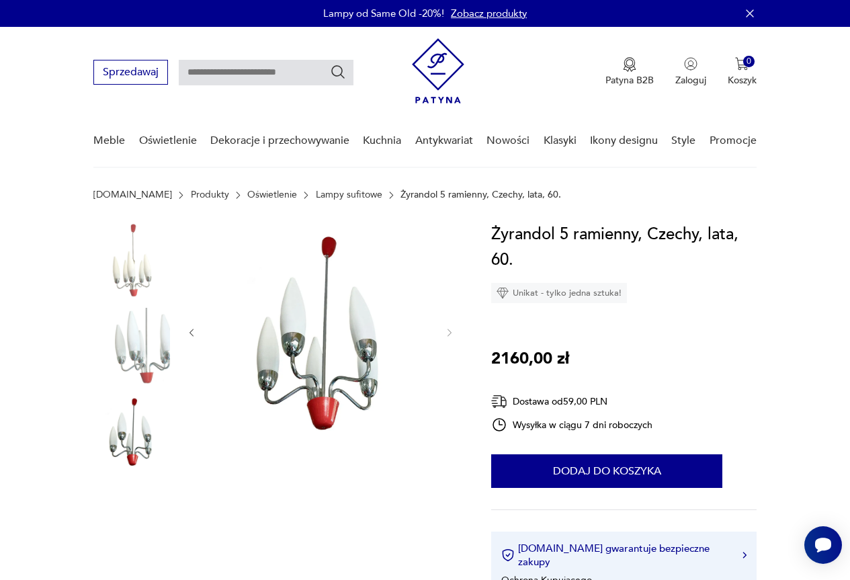
click at [145, 269] on img at bounding box center [131, 260] width 77 height 77
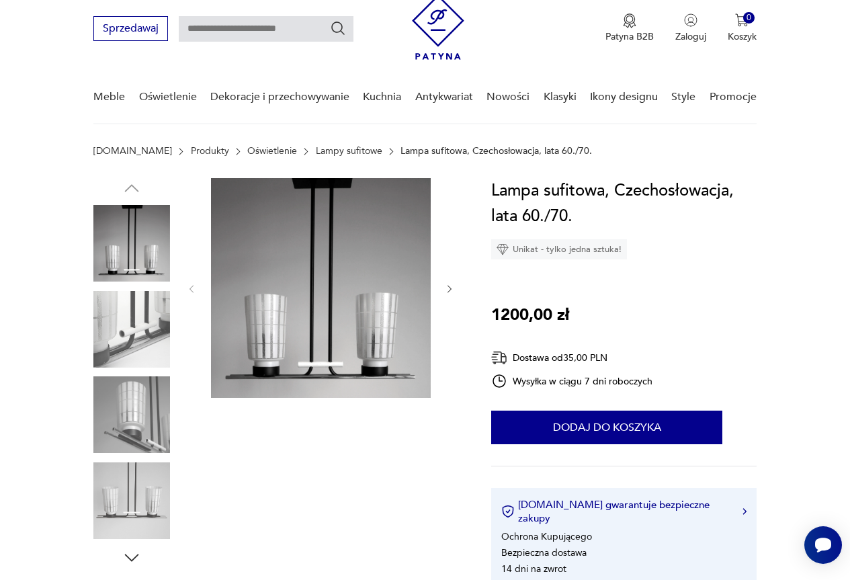
scroll to position [67, 0]
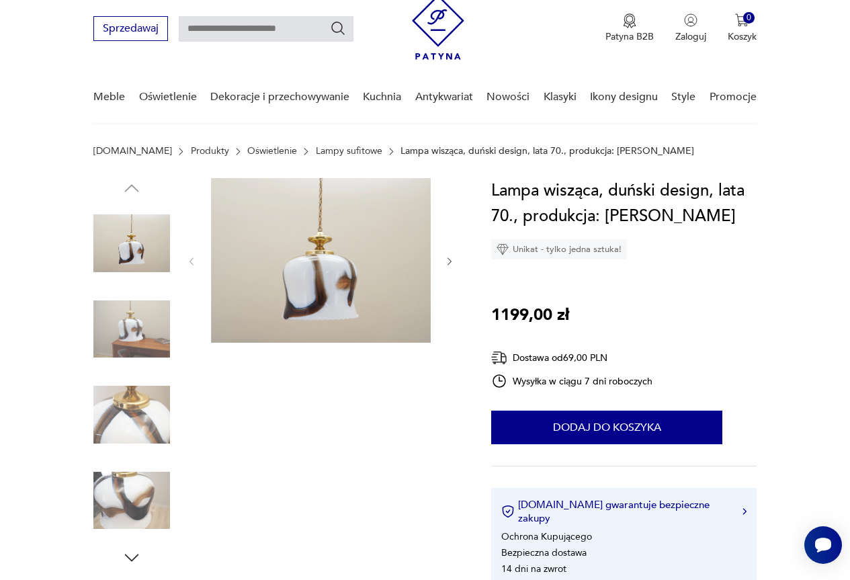
scroll to position [67, 0]
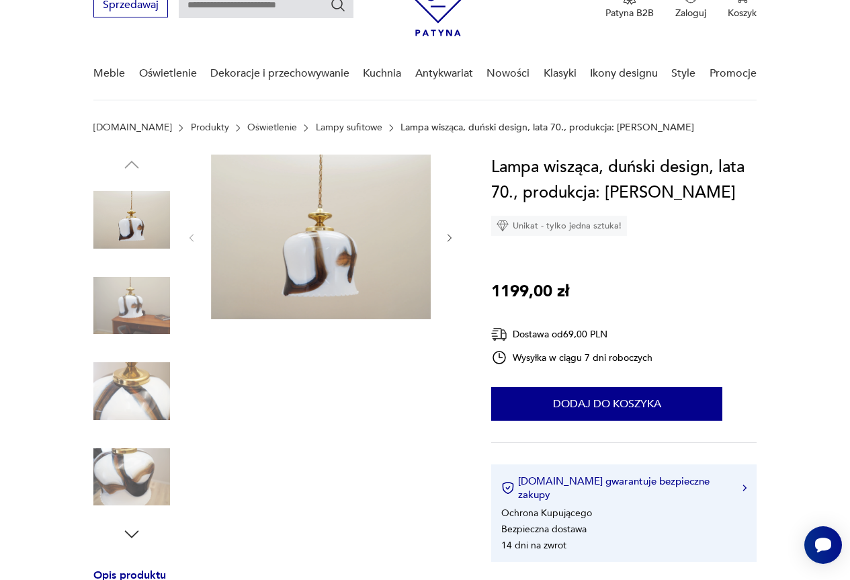
click at [154, 301] on img at bounding box center [131, 305] width 77 height 77
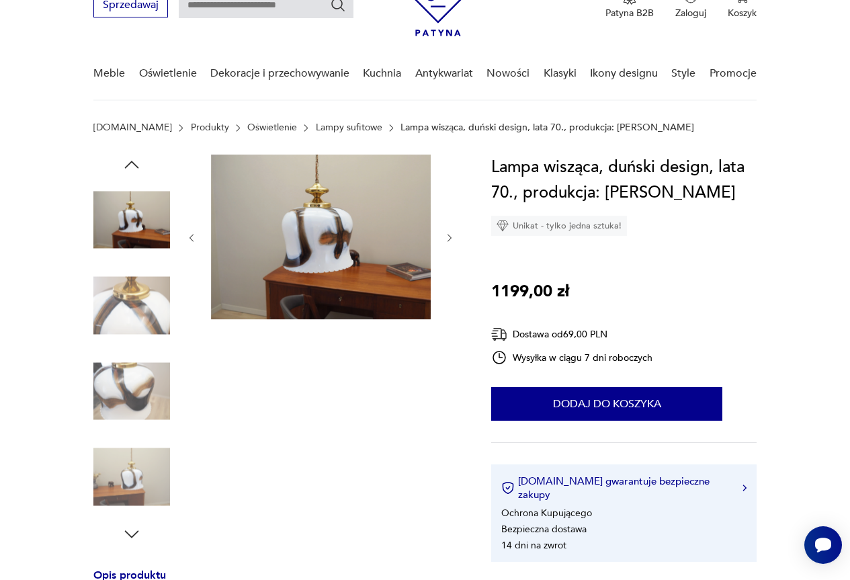
click at [134, 382] on img at bounding box center [131, 391] width 77 height 77
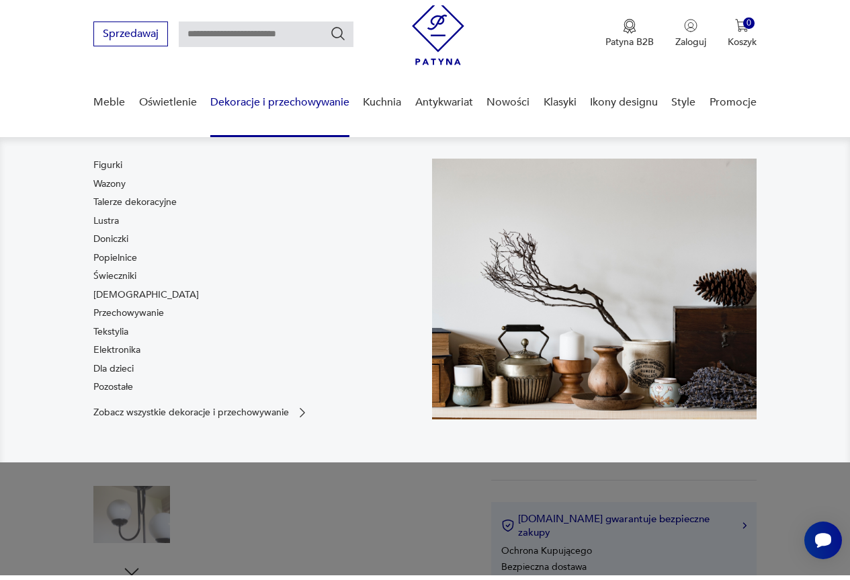
scroll to position [67, 0]
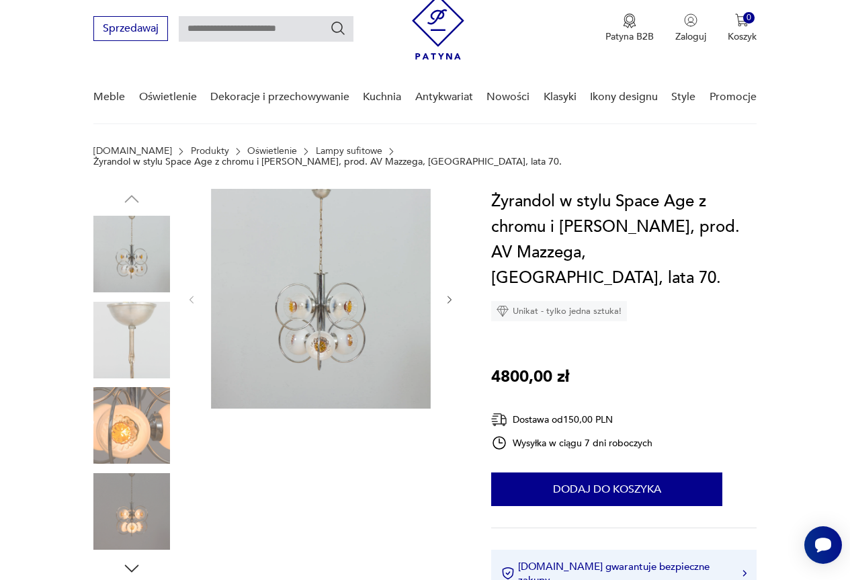
scroll to position [67, 0]
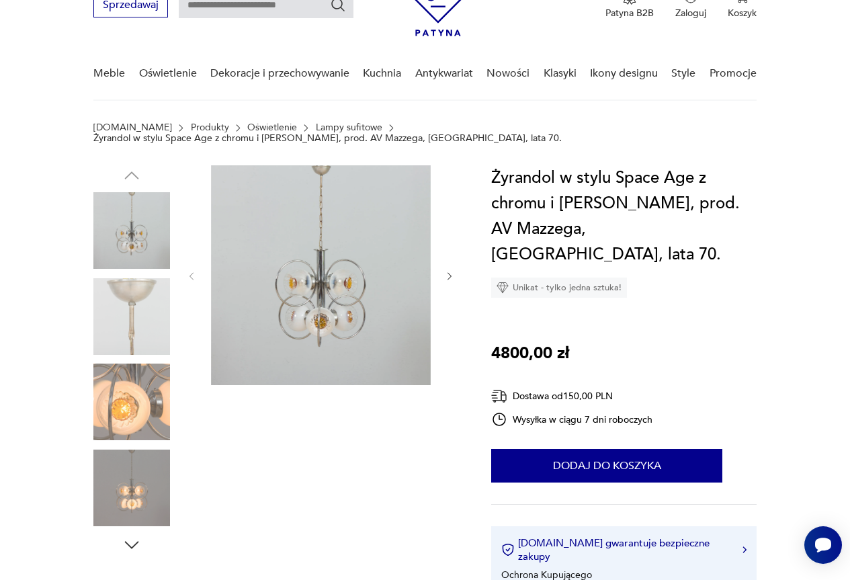
click at [132, 482] on img at bounding box center [131, 487] width 77 height 77
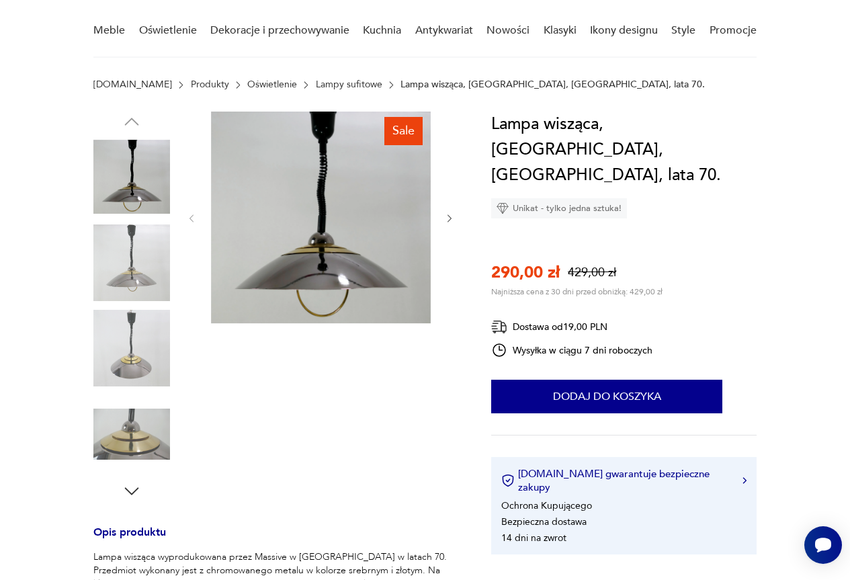
scroll to position [134, 0]
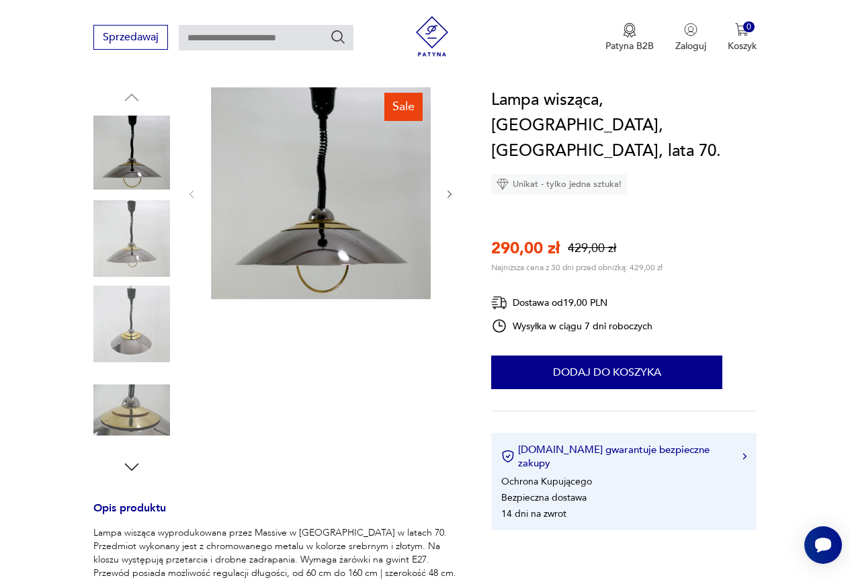
click at [151, 255] on img at bounding box center [131, 238] width 77 height 77
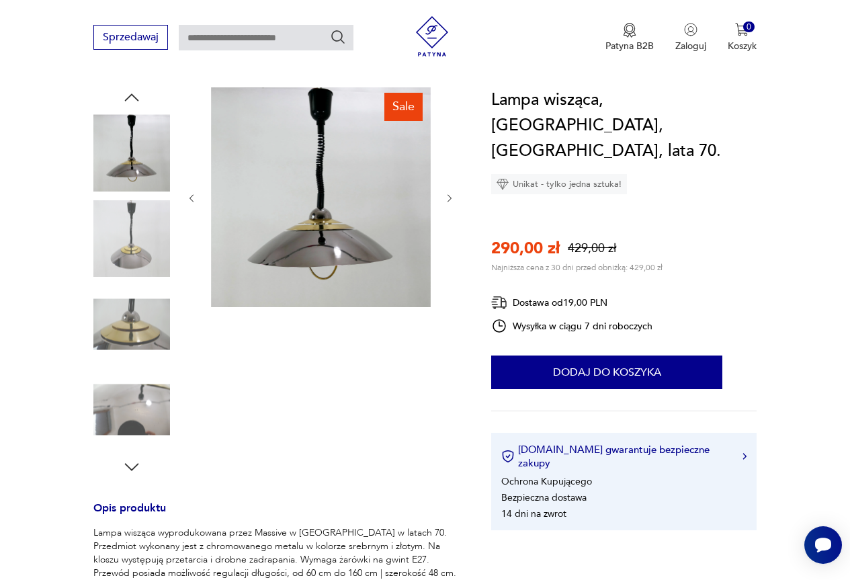
click at [445, 198] on icon "button" at bounding box center [449, 198] width 11 height 11
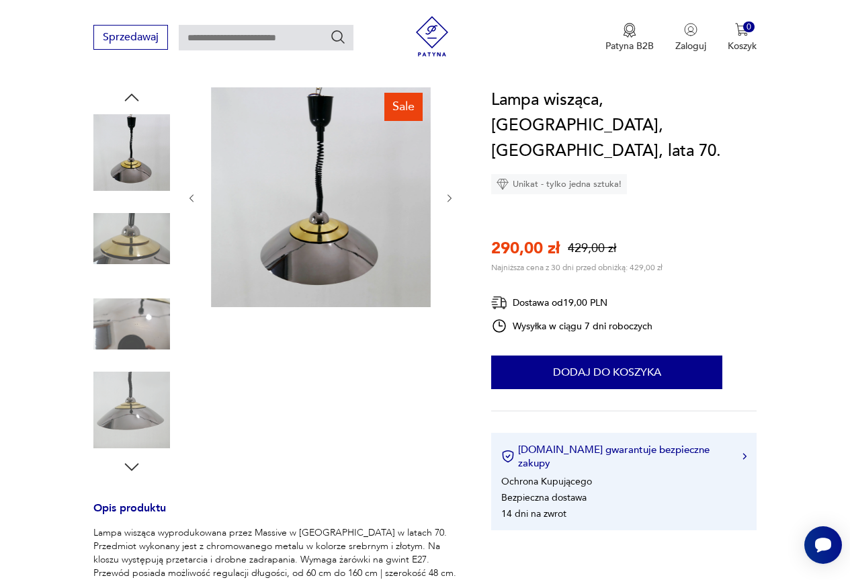
click at [445, 198] on icon "button" at bounding box center [449, 198] width 11 height 11
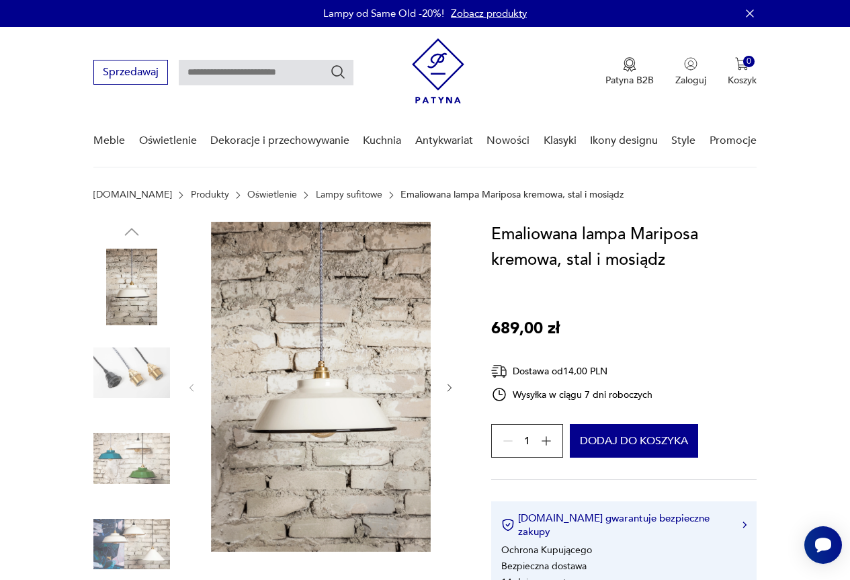
scroll to position [67, 0]
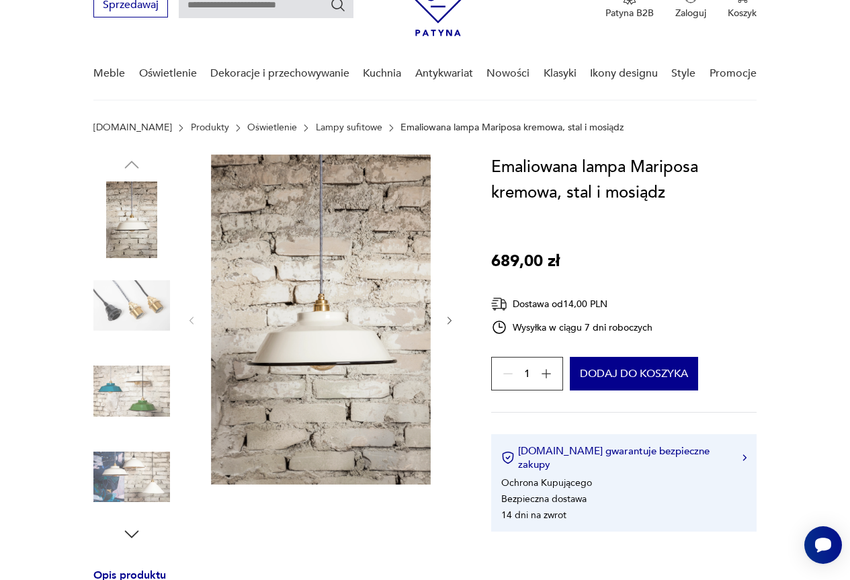
click at [447, 319] on icon "button" at bounding box center [449, 320] width 11 height 11
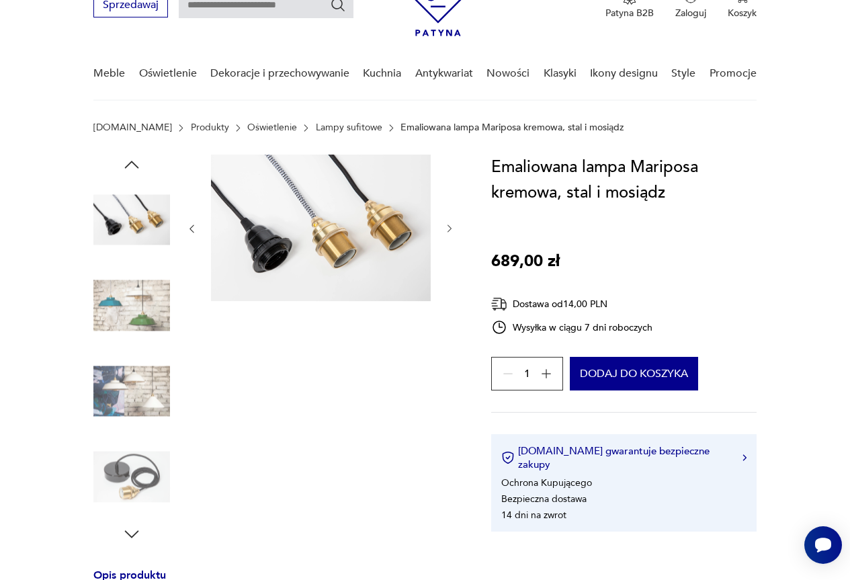
click at [447, 319] on div at bounding box center [320, 350] width 269 height 390
click at [124, 388] on img at bounding box center [131, 391] width 77 height 77
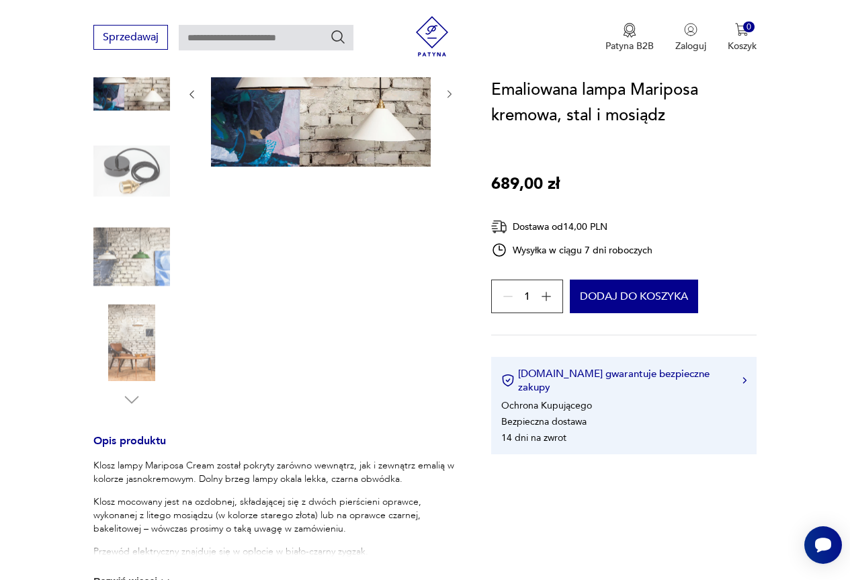
scroll to position [269, 0]
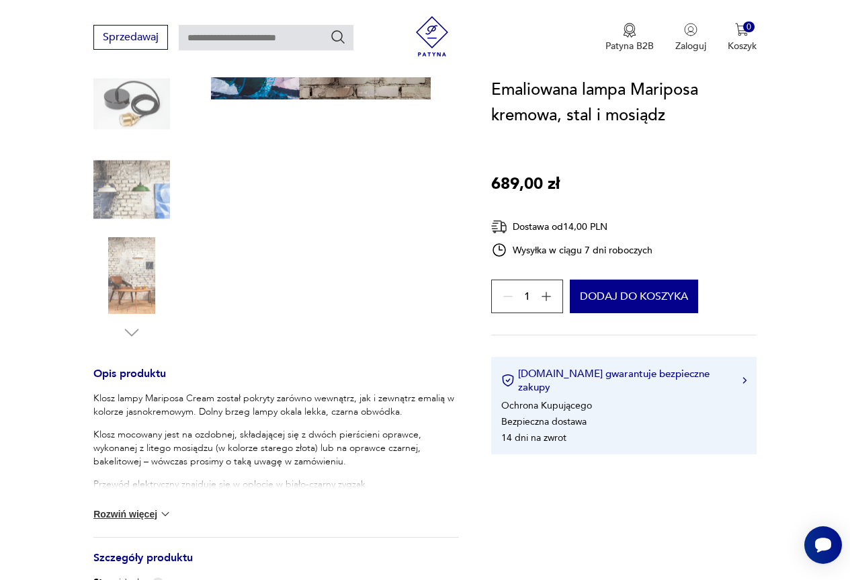
click at [149, 513] on button "Rozwiń więcej" at bounding box center [132, 513] width 78 height 13
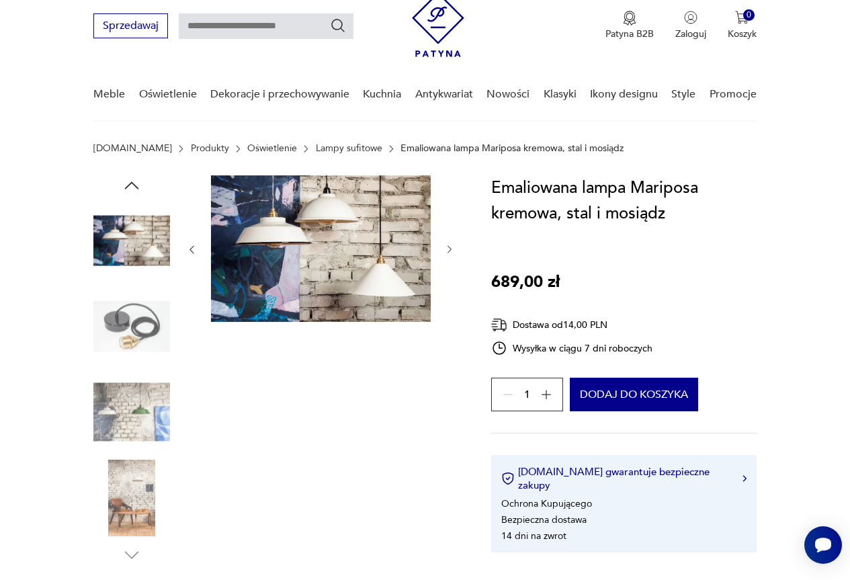
scroll to position [0, 0]
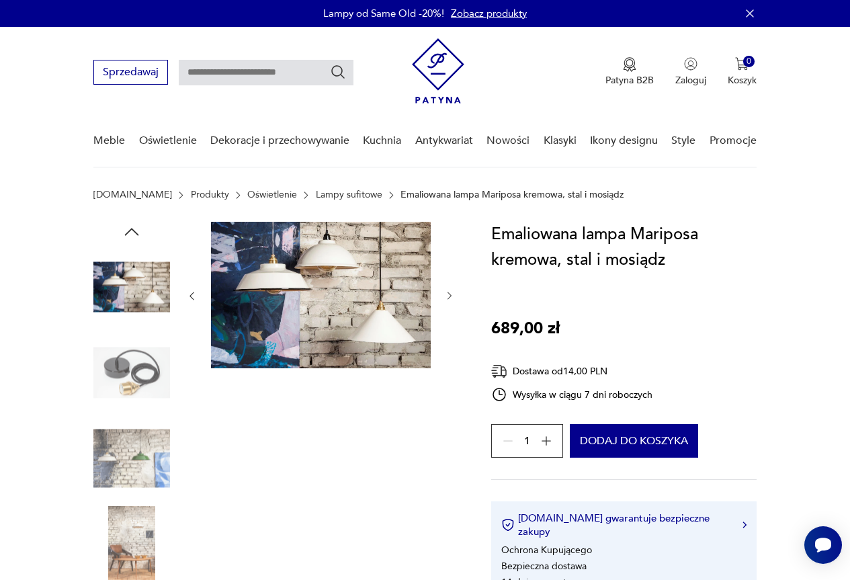
click at [112, 288] on img at bounding box center [131, 287] width 77 height 77
click at [123, 286] on img at bounding box center [131, 287] width 77 height 77
click at [142, 230] on div at bounding box center [131, 417] width 77 height 390
click at [133, 230] on icon "button" at bounding box center [132, 231] width 14 height 7
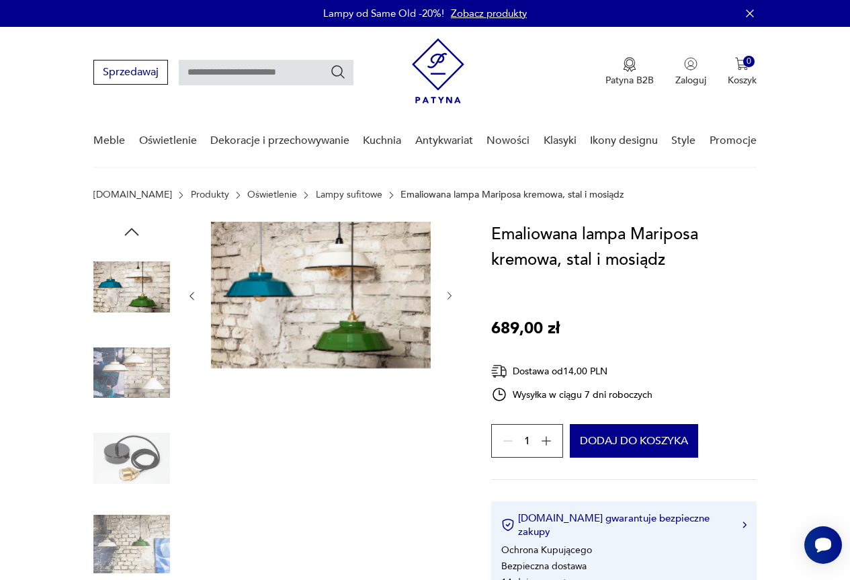
click at [133, 228] on icon "button" at bounding box center [132, 232] width 20 height 20
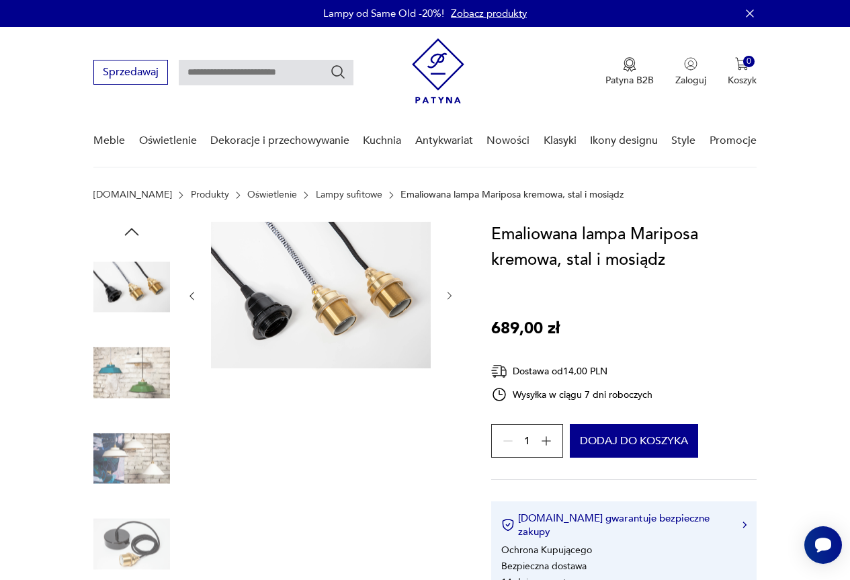
click at [124, 227] on icon "button" at bounding box center [132, 232] width 20 height 20
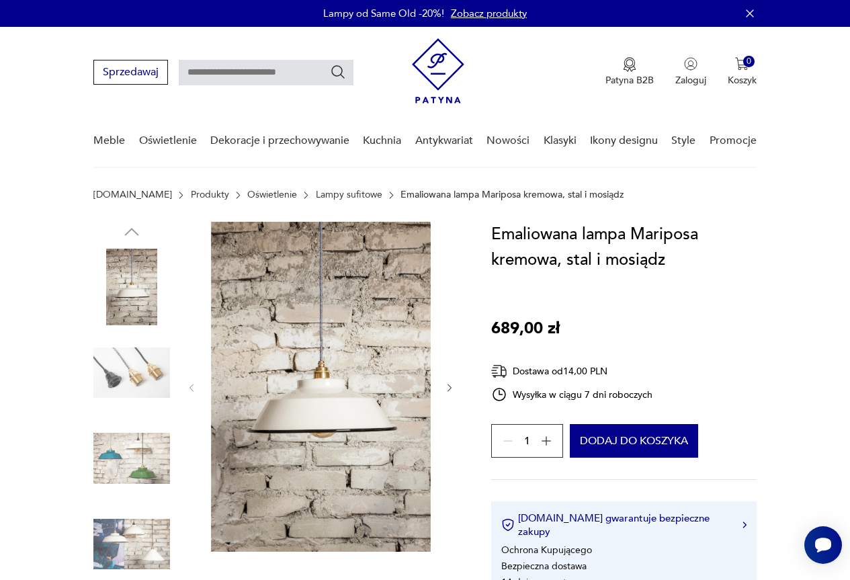
click at [136, 377] on img at bounding box center [131, 373] width 77 height 77
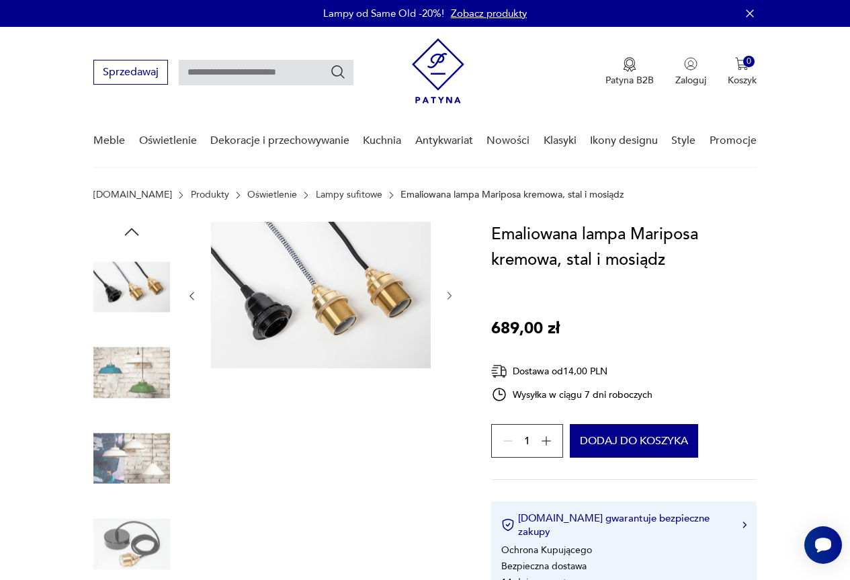
click at [132, 306] on img at bounding box center [131, 287] width 77 height 77
click at [128, 226] on icon "button" at bounding box center [132, 232] width 20 height 20
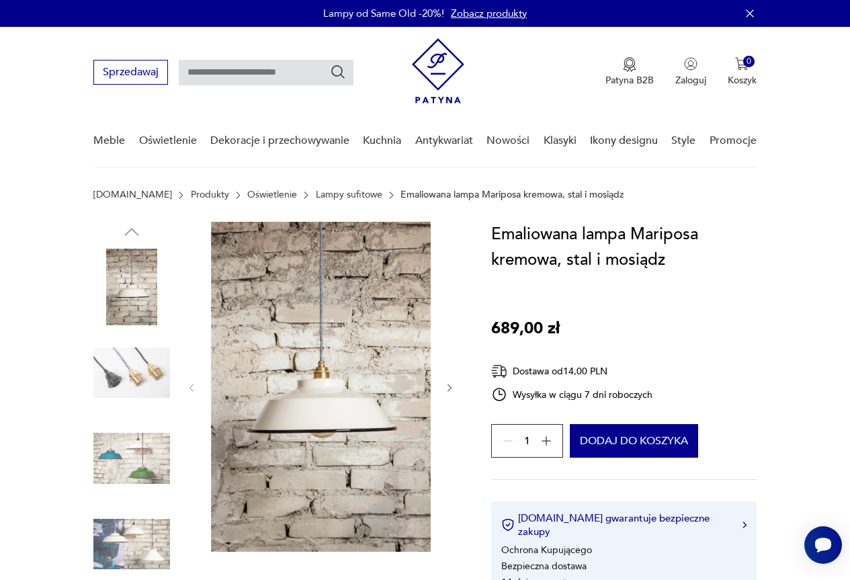
click at [136, 290] on img at bounding box center [131, 287] width 77 height 77
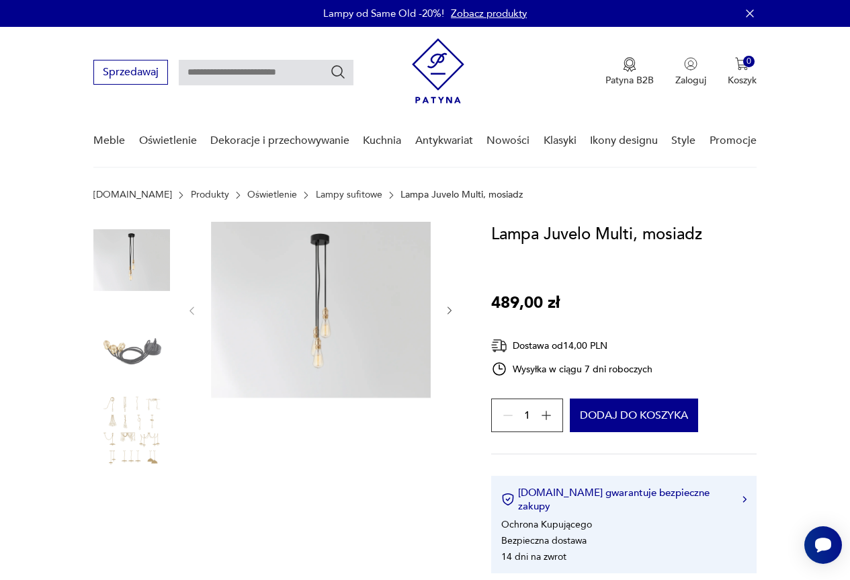
click at [130, 266] on img at bounding box center [131, 260] width 77 height 77
click at [142, 336] on img at bounding box center [131, 346] width 77 height 77
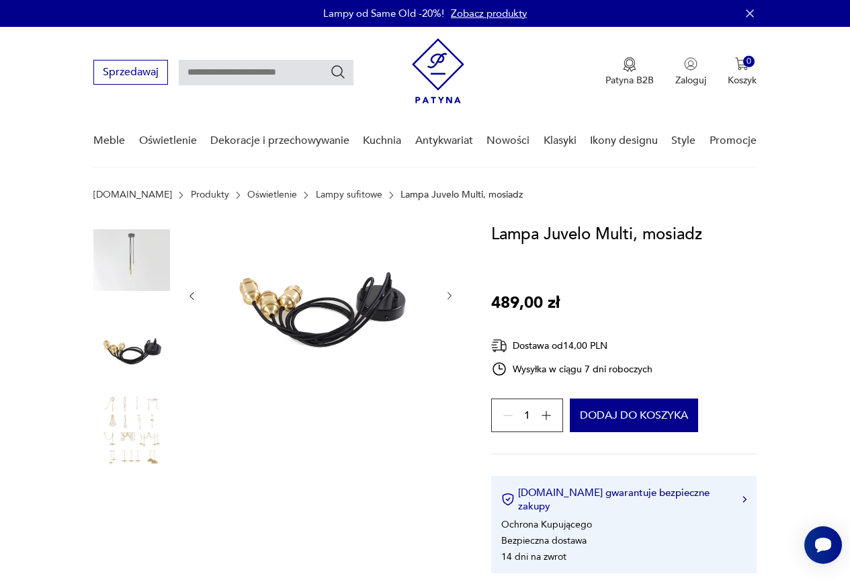
click at [141, 419] on img at bounding box center [131, 431] width 77 height 77
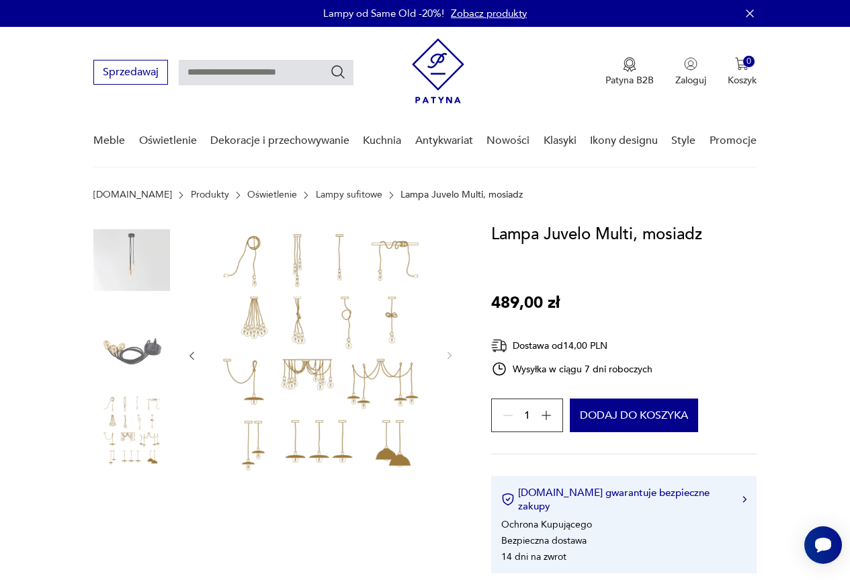
click at [138, 439] on img at bounding box center [131, 431] width 77 height 77
click at [142, 263] on img at bounding box center [131, 260] width 77 height 77
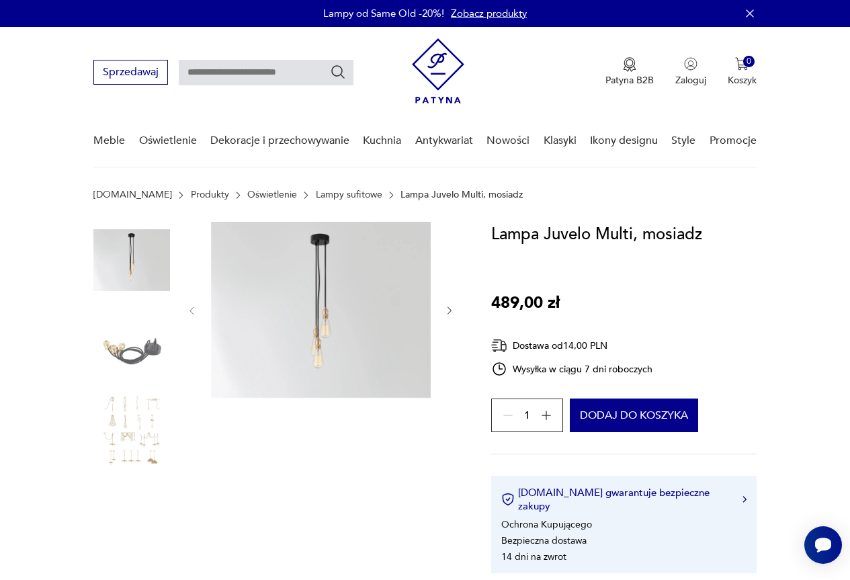
click at [449, 305] on icon "button" at bounding box center [449, 310] width 11 height 11
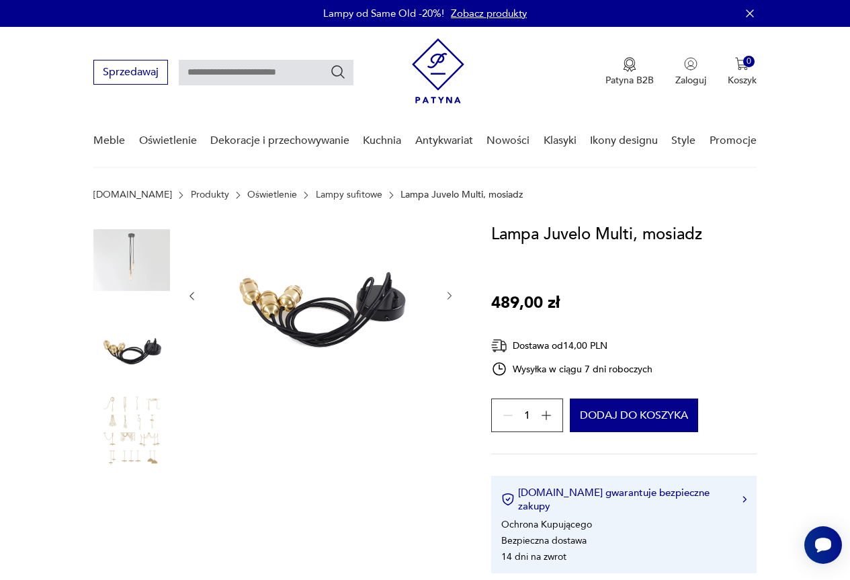
click at [444, 305] on div at bounding box center [320, 296] width 269 height 148
click at [144, 247] on img at bounding box center [131, 260] width 77 height 77
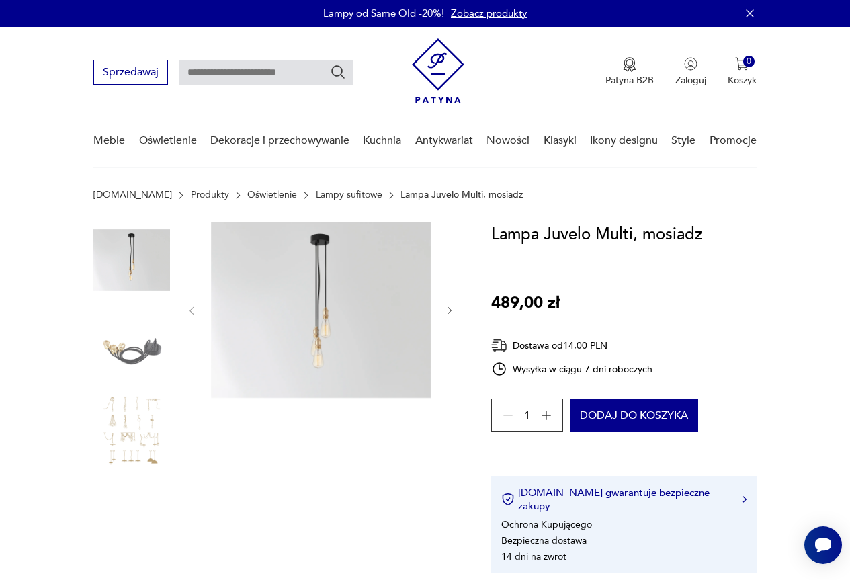
click at [448, 308] on icon "button" at bounding box center [449, 310] width 11 height 11
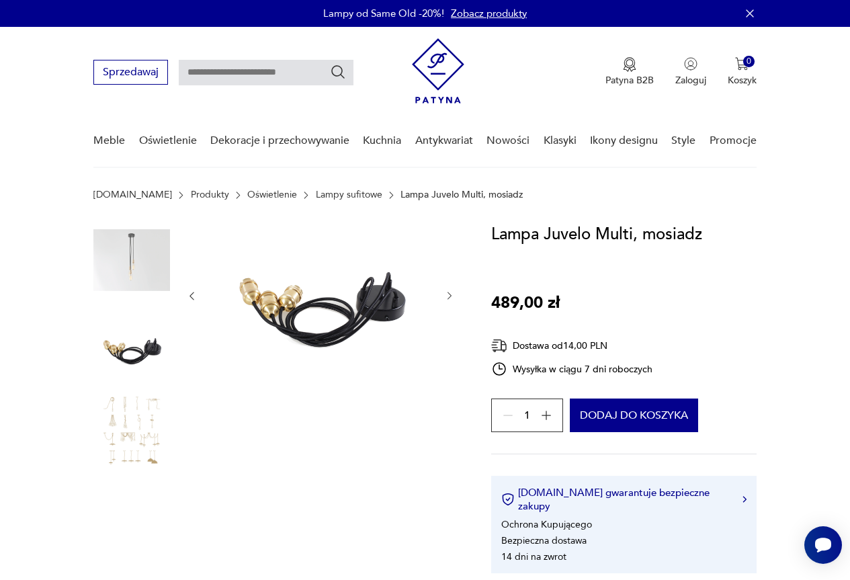
click at [124, 339] on img at bounding box center [131, 346] width 77 height 77
click at [128, 266] on img at bounding box center [131, 260] width 77 height 77
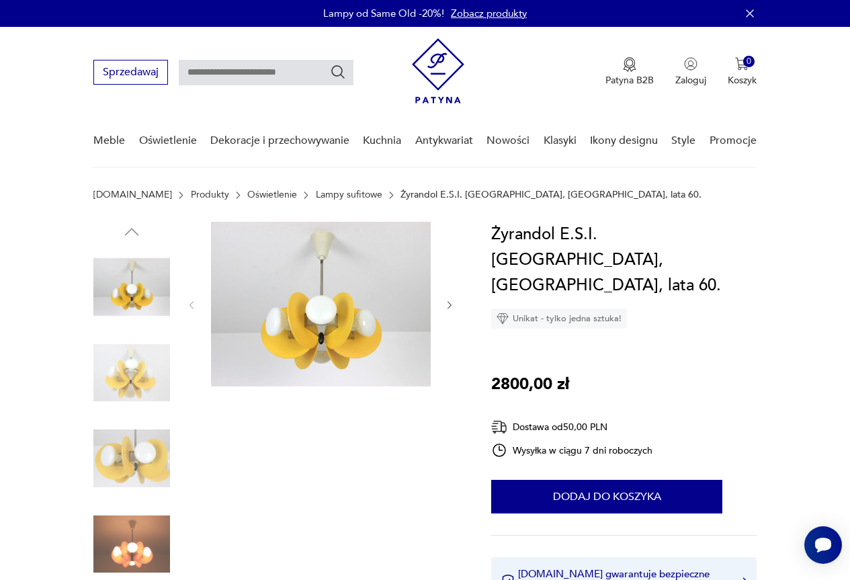
click at [133, 555] on img at bounding box center [131, 544] width 77 height 77
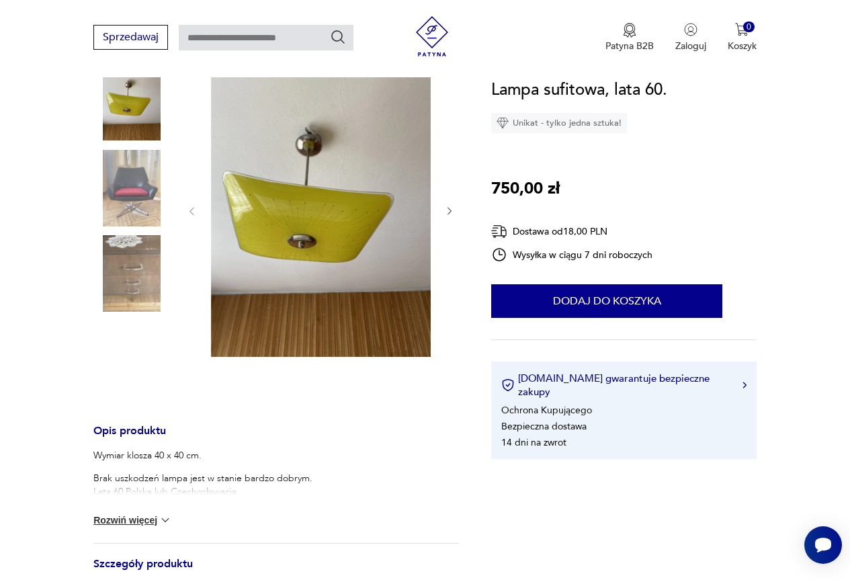
scroll to position [134, 0]
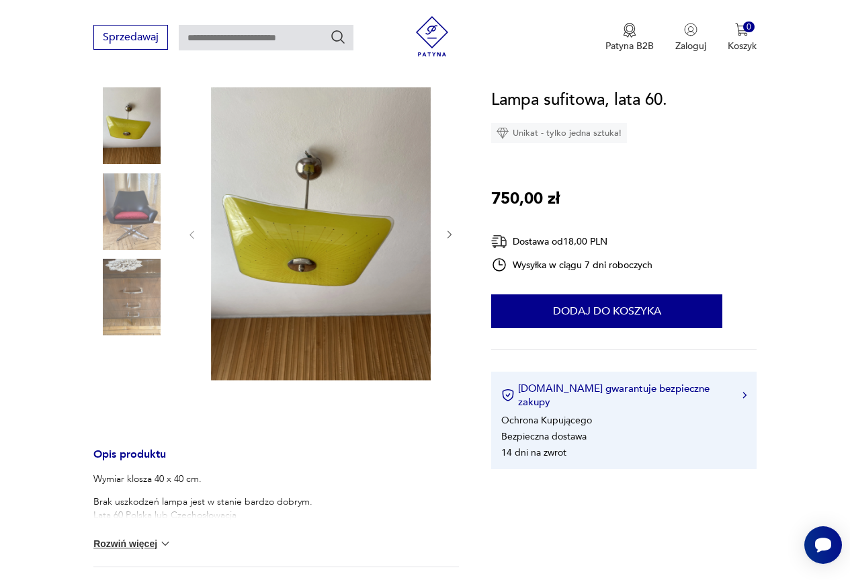
click at [130, 213] on img at bounding box center [131, 211] width 77 height 77
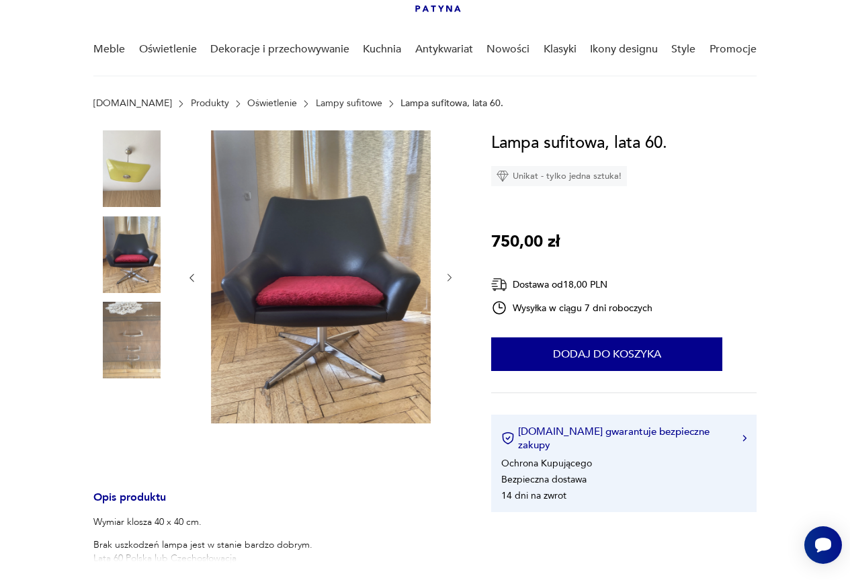
scroll to position [67, 0]
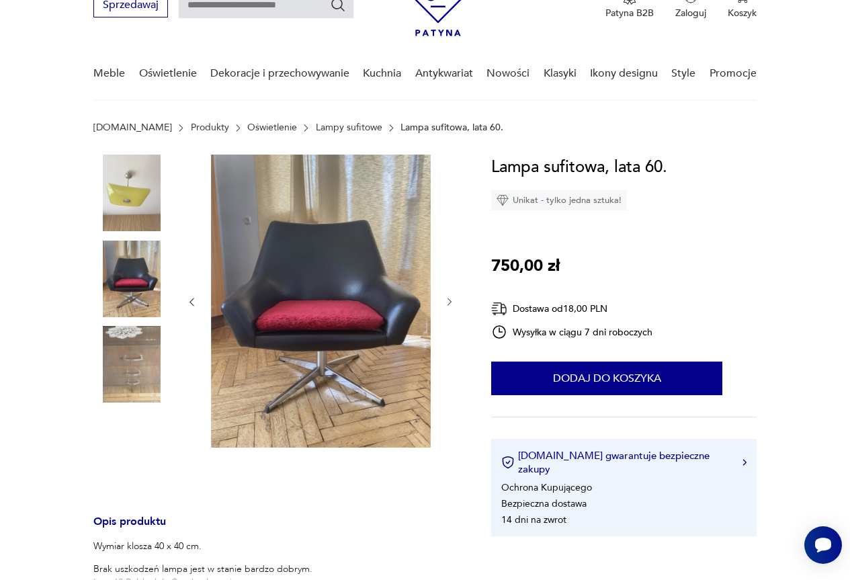
click at [132, 184] on img at bounding box center [131, 193] width 77 height 77
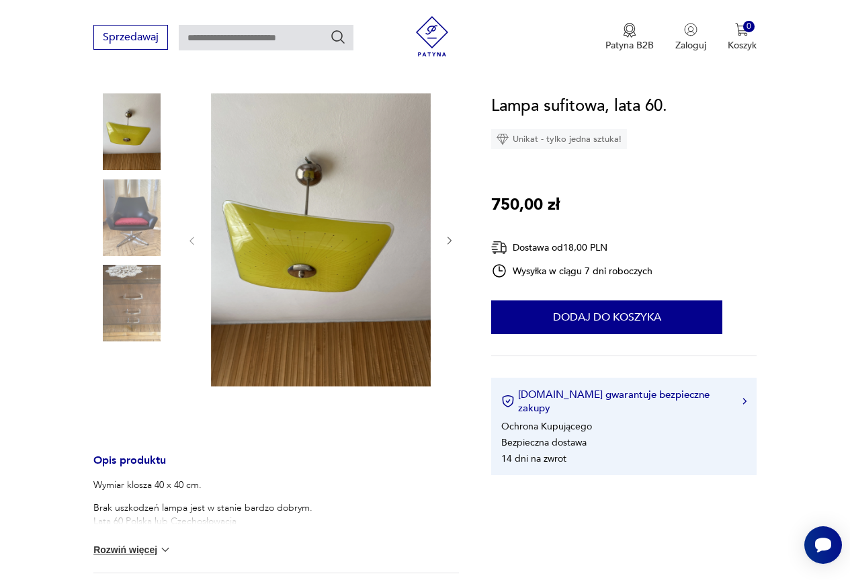
scroll to position [202, 0]
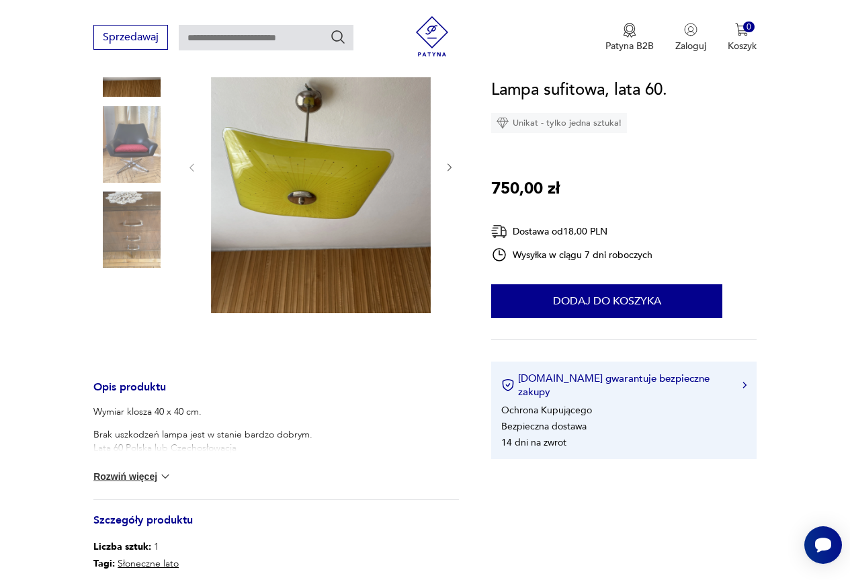
click at [162, 472] on img at bounding box center [165, 476] width 13 height 13
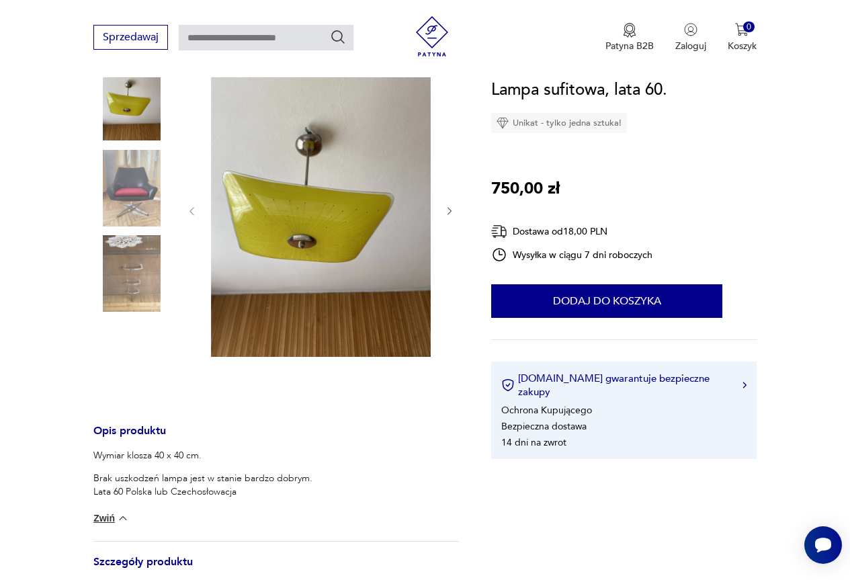
scroll to position [134, 0]
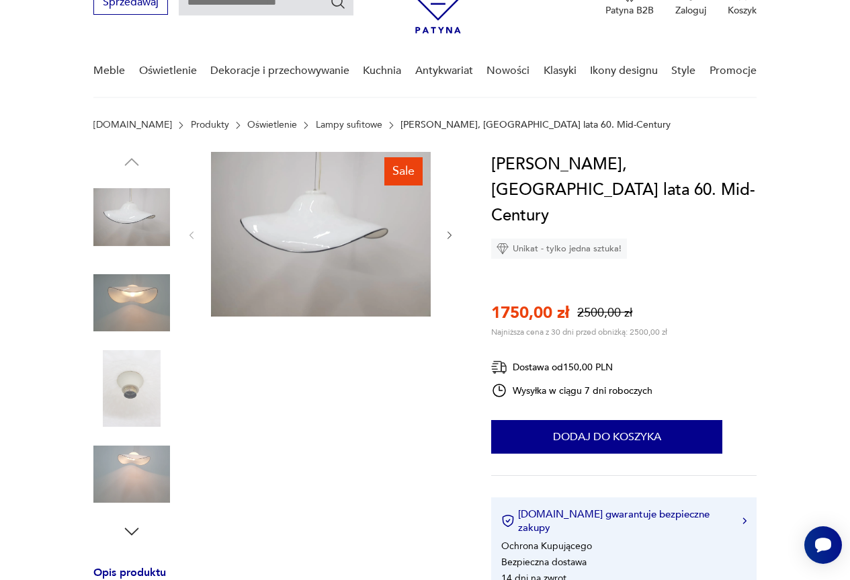
scroll to position [67, 0]
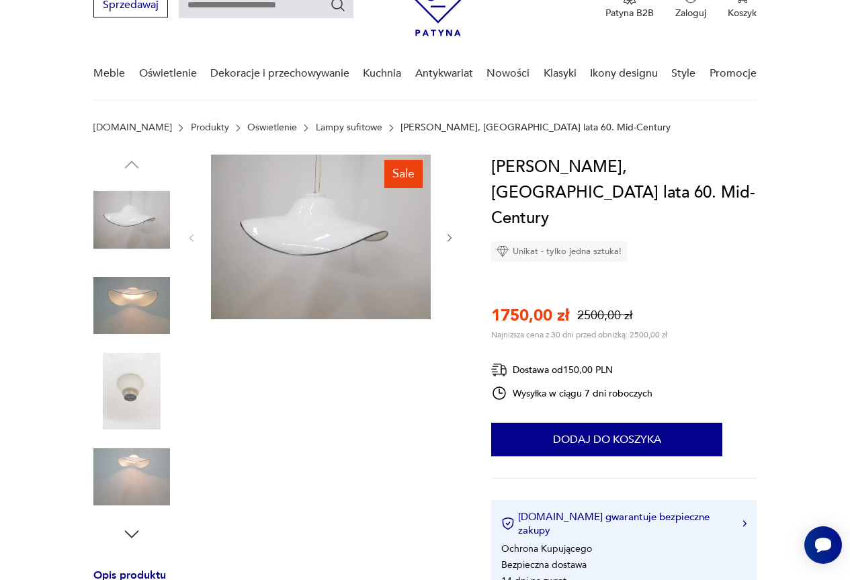
click at [447, 241] on icon "button" at bounding box center [449, 237] width 4 height 7
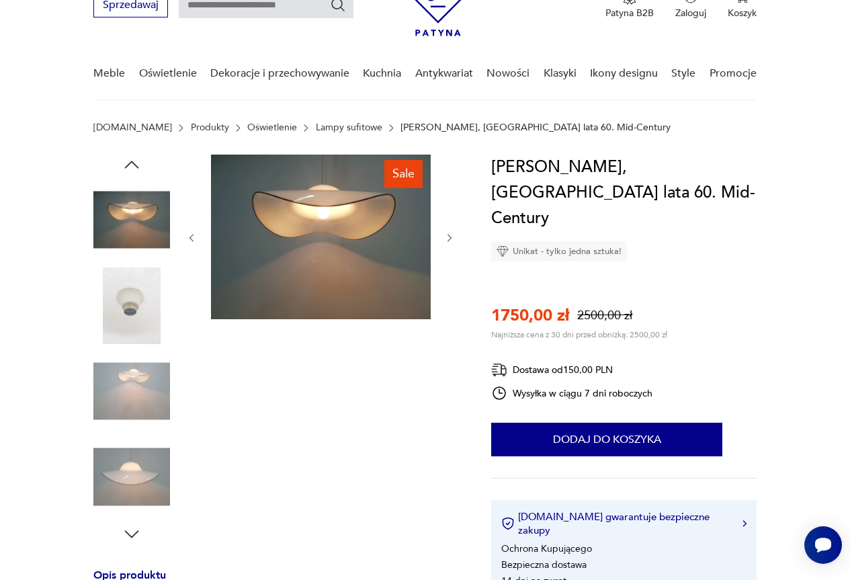
click at [447, 241] on icon "button" at bounding box center [449, 237] width 4 height 7
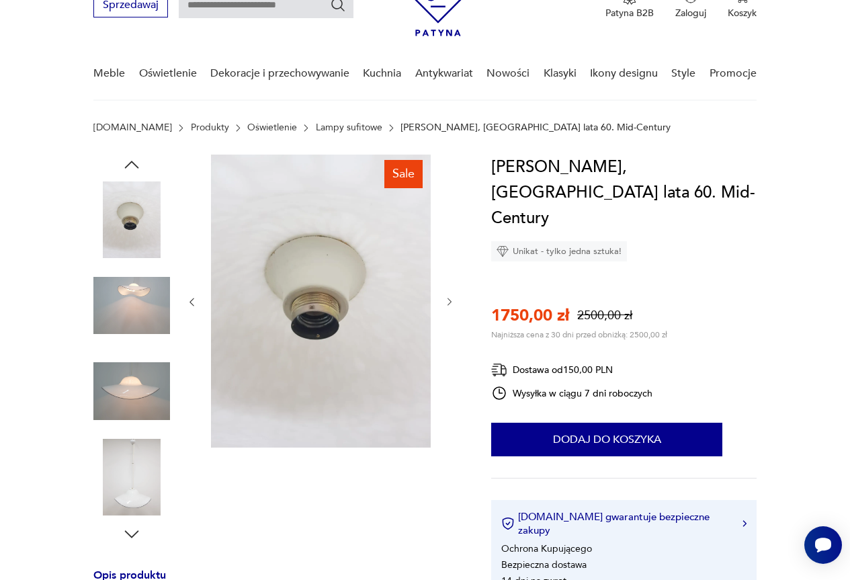
click at [447, 241] on div at bounding box center [320, 302] width 269 height 295
click at [116, 295] on img at bounding box center [131, 305] width 77 height 77
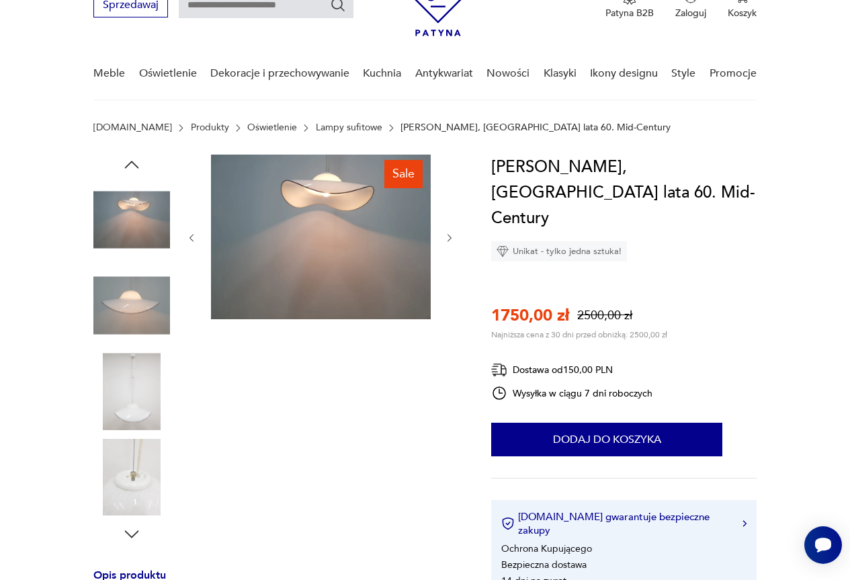
click at [130, 224] on img at bounding box center [131, 219] width 77 height 77
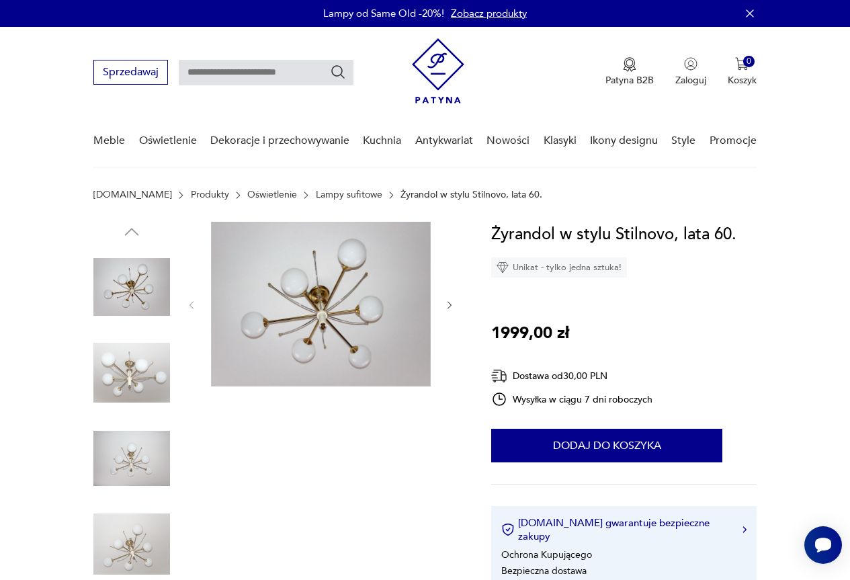
click at [144, 365] on img at bounding box center [131, 373] width 77 height 77
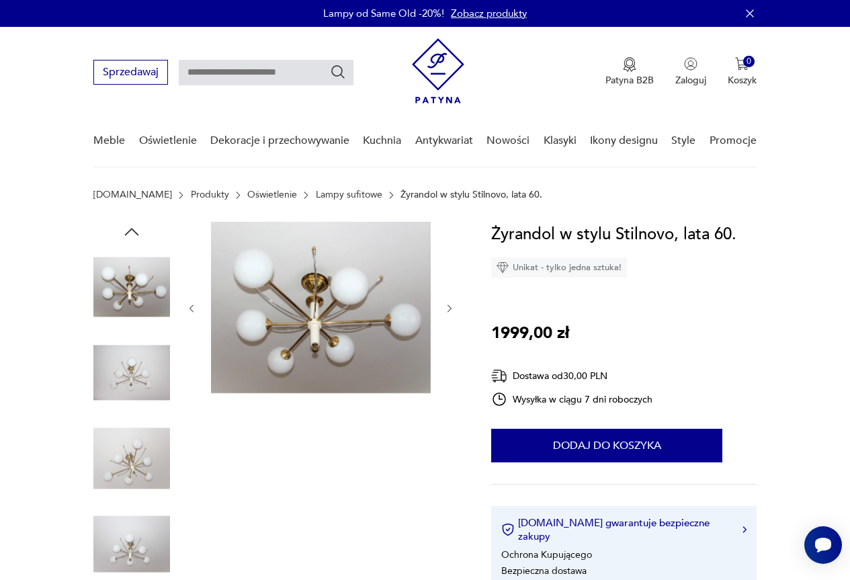
click at [137, 463] on img at bounding box center [131, 458] width 77 height 77
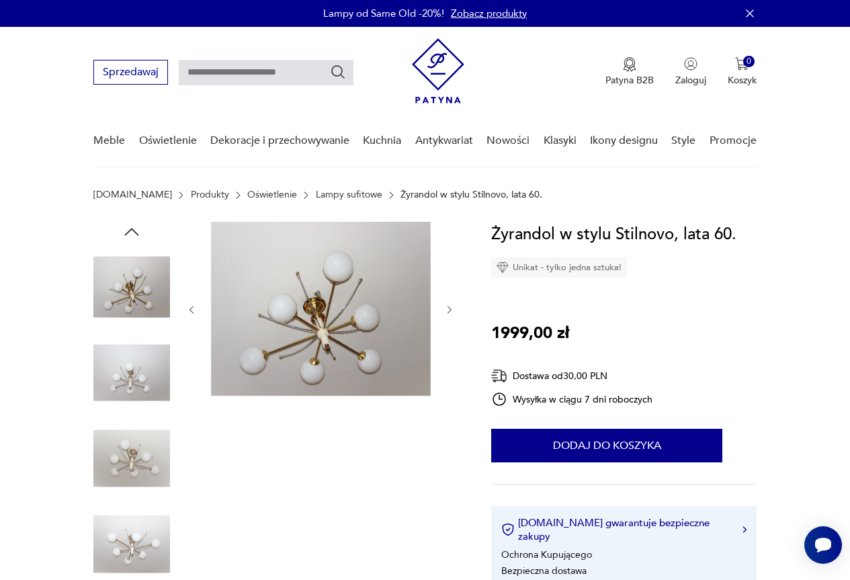
click at [140, 469] on img at bounding box center [131, 458] width 77 height 77
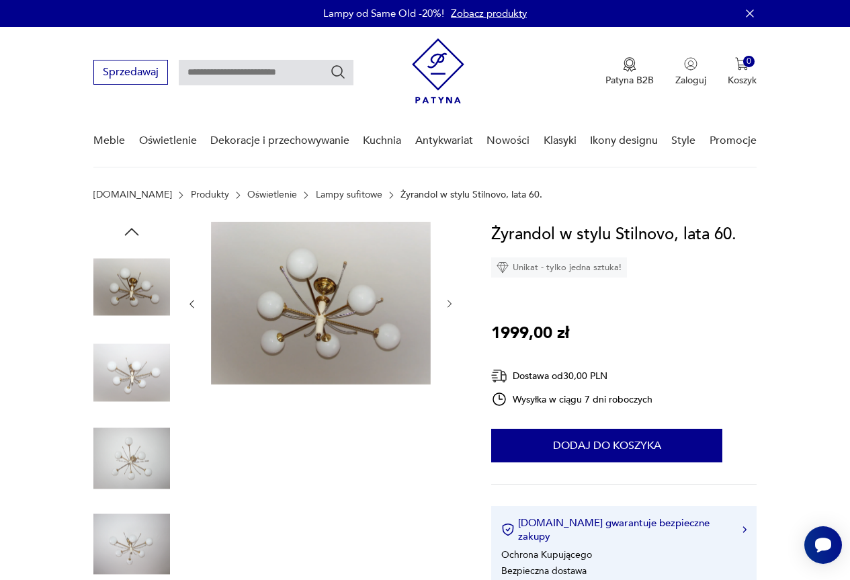
click at [138, 532] on img at bounding box center [131, 544] width 77 height 77
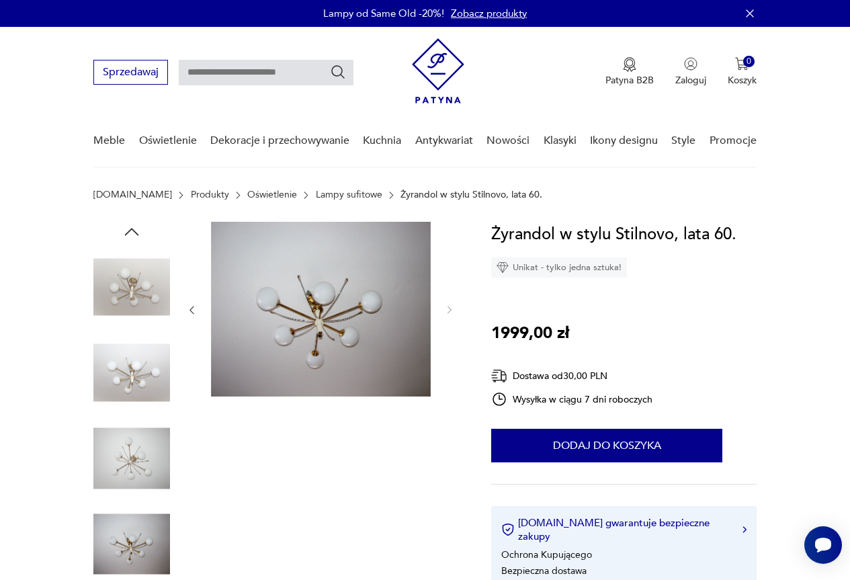
click at [137, 486] on img at bounding box center [131, 458] width 77 height 77
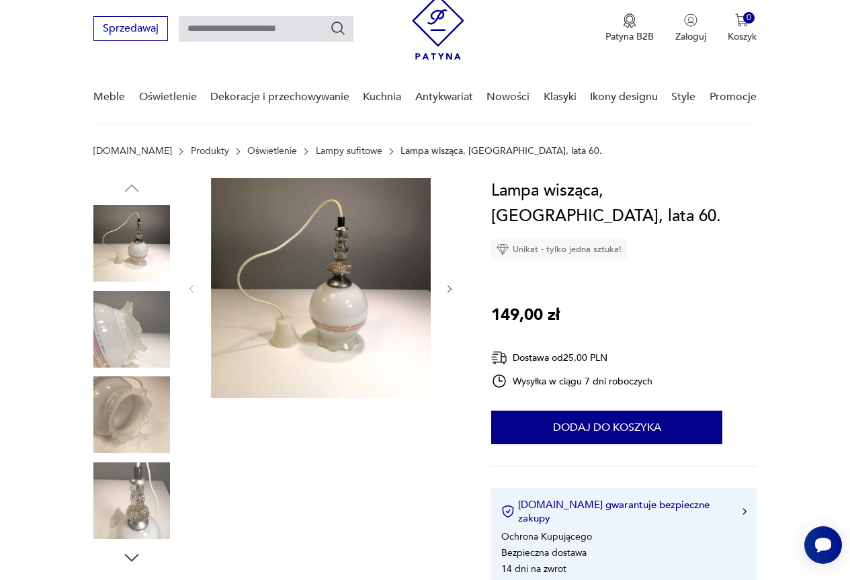
scroll to position [67, 0]
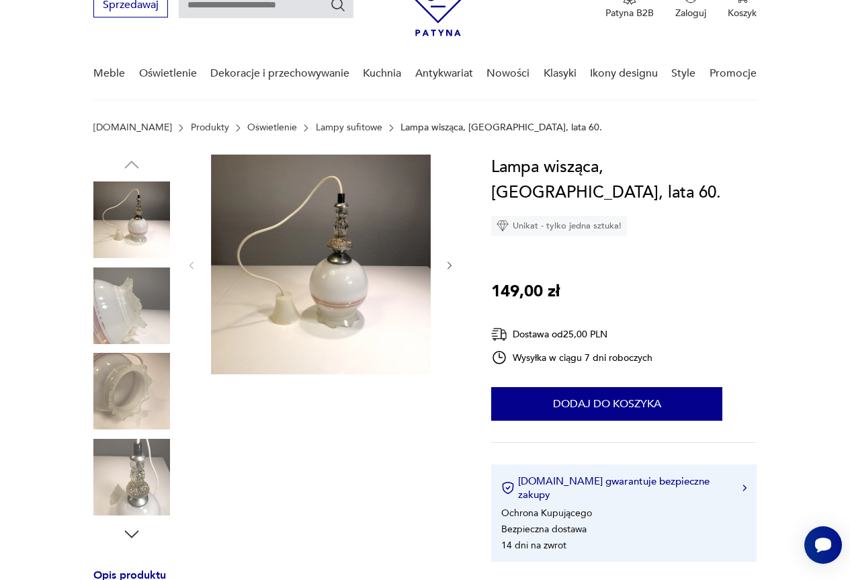
click at [159, 396] on img at bounding box center [131, 391] width 77 height 77
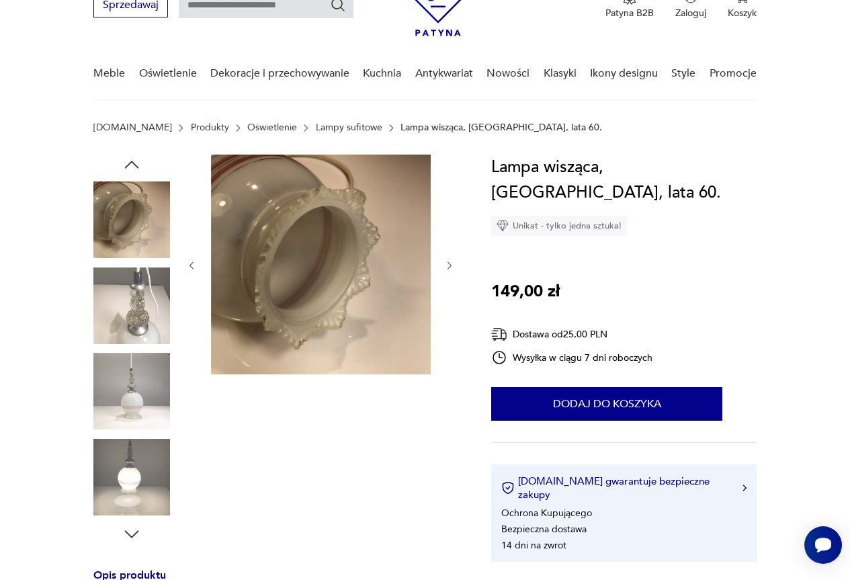
click at [138, 388] on img at bounding box center [131, 391] width 77 height 77
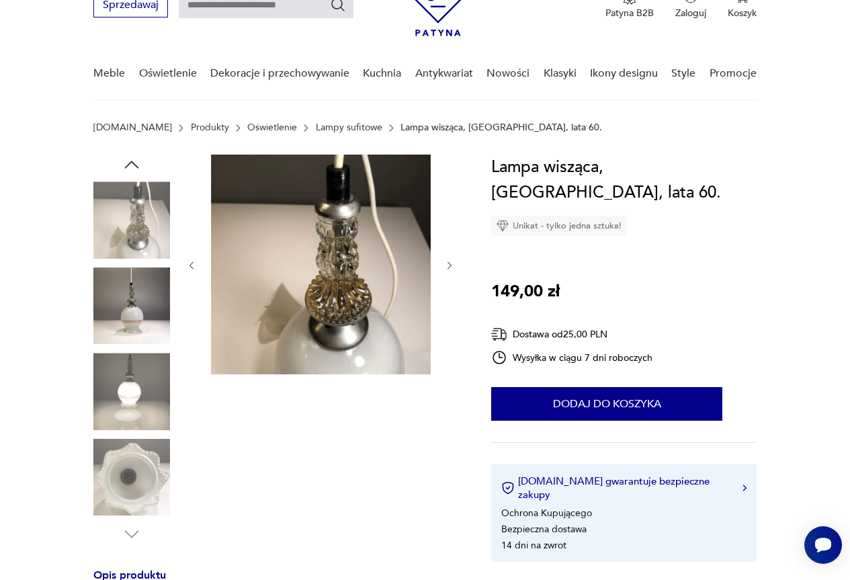
click at [142, 328] on img at bounding box center [131, 305] width 77 height 77
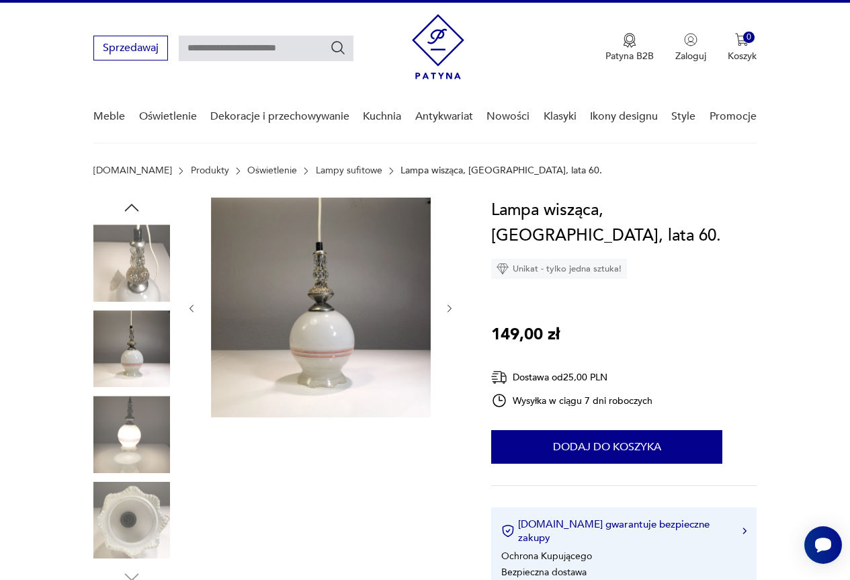
scroll to position [0, 0]
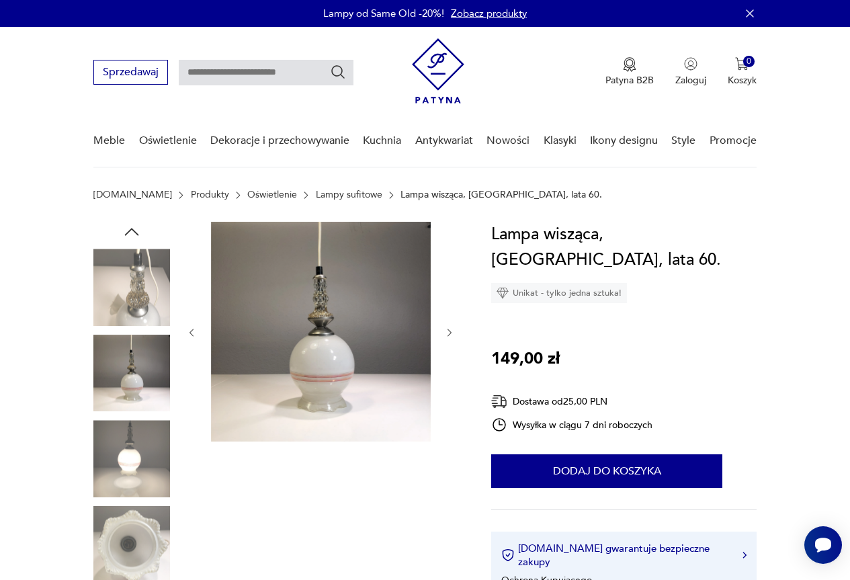
click at [155, 286] on img at bounding box center [131, 287] width 77 height 77
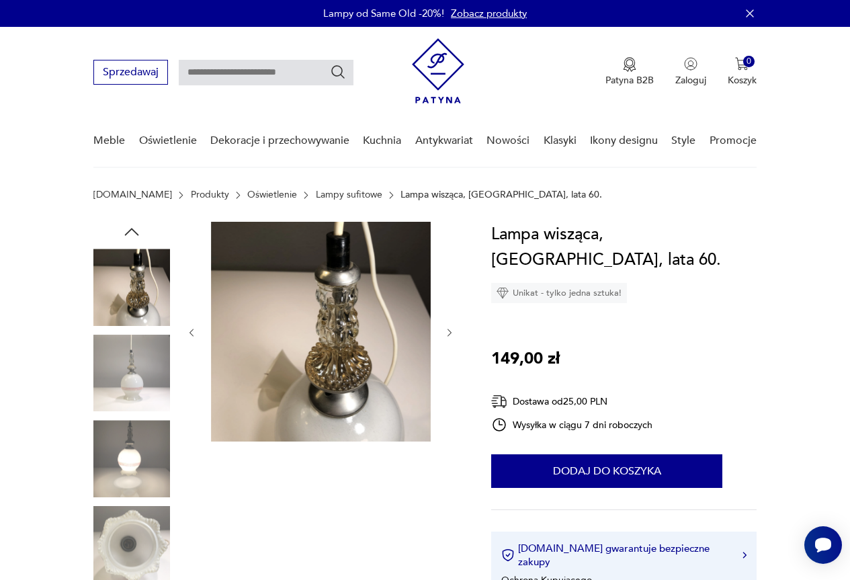
click at [138, 230] on icon "button" at bounding box center [132, 232] width 20 height 20
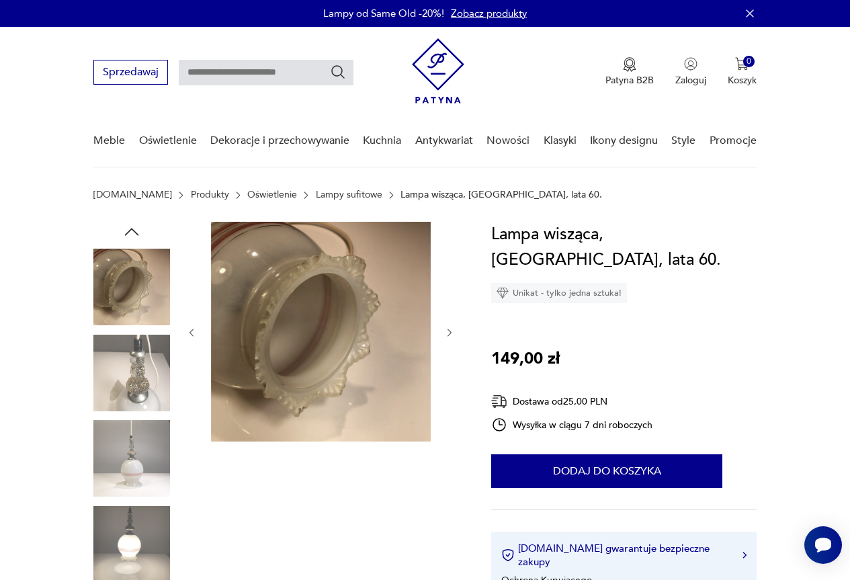
click at [134, 290] on img at bounding box center [131, 287] width 77 height 77
click at [134, 230] on icon "button" at bounding box center [132, 231] width 14 height 7
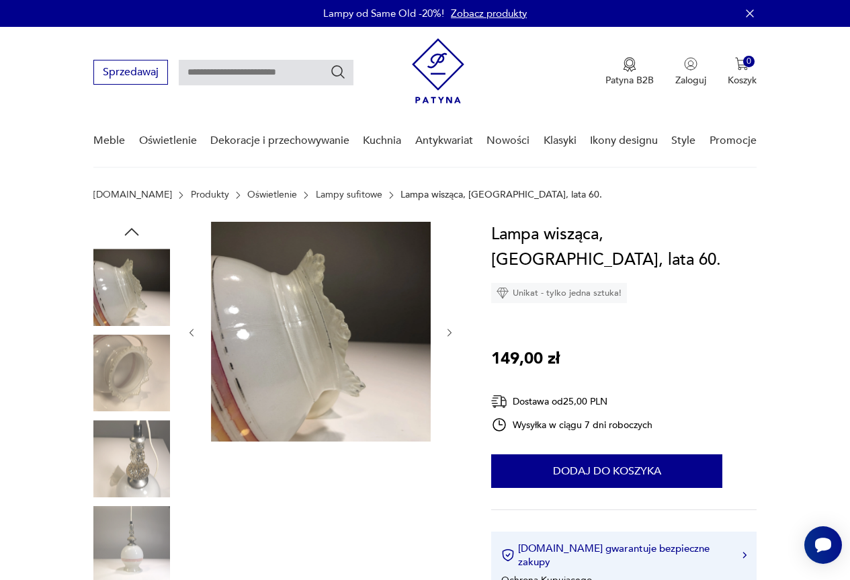
click at [133, 273] on img at bounding box center [131, 287] width 77 height 77
click at [132, 229] on icon "button" at bounding box center [132, 232] width 20 height 20
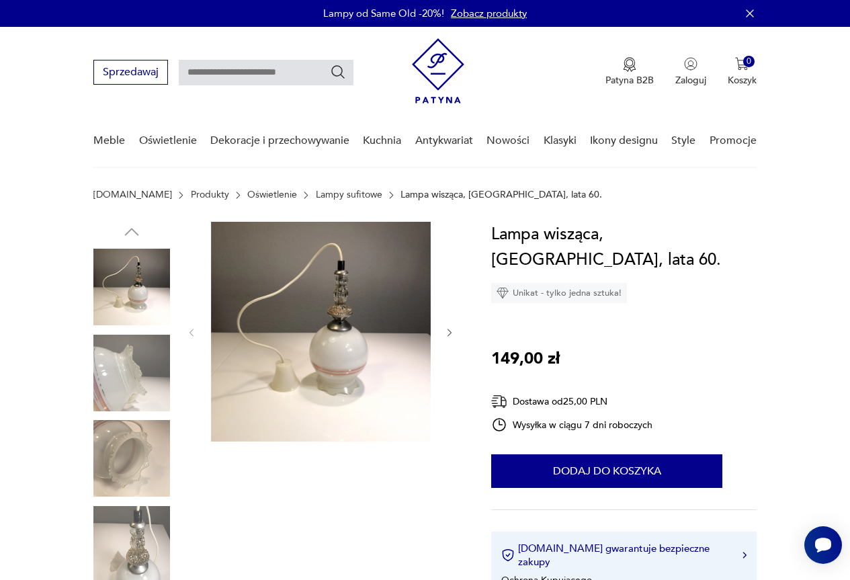
click at [134, 263] on img at bounding box center [131, 287] width 77 height 77
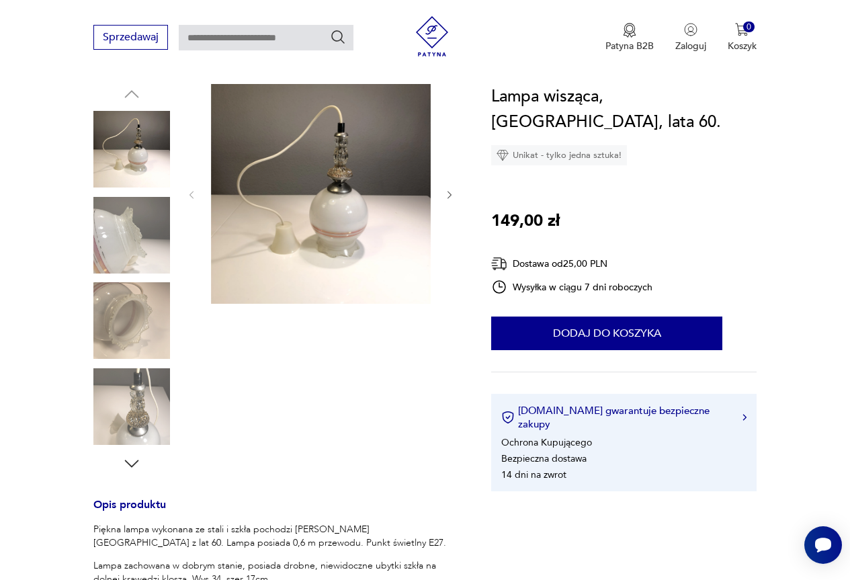
scroll to position [67, 0]
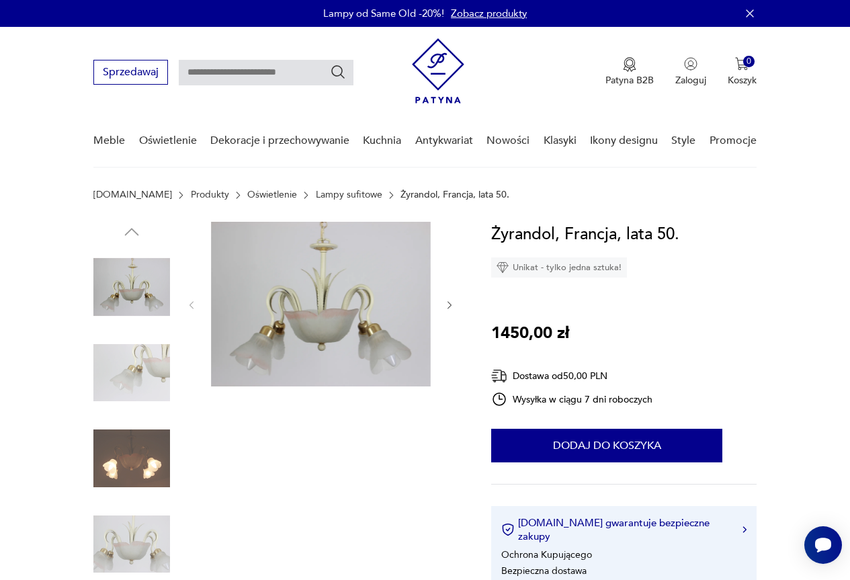
click at [141, 378] on img at bounding box center [131, 373] width 77 height 77
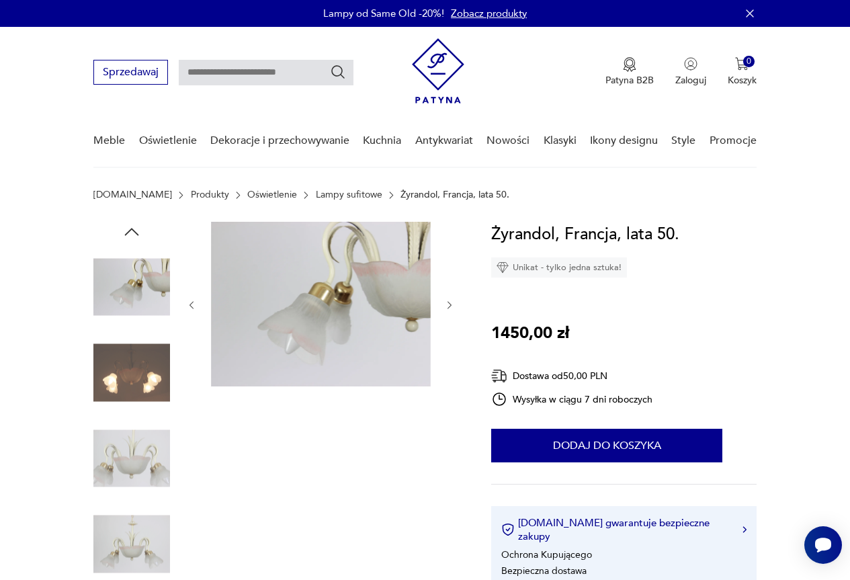
click at [140, 370] on img at bounding box center [131, 373] width 77 height 77
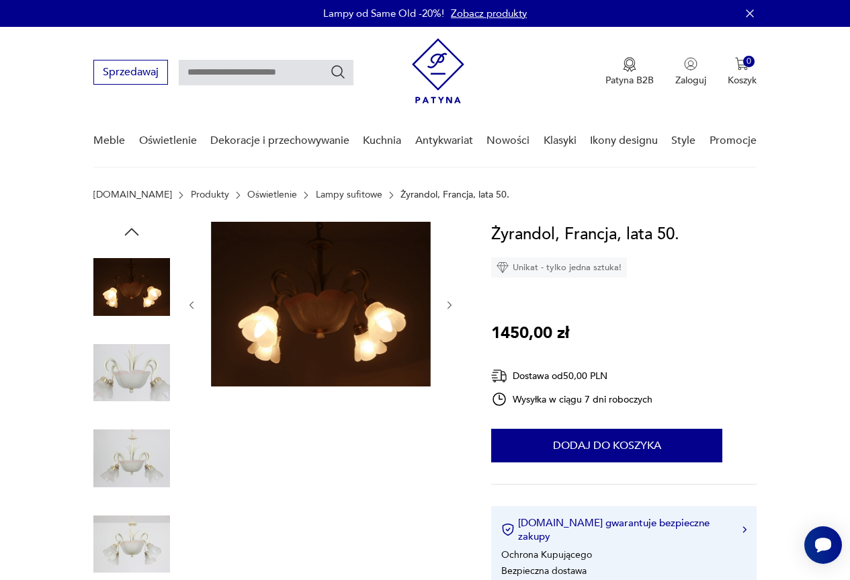
click at [138, 460] on img at bounding box center [131, 458] width 77 height 77
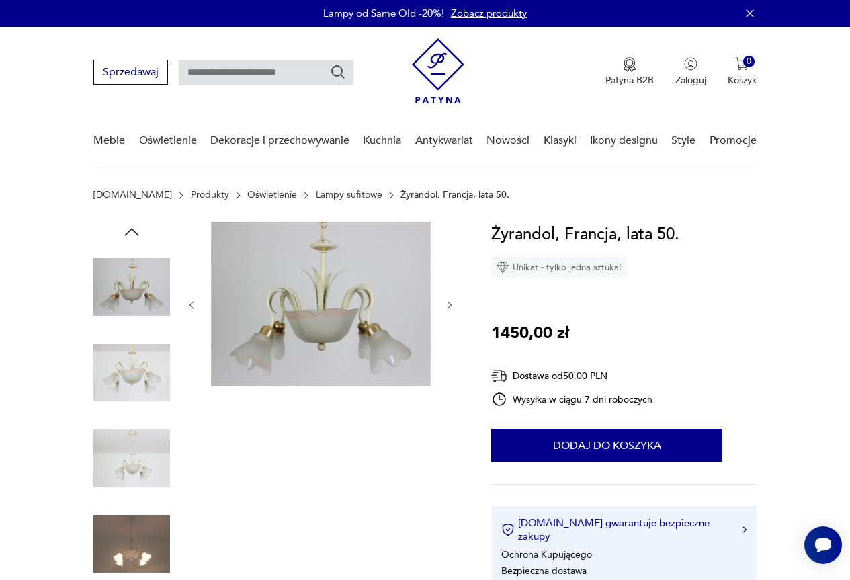
click at [143, 542] on img at bounding box center [131, 544] width 77 height 77
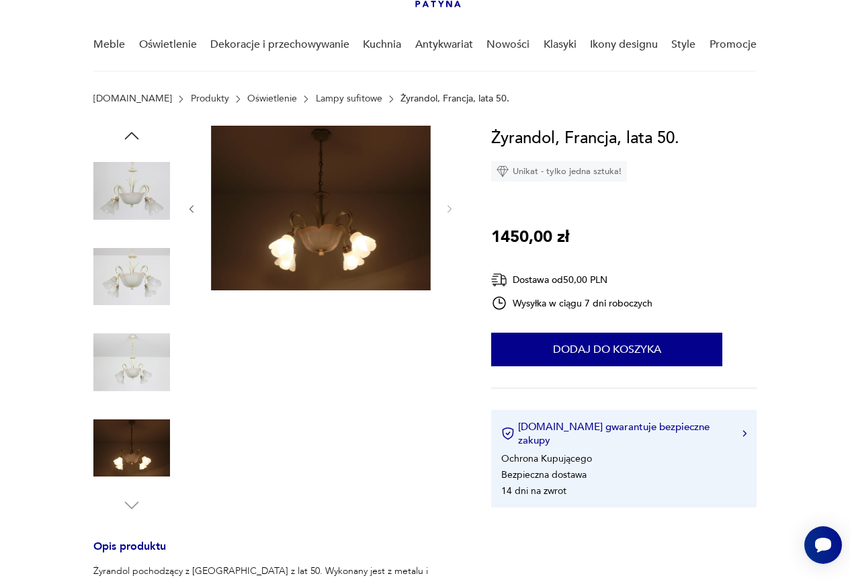
scroll to position [67, 0]
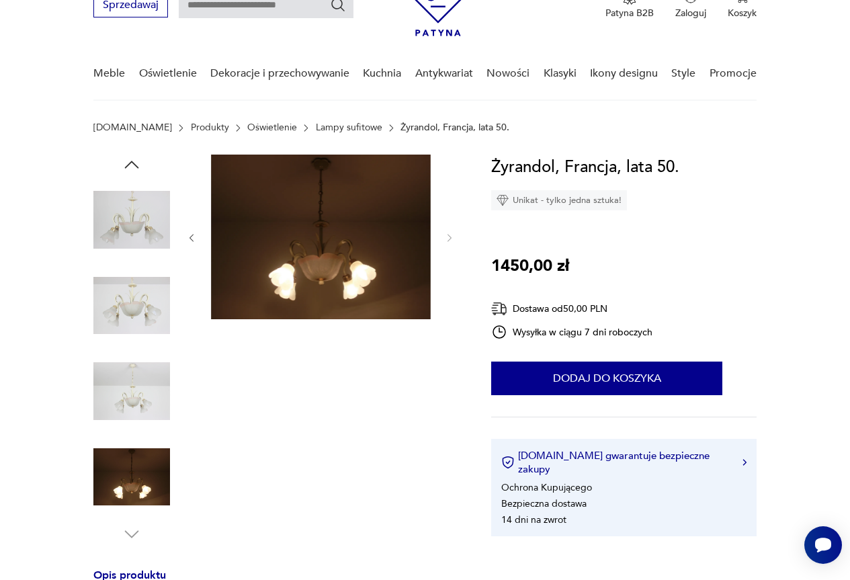
click at [142, 470] on img at bounding box center [131, 477] width 77 height 77
click at [120, 203] on img at bounding box center [131, 219] width 77 height 77
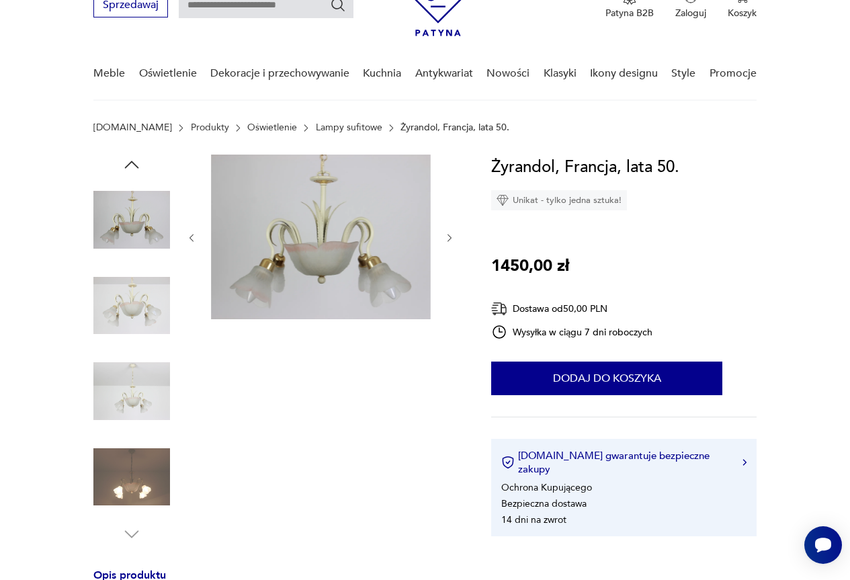
click at [151, 303] on img at bounding box center [131, 305] width 77 height 77
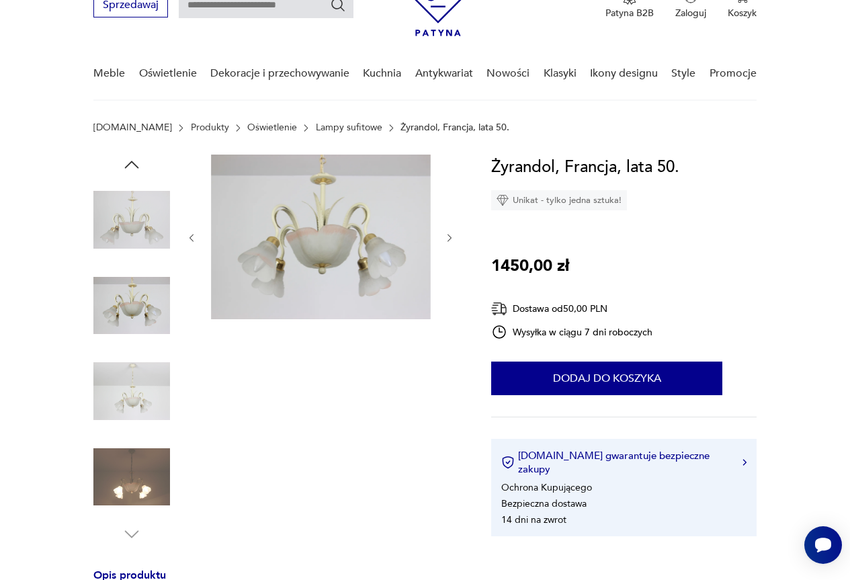
click at [156, 232] on img at bounding box center [131, 219] width 77 height 77
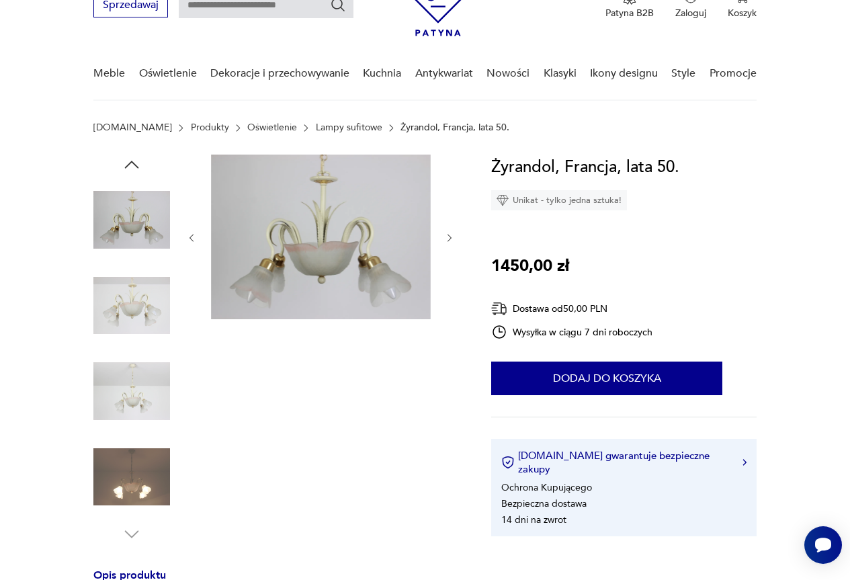
click at [157, 310] on img at bounding box center [131, 305] width 77 height 77
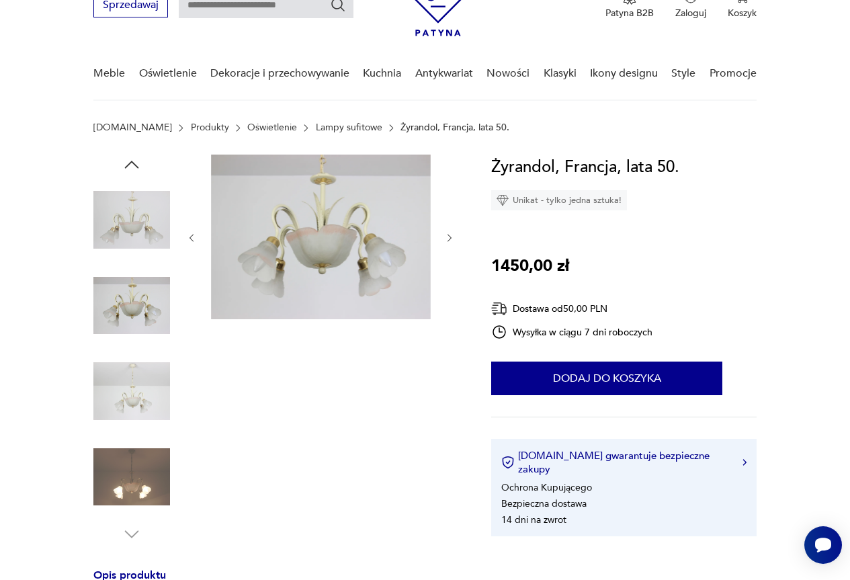
click at [144, 372] on img at bounding box center [131, 391] width 77 height 77
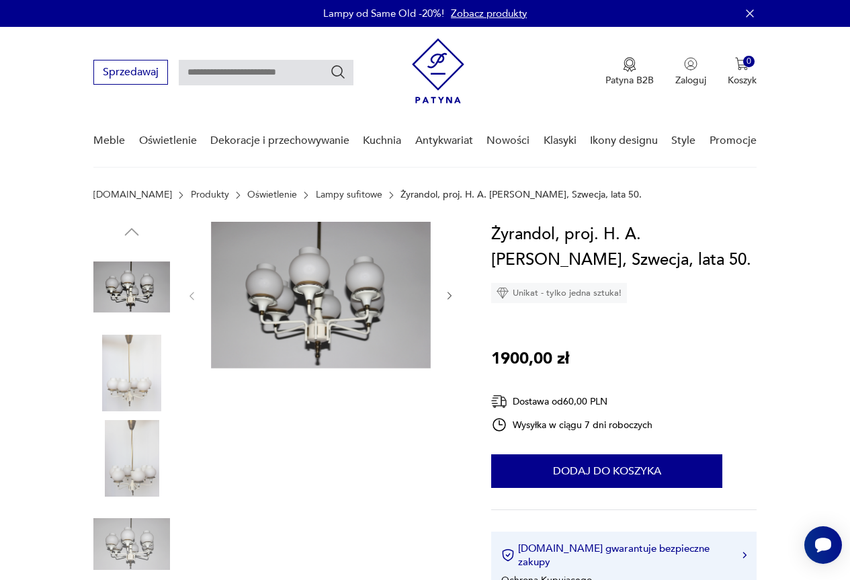
click at [144, 279] on img at bounding box center [131, 287] width 77 height 77
click at [114, 395] on img at bounding box center [131, 373] width 77 height 77
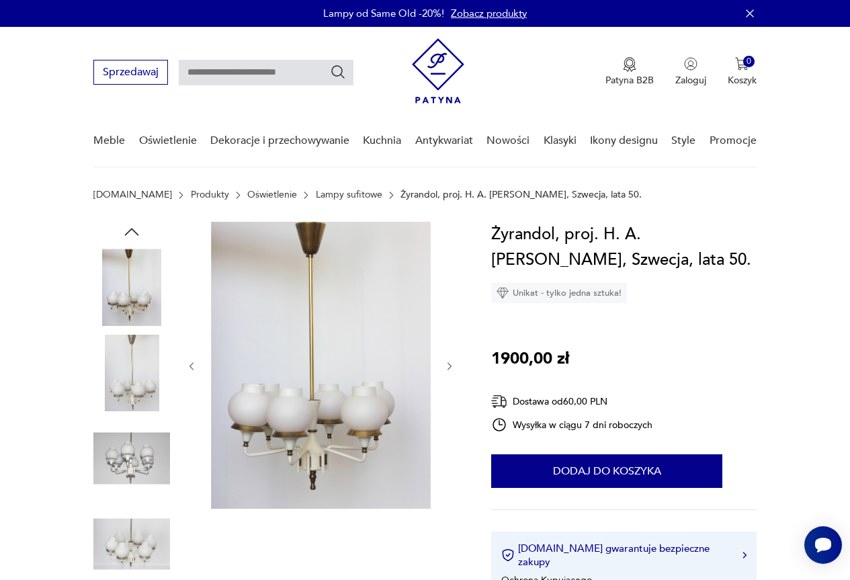
click at [144, 461] on img at bounding box center [131, 458] width 77 height 77
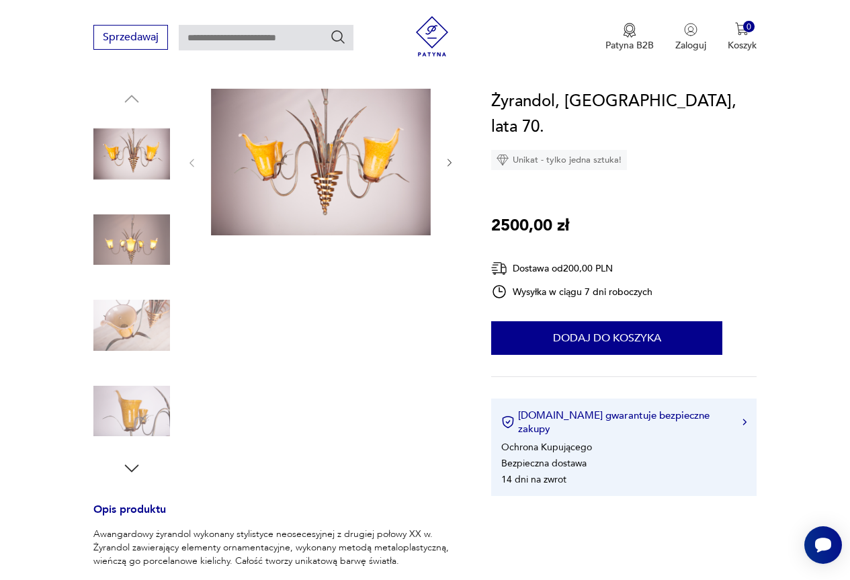
scroll to position [134, 0]
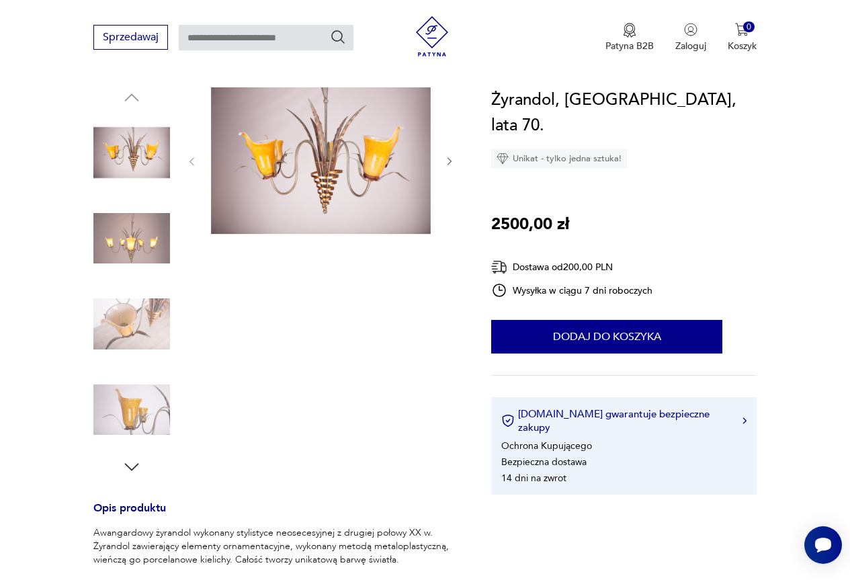
click at [138, 242] on img at bounding box center [131, 238] width 77 height 77
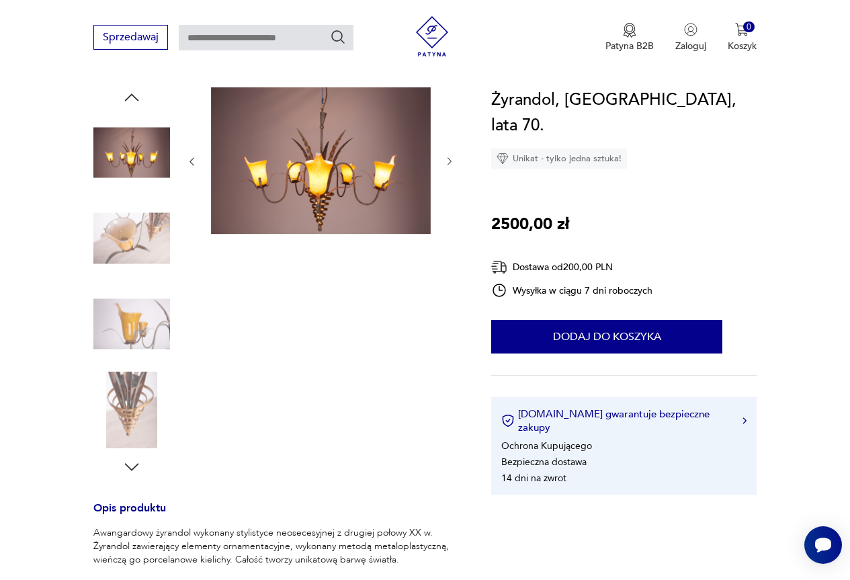
click at [136, 322] on img at bounding box center [131, 324] width 77 height 77
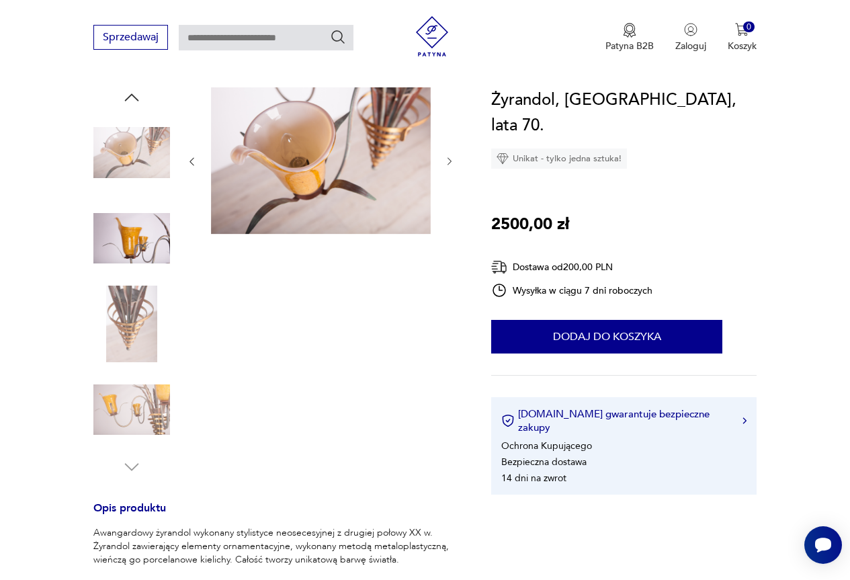
click at [147, 399] on img at bounding box center [131, 410] width 77 height 77
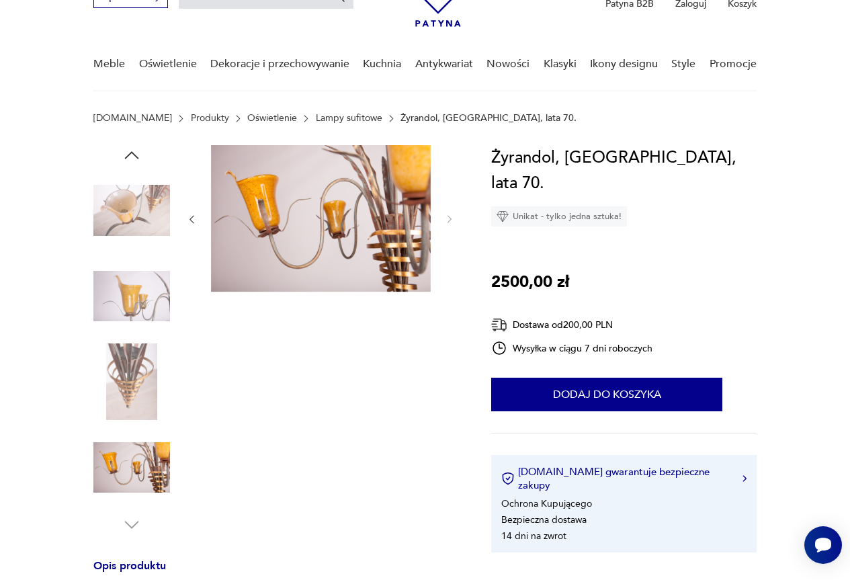
scroll to position [67, 0]
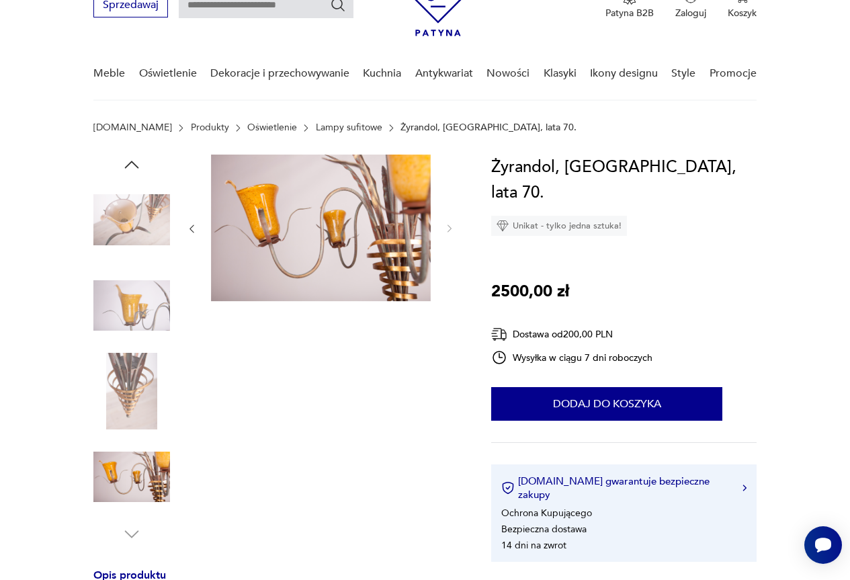
click at [142, 213] on img at bounding box center [131, 219] width 77 height 77
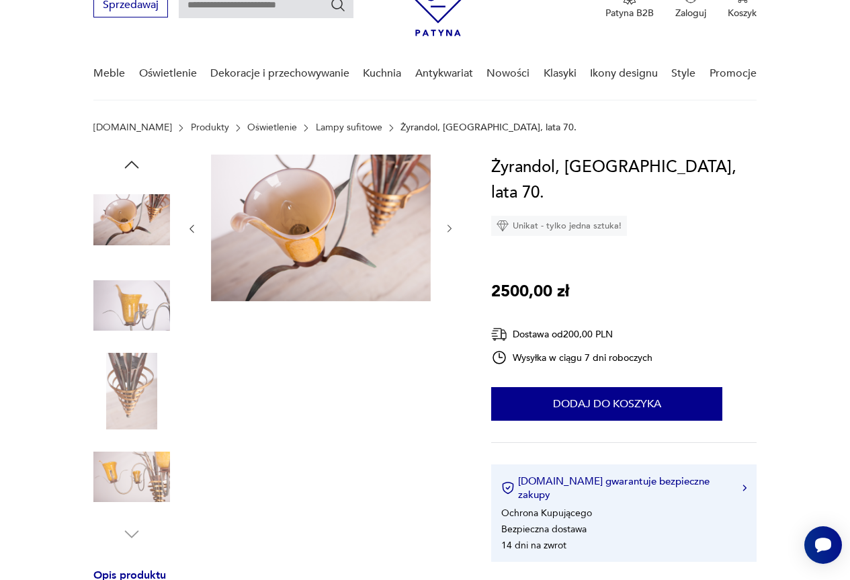
click at [152, 273] on img at bounding box center [131, 305] width 77 height 77
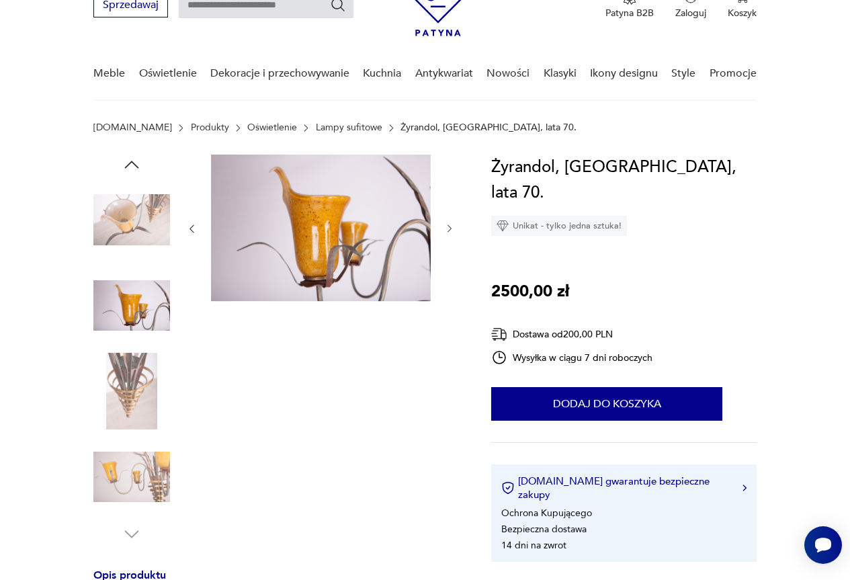
click at [109, 378] on img at bounding box center [131, 391] width 77 height 77
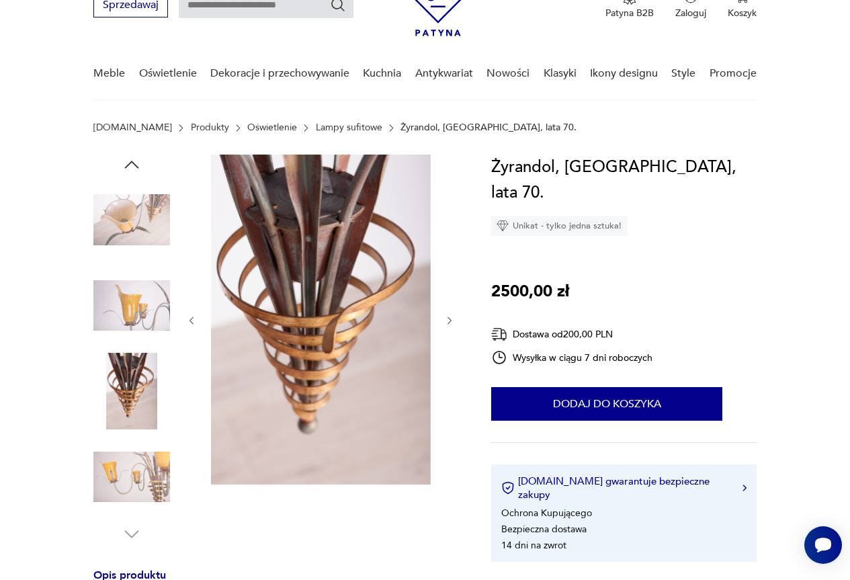
click at [128, 430] on div at bounding box center [131, 392] width 77 height 79
click at [142, 460] on img at bounding box center [131, 477] width 77 height 77
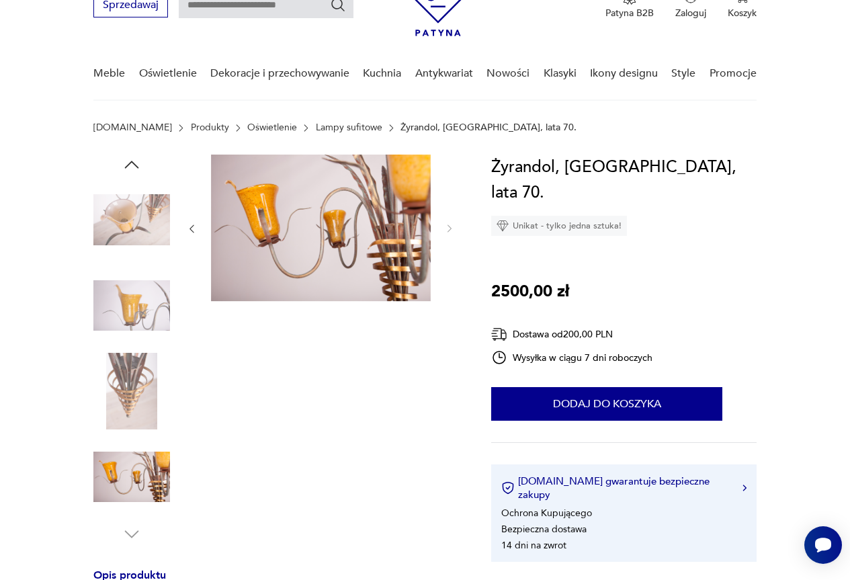
click at [118, 397] on img at bounding box center [131, 391] width 77 height 77
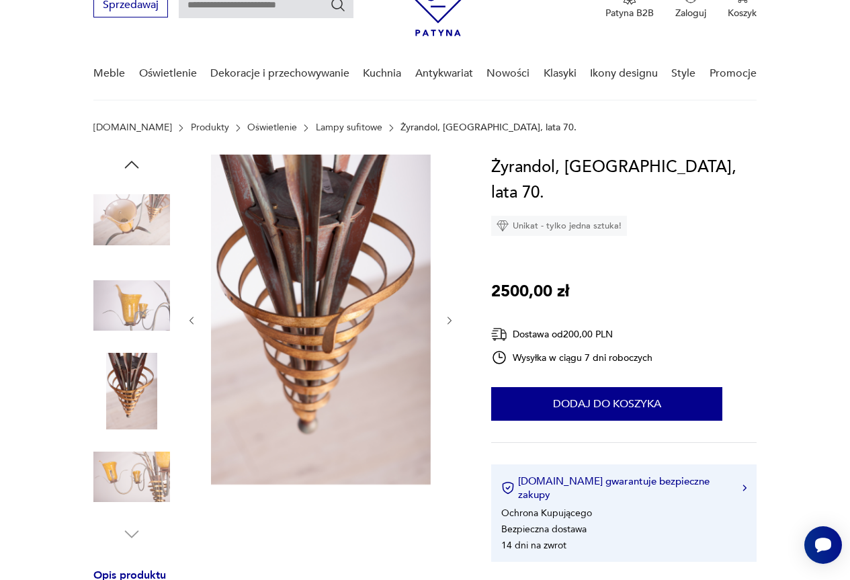
click at [146, 202] on img at bounding box center [131, 219] width 77 height 77
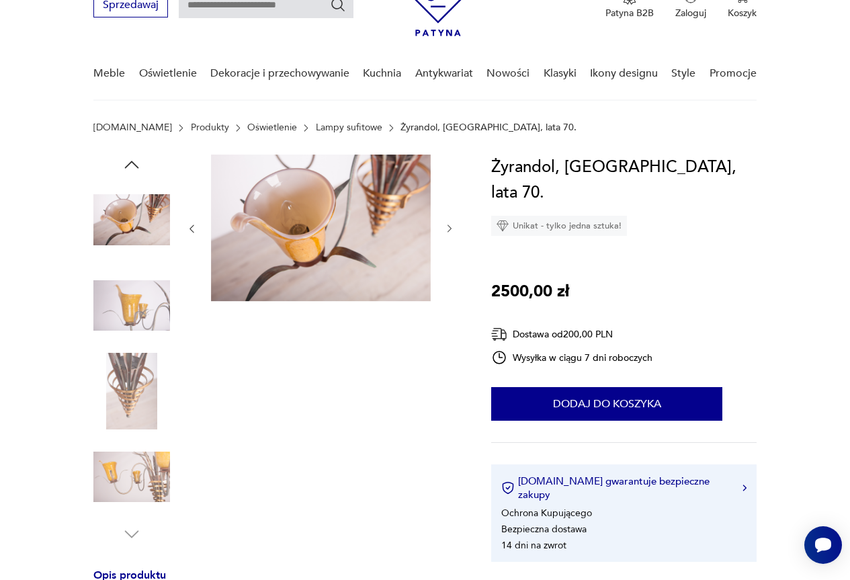
click at [132, 160] on icon "button" at bounding box center [132, 165] width 20 height 20
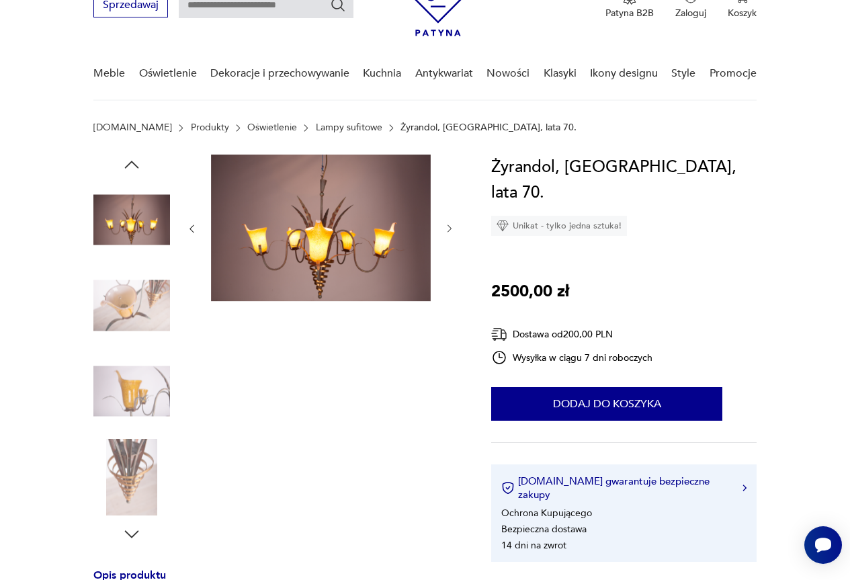
click at [132, 215] on img at bounding box center [131, 219] width 77 height 77
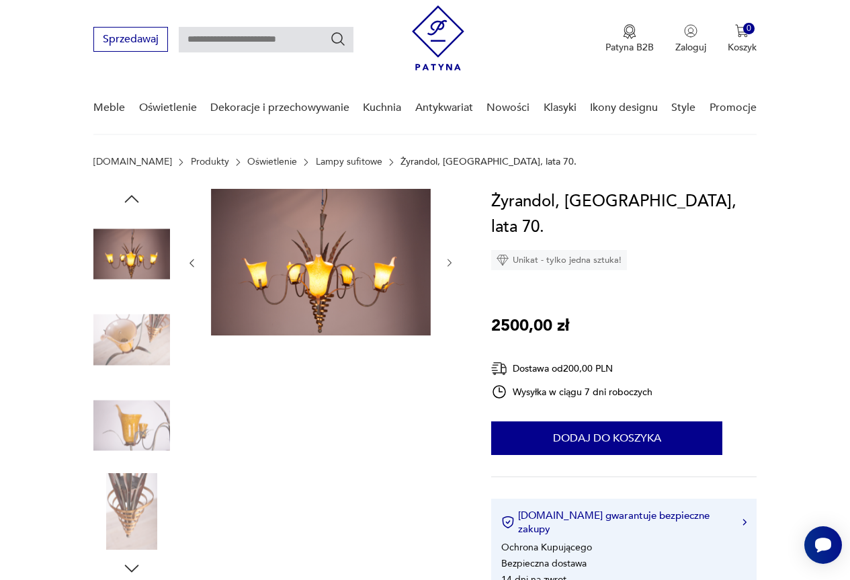
scroll to position [0, 0]
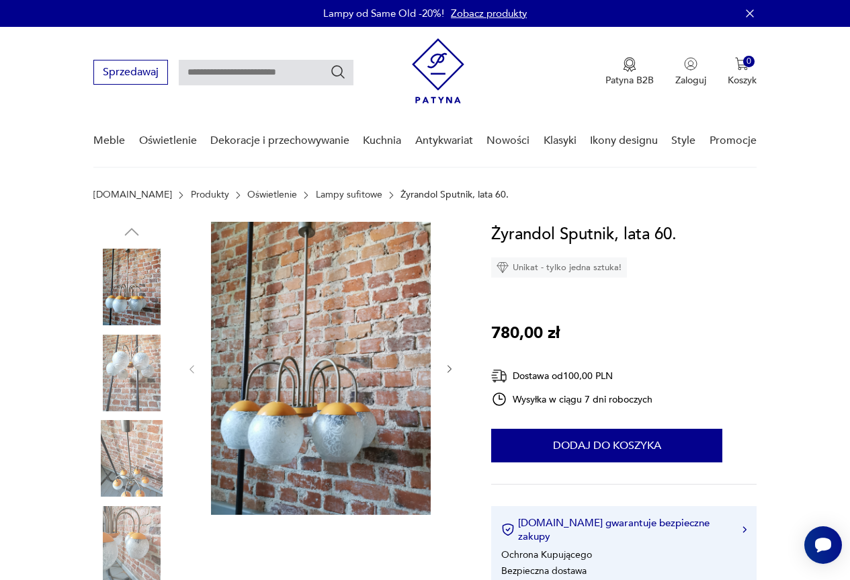
click at [141, 358] on img at bounding box center [131, 373] width 77 height 77
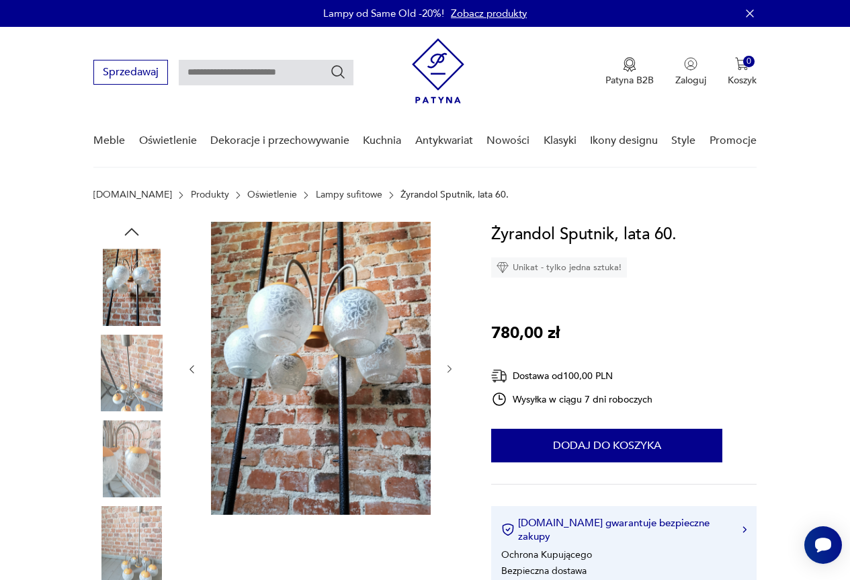
click at [128, 449] on img at bounding box center [131, 458] width 77 height 77
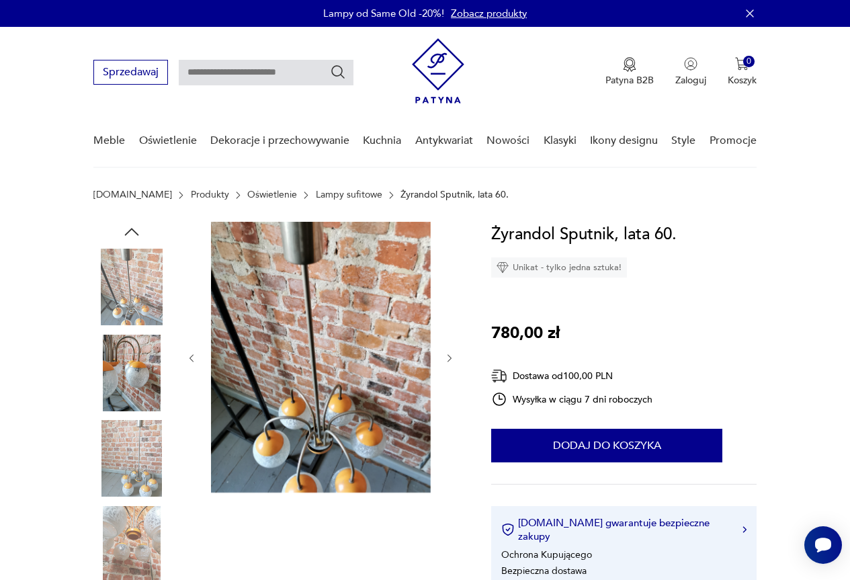
click at [130, 486] on img at bounding box center [131, 458] width 77 height 77
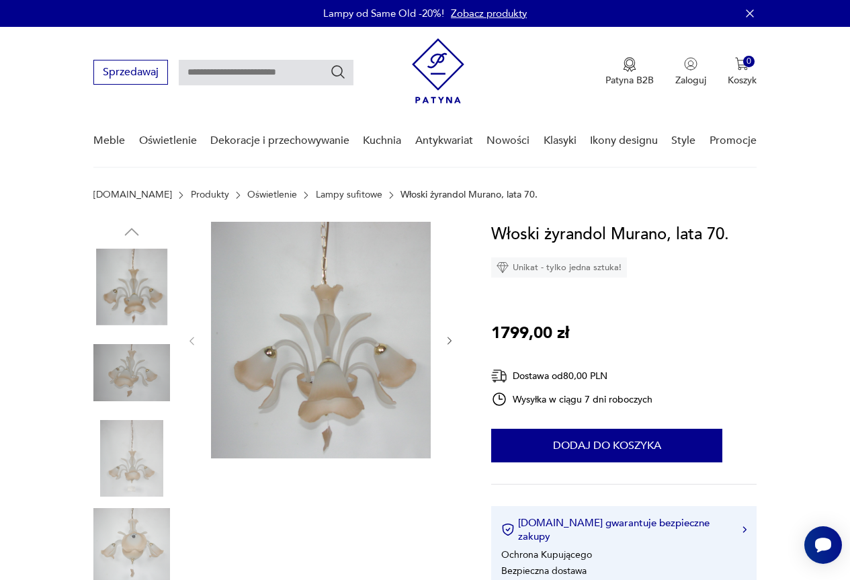
click at [144, 456] on img at bounding box center [131, 458] width 77 height 77
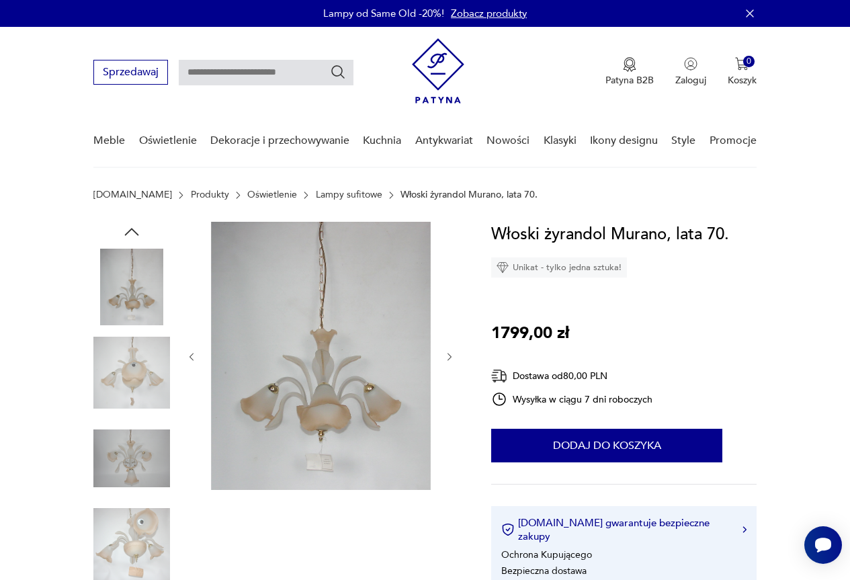
click at [136, 465] on img at bounding box center [131, 458] width 77 height 77
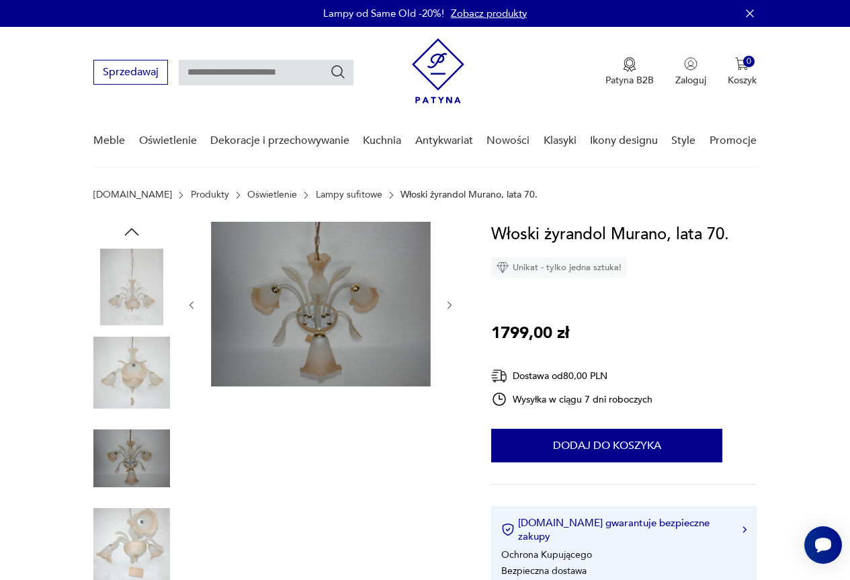
click at [146, 532] on img at bounding box center [131, 544] width 77 height 77
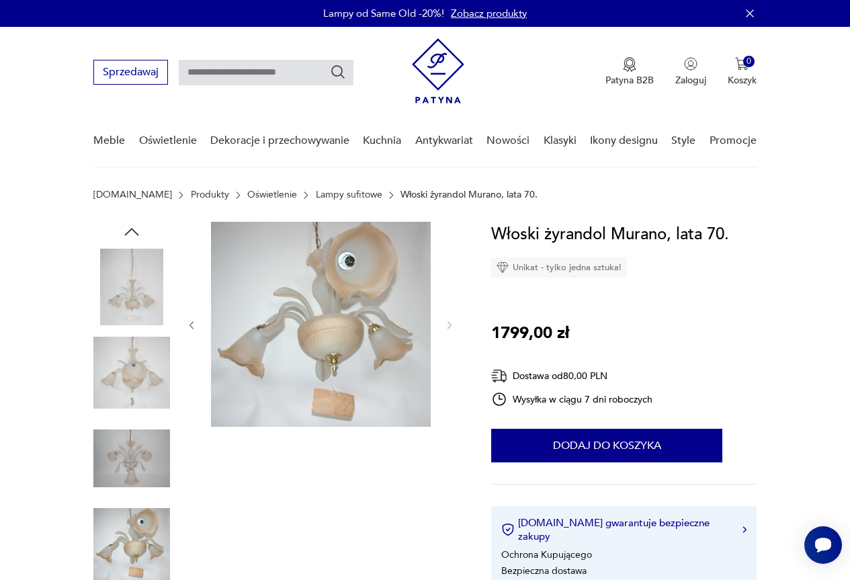
click at [142, 293] on img at bounding box center [131, 287] width 77 height 77
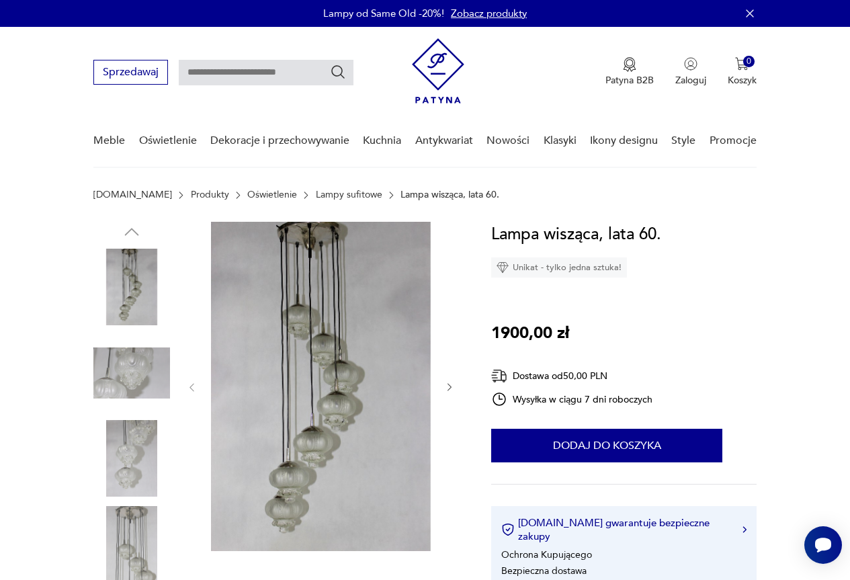
click at [130, 378] on img at bounding box center [131, 373] width 77 height 77
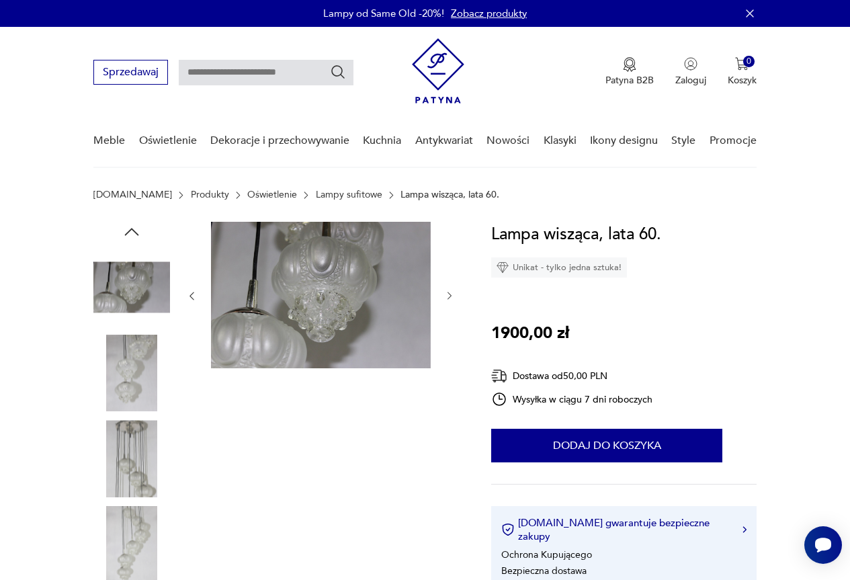
click at [130, 392] on img at bounding box center [131, 373] width 77 height 77
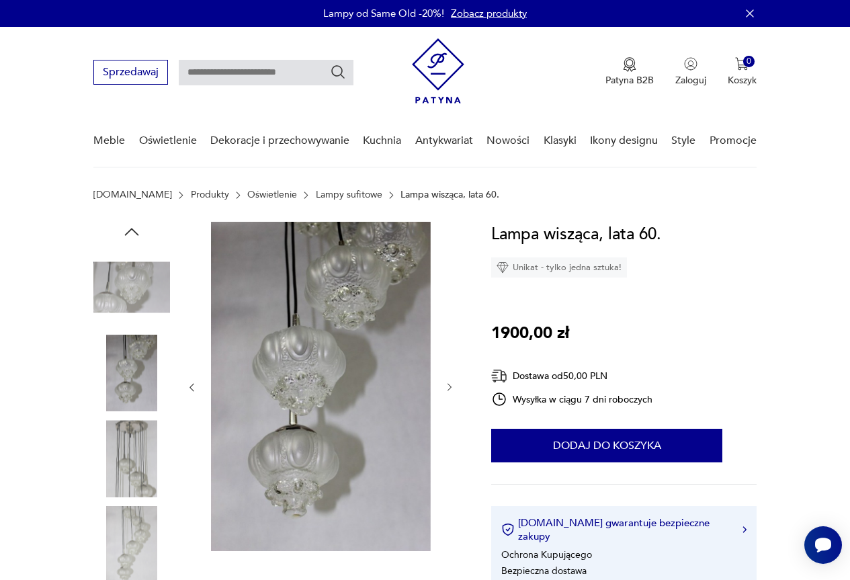
click at [122, 468] on img at bounding box center [131, 458] width 77 height 77
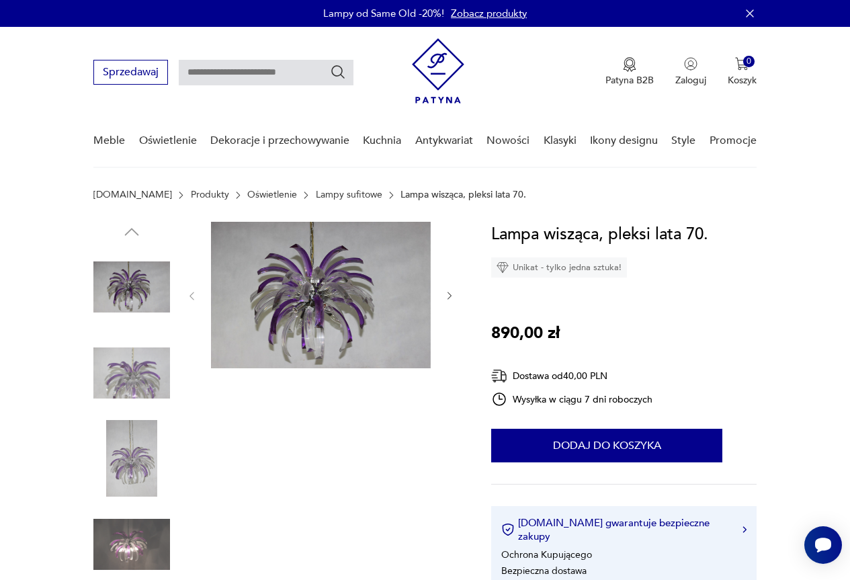
click at [142, 385] on img at bounding box center [131, 373] width 77 height 77
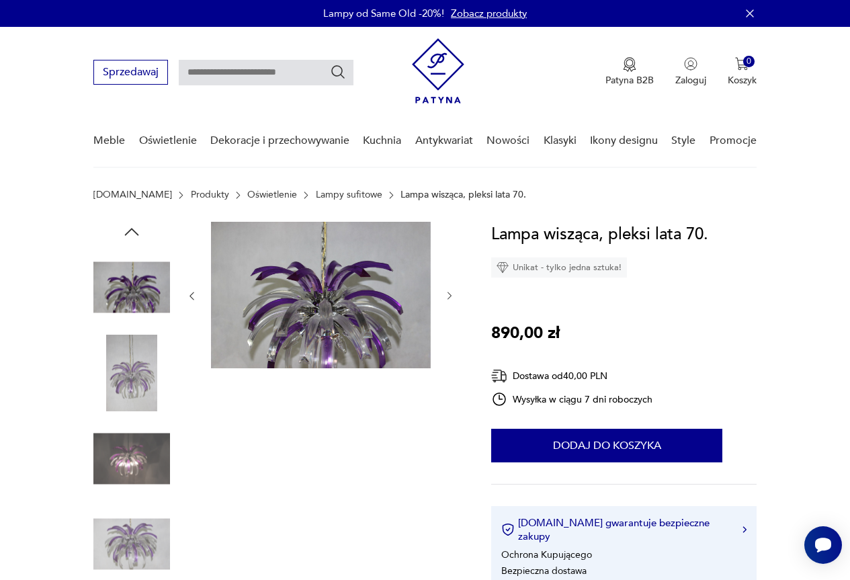
click at [141, 459] on img at bounding box center [131, 458] width 77 height 77
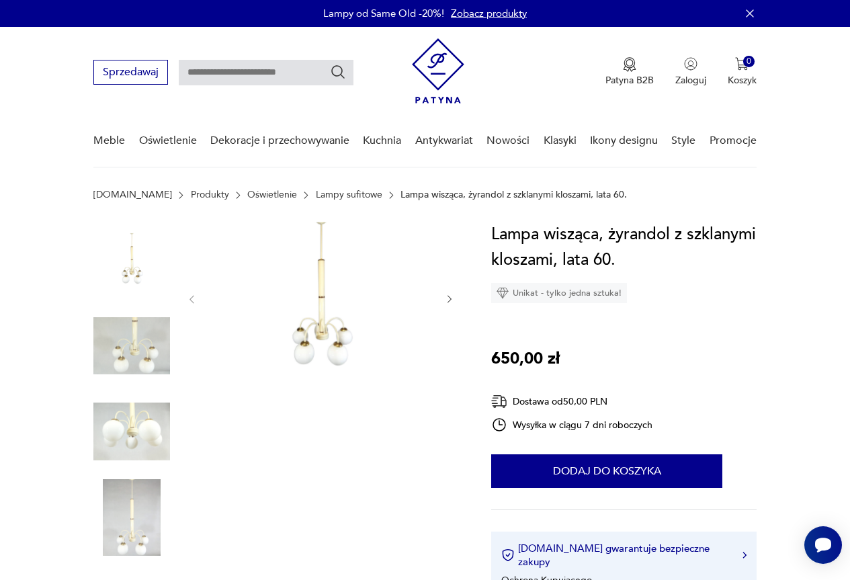
click at [146, 431] on img at bounding box center [131, 431] width 77 height 77
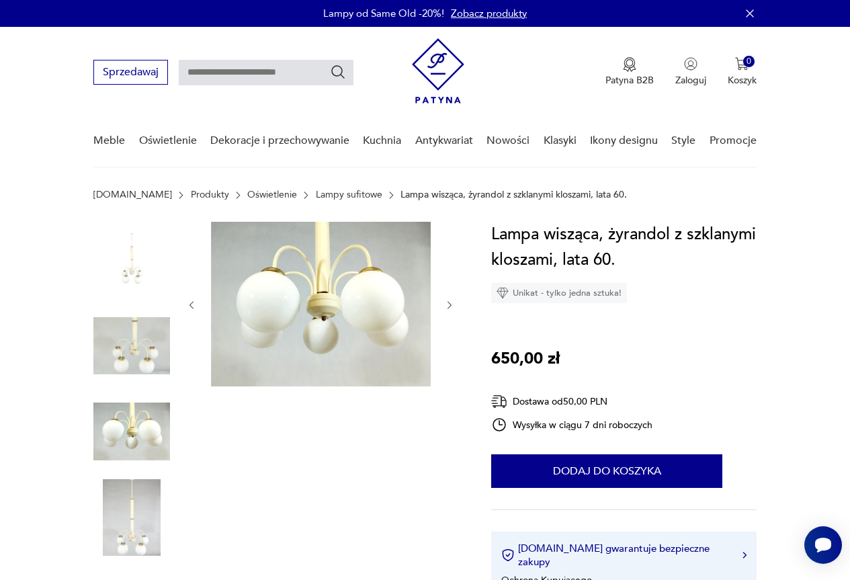
click at [148, 367] on img at bounding box center [131, 346] width 77 height 77
